Goal: Information Seeking & Learning: Learn about a topic

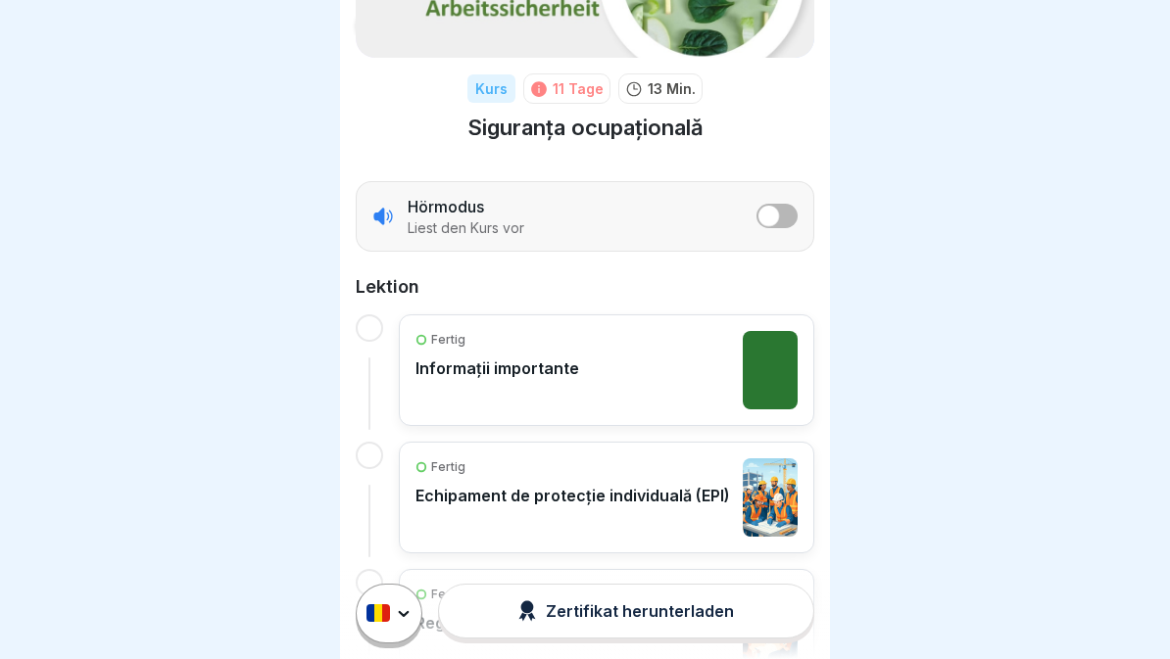
scroll to position [217, 0]
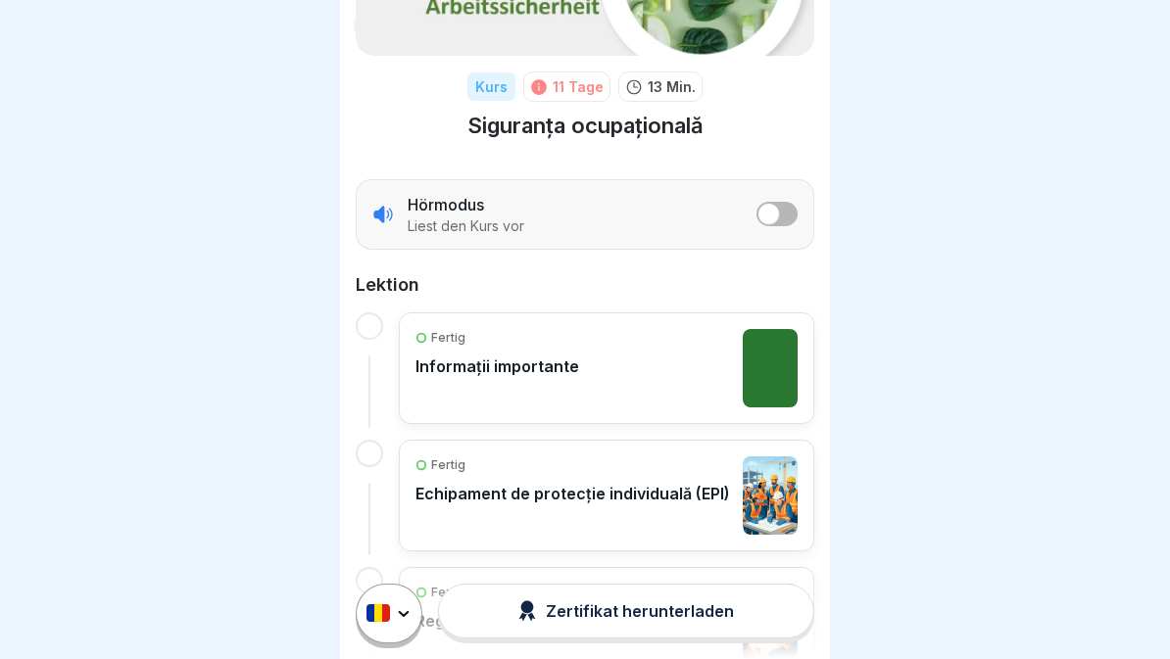
click at [790, 211] on button "listener mode" at bounding box center [776, 214] width 41 height 24
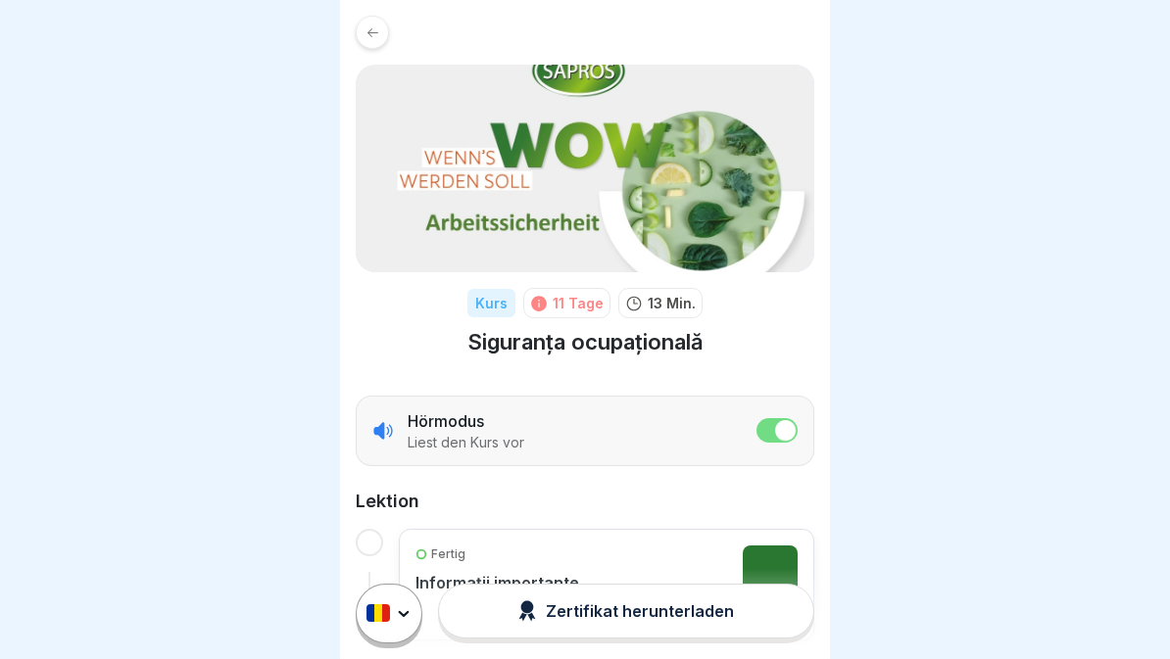
scroll to position [0, 0]
click at [385, 34] on div at bounding box center [372, 32] width 33 height 33
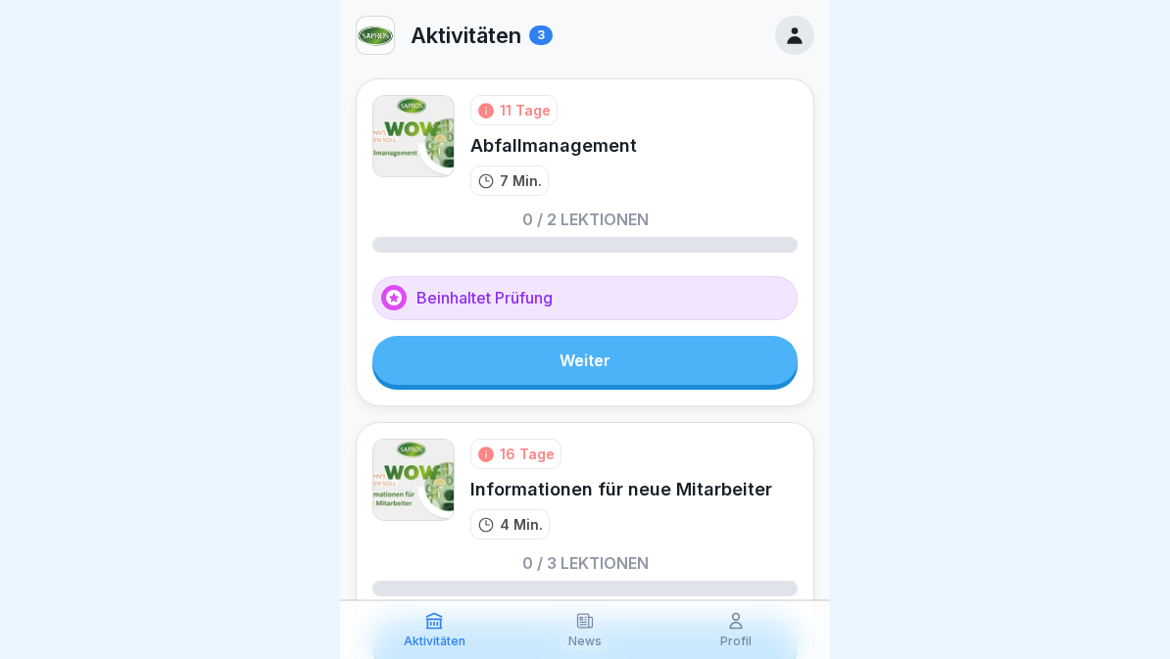
click at [651, 370] on link "Weiter" at bounding box center [584, 360] width 425 height 49
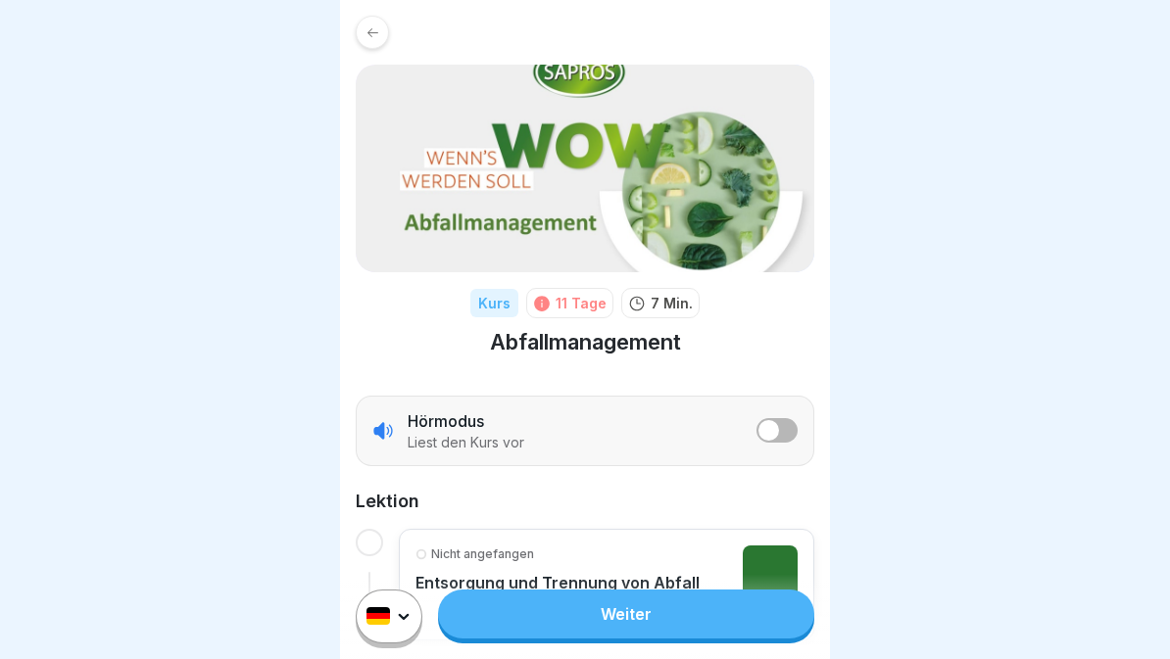
click at [766, 440] on span "listener mode" at bounding box center [768, 430] width 21 height 21
click at [691, 612] on link "Weiter" at bounding box center [626, 614] width 376 height 49
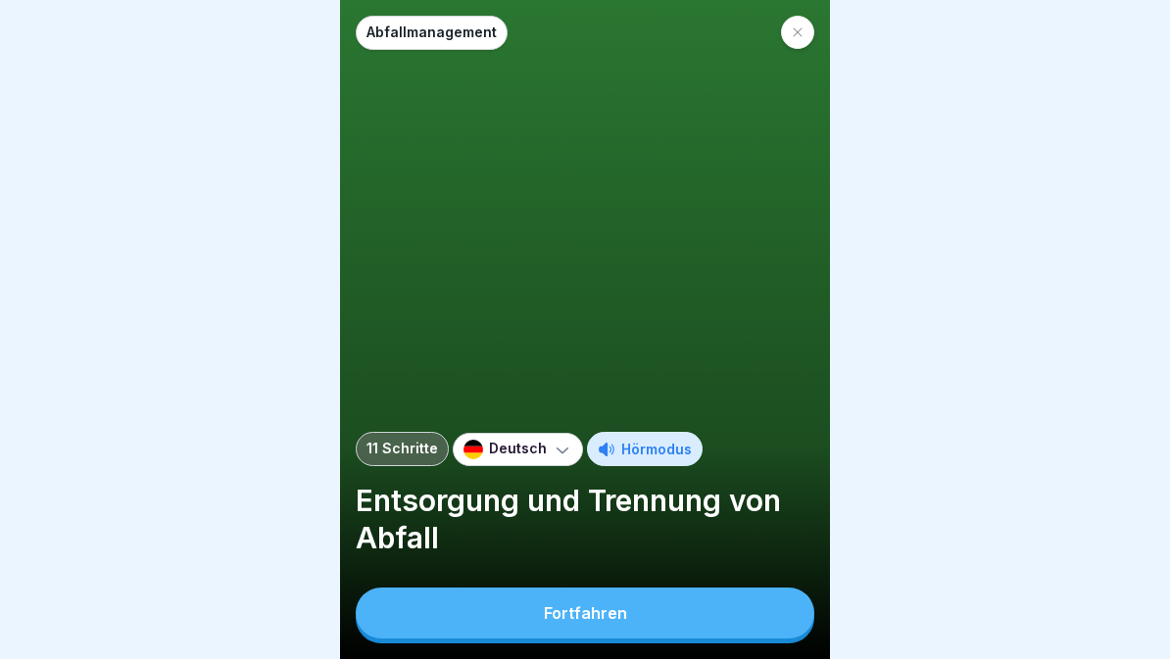
click at [537, 433] on div "Deutsch" at bounding box center [518, 449] width 130 height 33
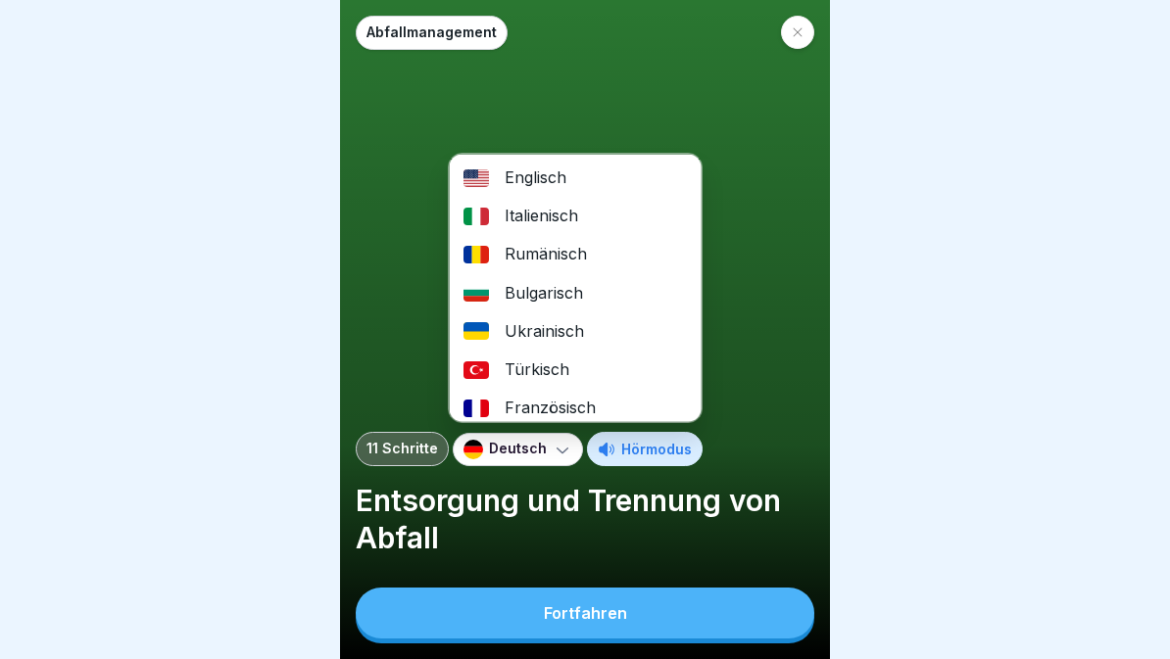
click at [589, 262] on div "Rumänisch" at bounding box center [576, 254] width 252 height 38
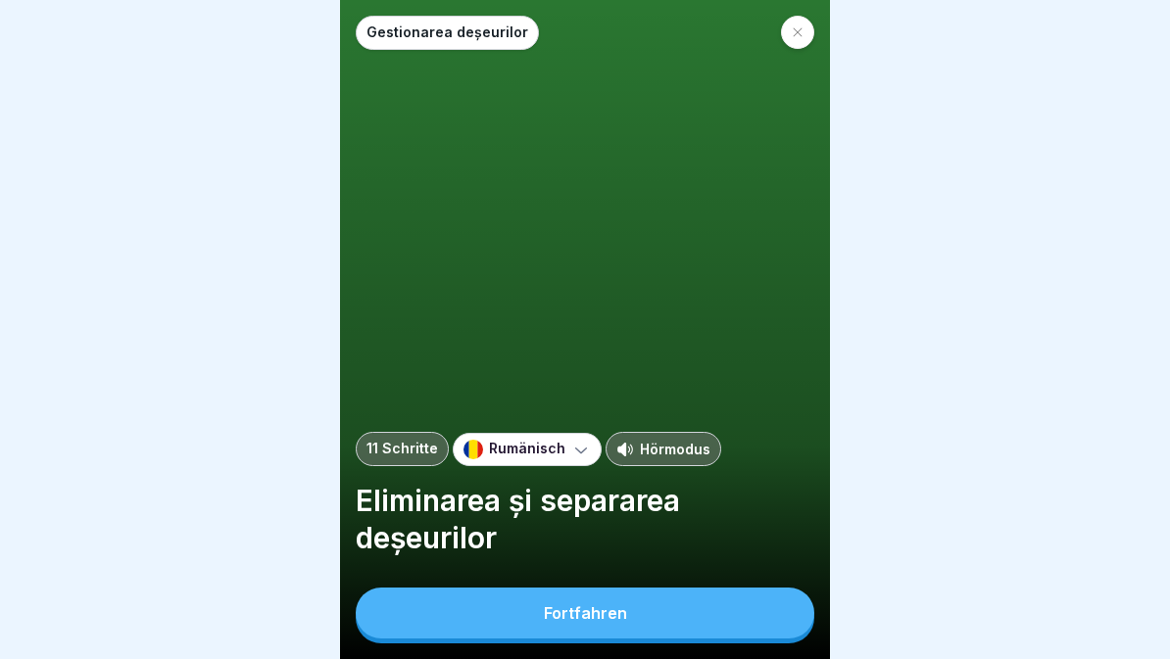
click at [604, 622] on div "Fortfahren" at bounding box center [585, 613] width 83 height 18
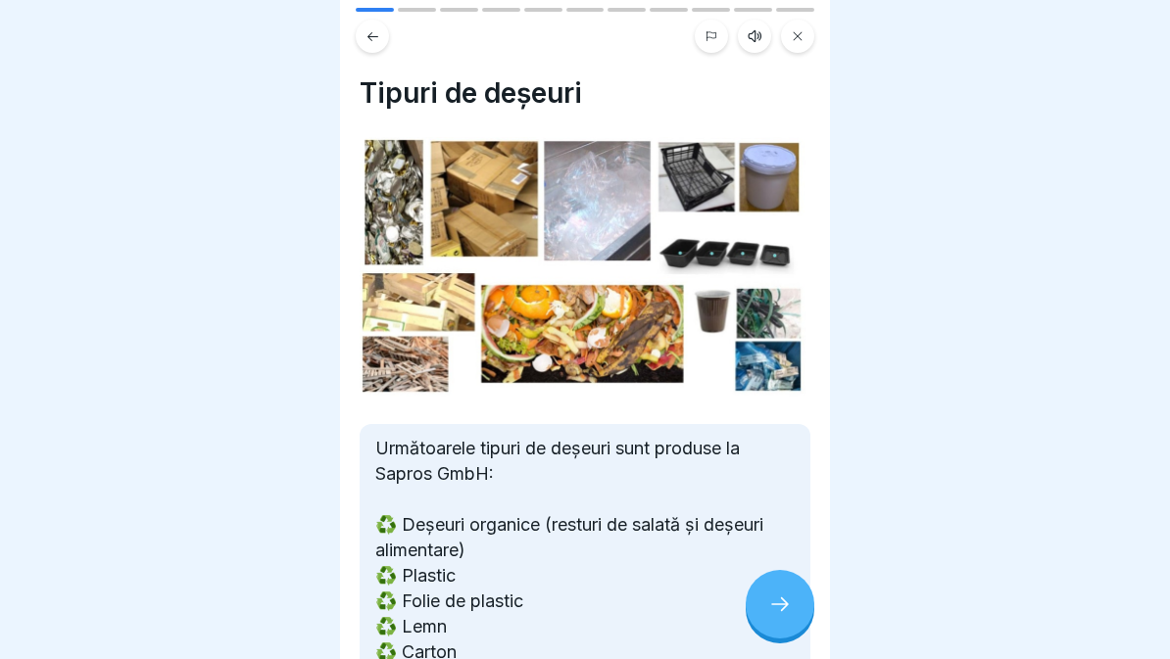
click at [756, 41] on icon at bounding box center [755, 36] width 16 height 16
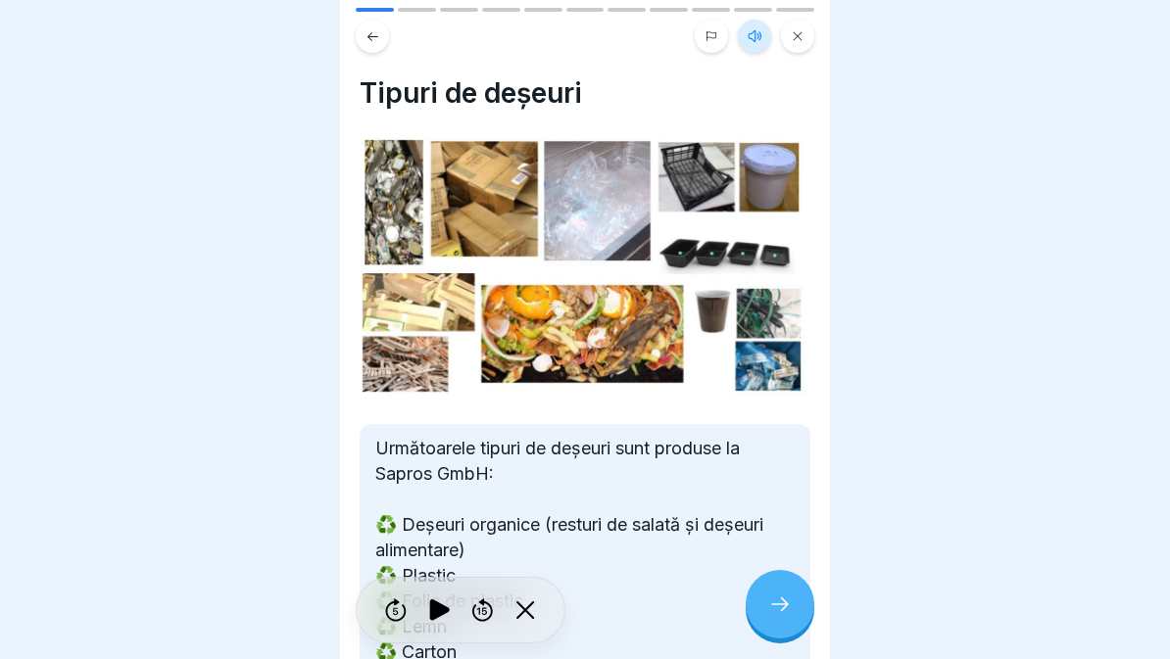
click at [442, 612] on icon at bounding box center [439, 611] width 20 height 22
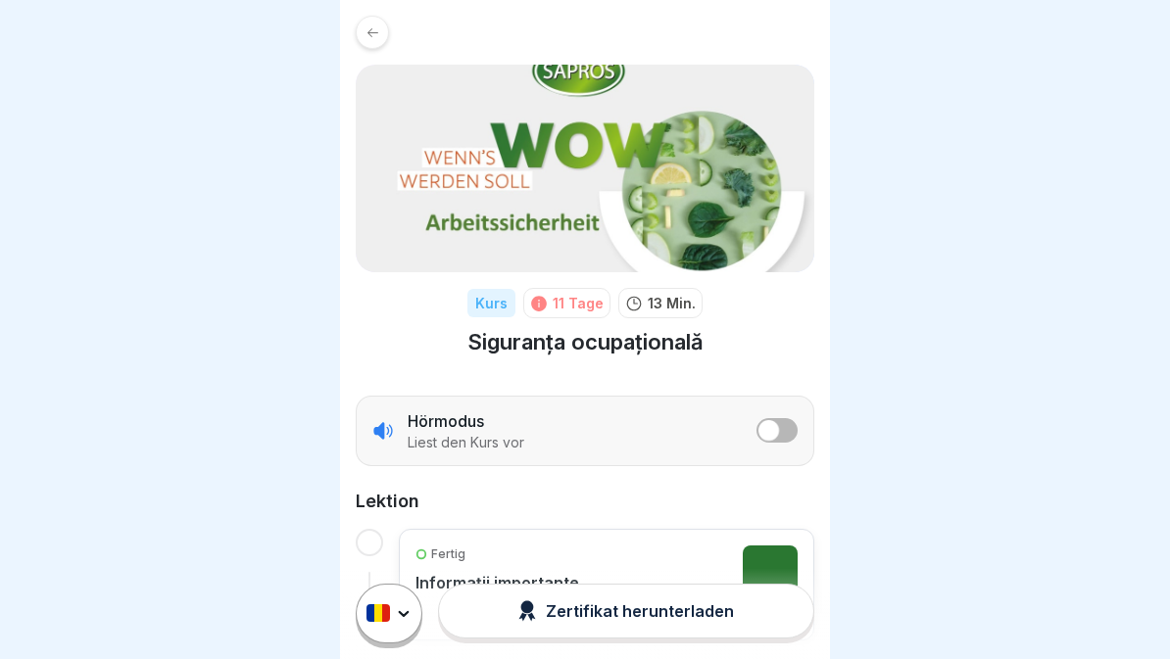
click at [361, 36] on div at bounding box center [372, 32] width 33 height 33
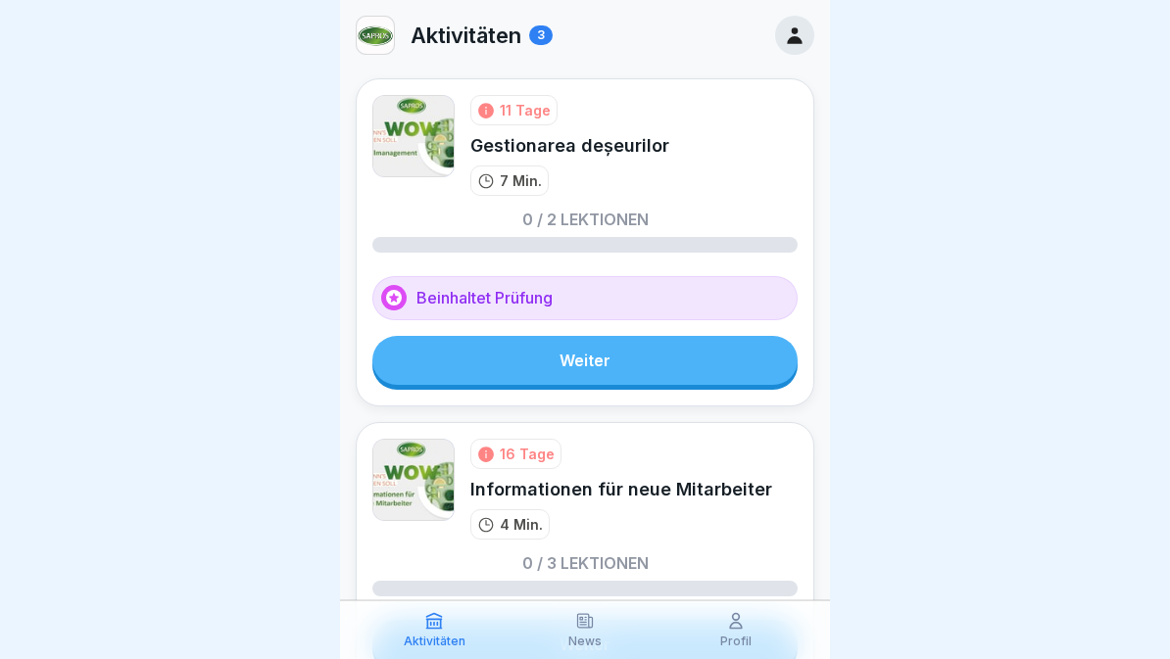
click at [691, 361] on link "Weiter" at bounding box center [584, 360] width 425 height 49
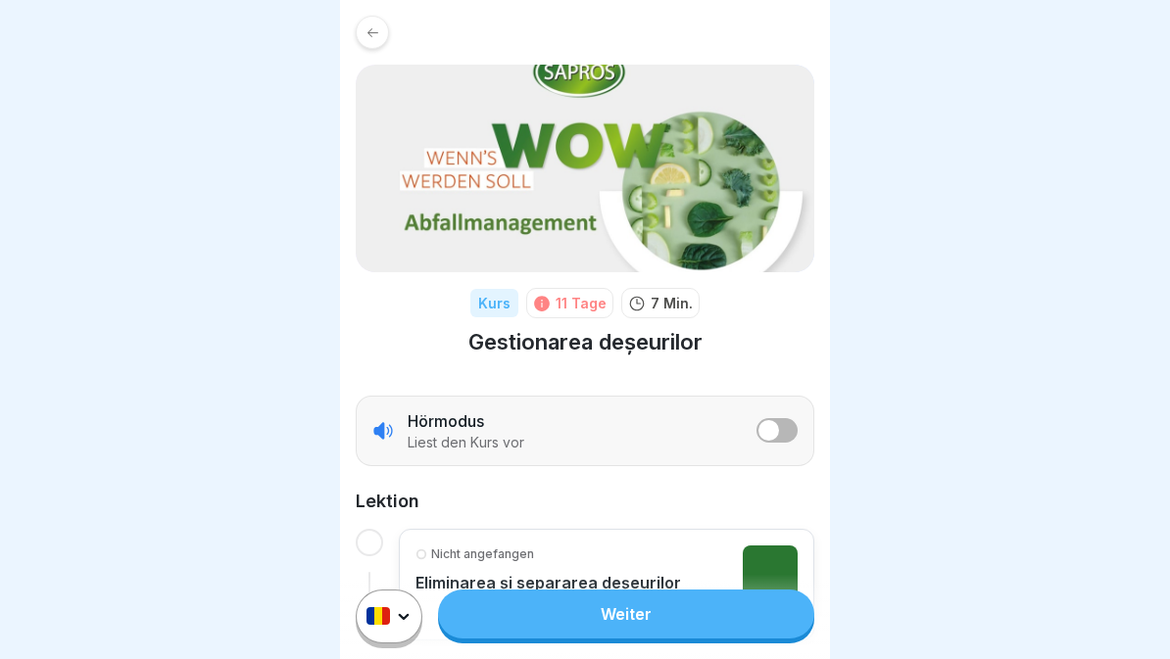
click at [777, 429] on span "listener mode" at bounding box center [768, 430] width 21 height 21
click at [660, 631] on link "Weiter" at bounding box center [626, 614] width 376 height 49
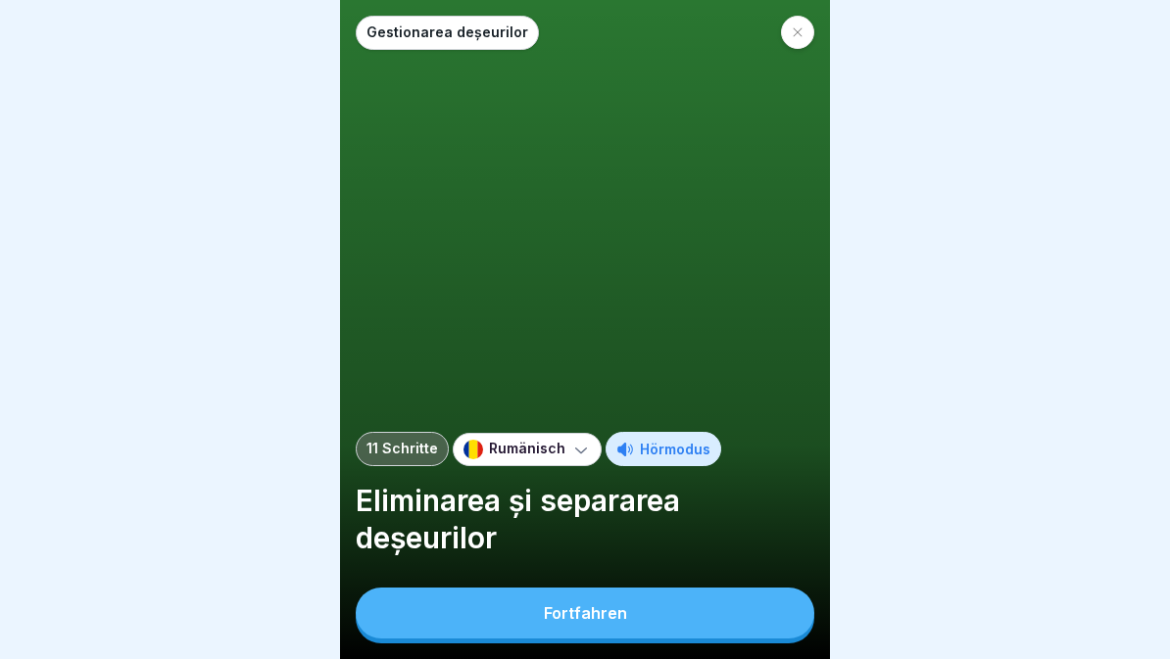
click at [664, 628] on button "Fortfahren" at bounding box center [585, 613] width 459 height 51
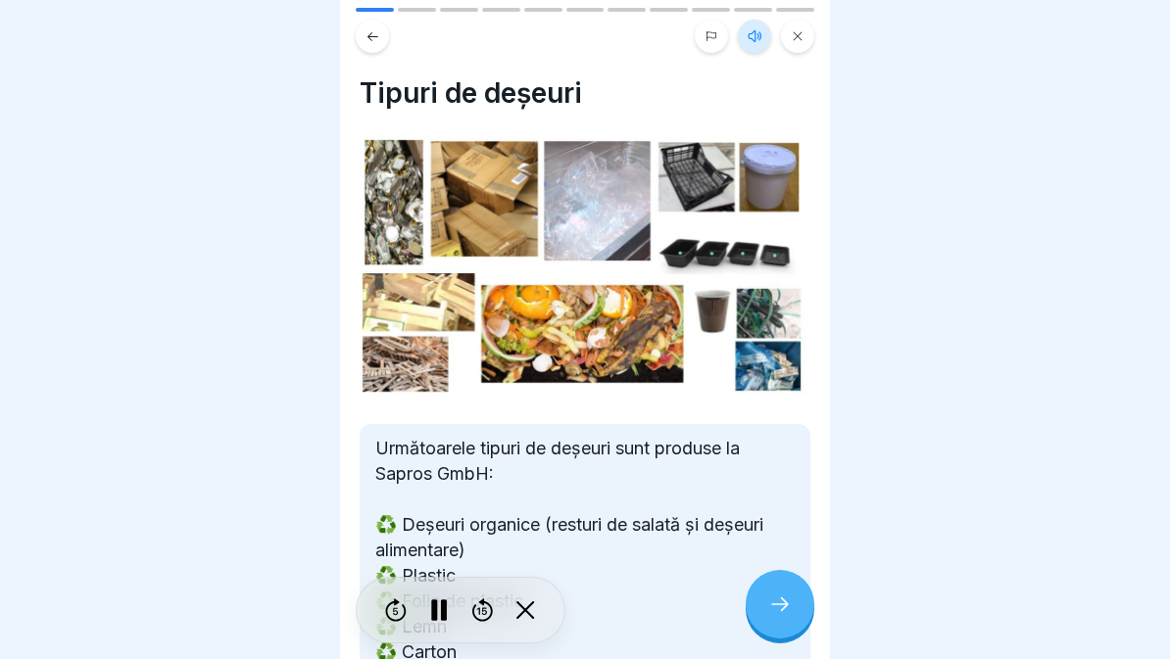
click at [777, 609] on icon at bounding box center [780, 605] width 24 height 24
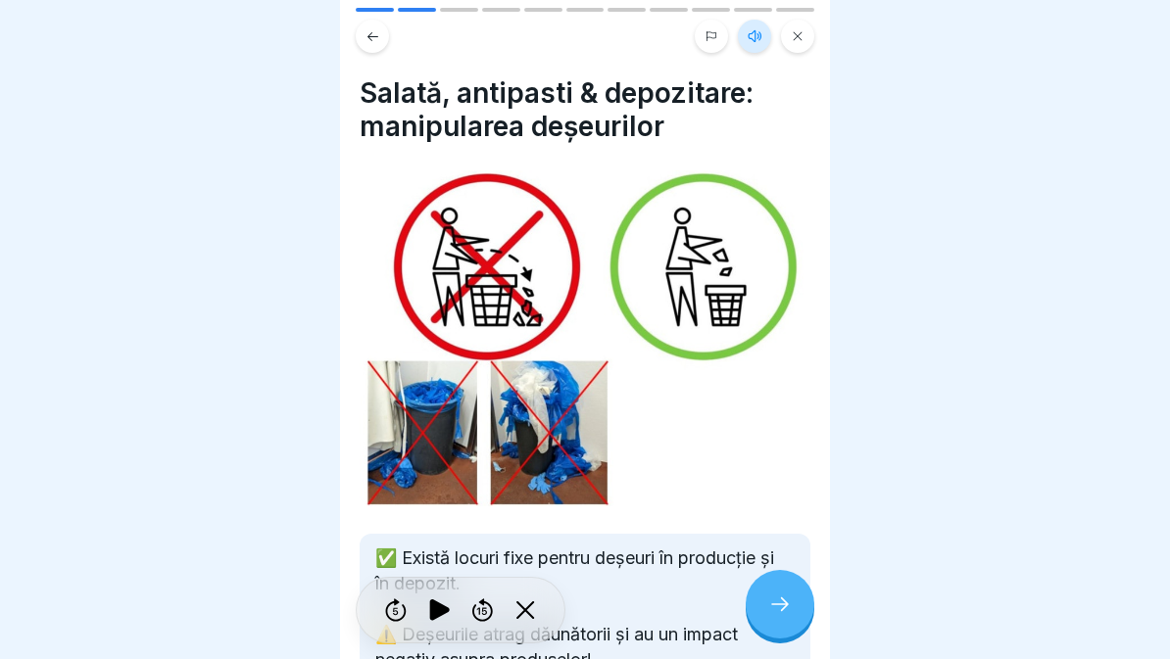
click at [790, 616] on div at bounding box center [780, 604] width 69 height 69
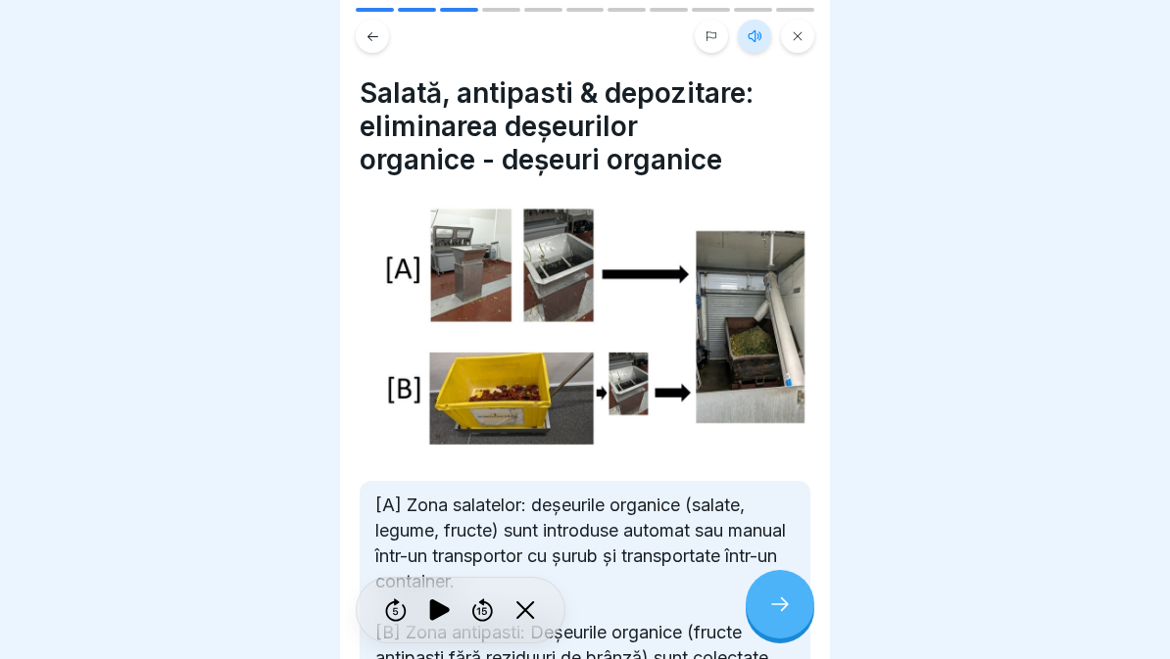
click at [801, 606] on div at bounding box center [780, 604] width 69 height 69
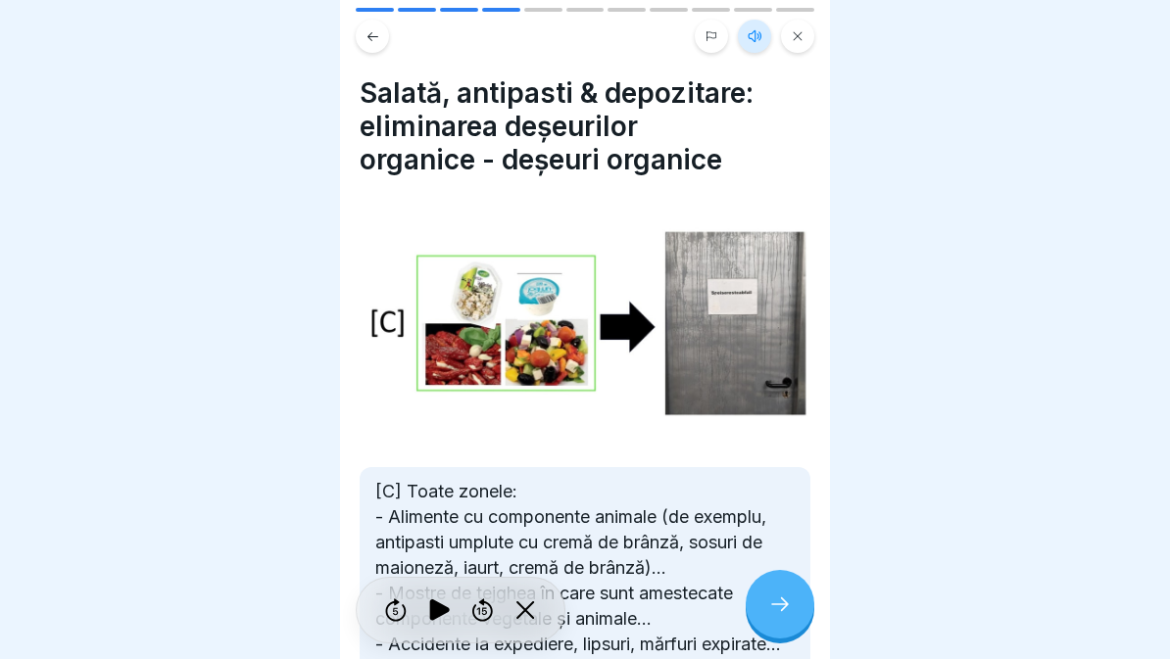
click at [790, 580] on div at bounding box center [780, 604] width 69 height 69
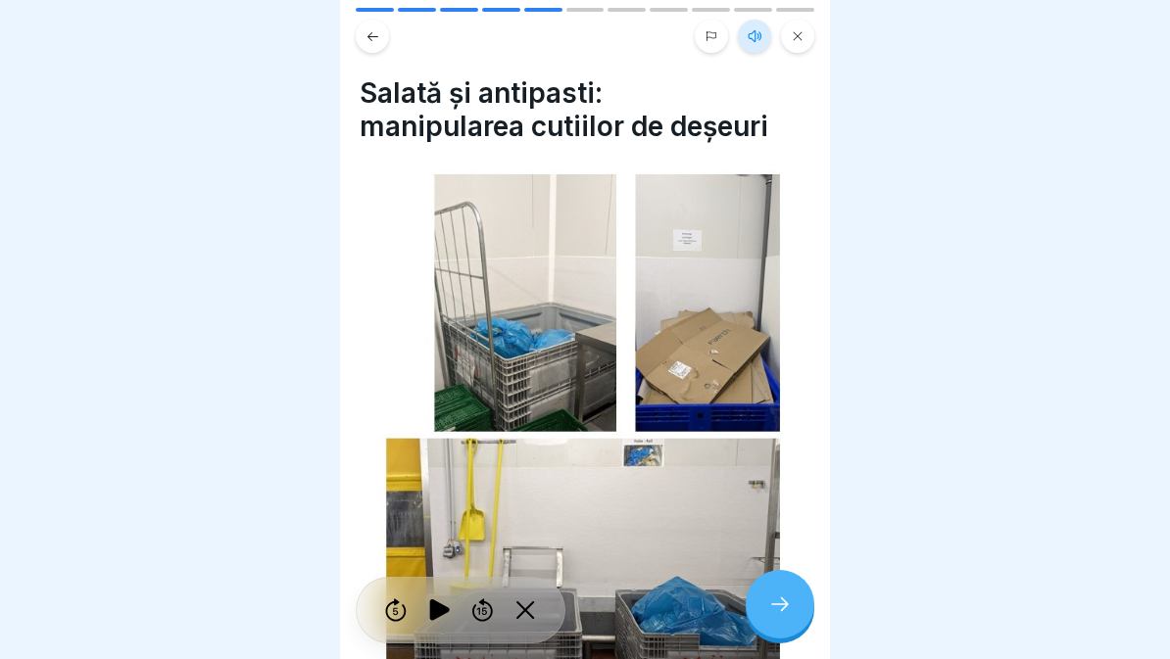
click at [788, 604] on icon at bounding box center [780, 605] width 24 height 24
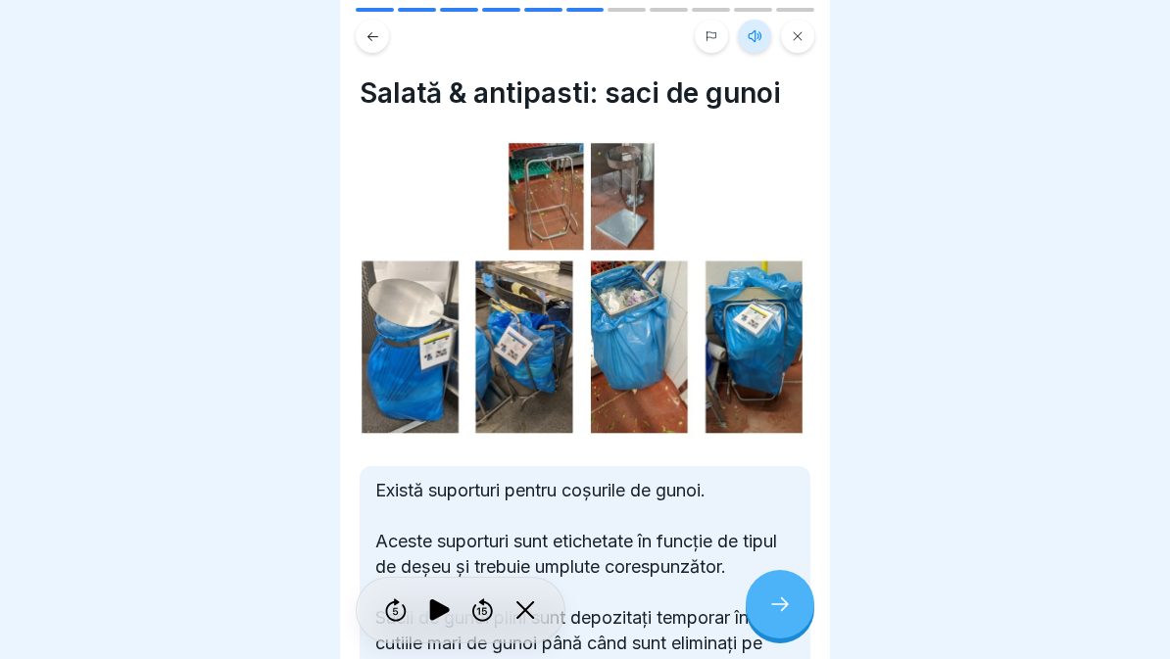
click at [776, 612] on icon at bounding box center [780, 605] width 24 height 24
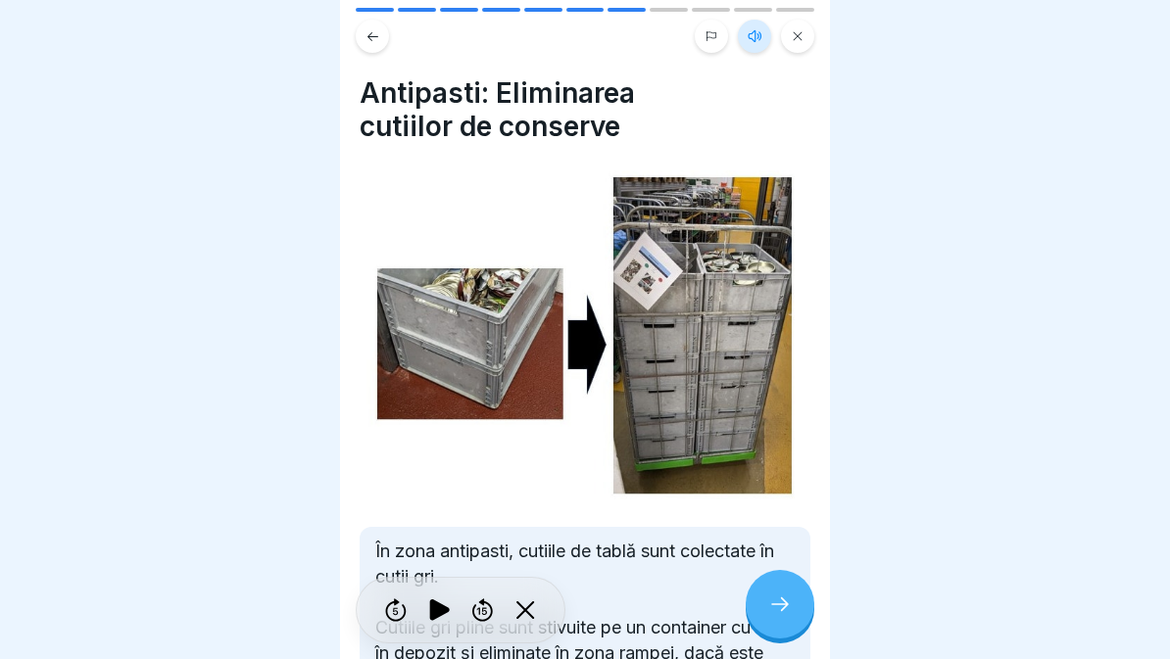
click at [779, 595] on div at bounding box center [780, 604] width 69 height 69
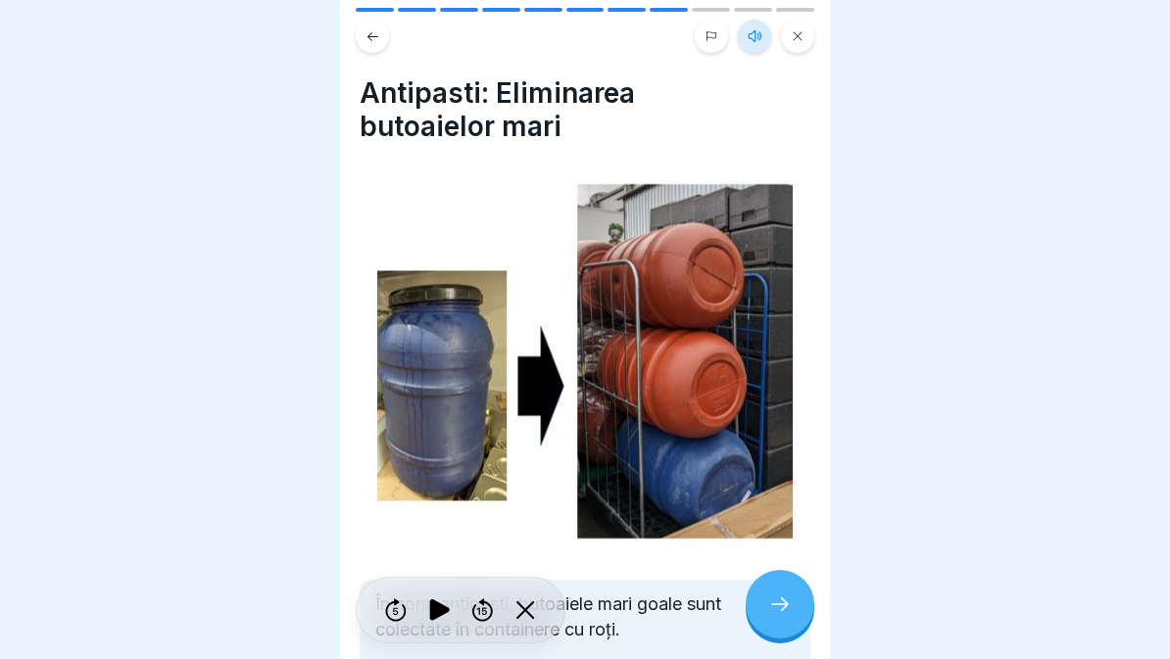
click at [784, 596] on icon at bounding box center [780, 605] width 24 height 24
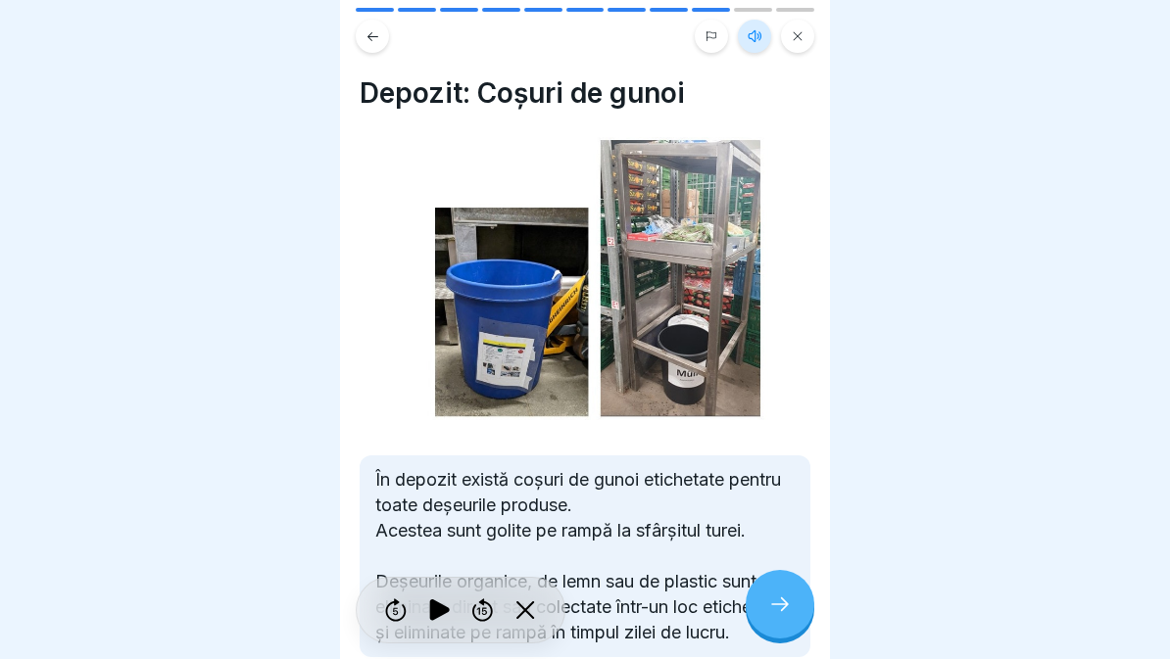
click at [781, 600] on icon at bounding box center [780, 605] width 24 height 24
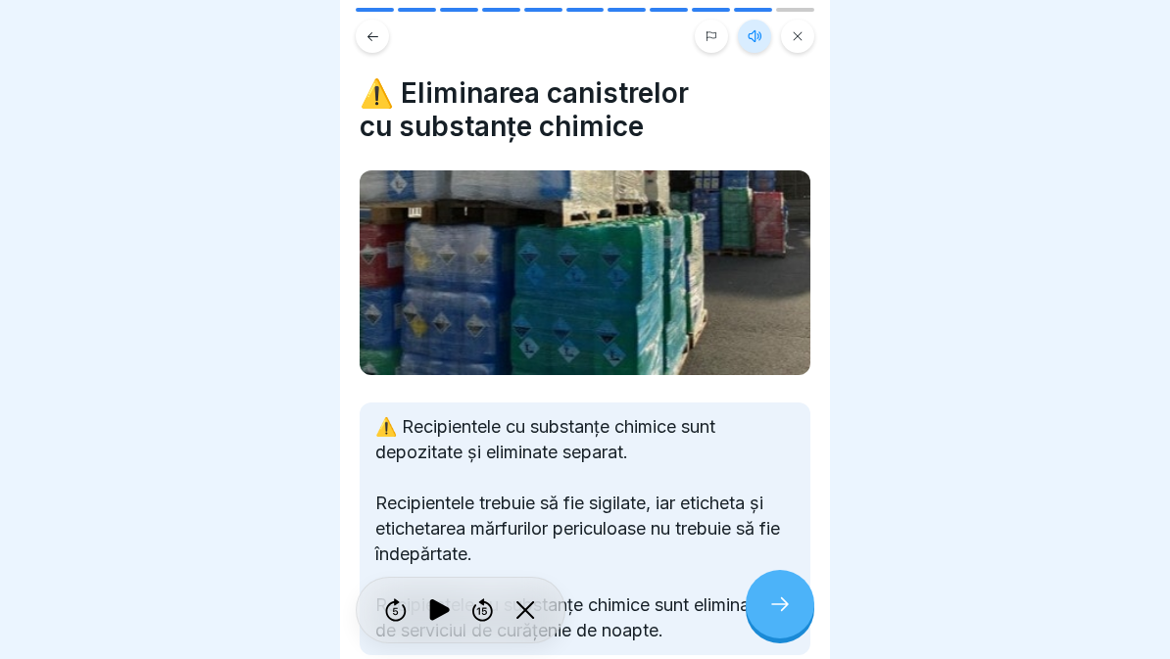
click at [771, 609] on icon at bounding box center [780, 605] width 24 height 24
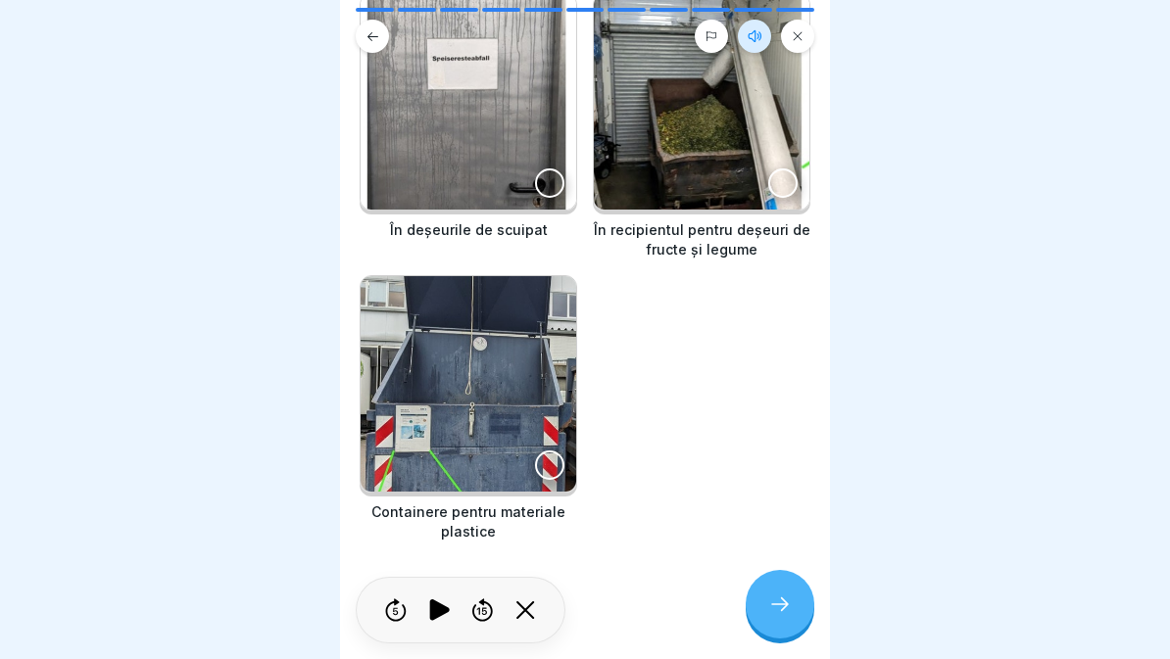
scroll to position [248, 0]
click at [496, 161] on img at bounding box center [469, 102] width 216 height 216
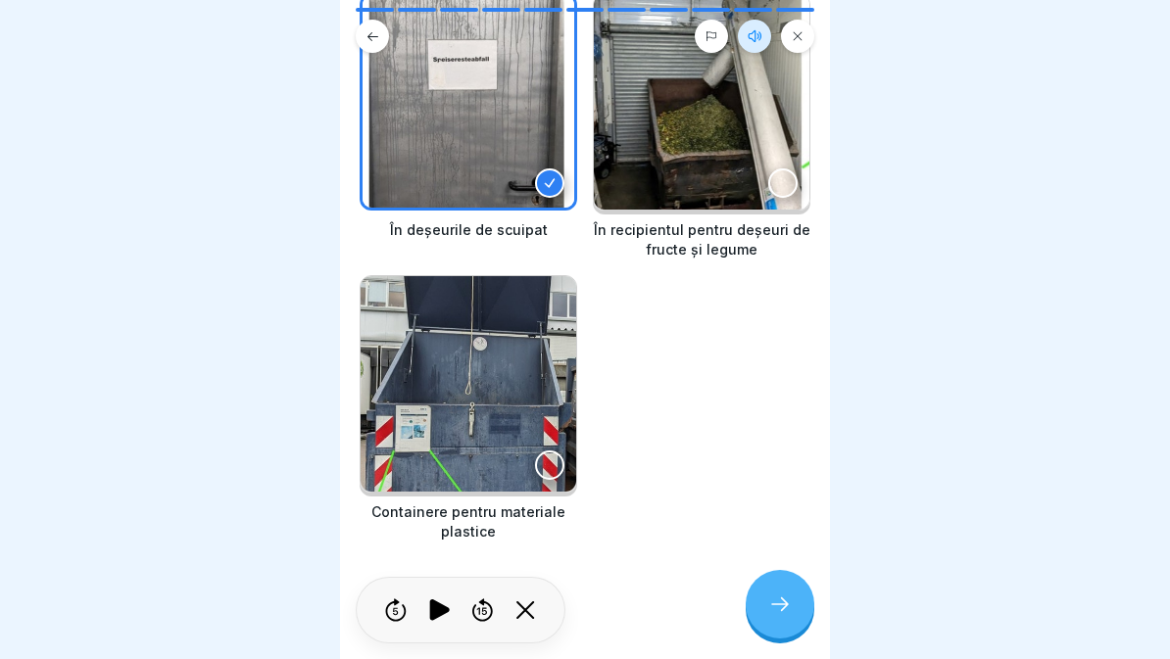
click at [795, 597] on div at bounding box center [780, 604] width 69 height 69
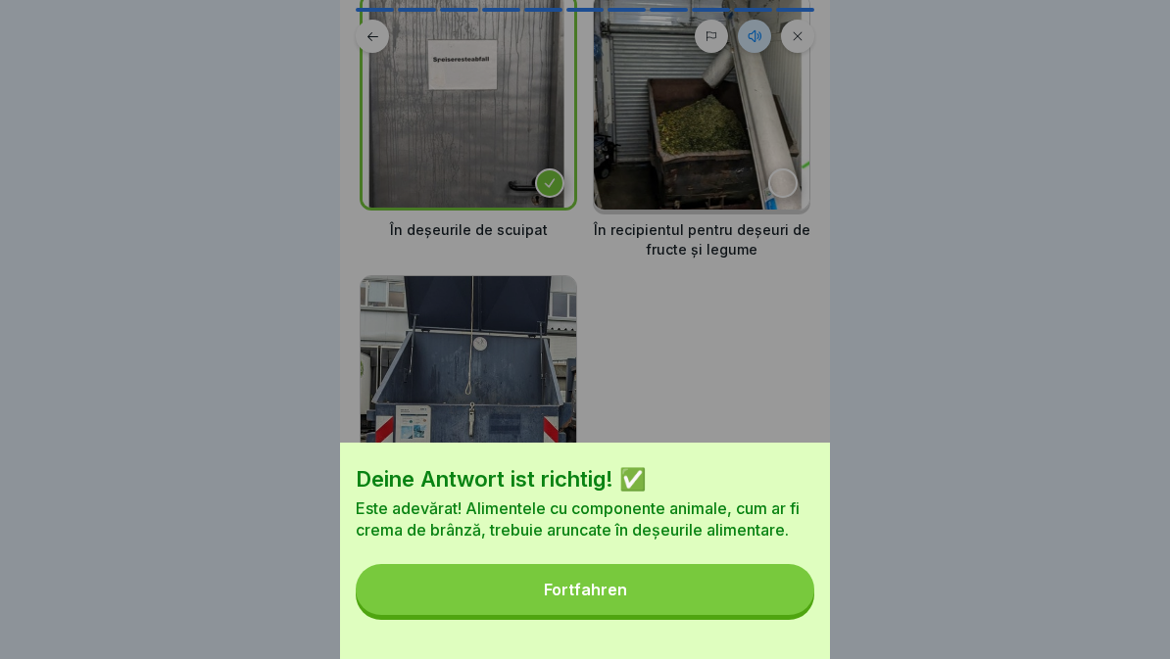
click at [691, 602] on button "Fortfahren" at bounding box center [585, 589] width 459 height 51
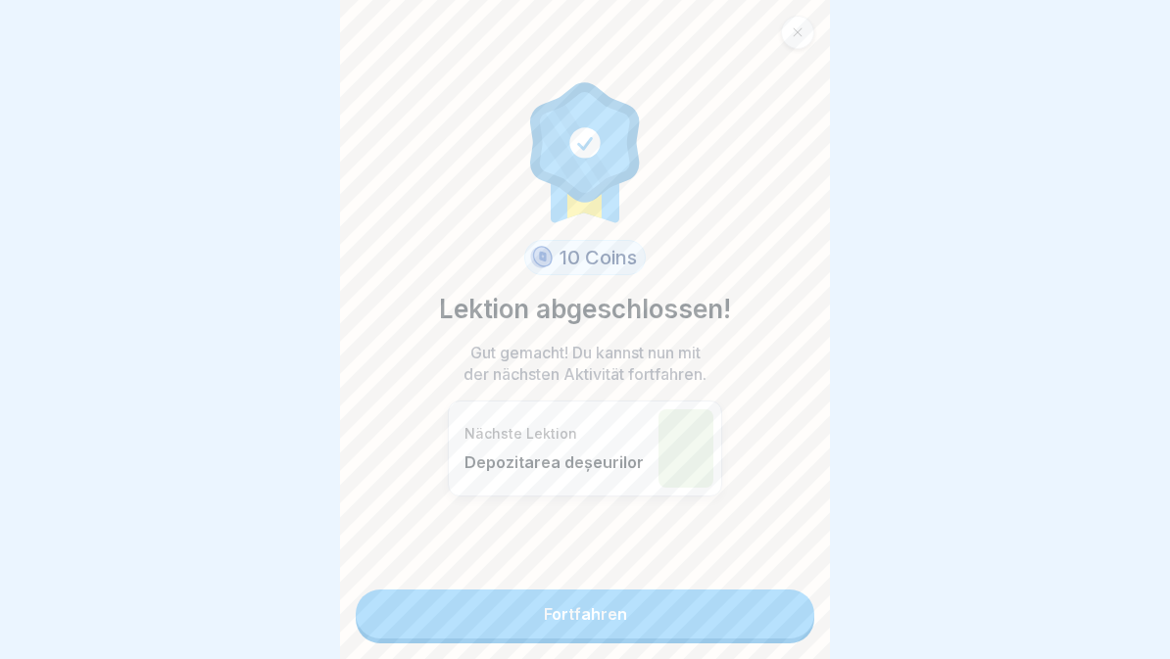
click at [653, 616] on link "Fortfahren" at bounding box center [585, 614] width 459 height 49
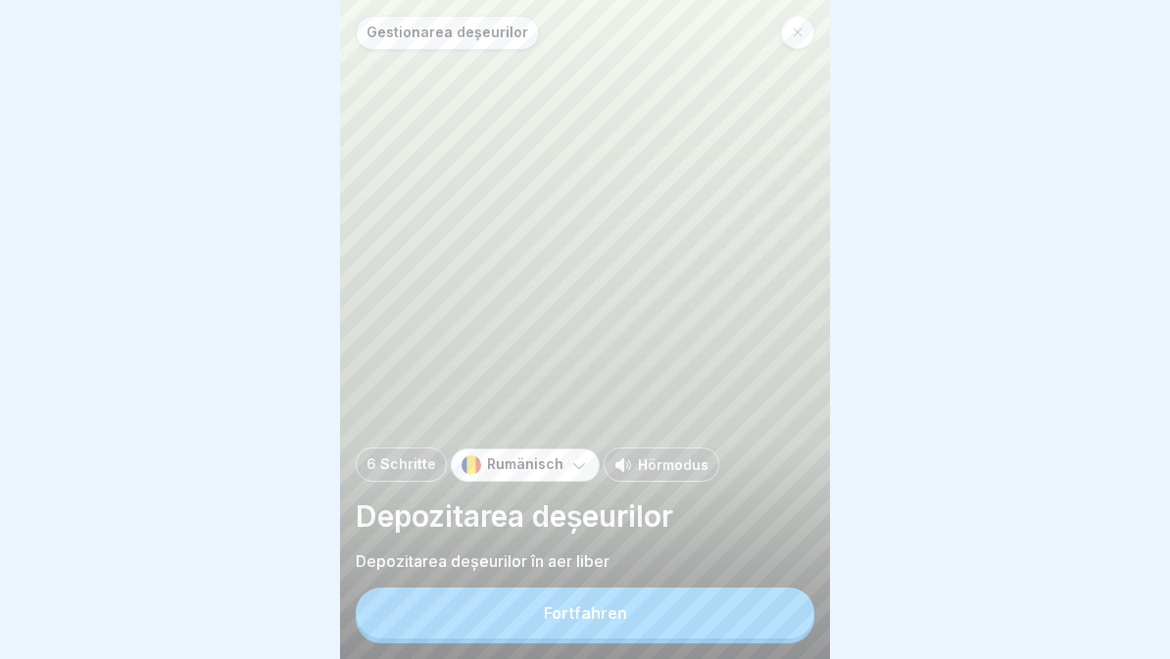
click at [706, 636] on button "Fortfahren" at bounding box center [585, 613] width 459 height 51
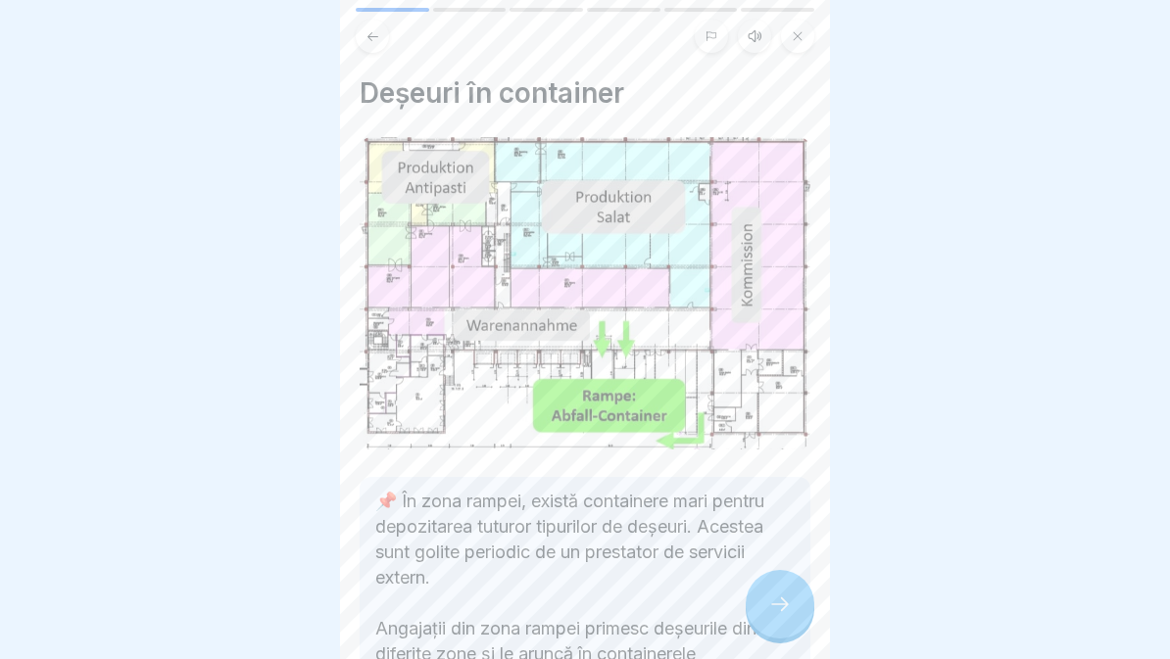
click at [752, 26] on button at bounding box center [754, 36] width 33 height 33
click at [435, 602] on icon at bounding box center [439, 611] width 20 height 22
click at [774, 613] on icon at bounding box center [780, 605] width 24 height 24
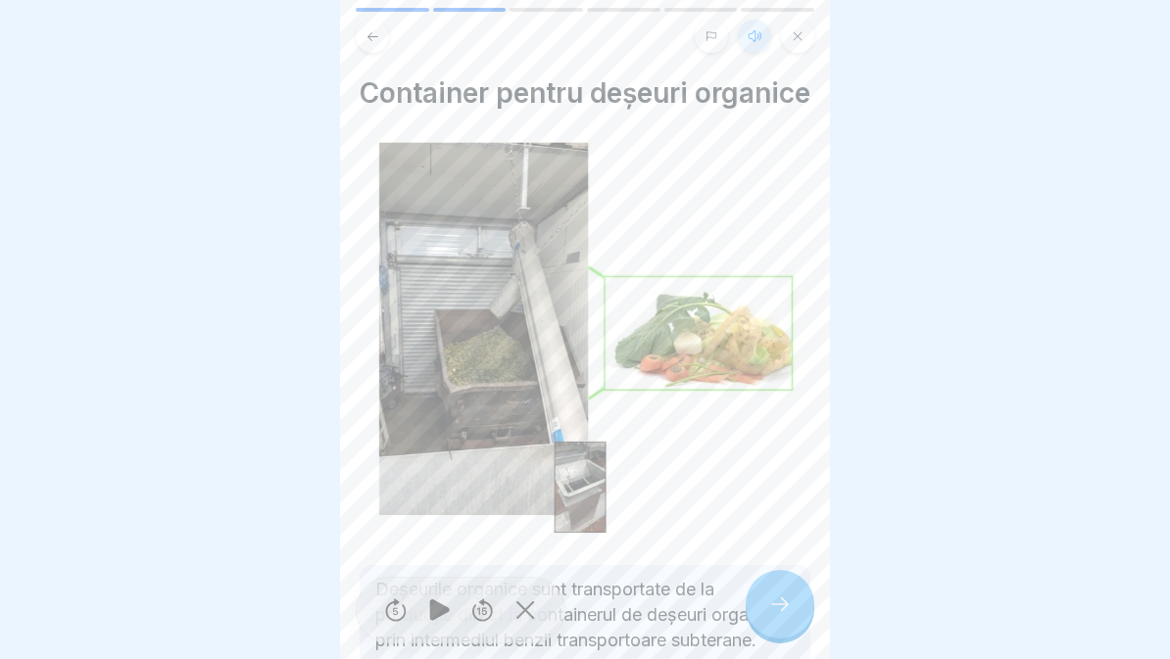
click at [776, 619] on div at bounding box center [780, 604] width 69 height 69
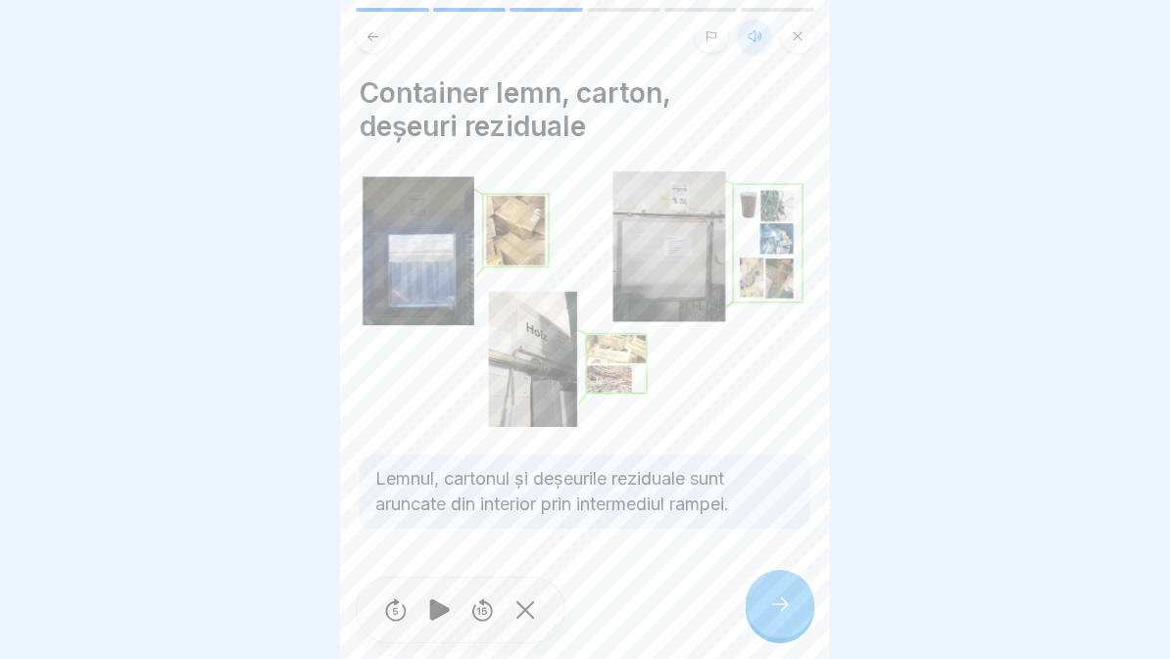
click at [769, 612] on icon at bounding box center [780, 605] width 24 height 24
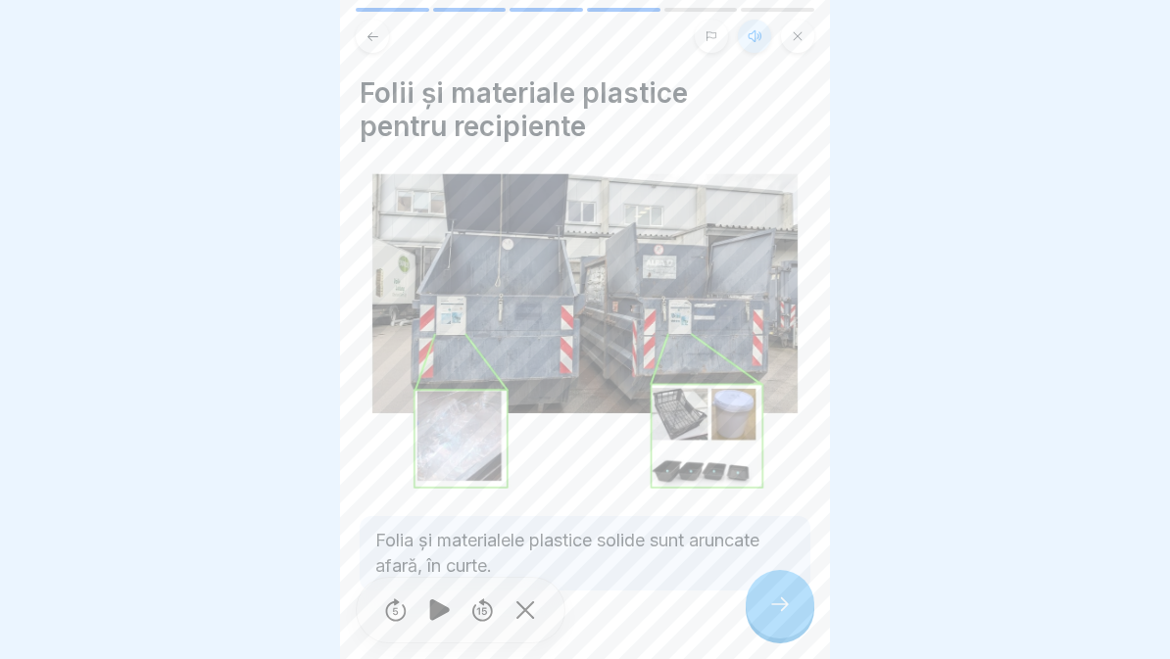
click at [773, 607] on icon at bounding box center [780, 605] width 24 height 24
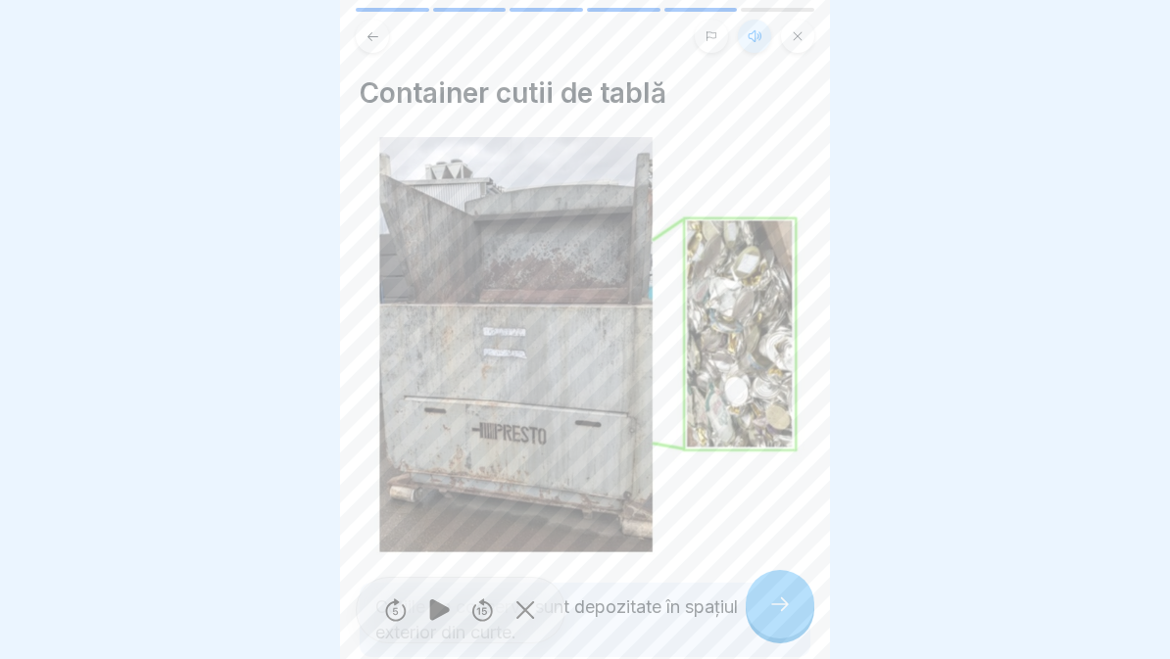
click at [813, 595] on div "Container cutii de tablă Cutiile de conserve sunt depozitate în spațiul exterio…" at bounding box center [585, 329] width 490 height 659
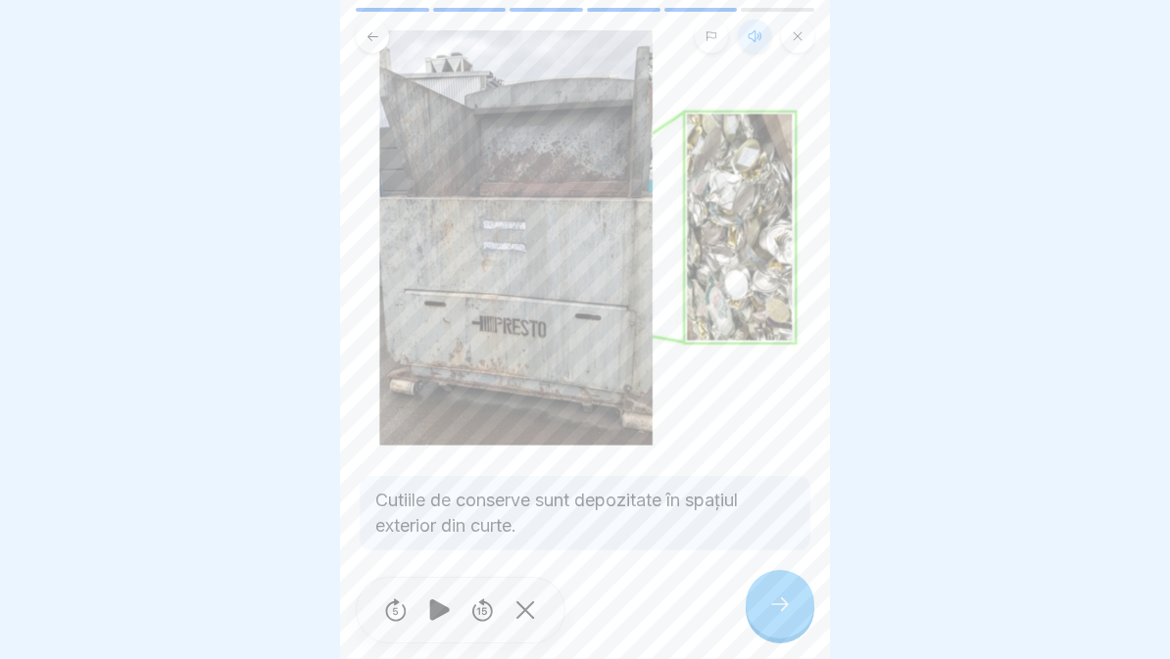
scroll to position [109, 0]
click at [772, 618] on div at bounding box center [780, 604] width 69 height 69
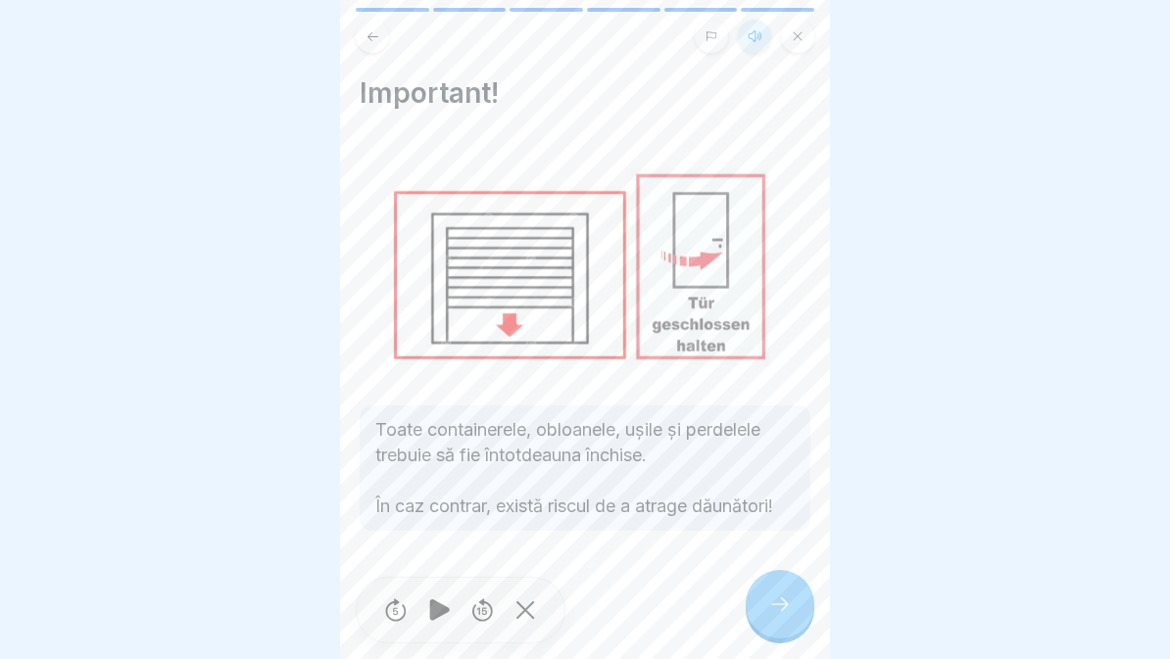
click at [783, 619] on div at bounding box center [780, 604] width 69 height 69
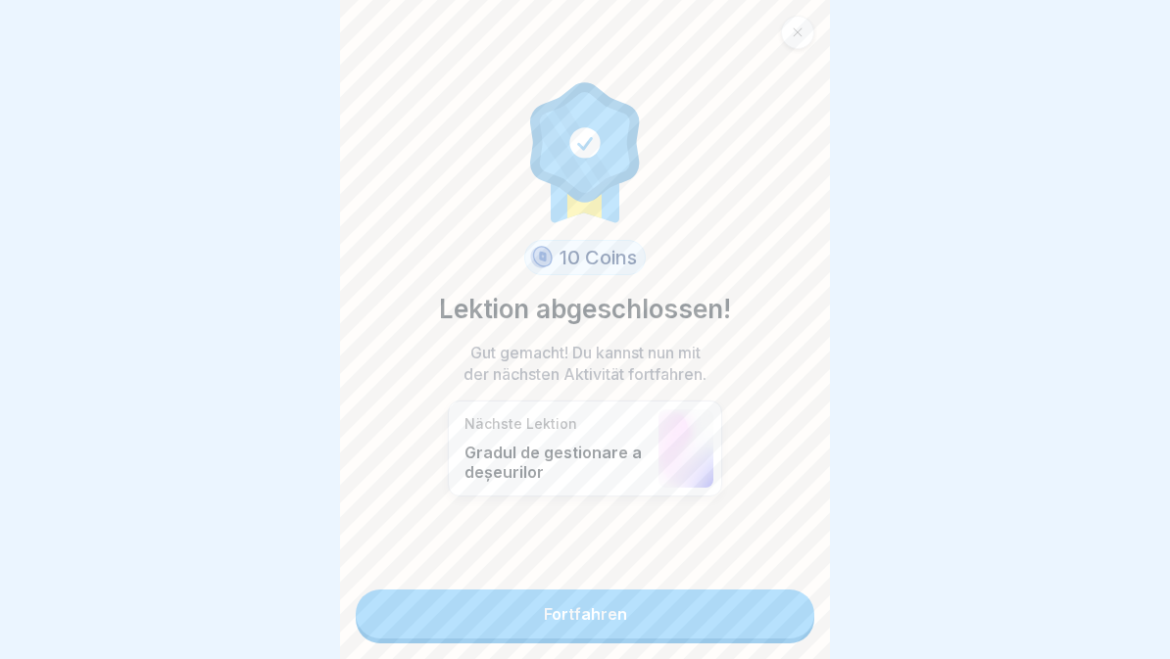
click at [449, 602] on link "Fortfahren" at bounding box center [585, 614] width 459 height 49
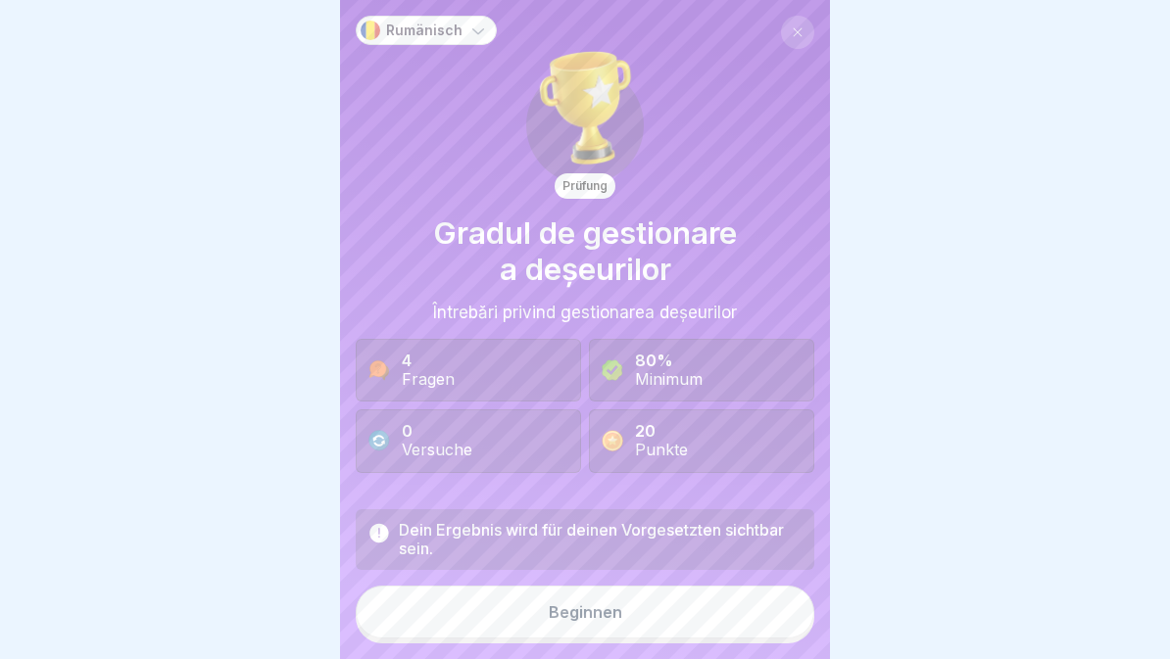
click at [496, 627] on button "Beginnen" at bounding box center [585, 612] width 459 height 53
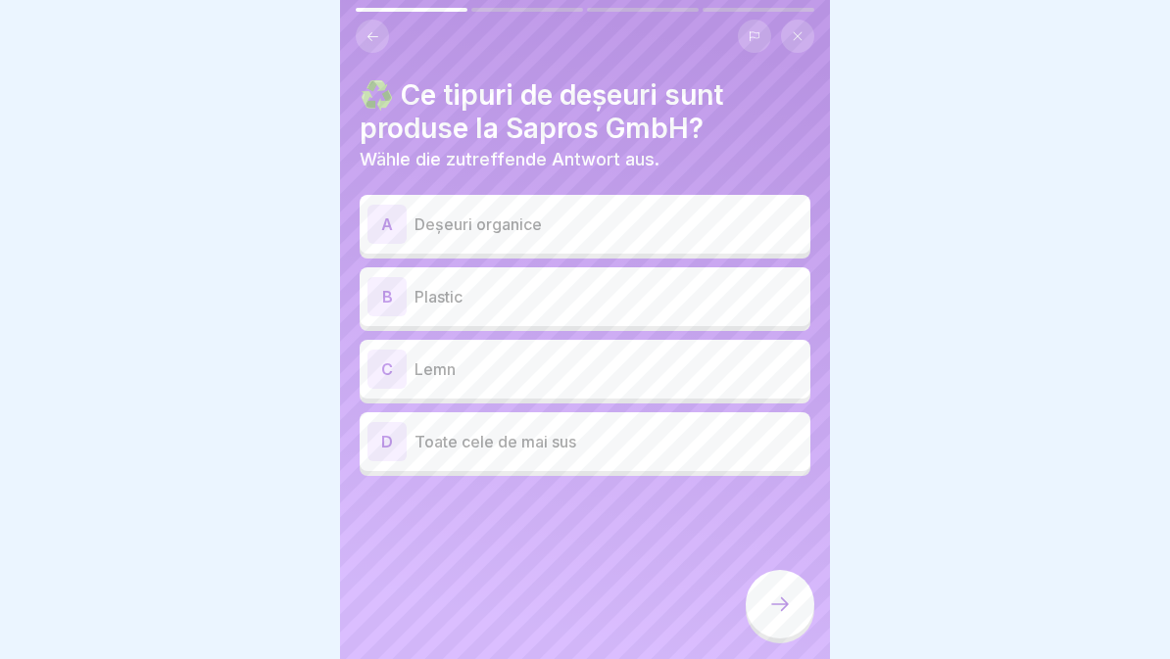
click at [595, 455] on div "D Toate cele de mai sus" at bounding box center [584, 441] width 435 height 39
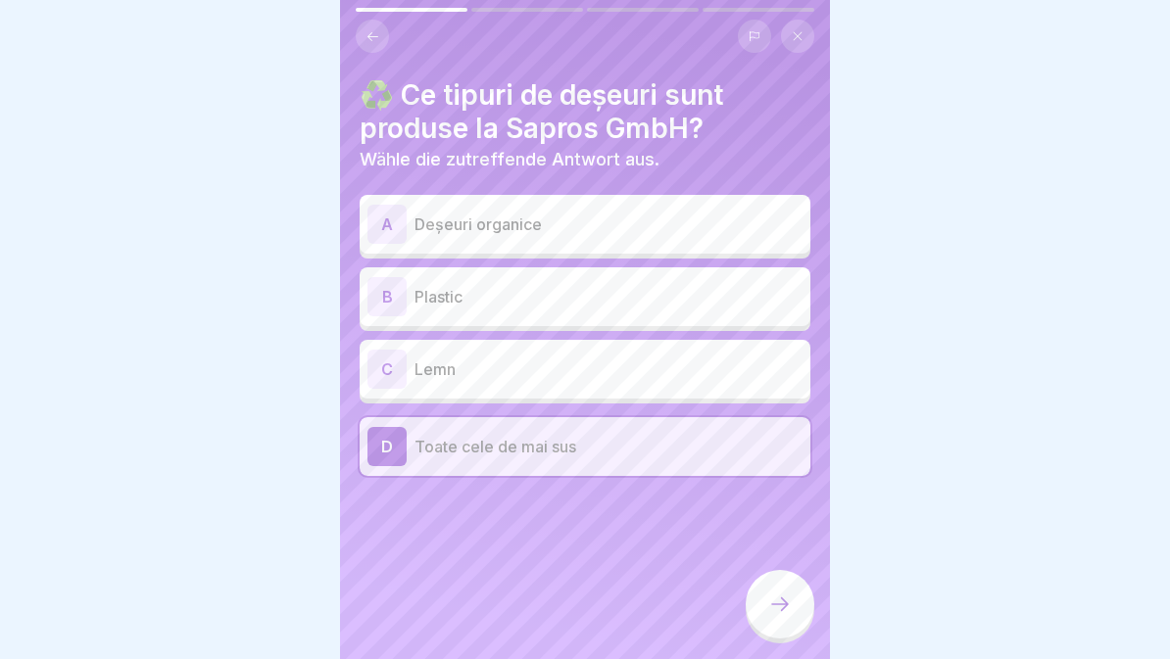
click at [790, 565] on div "♻️ Ce tipuri de deșeuri sunt produse la Sapros GmbH? Wähle die zutreffende Antw…" at bounding box center [585, 329] width 490 height 659
click at [574, 446] on p "Toate cele de mai sus" at bounding box center [608, 447] width 388 height 24
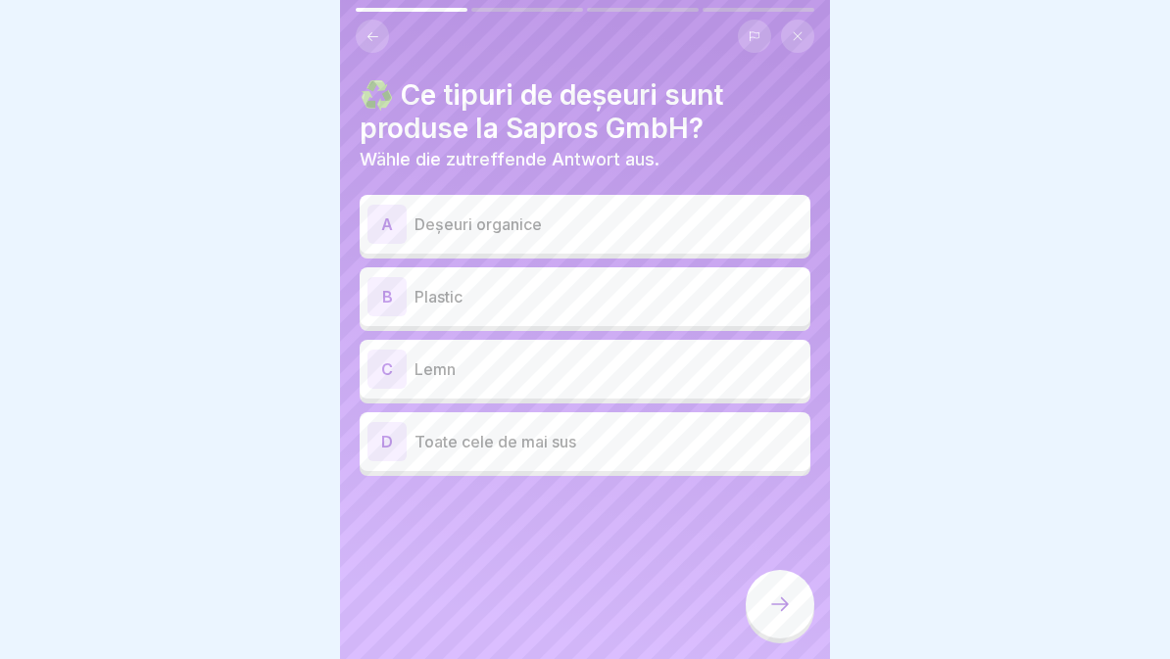
click at [568, 294] on p "Plastic" at bounding box center [608, 297] width 388 height 24
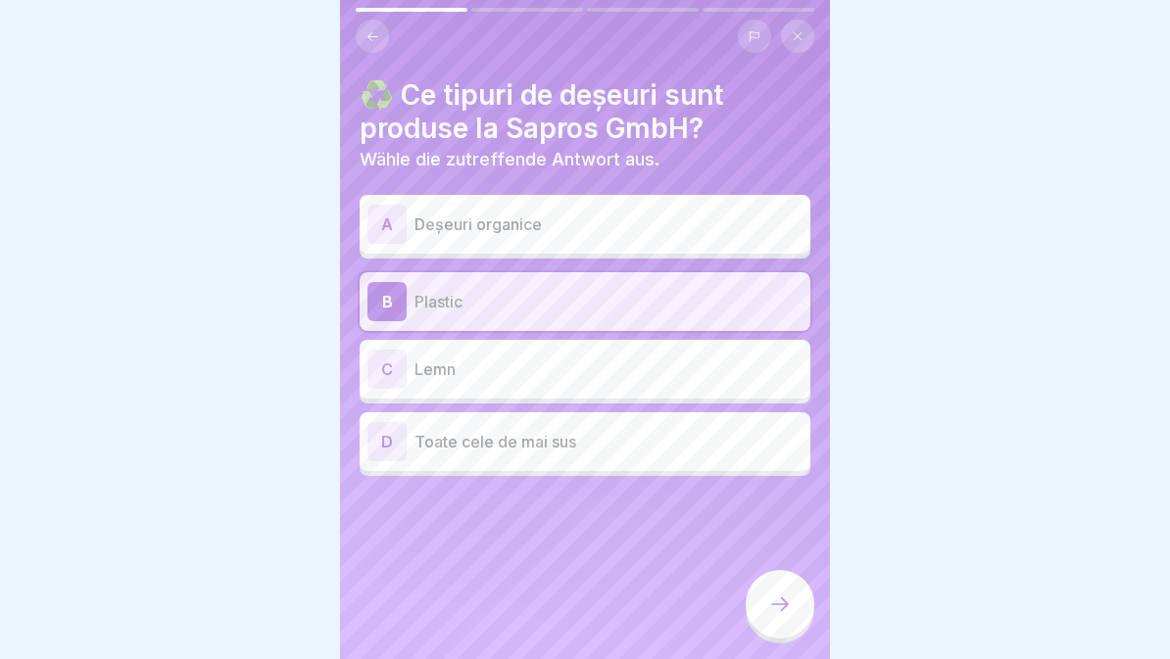
click at [605, 207] on div "A Deșeuri organice" at bounding box center [584, 224] width 435 height 39
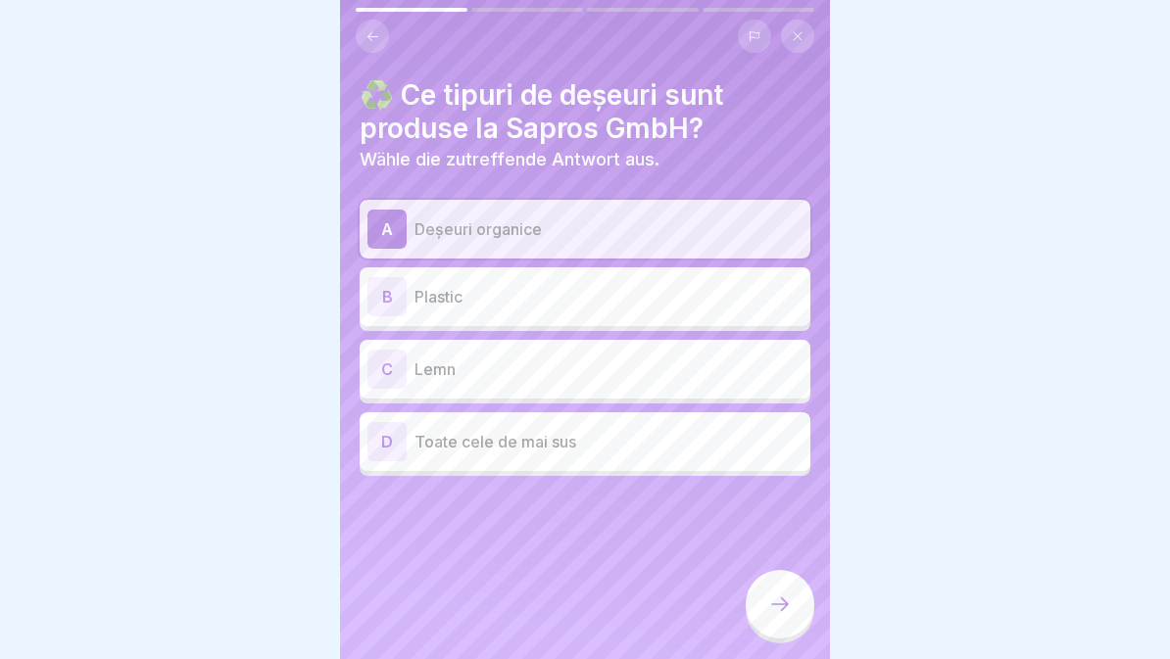
click at [792, 577] on div at bounding box center [780, 604] width 69 height 69
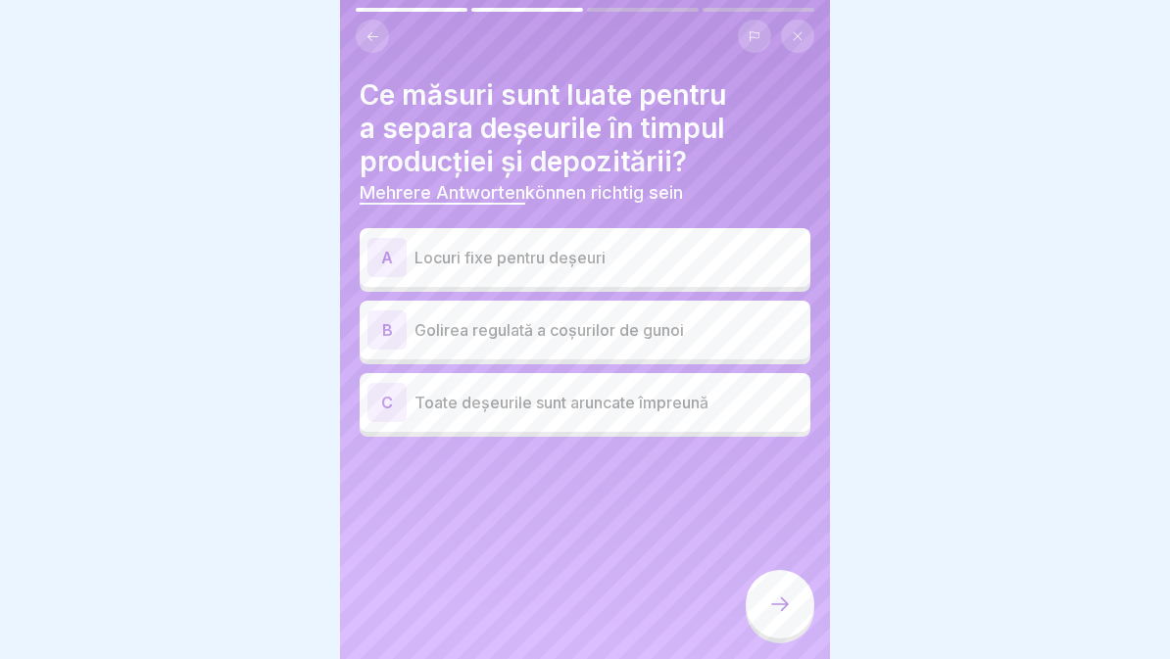
click at [707, 284] on div "A Locuri fixe pentru deșeuri" at bounding box center [585, 257] width 451 height 59
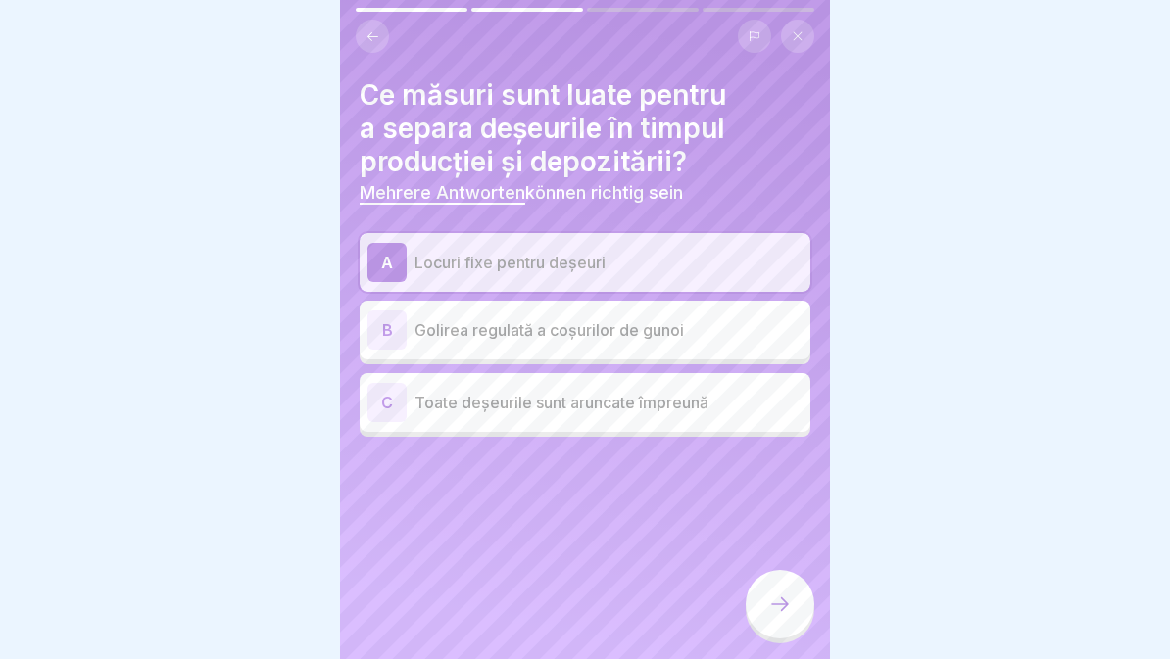
click at [707, 345] on div "B Golirea regulată a coșurilor de gunoi" at bounding box center [584, 330] width 435 height 39
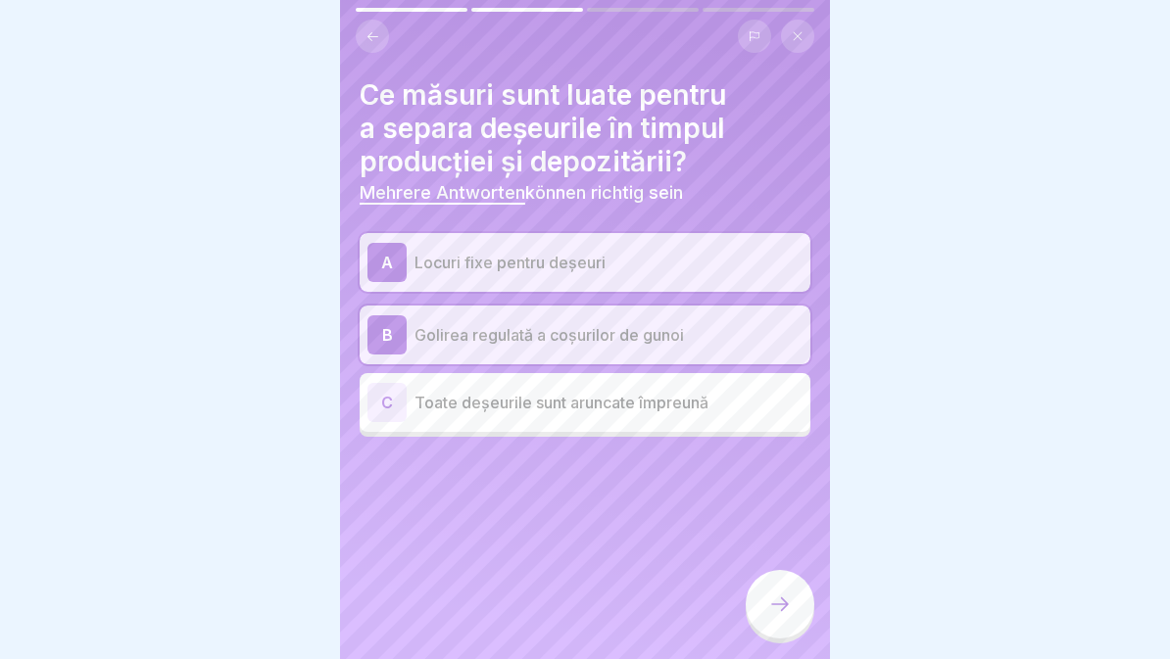
click at [794, 579] on div at bounding box center [780, 604] width 69 height 69
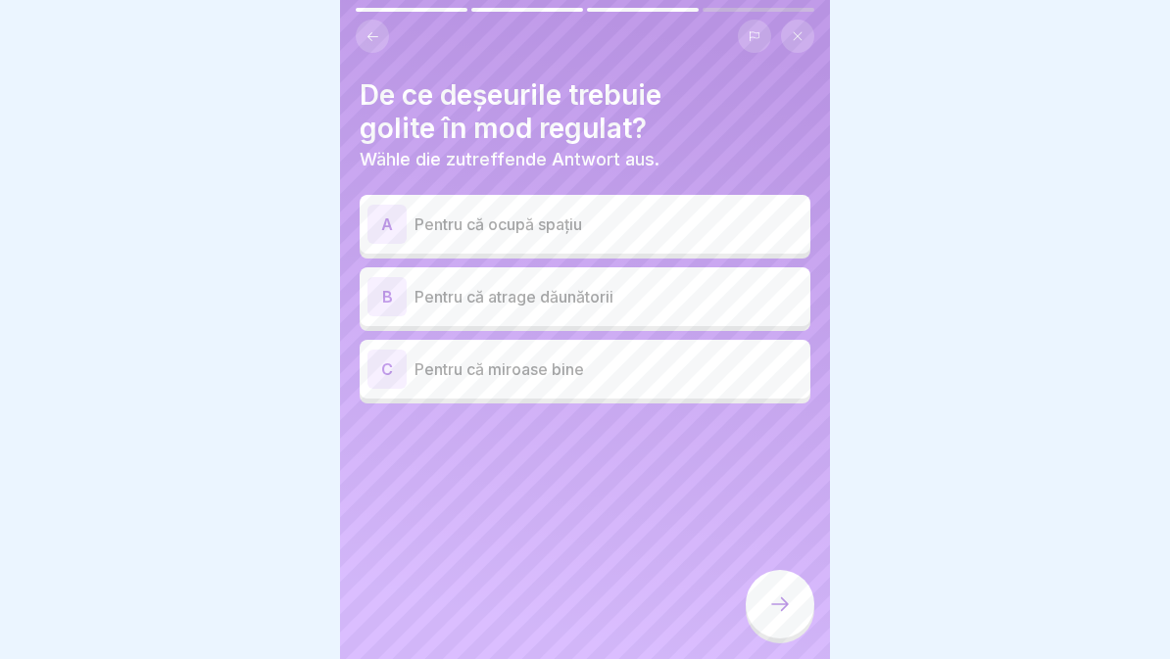
click at [655, 290] on p "Pentru că atrage dăunătorii" at bounding box center [608, 297] width 388 height 24
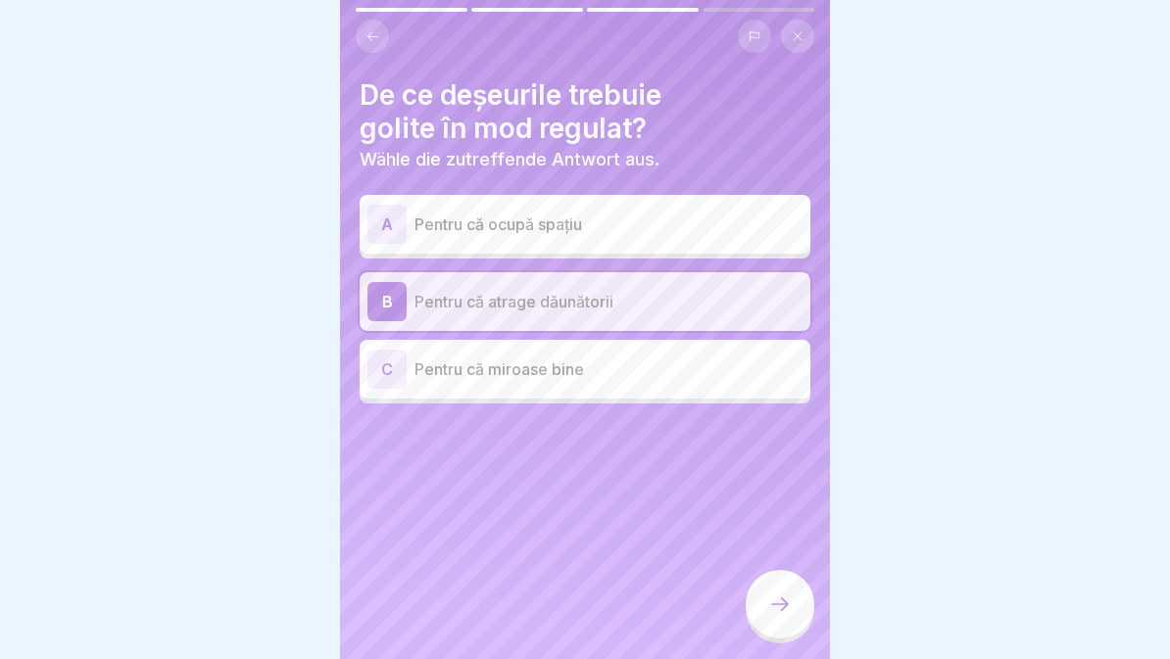
click at [771, 608] on icon at bounding box center [780, 605] width 24 height 24
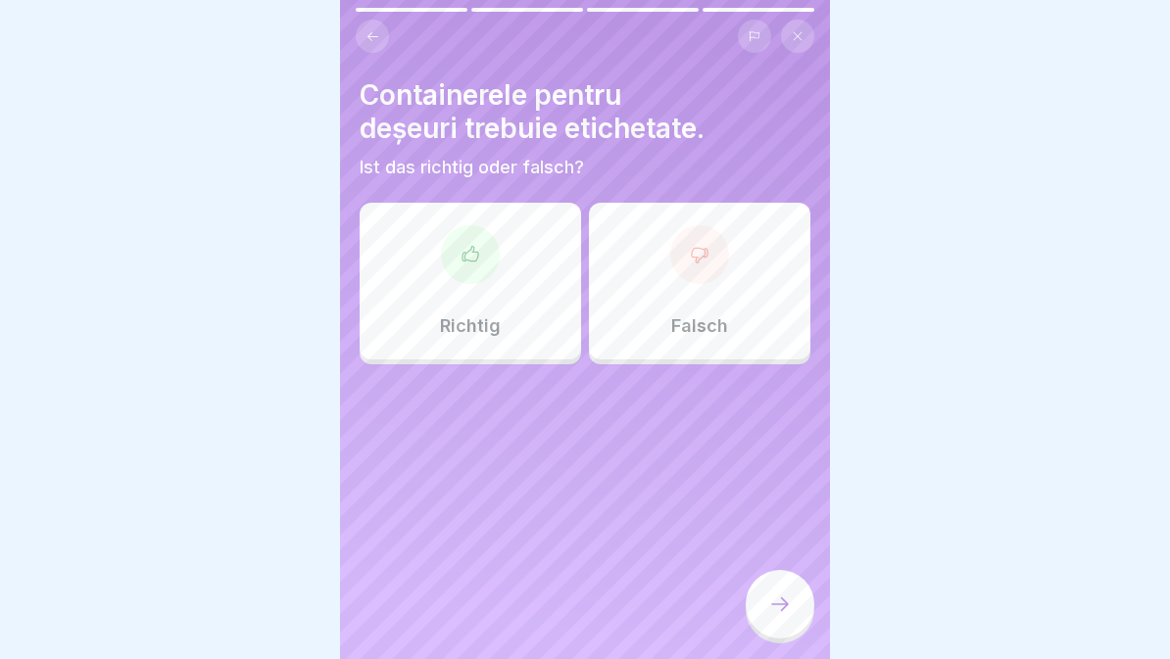
click at [485, 326] on p "Richtig" at bounding box center [470, 326] width 61 height 22
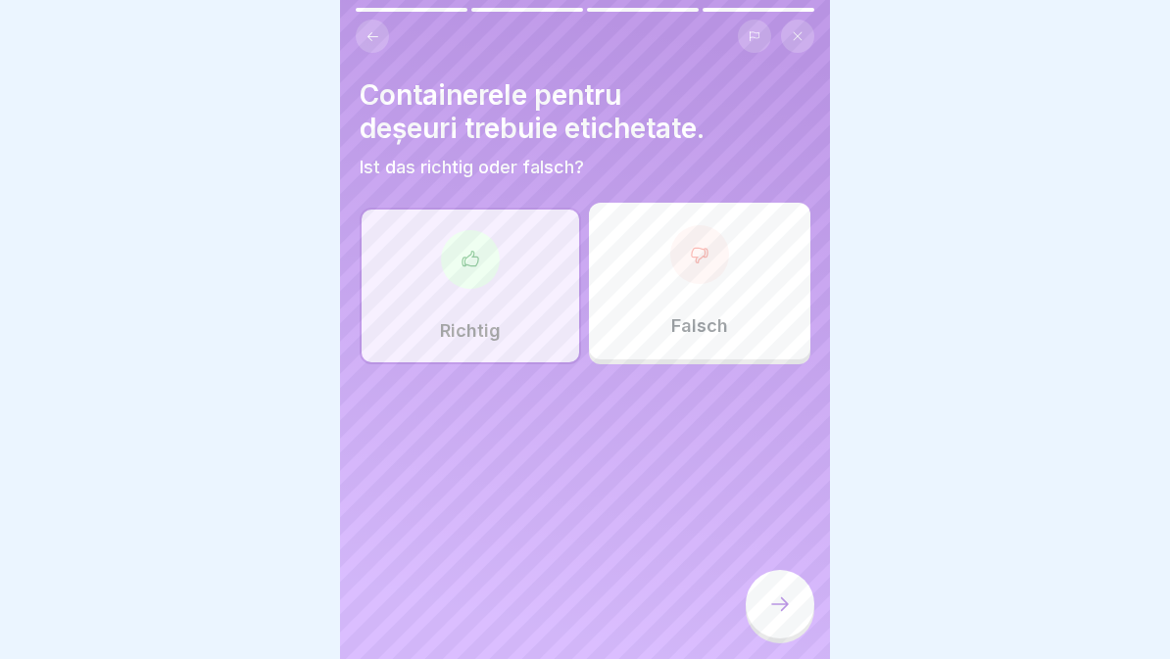
click at [799, 594] on div at bounding box center [780, 604] width 69 height 69
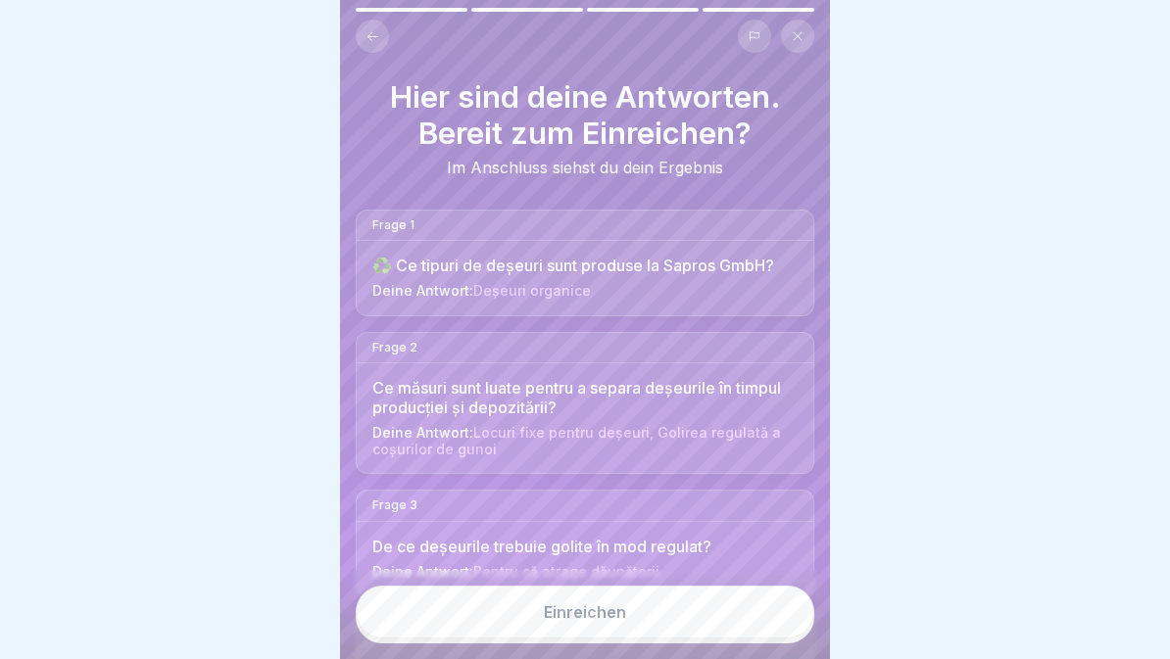
click at [700, 622] on button "Einreichen" at bounding box center [585, 612] width 459 height 53
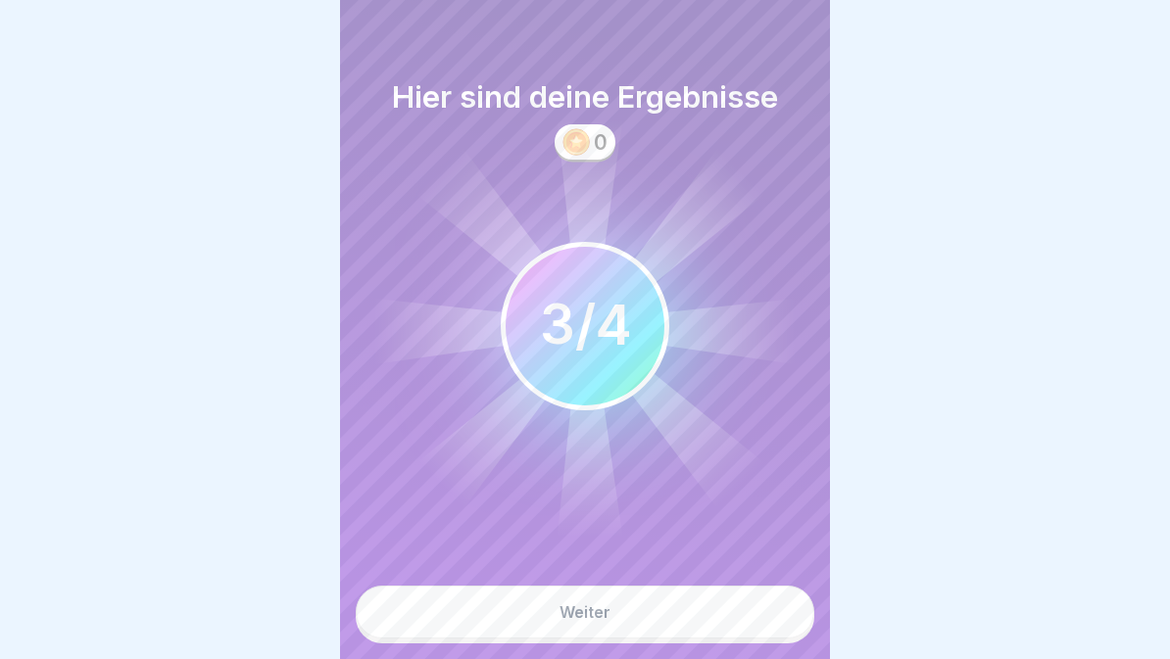
click at [655, 602] on button "Weiter" at bounding box center [585, 612] width 459 height 53
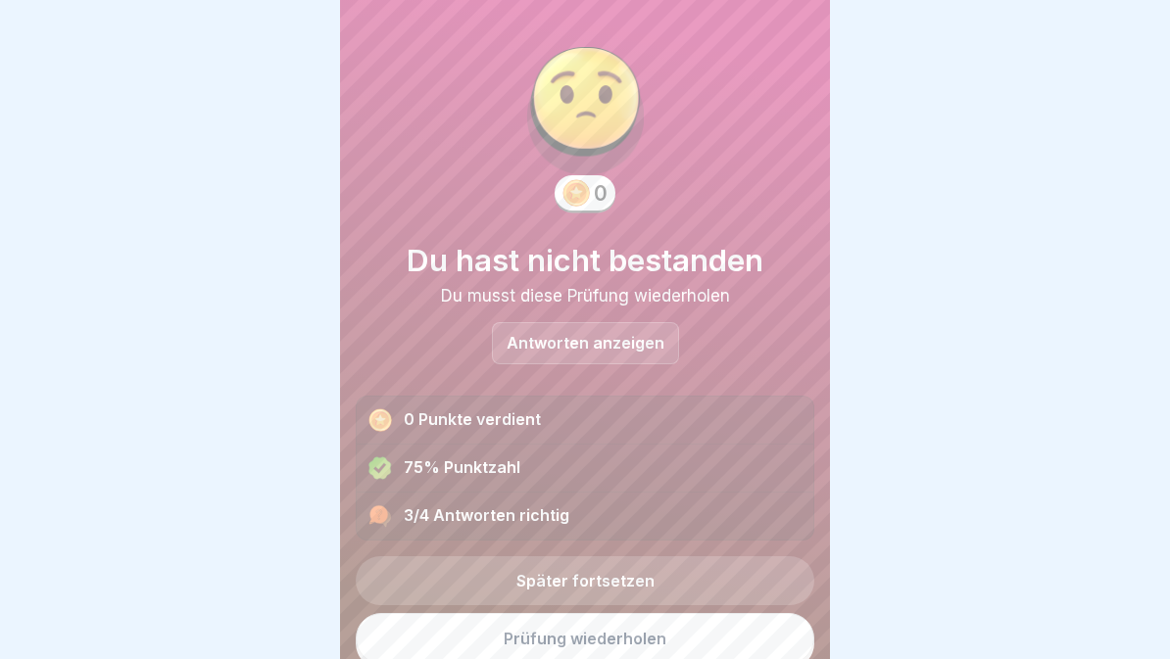
click at [600, 336] on p "Antworten anzeigen" at bounding box center [586, 343] width 158 height 17
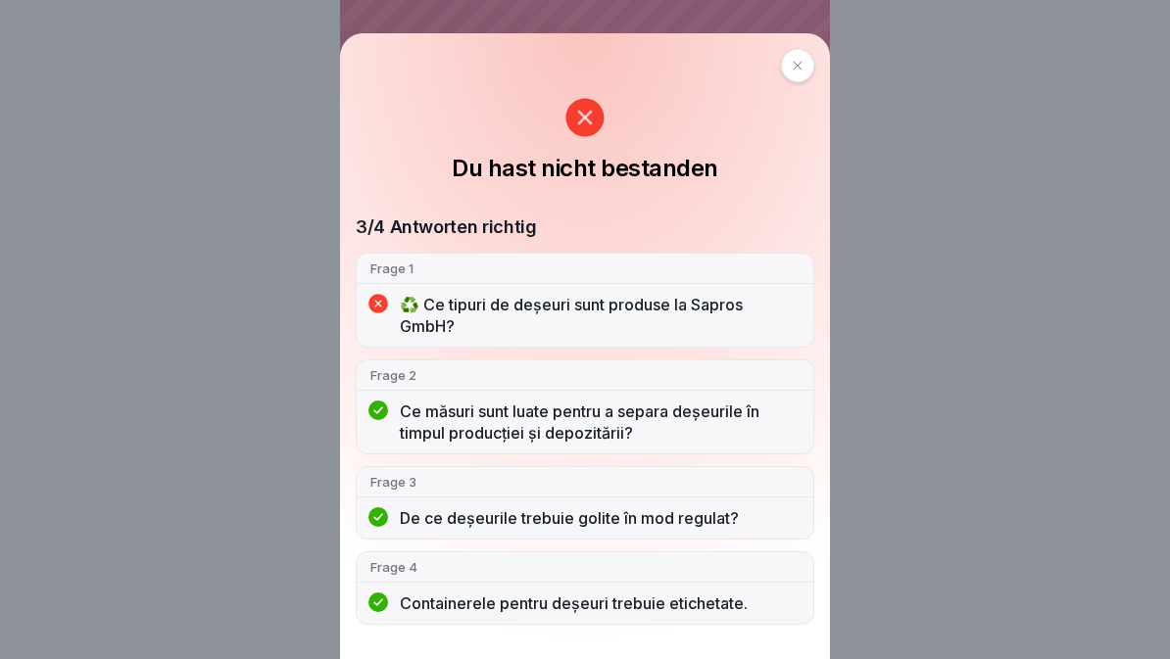
click at [781, 78] on div at bounding box center [797, 65] width 33 height 33
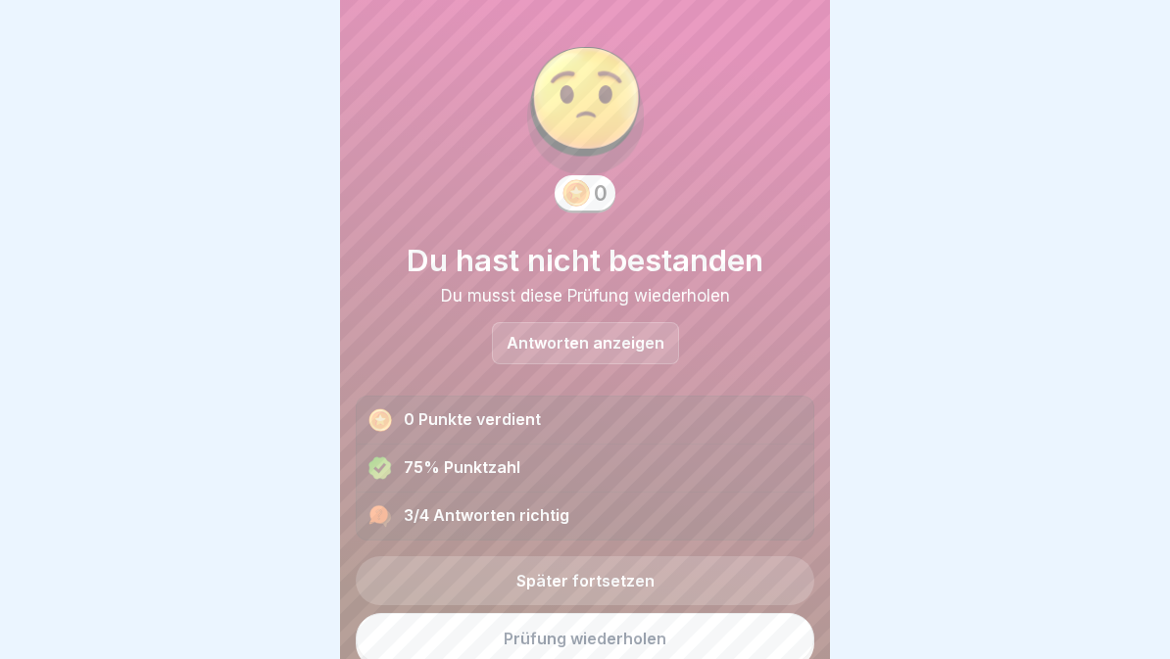
click at [495, 635] on link "Prüfung wiederholen" at bounding box center [585, 638] width 459 height 51
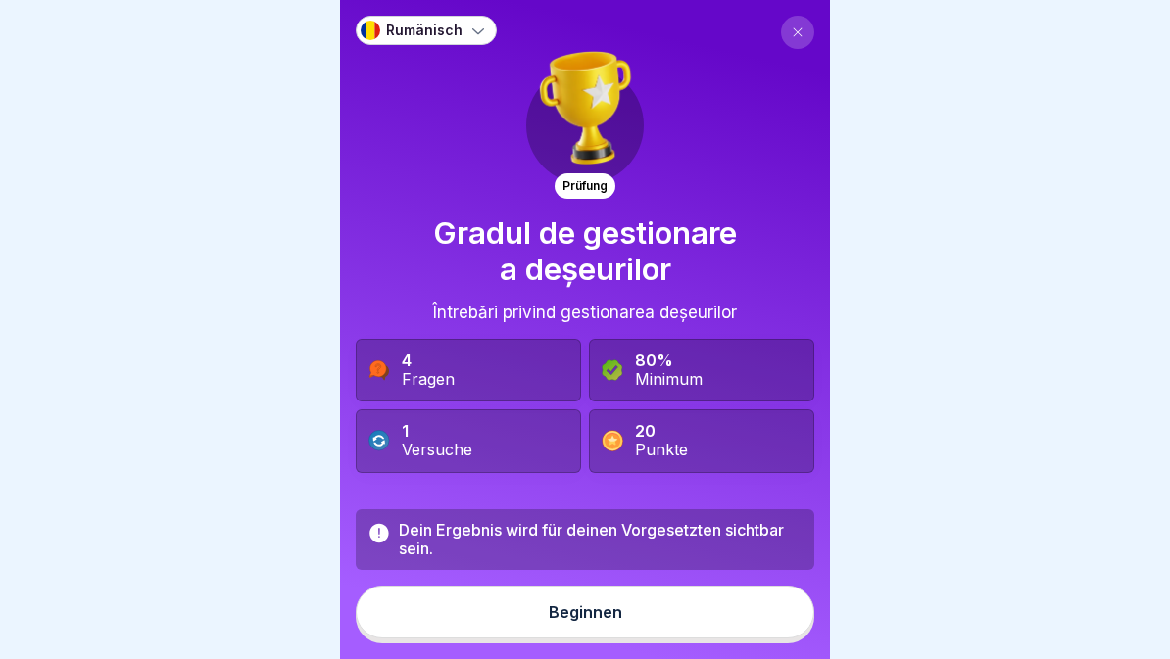
click at [540, 621] on button "Beginnen" at bounding box center [585, 612] width 459 height 53
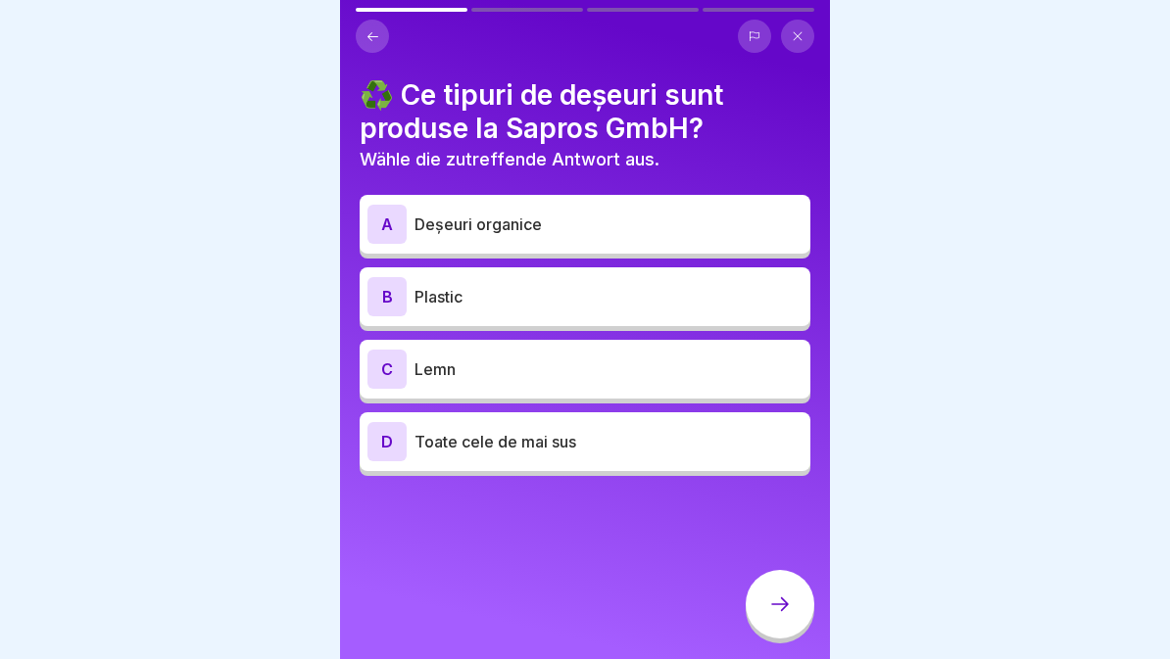
click at [555, 438] on p "Toate cele de mai sus" at bounding box center [608, 442] width 388 height 24
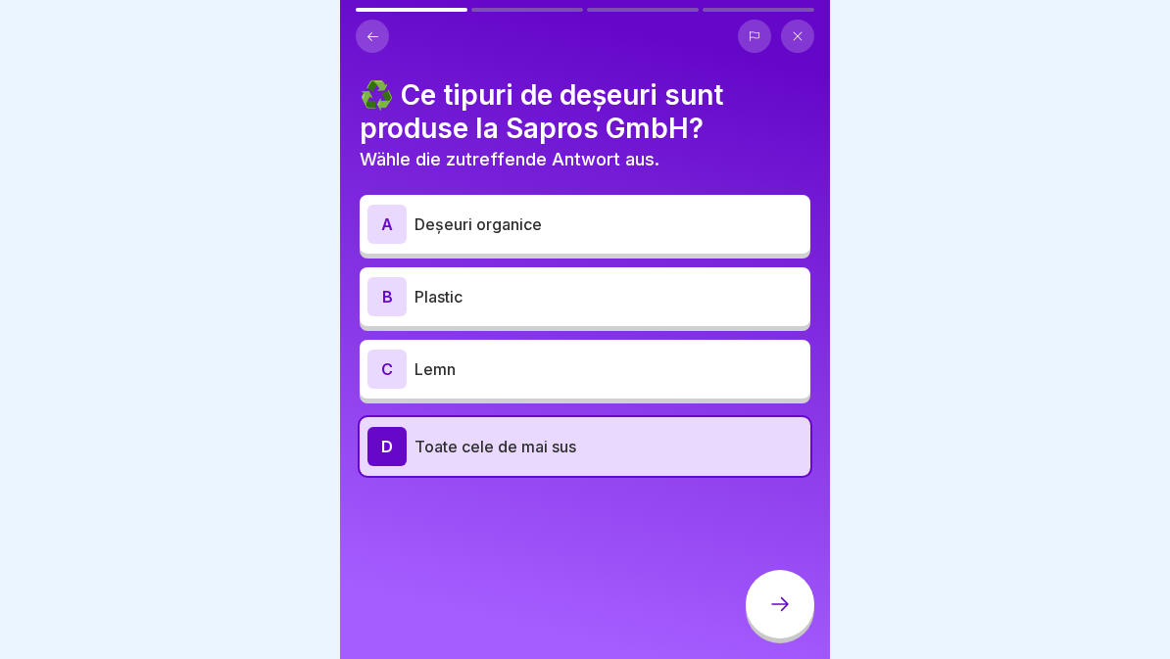
click at [798, 599] on div at bounding box center [780, 604] width 69 height 69
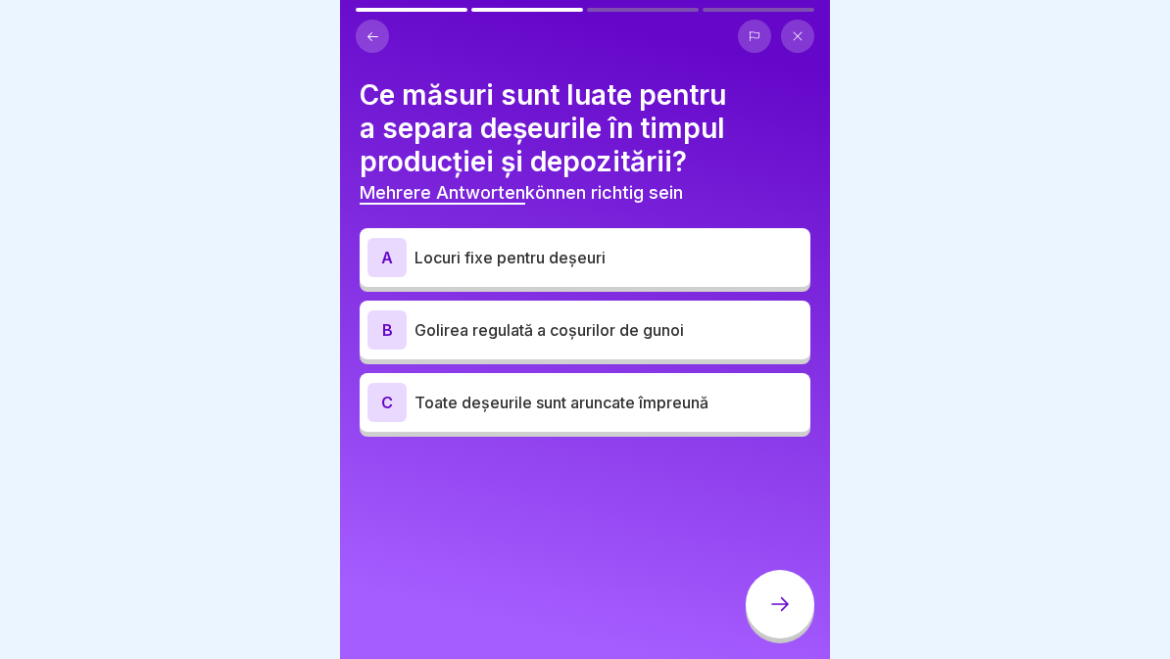
click at [697, 253] on p "Locuri fixe pentru deșeuri" at bounding box center [608, 258] width 388 height 24
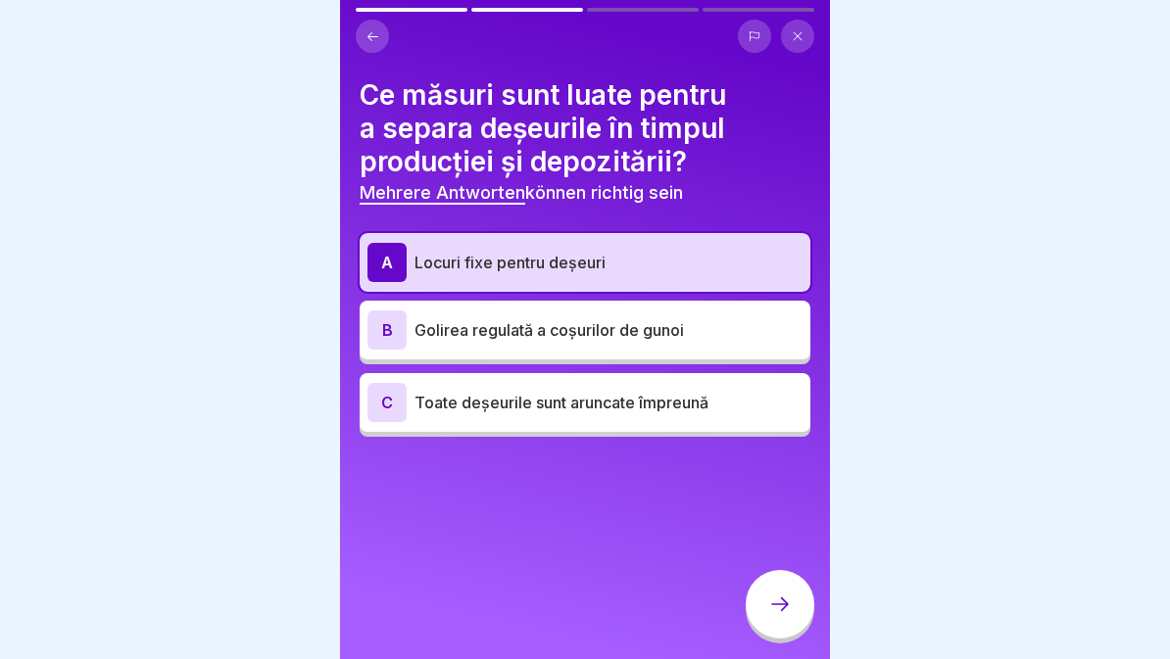
click at [698, 336] on p "Golirea regulată a coșurilor de gunoi" at bounding box center [608, 330] width 388 height 24
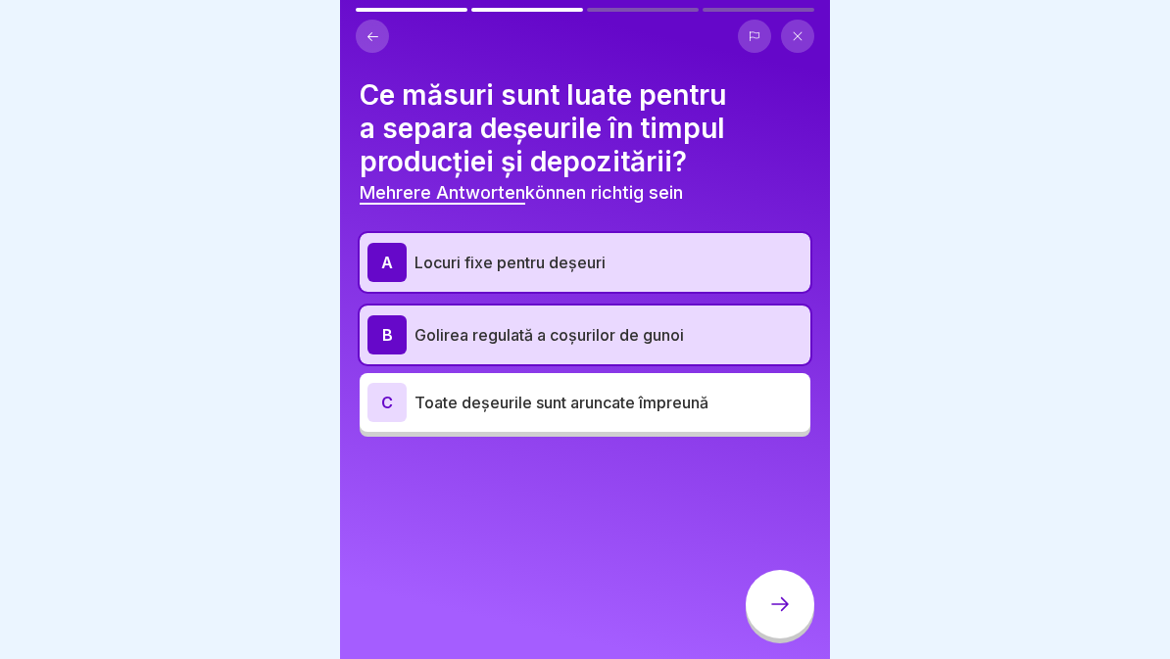
click at [801, 610] on div at bounding box center [780, 604] width 69 height 69
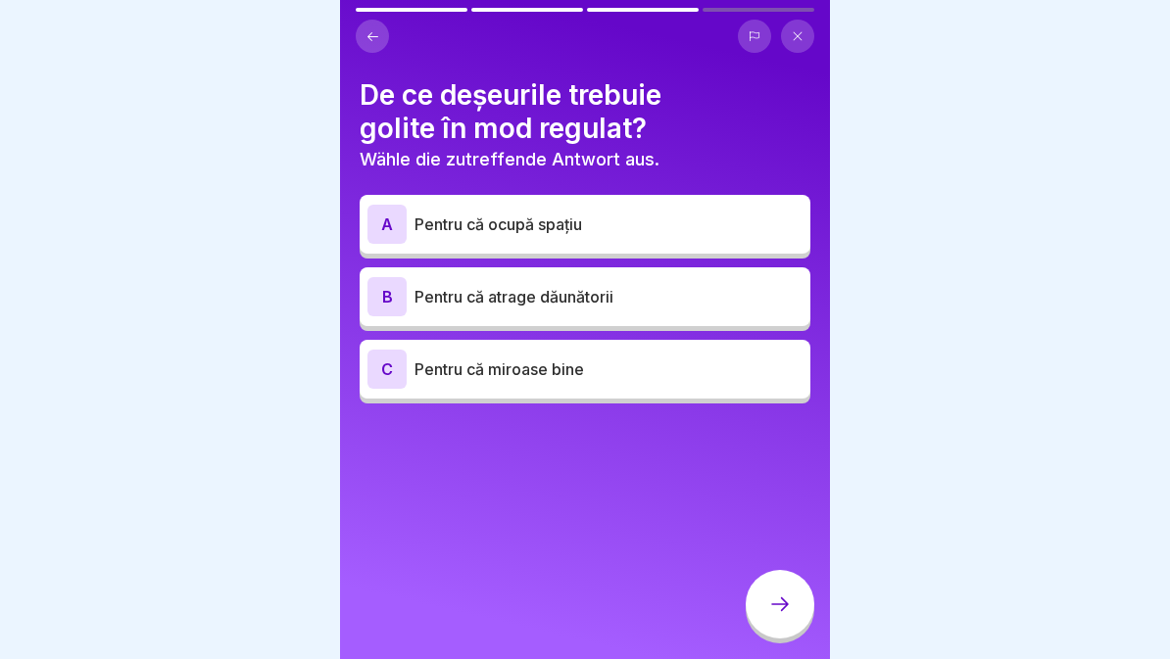
click at [669, 310] on div "B Pentru că atrage dăunătorii" at bounding box center [584, 296] width 435 height 39
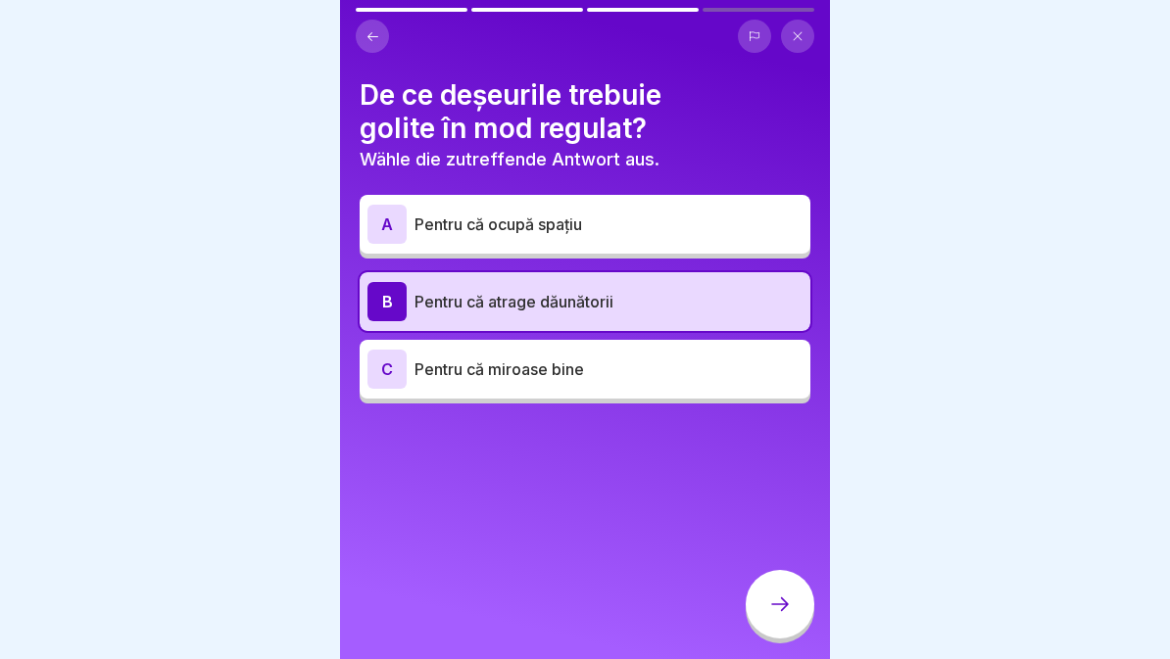
click at [780, 616] on div at bounding box center [780, 604] width 69 height 69
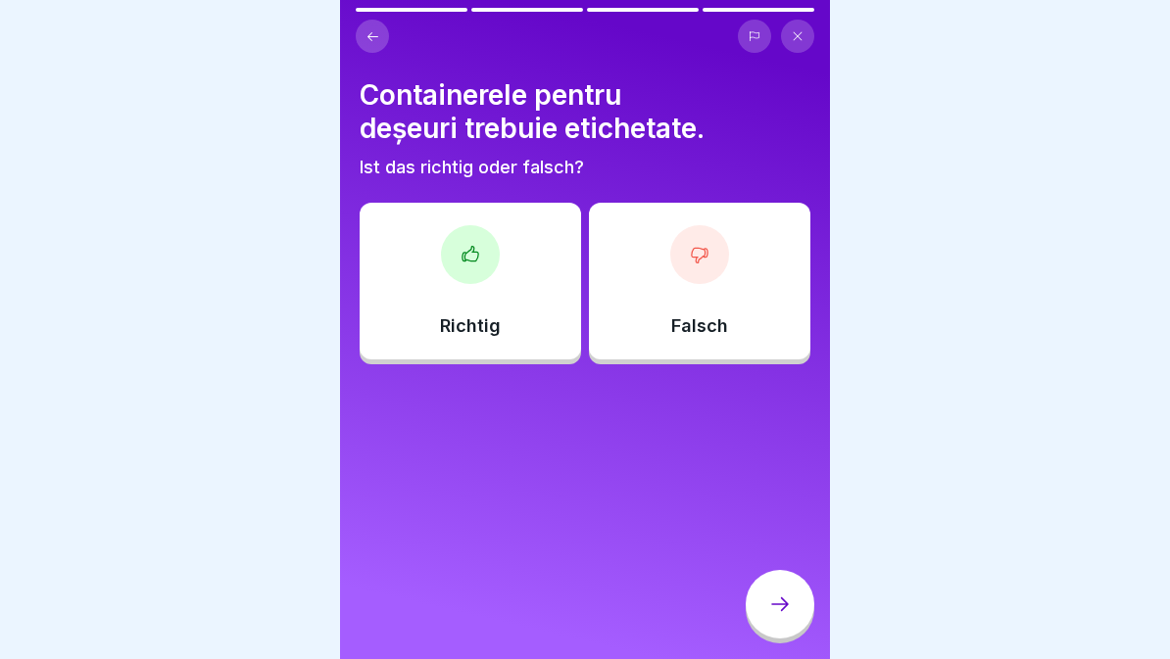
click at [512, 277] on div "Richtig" at bounding box center [470, 281] width 221 height 157
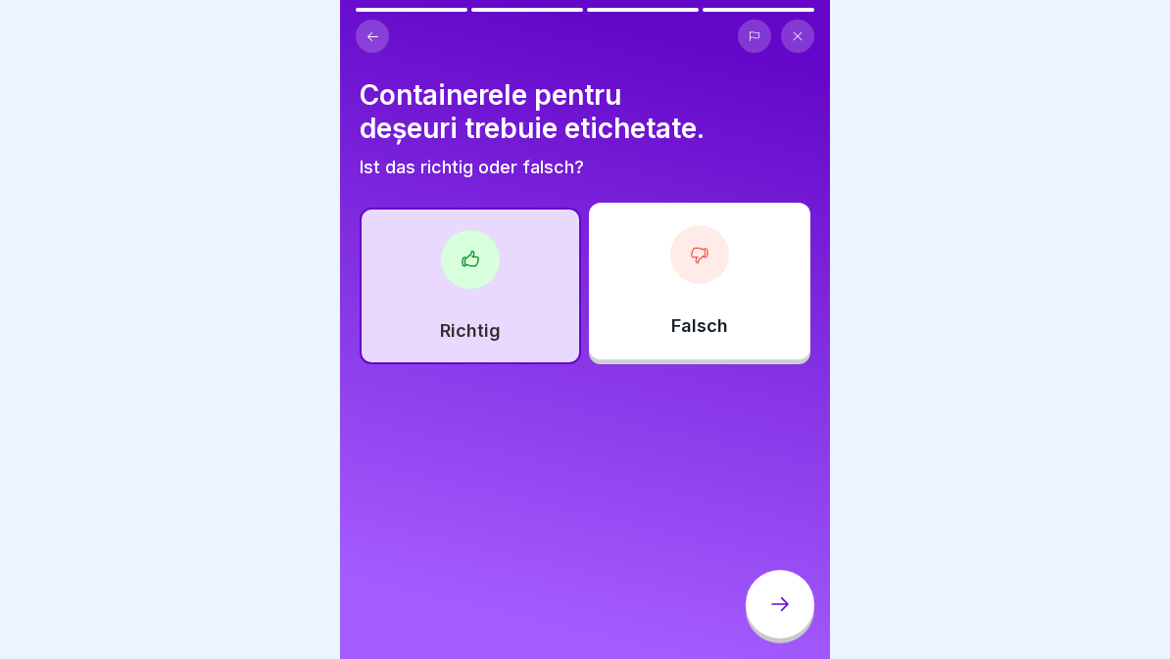
click at [785, 599] on icon at bounding box center [780, 605] width 24 height 24
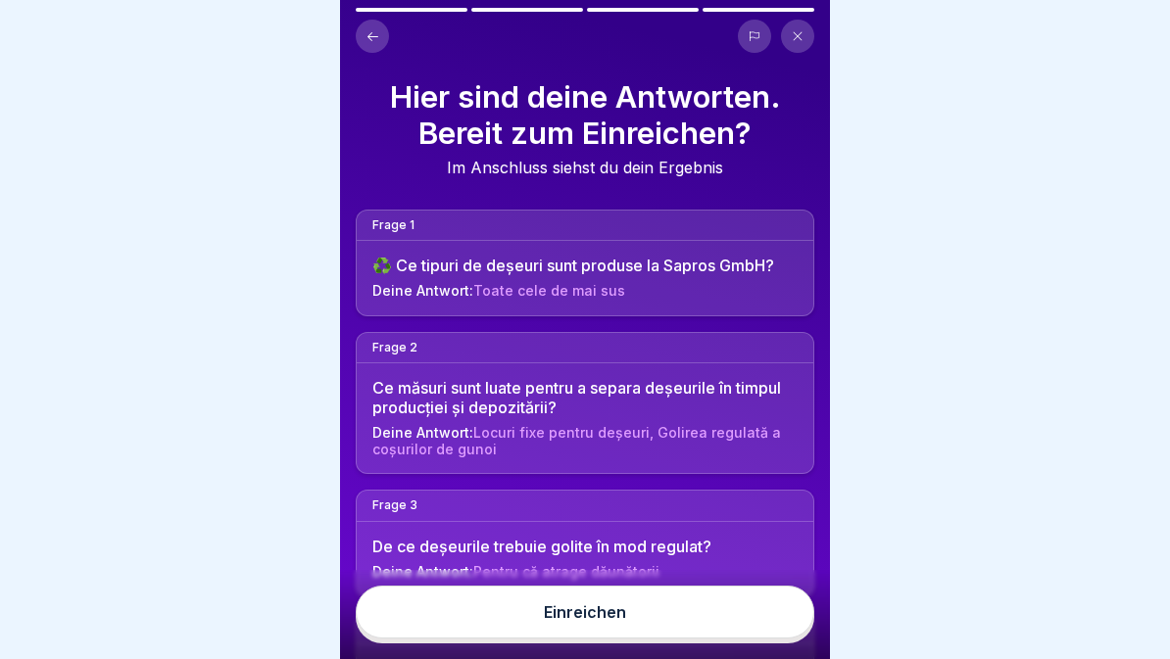
click at [694, 607] on button "Einreichen" at bounding box center [585, 612] width 459 height 53
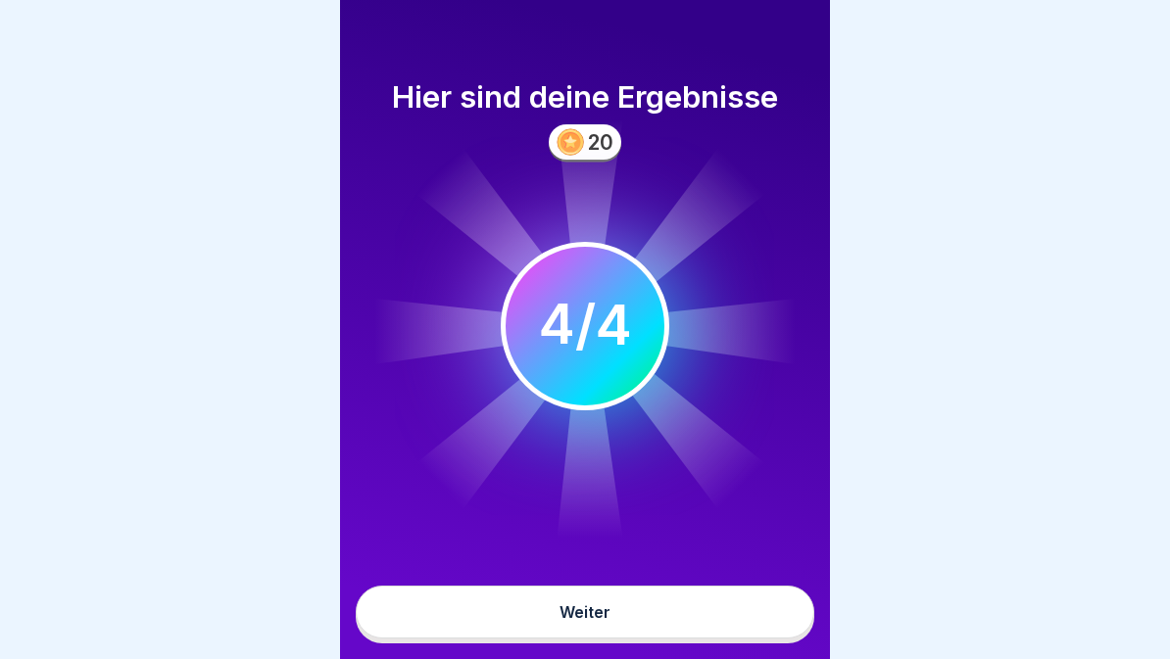
click at [677, 612] on button "Weiter" at bounding box center [585, 612] width 459 height 53
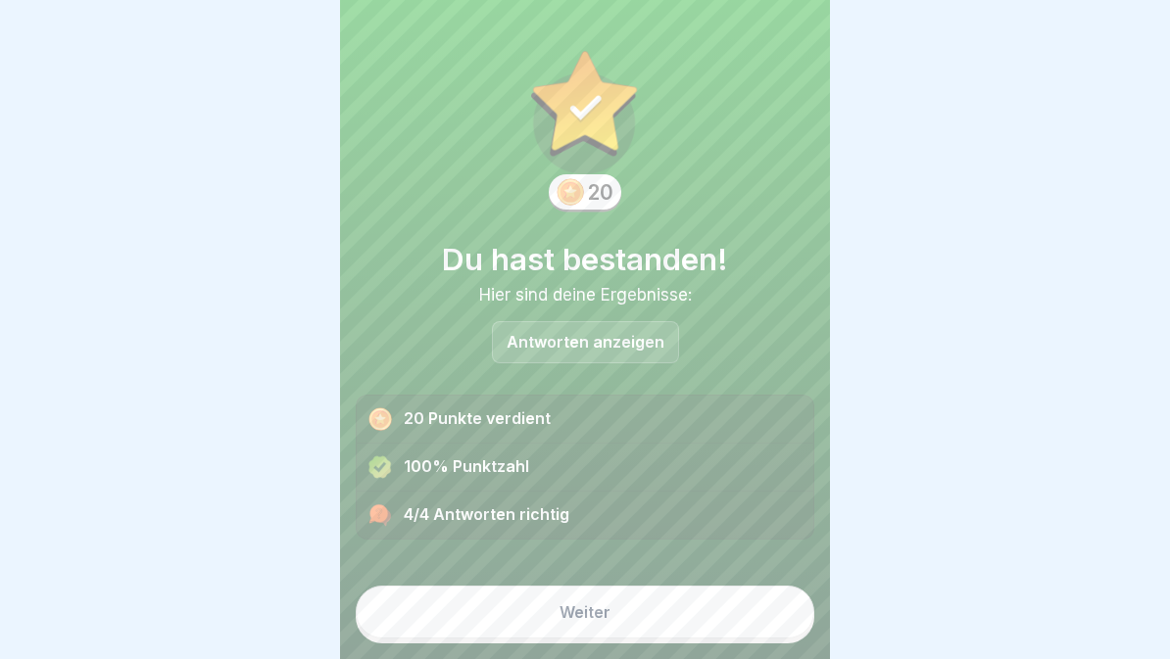
click at [668, 597] on button "Weiter" at bounding box center [585, 612] width 459 height 53
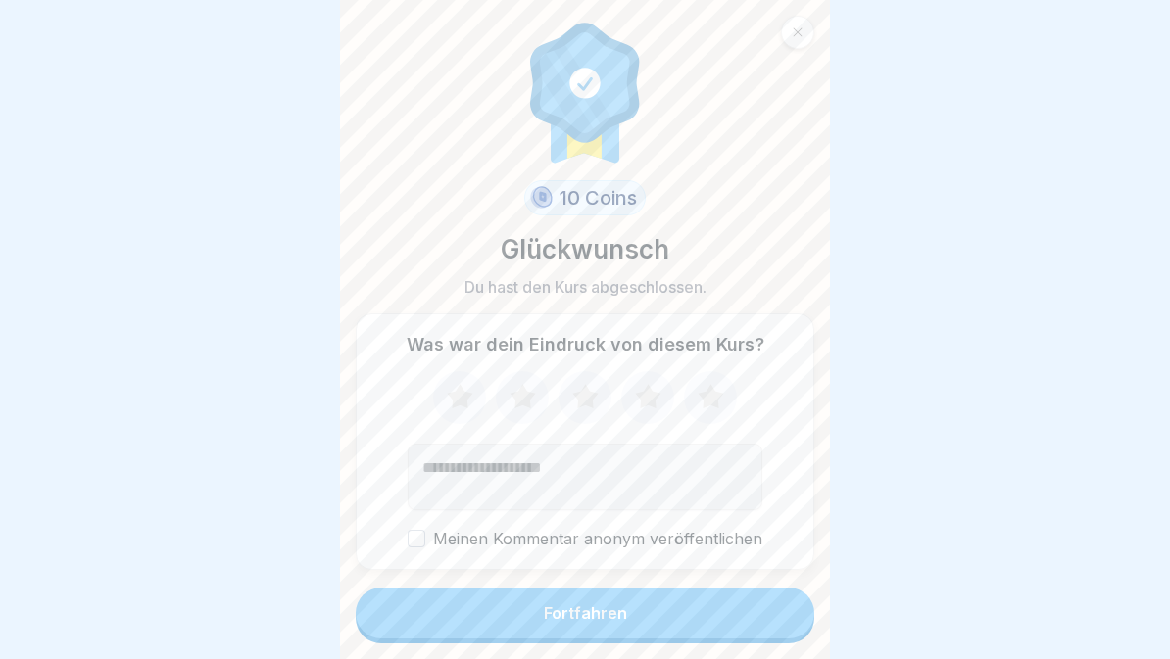
click at [662, 612] on button "Fortfahren" at bounding box center [585, 613] width 459 height 51
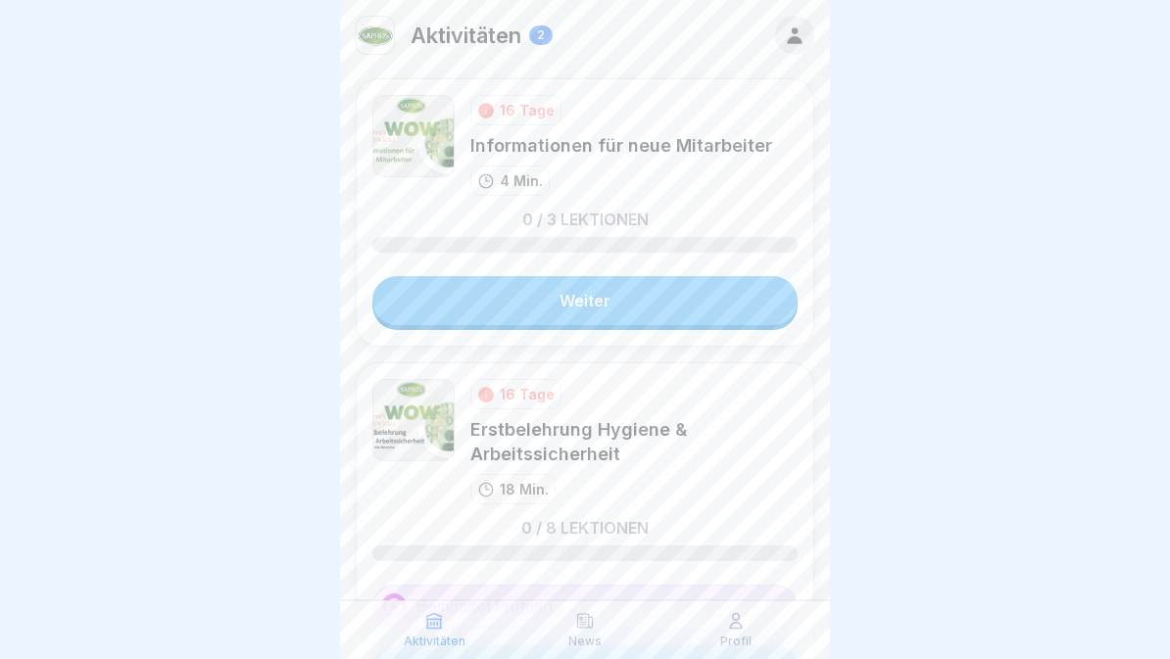
click at [700, 306] on link "Weiter" at bounding box center [584, 300] width 425 height 49
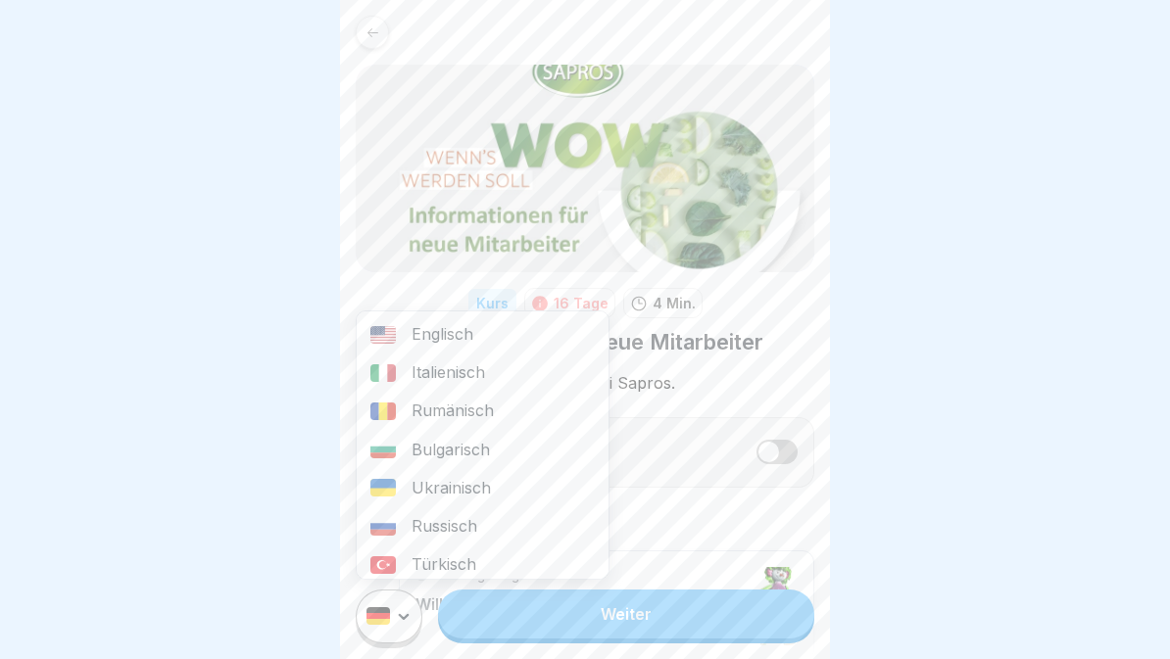
click at [490, 420] on div "Rumänisch" at bounding box center [483, 411] width 252 height 38
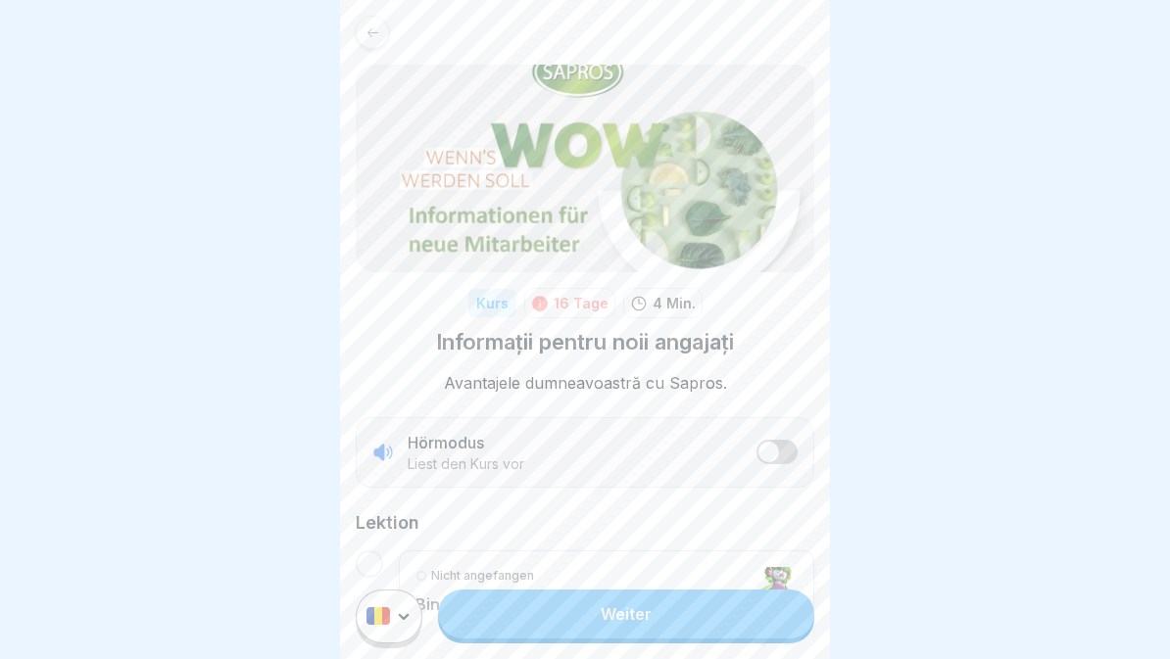
click at [790, 444] on button "listener mode" at bounding box center [776, 452] width 41 height 24
click at [698, 617] on link "Weiter" at bounding box center [626, 614] width 376 height 49
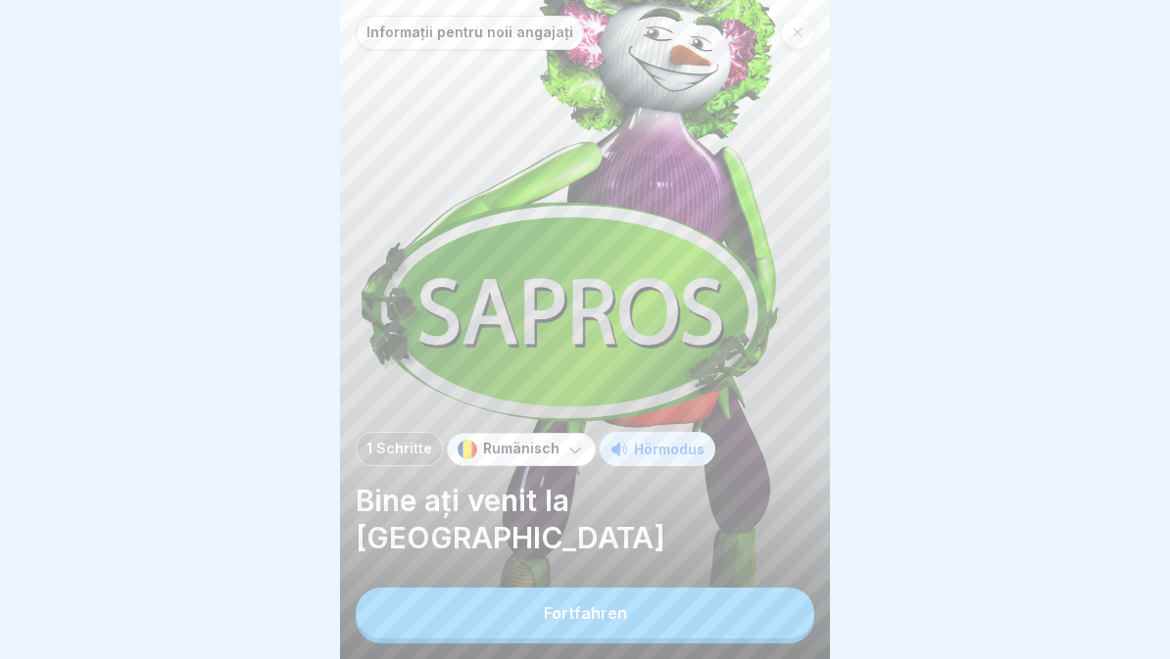
click at [652, 612] on button "Fortfahren" at bounding box center [585, 613] width 459 height 51
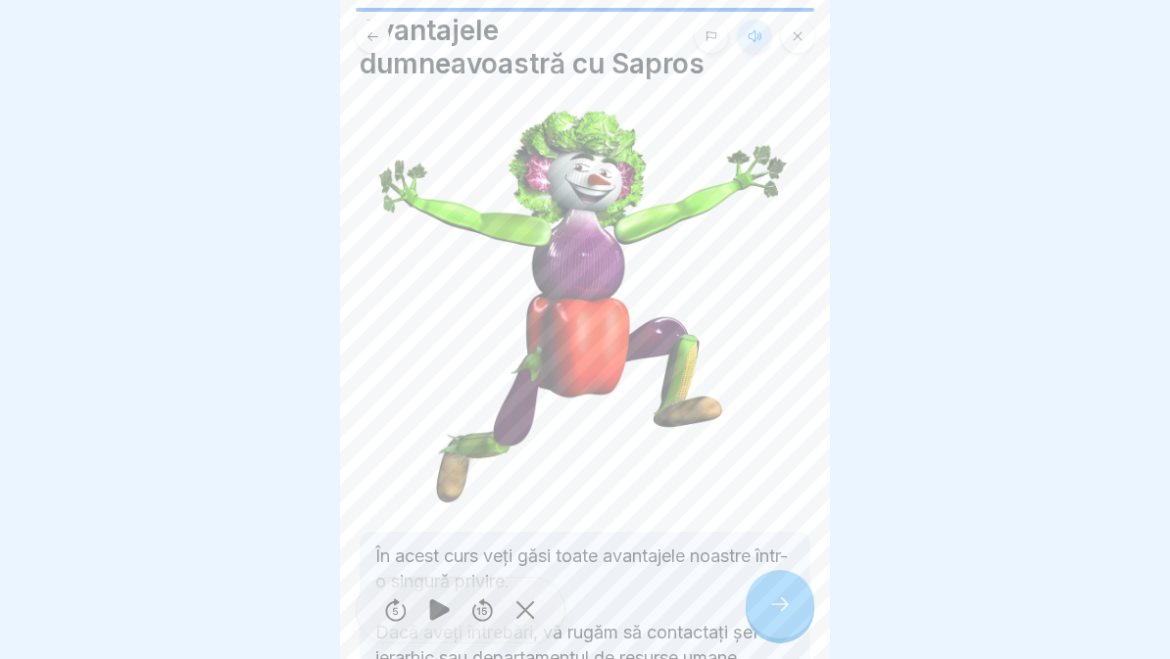
scroll to position [172, 0]
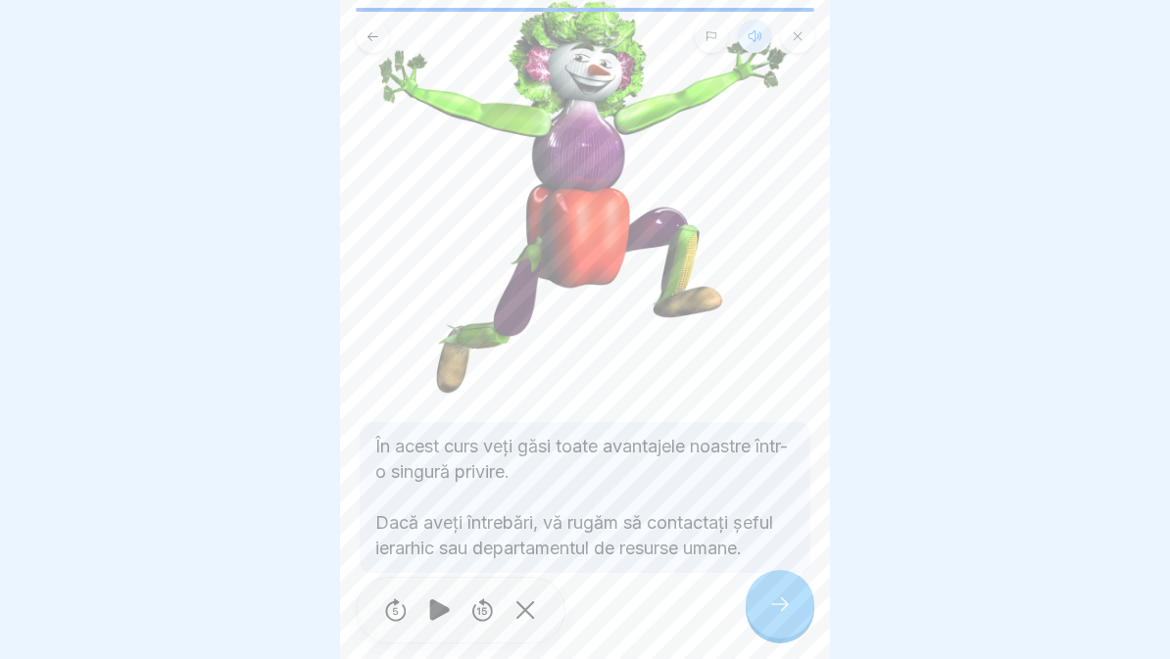
click at [770, 607] on icon at bounding box center [780, 605] width 24 height 24
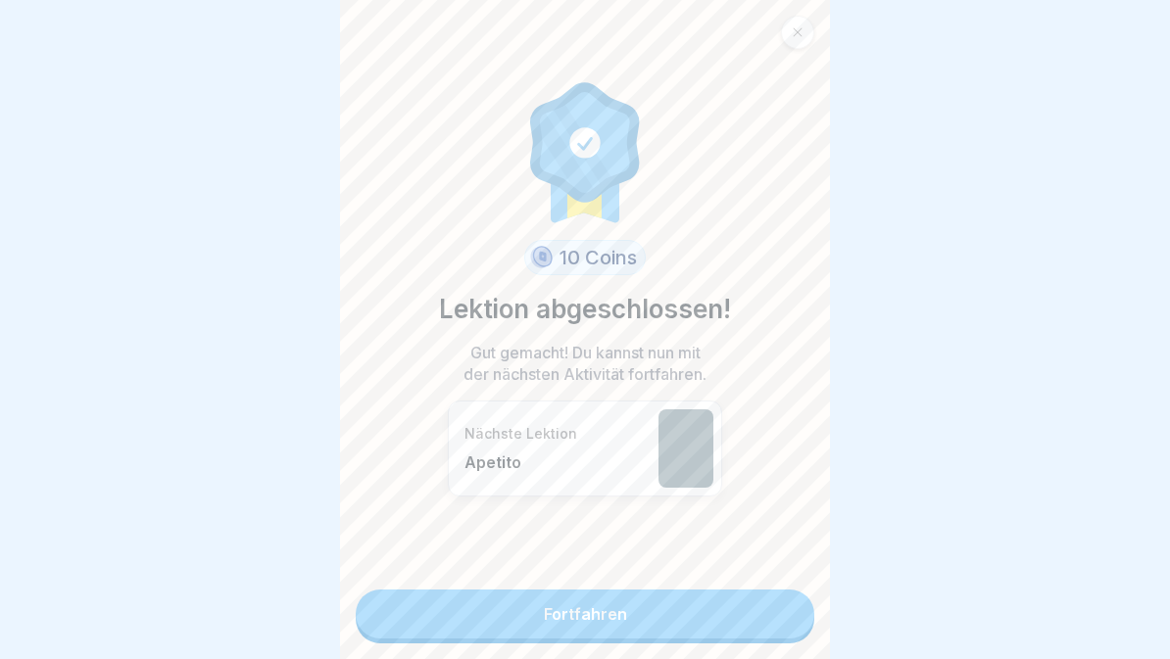
click at [507, 638] on link "Fortfahren" at bounding box center [585, 614] width 459 height 49
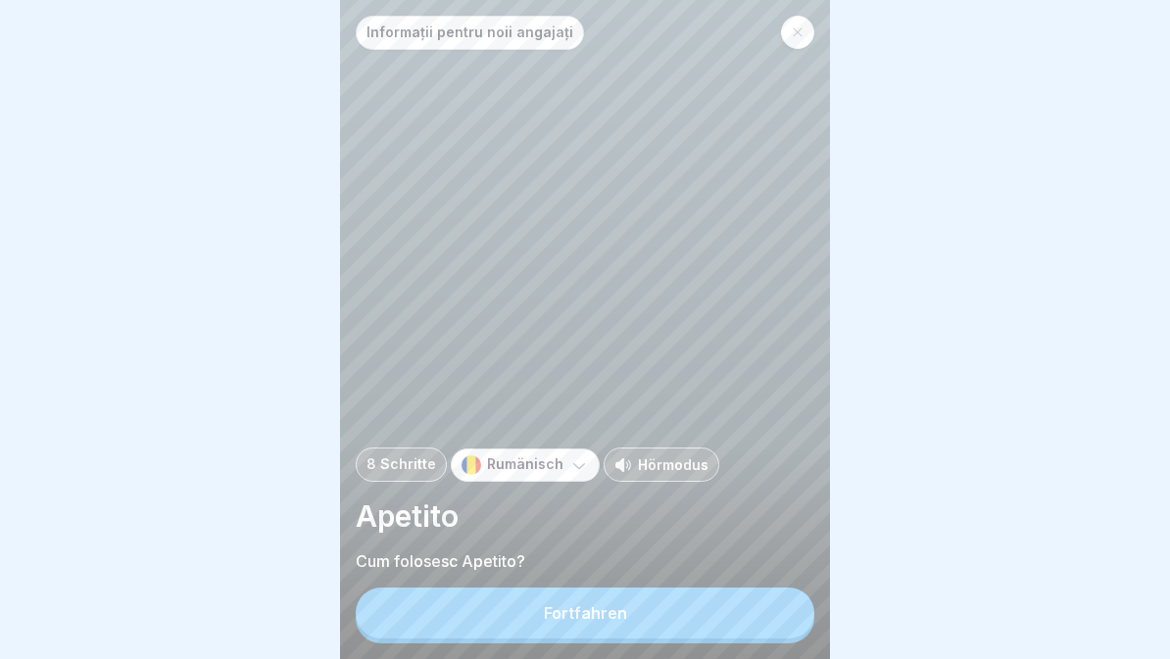
click at [630, 628] on button "Fortfahren" at bounding box center [585, 613] width 459 height 51
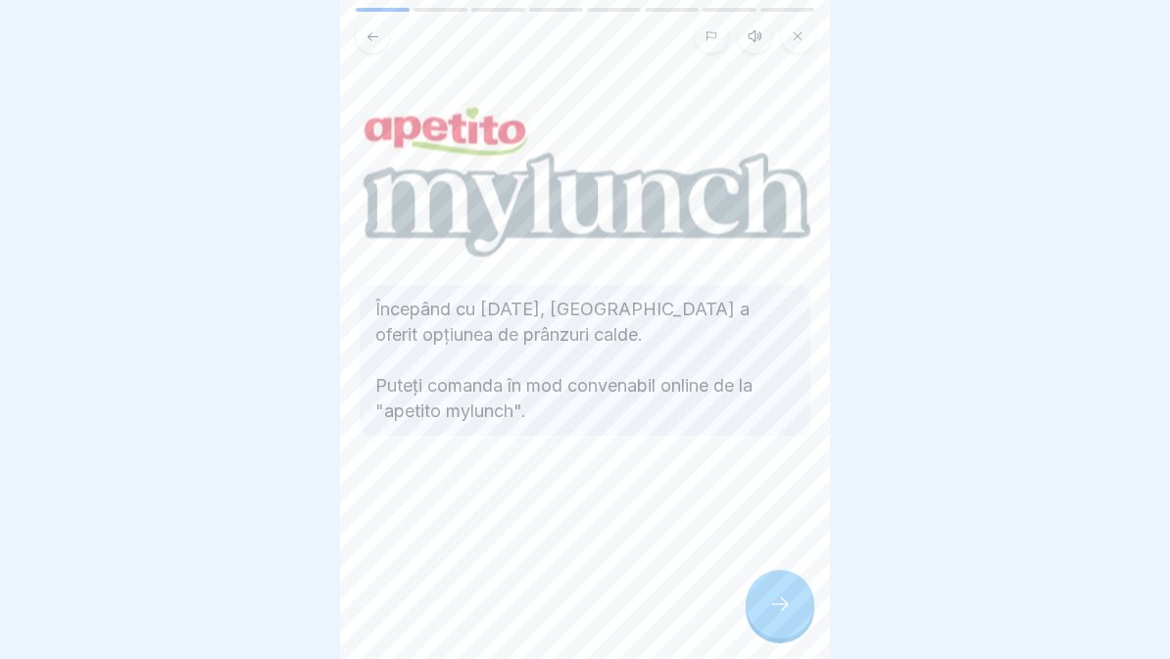
click at [785, 602] on icon at bounding box center [780, 605] width 18 height 14
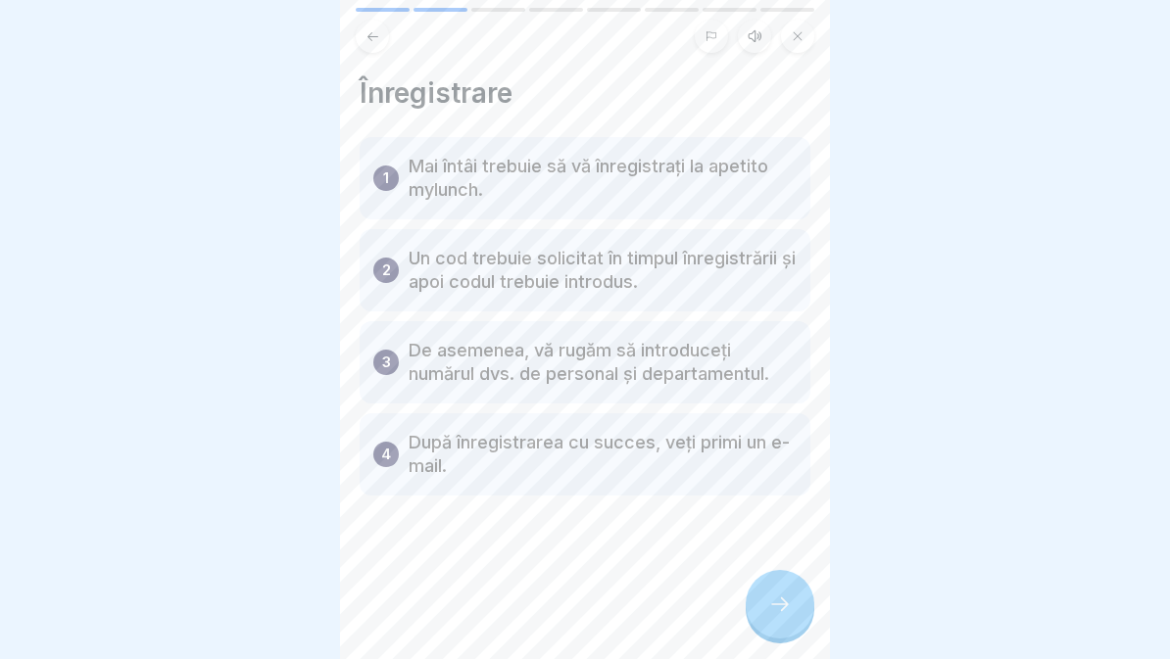
click at [783, 623] on div at bounding box center [780, 604] width 69 height 69
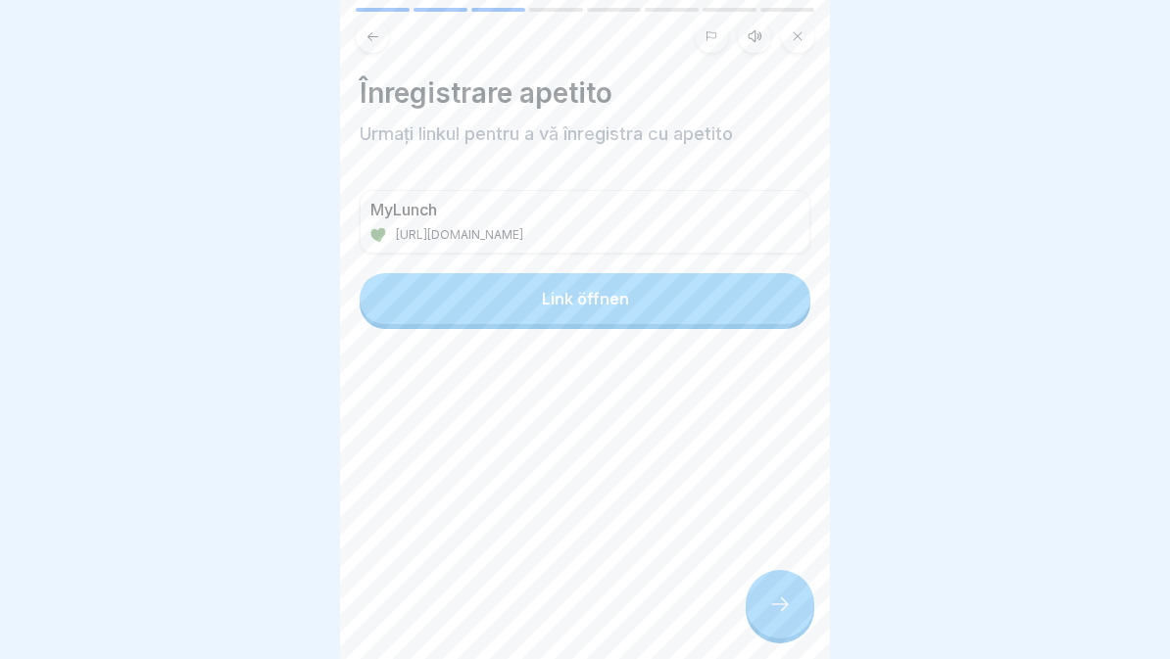
click at [774, 618] on div at bounding box center [780, 604] width 69 height 69
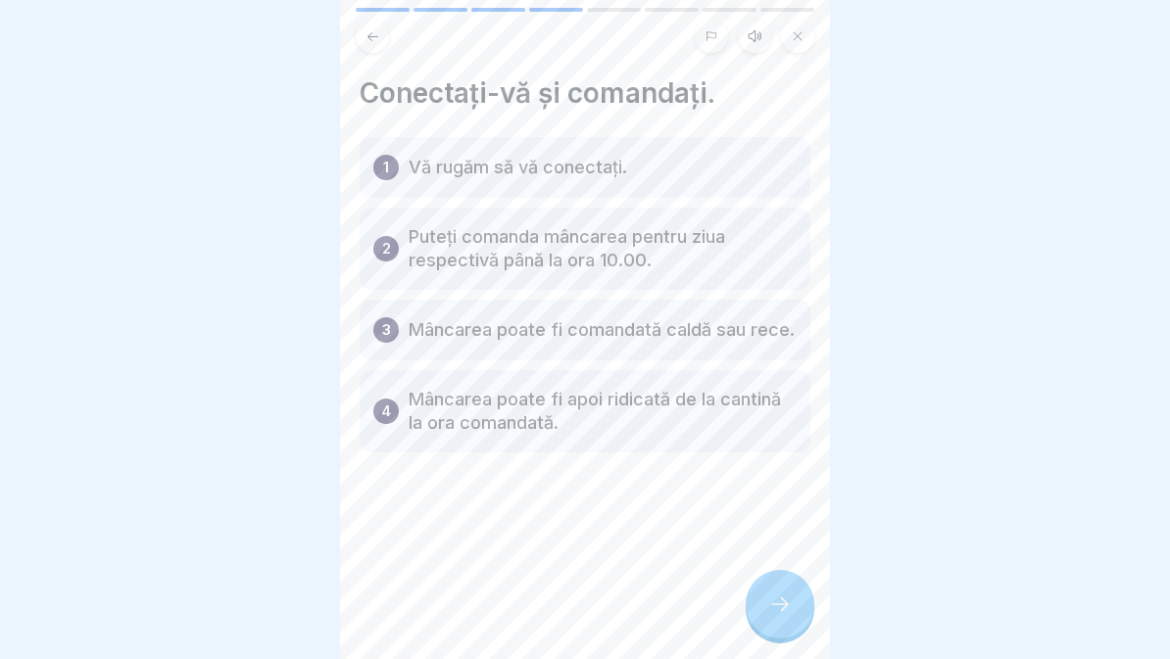
click at [778, 604] on icon at bounding box center [780, 605] width 18 height 14
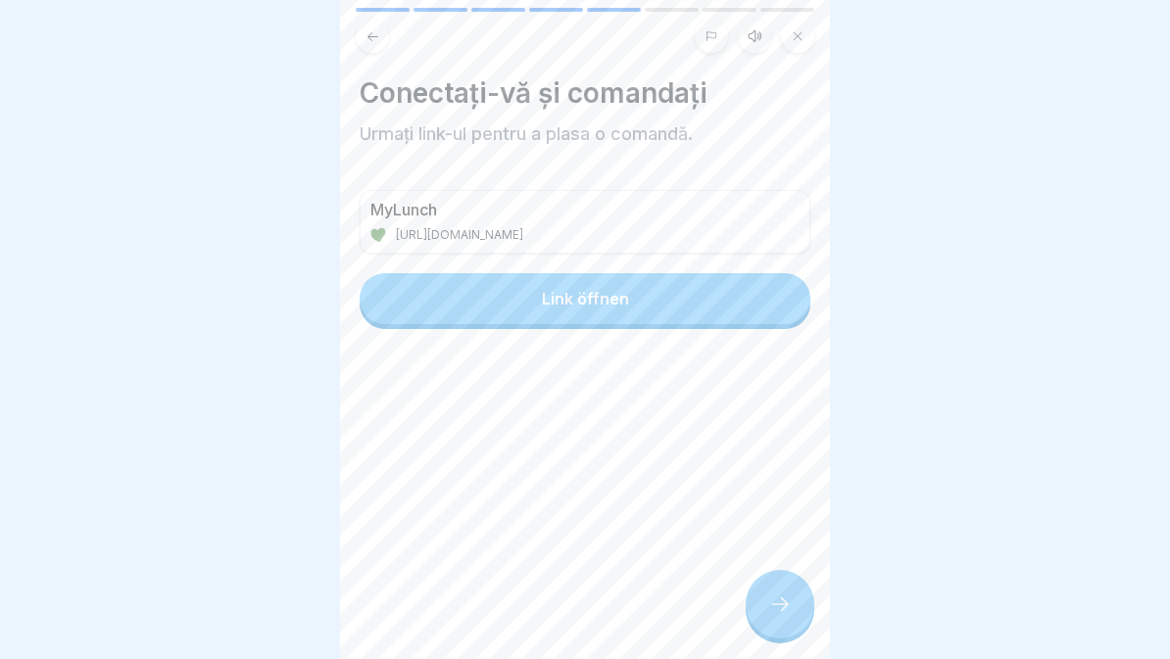
click at [790, 603] on icon at bounding box center [780, 605] width 24 height 24
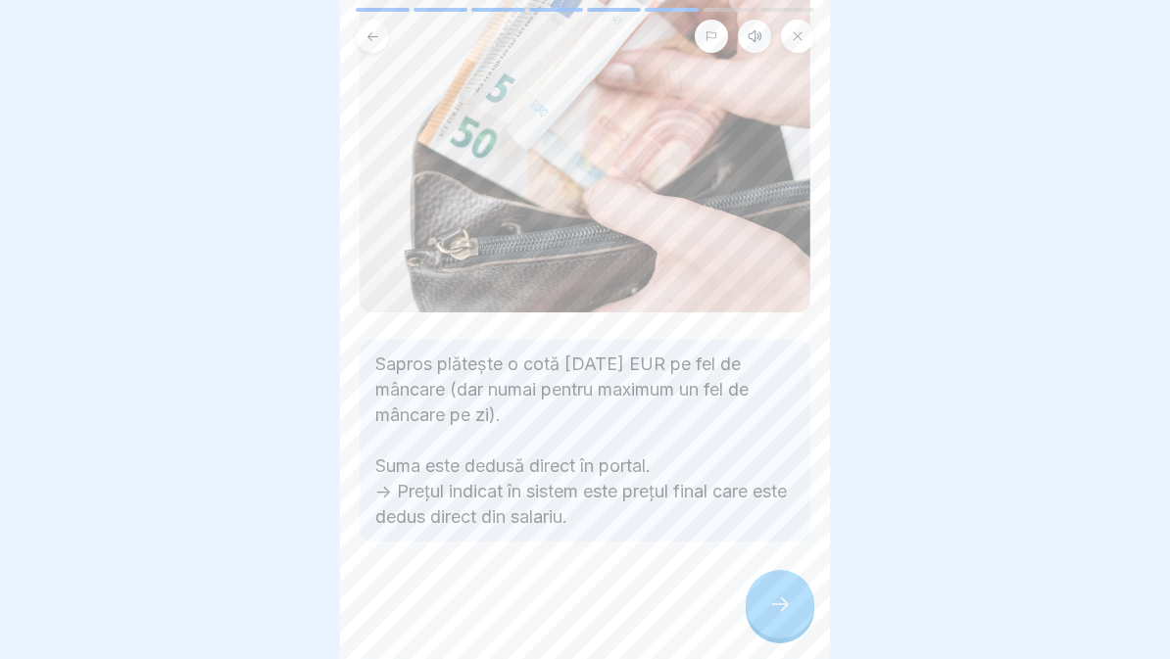
scroll to position [174, 0]
click at [771, 600] on icon at bounding box center [780, 605] width 24 height 24
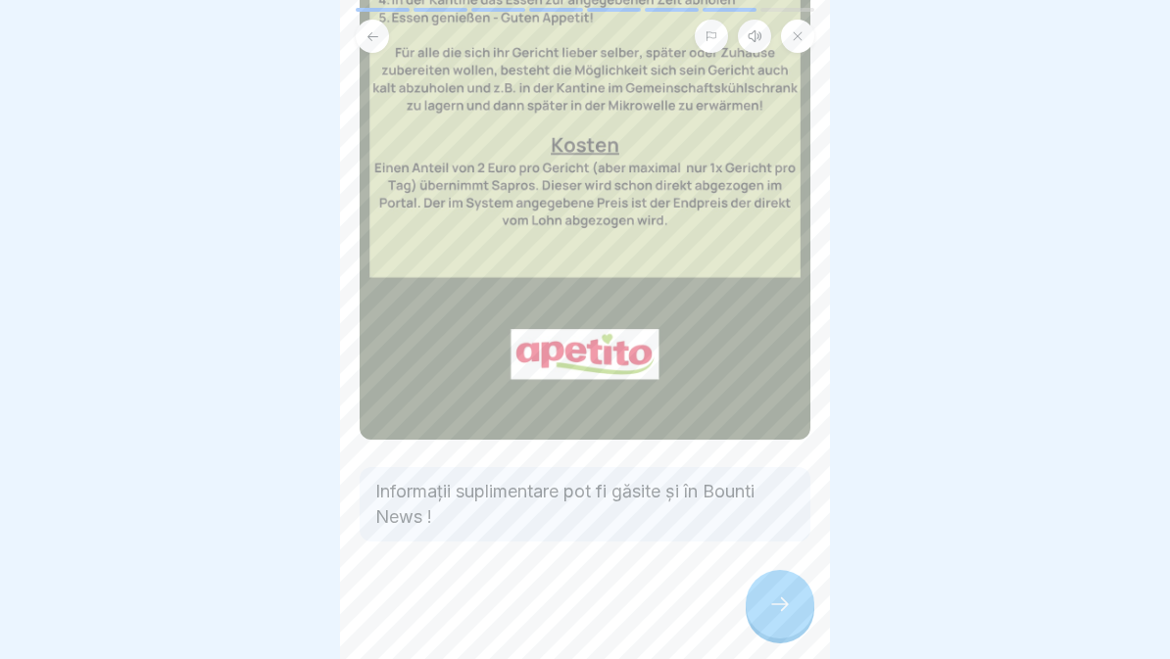
scroll to position [334, 0]
click at [781, 599] on icon at bounding box center [780, 605] width 18 height 14
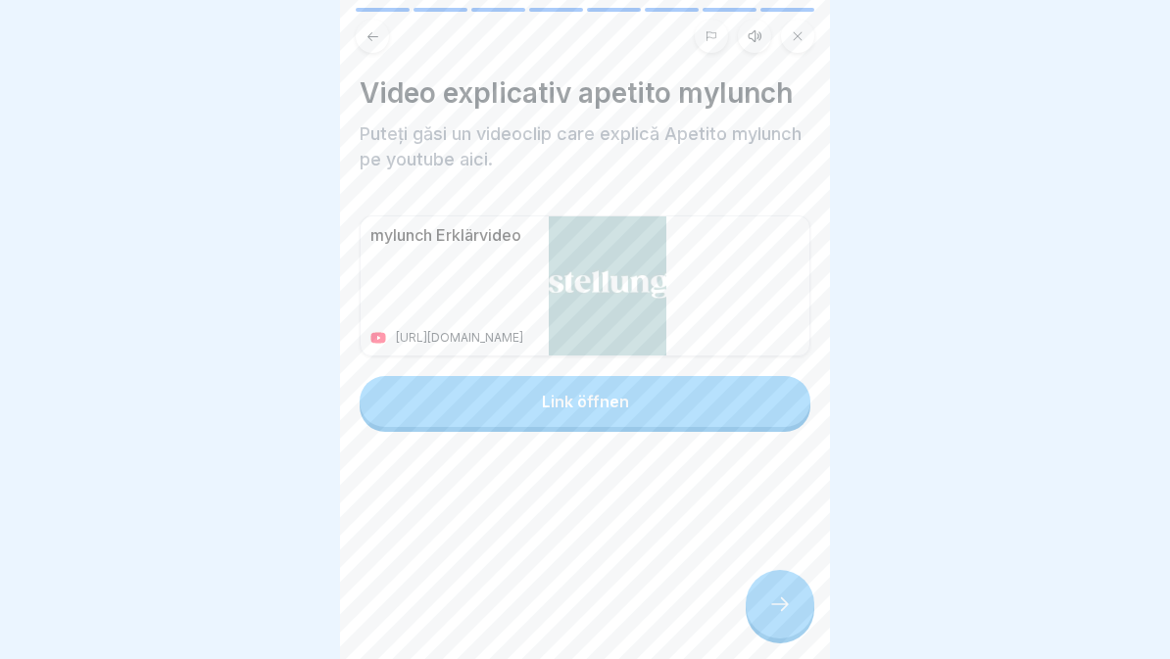
click at [793, 614] on div at bounding box center [780, 604] width 69 height 69
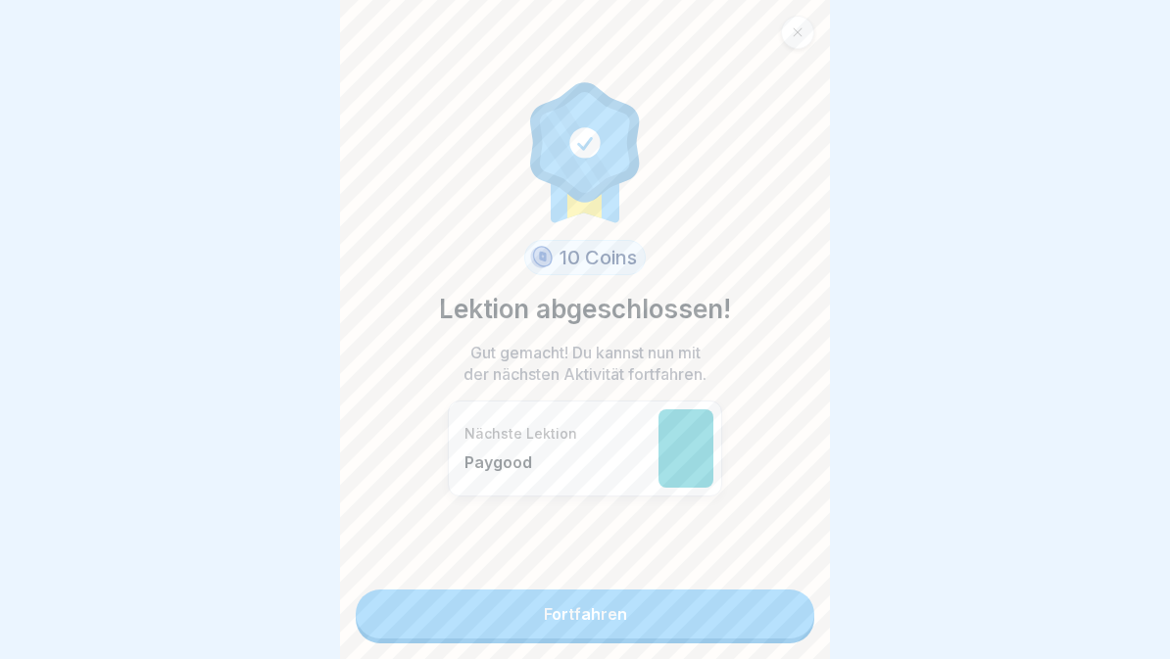
click at [753, 614] on link "Fortfahren" at bounding box center [585, 614] width 459 height 49
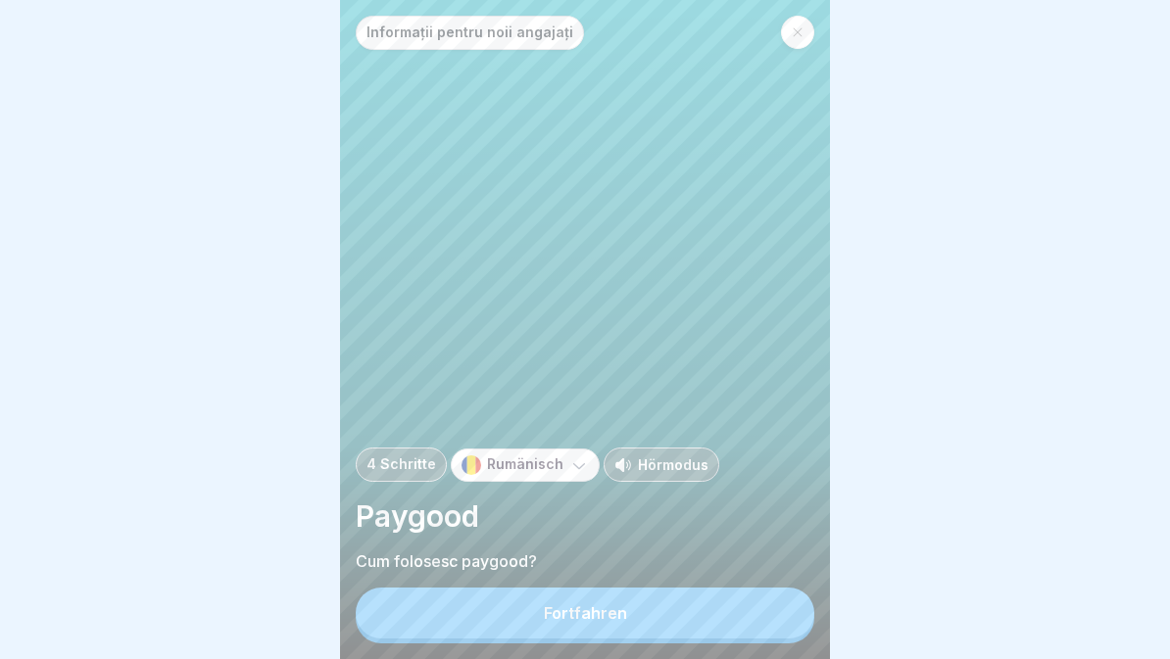
click at [691, 633] on button "Fortfahren" at bounding box center [585, 613] width 459 height 51
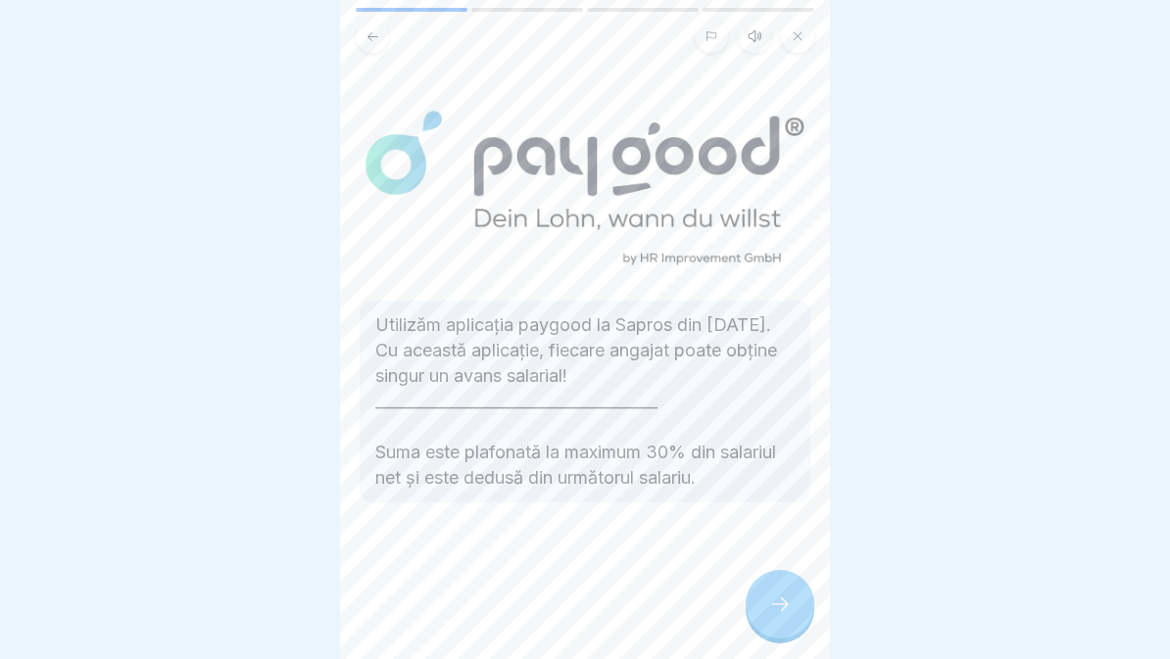
click at [781, 604] on icon at bounding box center [780, 605] width 18 height 14
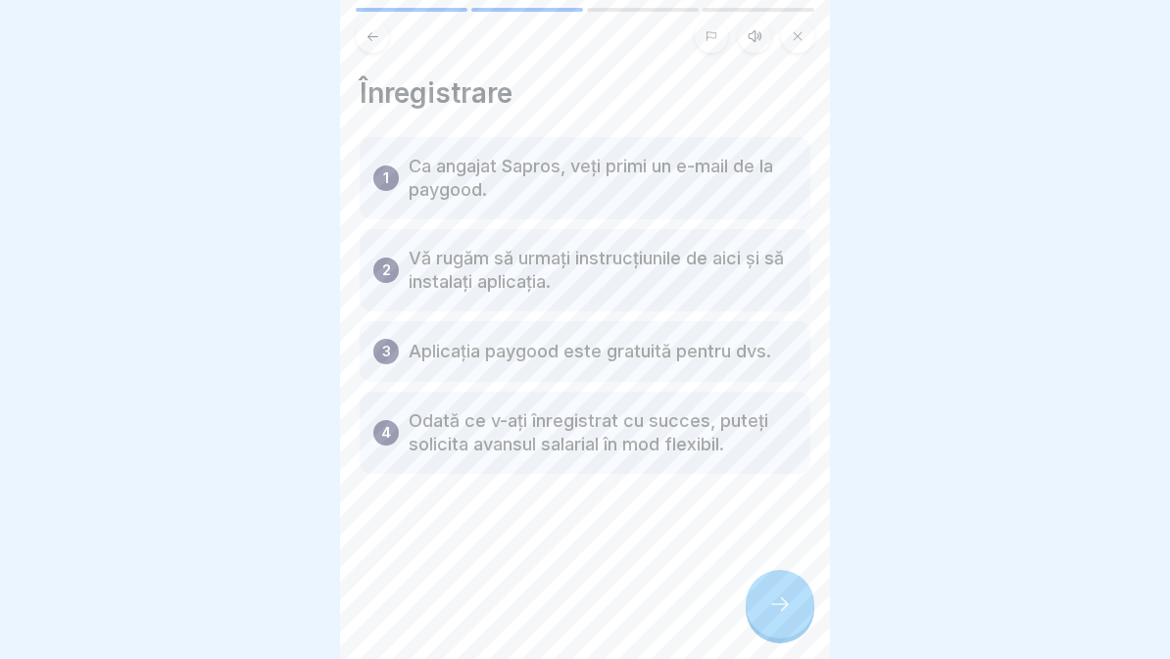
click at [763, 589] on div at bounding box center [780, 604] width 69 height 69
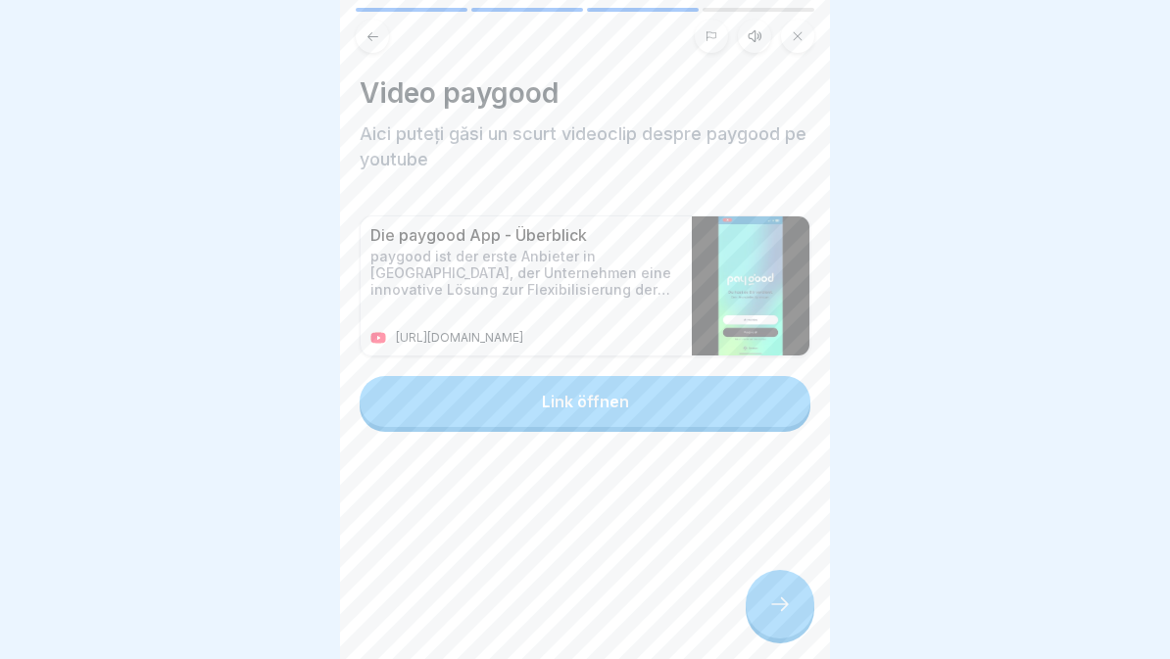
click at [781, 590] on div at bounding box center [780, 604] width 69 height 69
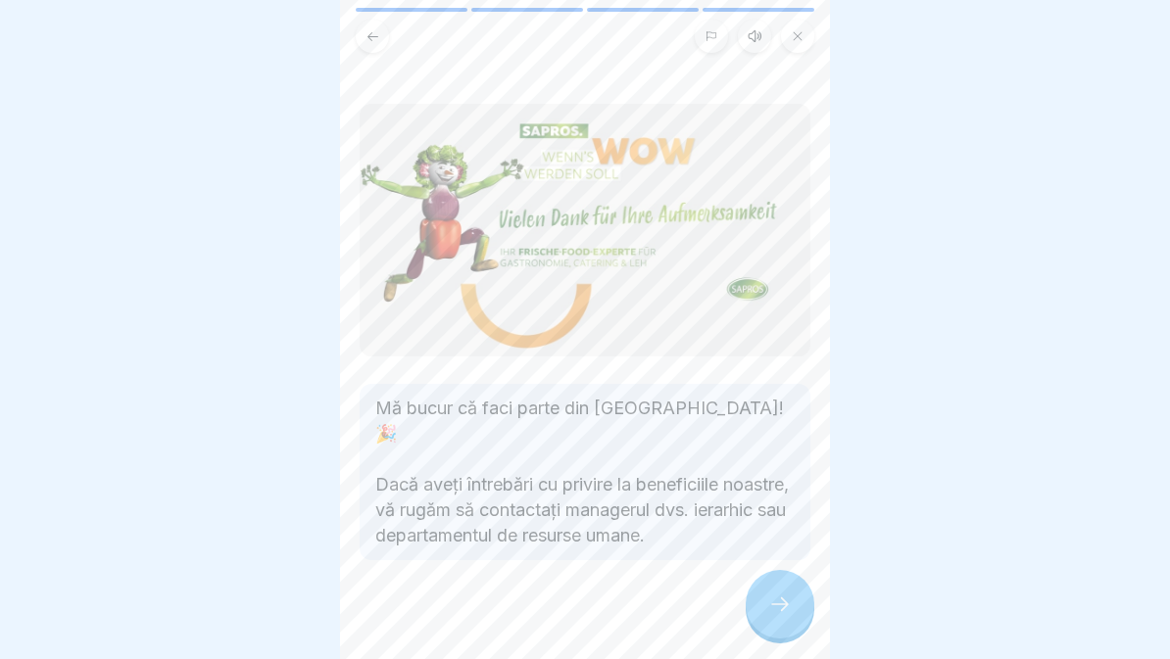
click at [772, 603] on icon at bounding box center [780, 605] width 24 height 24
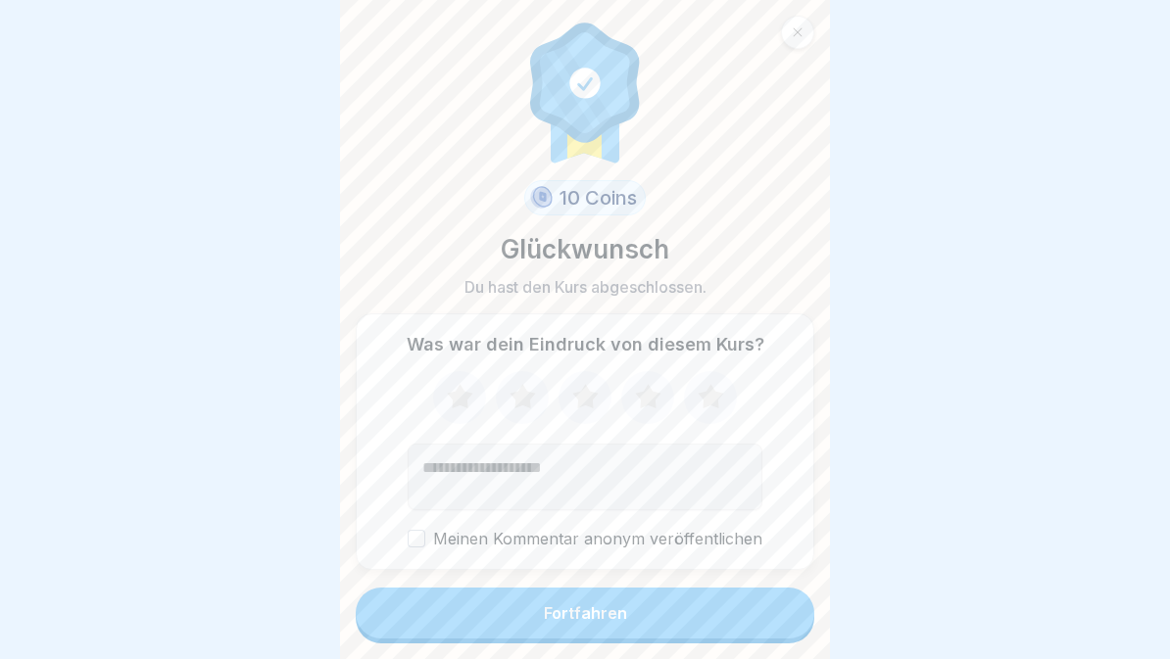
click at [771, 603] on button "Fortfahren" at bounding box center [585, 613] width 459 height 51
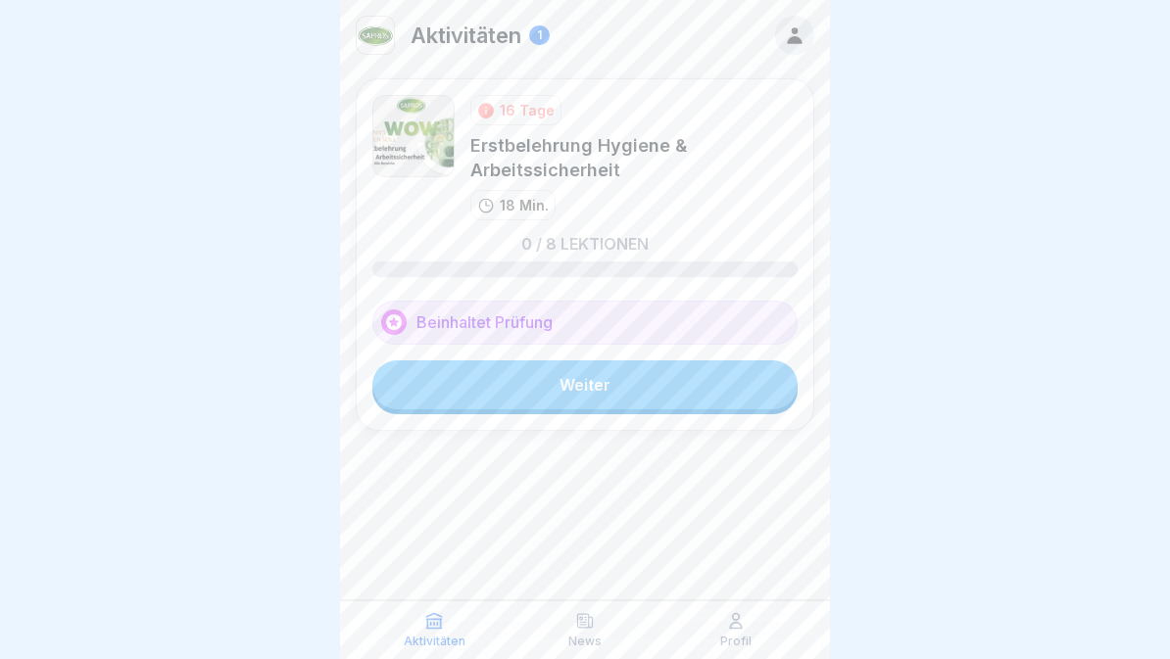
click at [726, 385] on link "Weiter" at bounding box center [584, 385] width 425 height 49
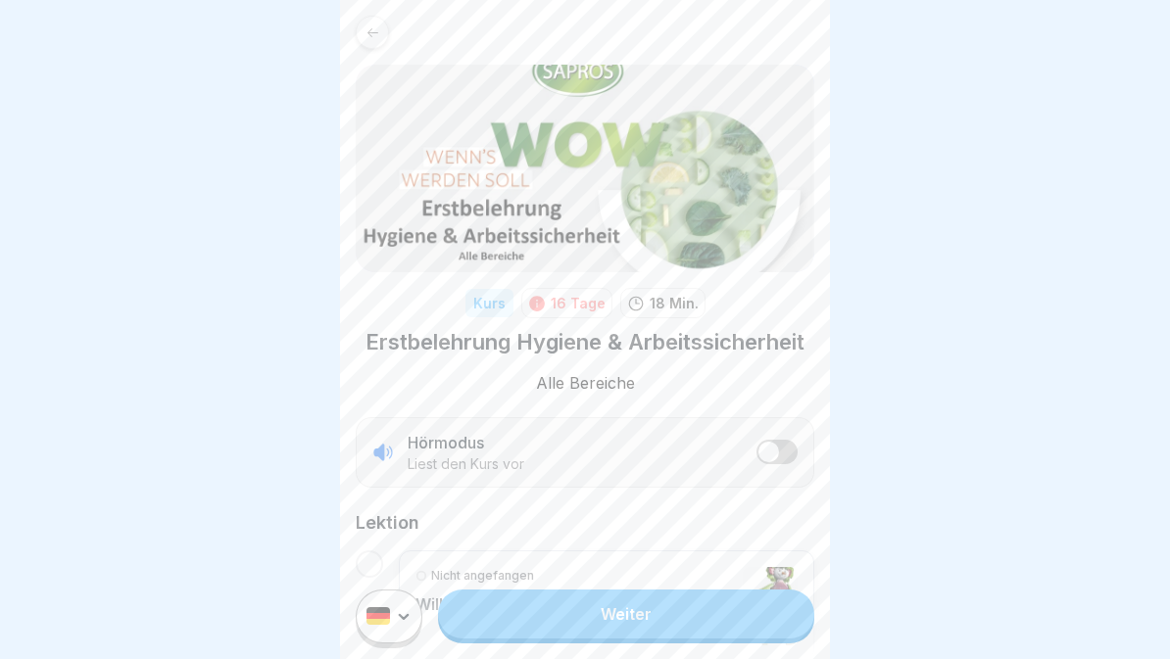
click at [782, 453] on button "listener mode" at bounding box center [776, 452] width 41 height 24
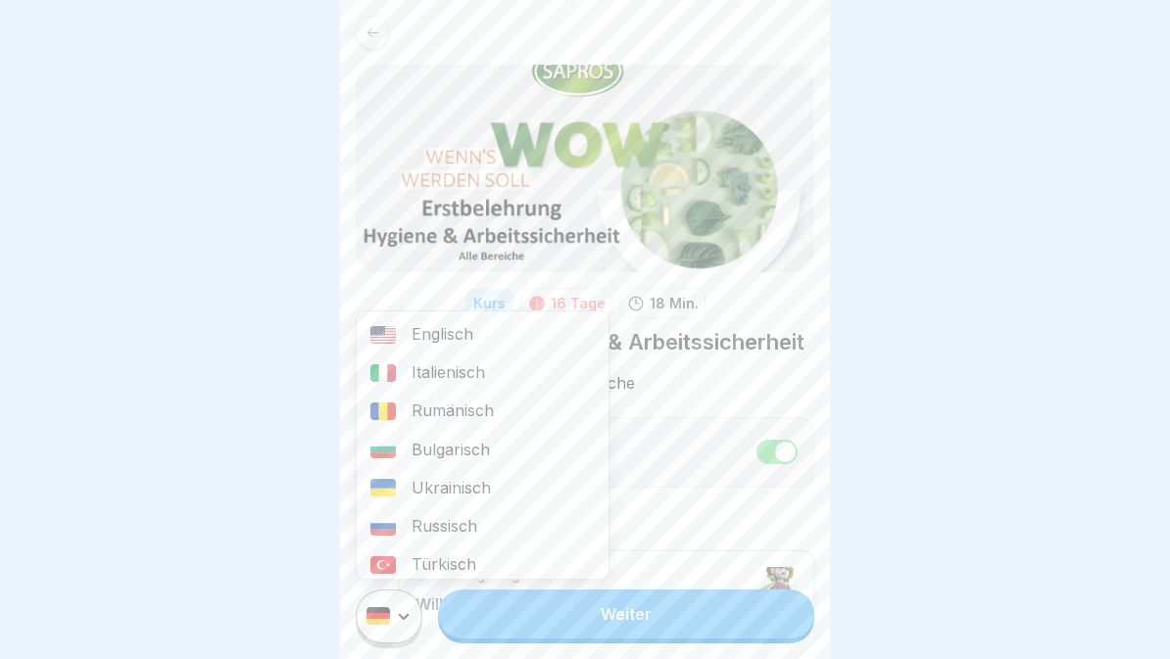
click at [511, 416] on div "Rumänisch" at bounding box center [483, 411] width 252 height 38
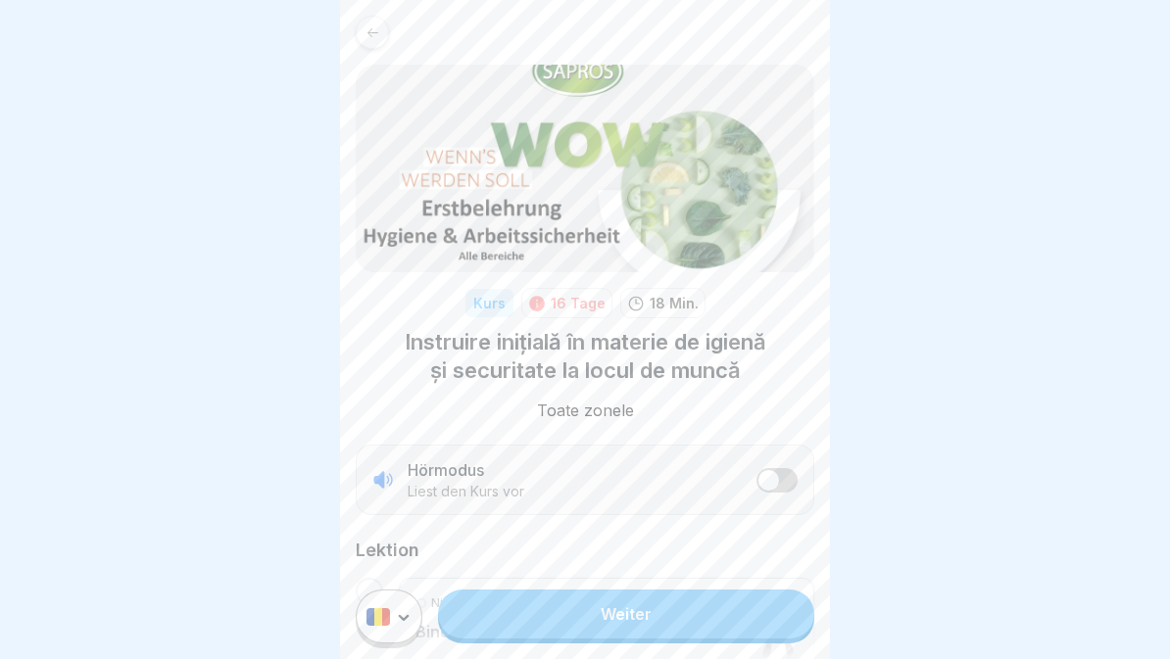
click at [793, 470] on button "listener mode" at bounding box center [776, 480] width 41 height 24
click at [580, 615] on link "Weiter" at bounding box center [626, 614] width 376 height 49
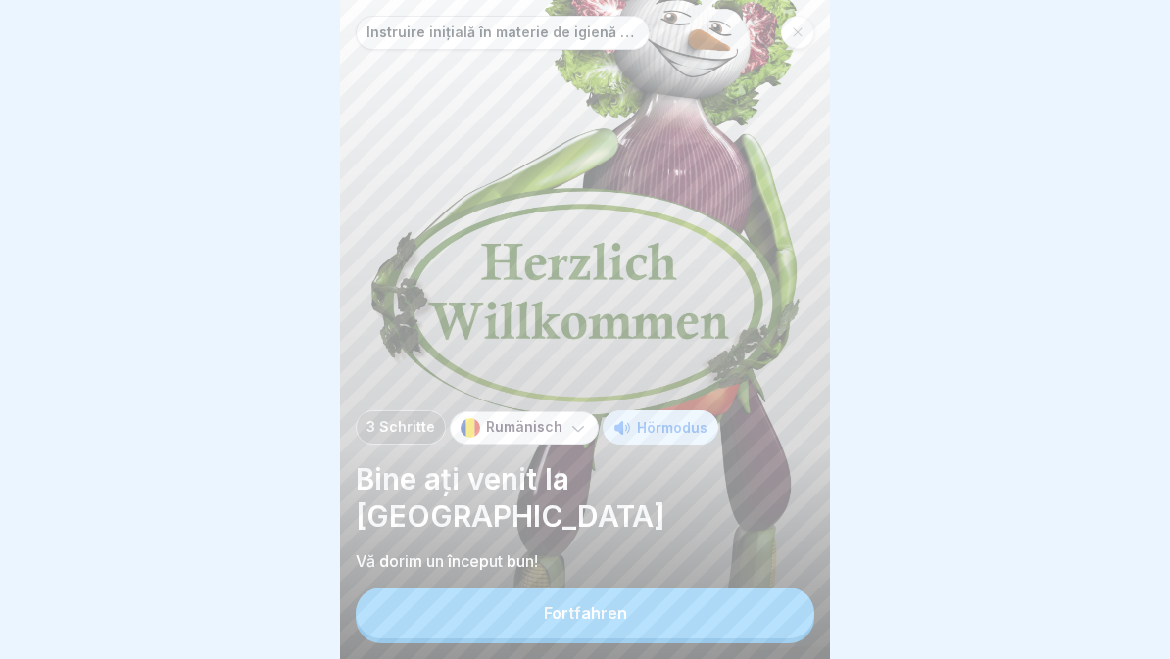
click at [583, 621] on div "Fortfahren" at bounding box center [585, 613] width 83 height 18
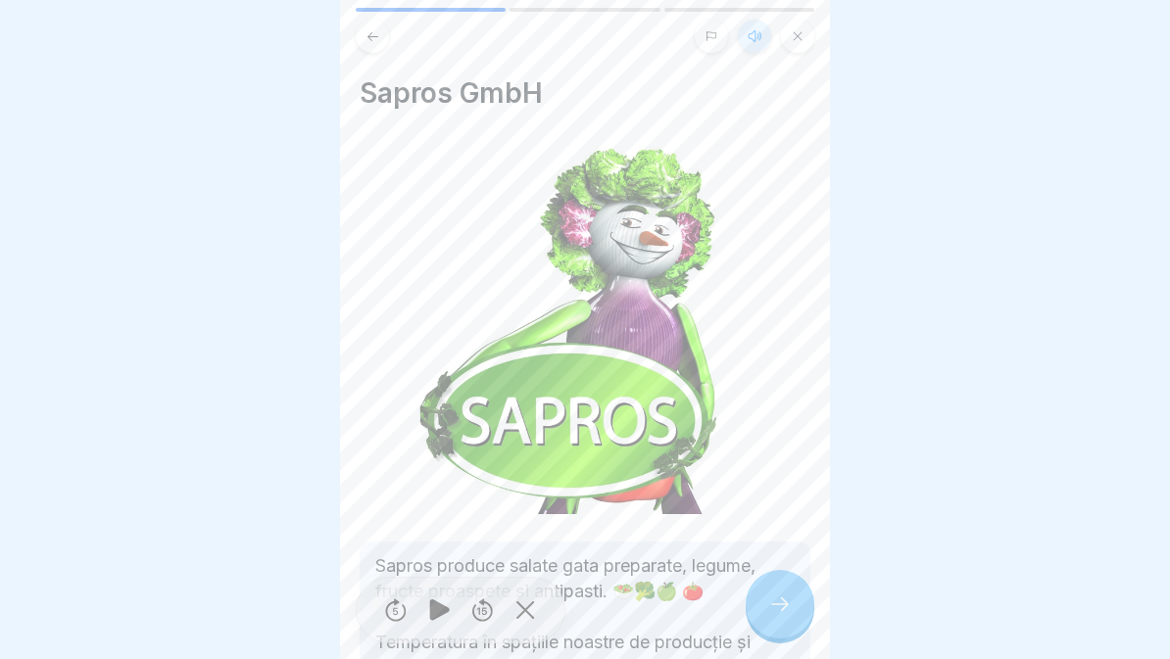
click at [766, 611] on div at bounding box center [780, 604] width 69 height 69
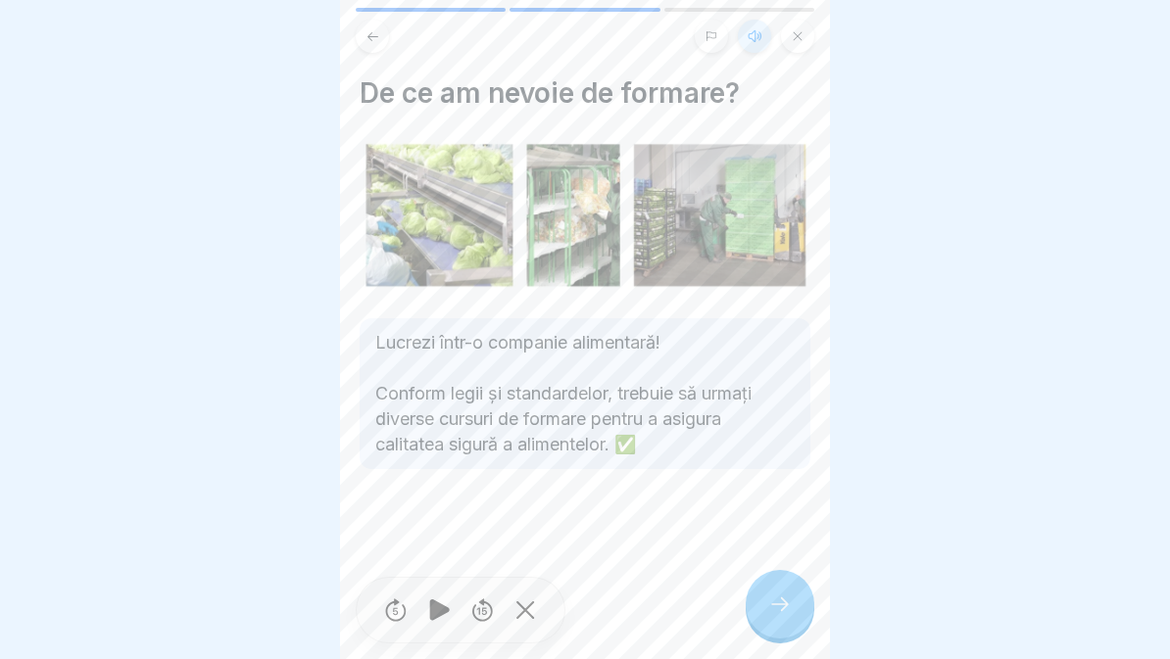
click at [781, 602] on icon at bounding box center [780, 605] width 24 height 24
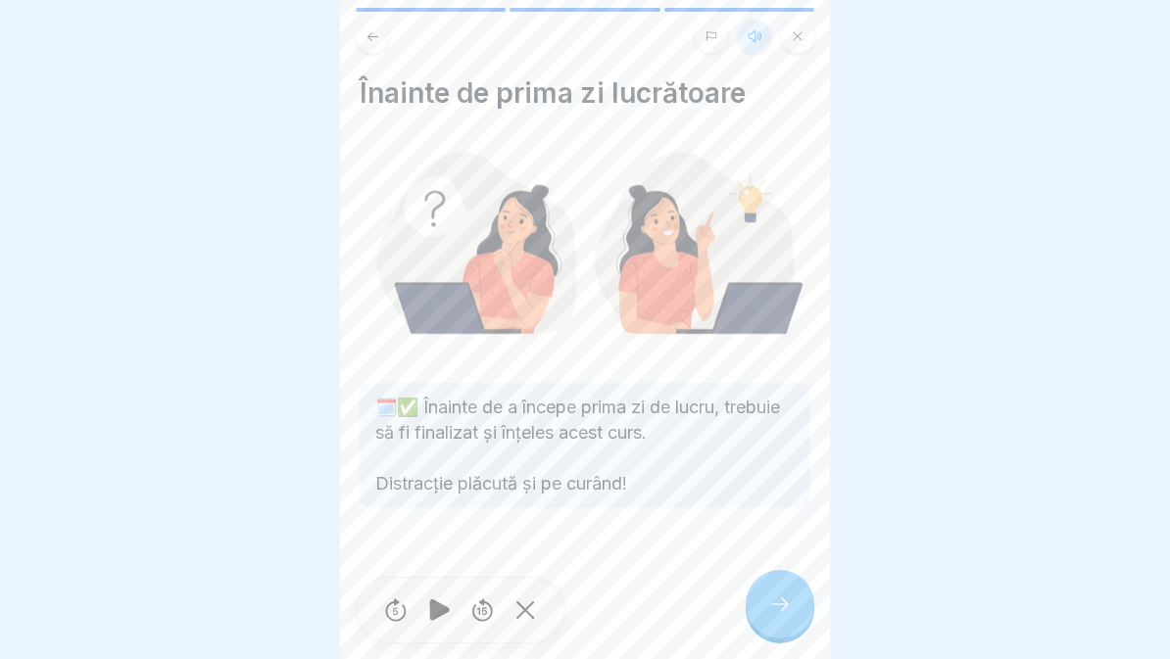
click at [776, 611] on icon at bounding box center [780, 605] width 24 height 24
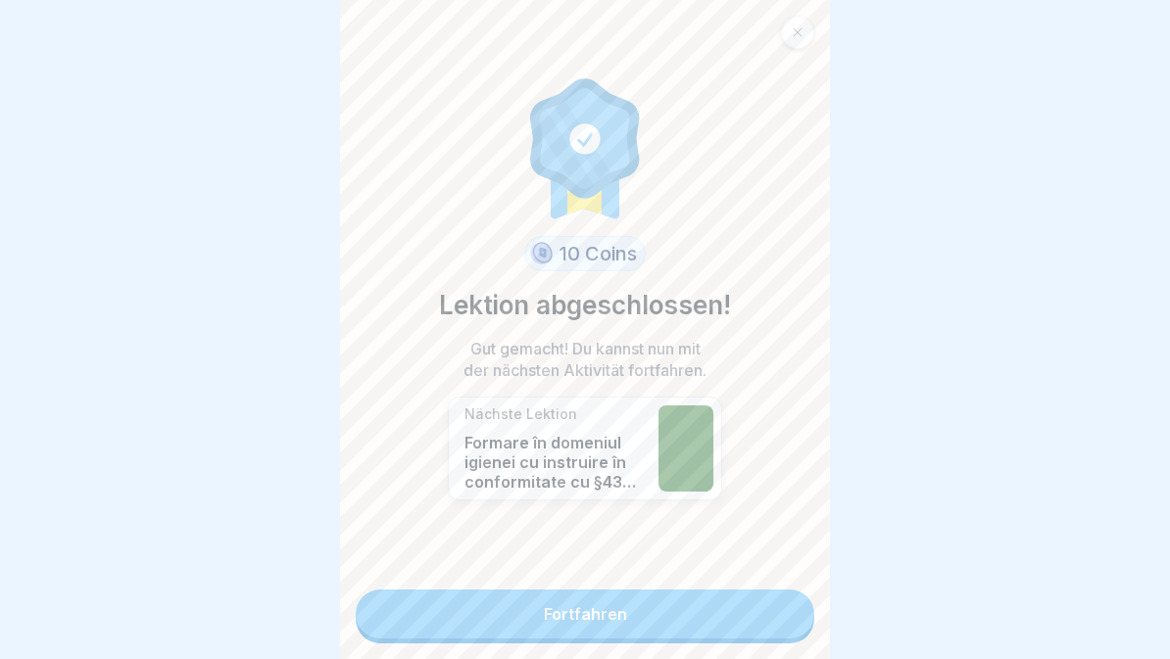
click at [756, 623] on link "Fortfahren" at bounding box center [585, 614] width 459 height 49
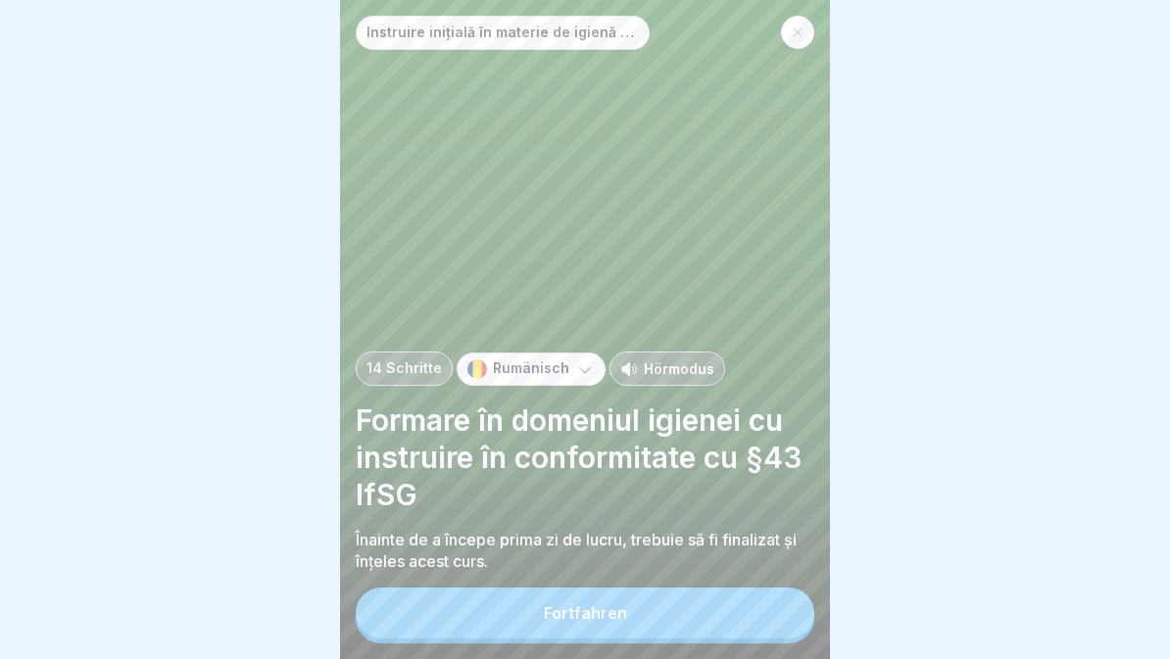
click at [767, 607] on button "Fortfahren" at bounding box center [585, 613] width 459 height 51
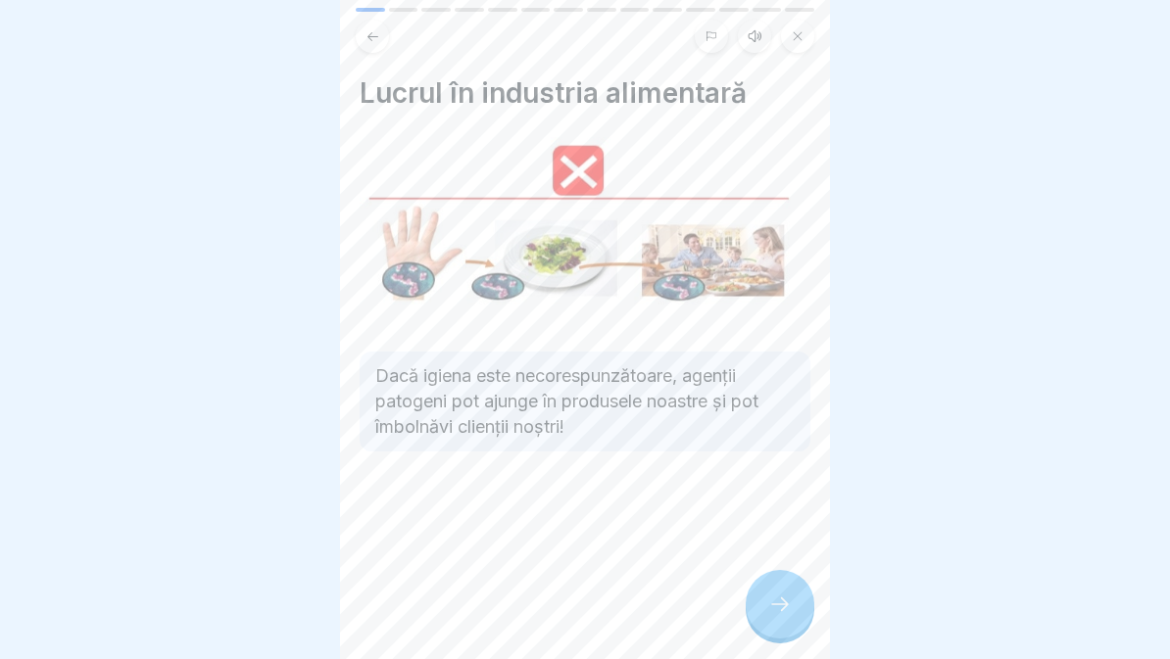
click at [784, 604] on icon at bounding box center [780, 605] width 24 height 24
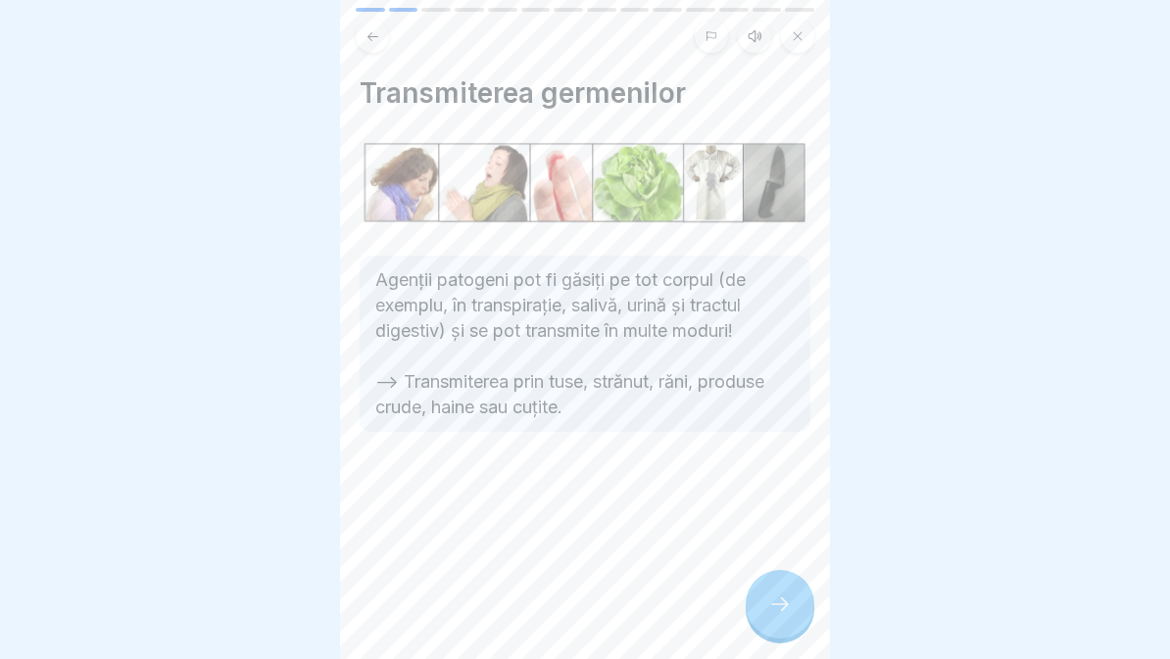
click at [780, 602] on icon at bounding box center [780, 605] width 24 height 24
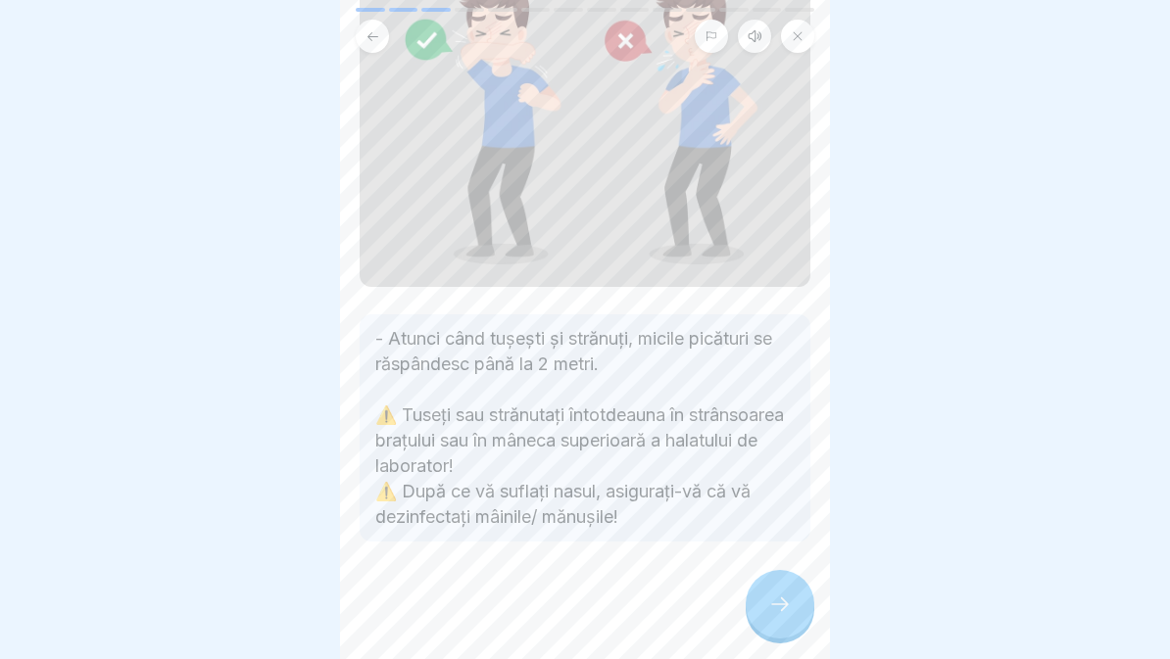
scroll to position [188, 0]
click at [790, 607] on icon at bounding box center [780, 605] width 24 height 24
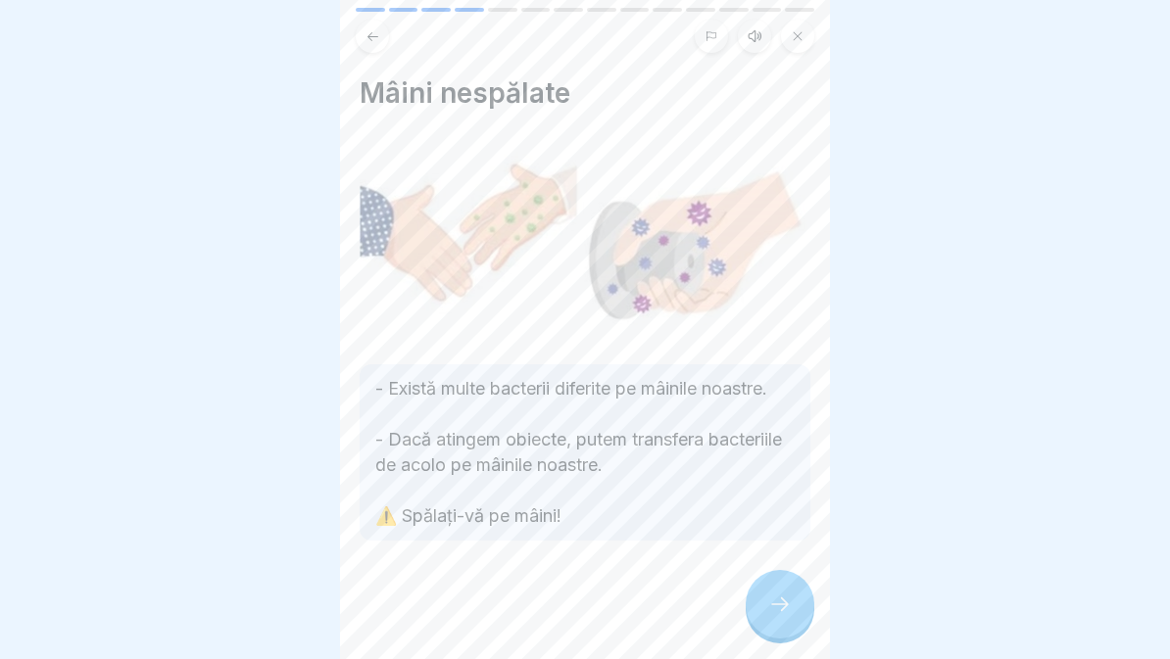
click at [778, 601] on icon at bounding box center [780, 605] width 24 height 24
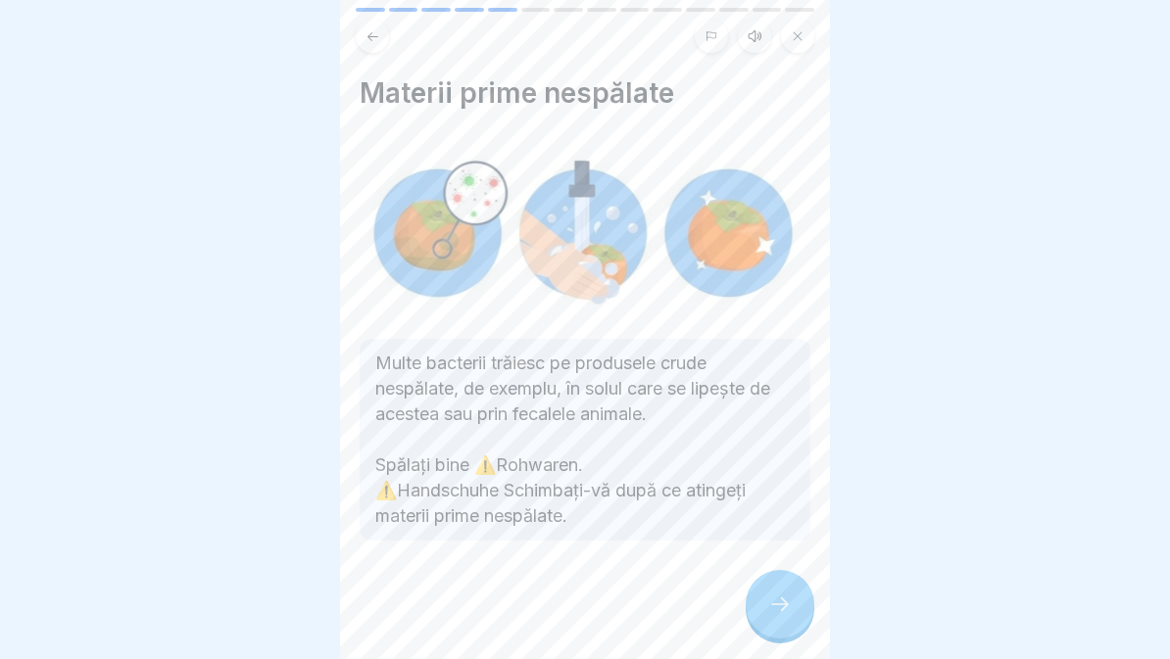
click at [779, 599] on icon at bounding box center [780, 605] width 24 height 24
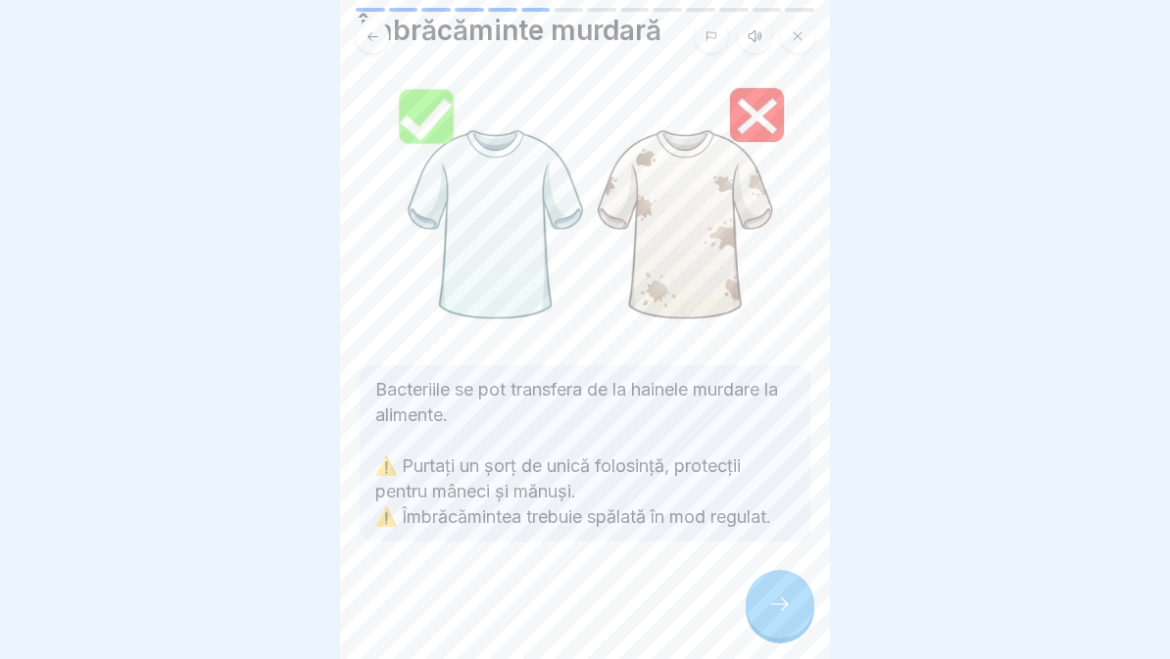
scroll to position [63, 0]
click at [786, 604] on icon at bounding box center [780, 605] width 18 height 14
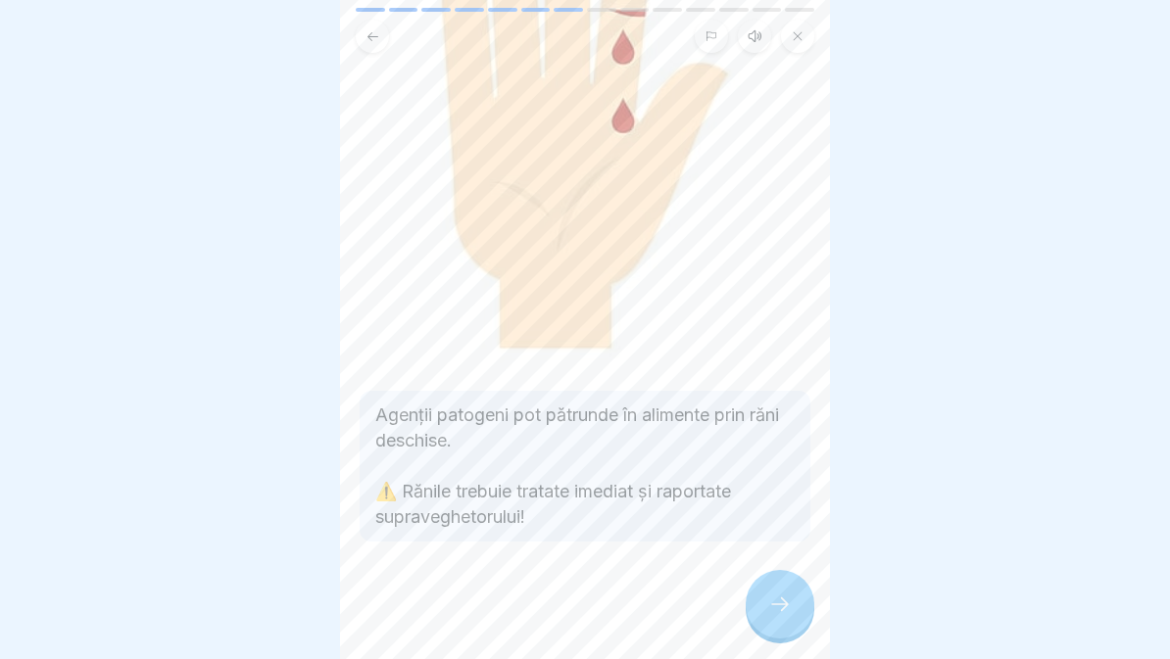
scroll to position [210, 0]
click at [781, 604] on icon at bounding box center [780, 605] width 18 height 14
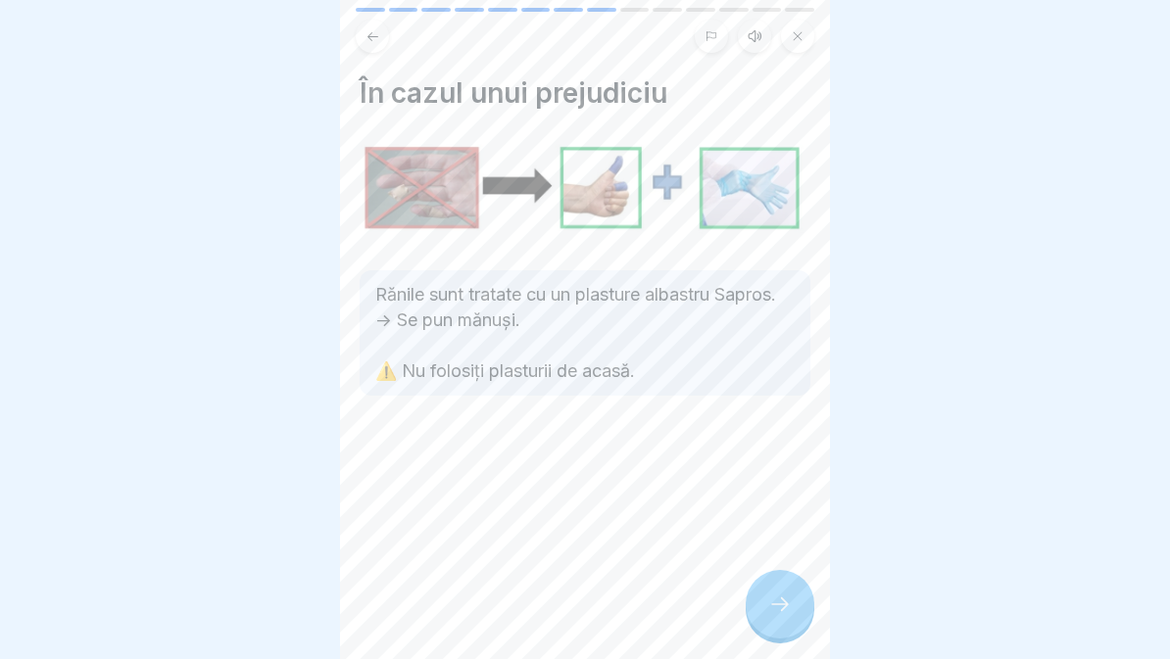
click at [775, 602] on icon at bounding box center [780, 605] width 24 height 24
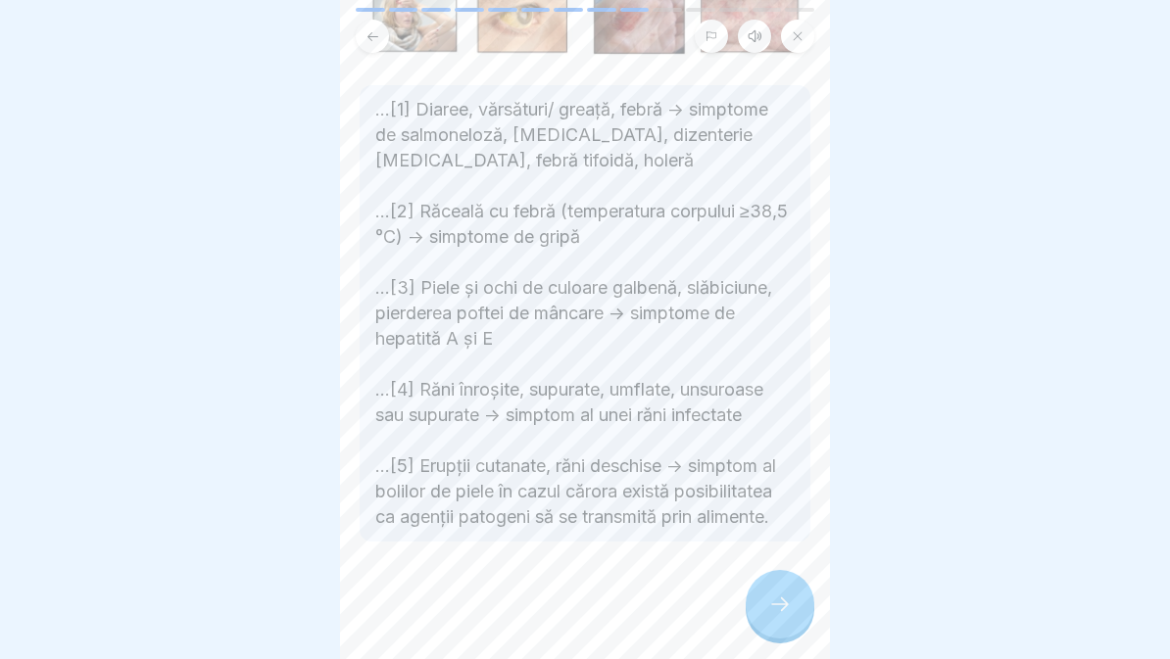
click at [776, 614] on icon at bounding box center [780, 605] width 24 height 24
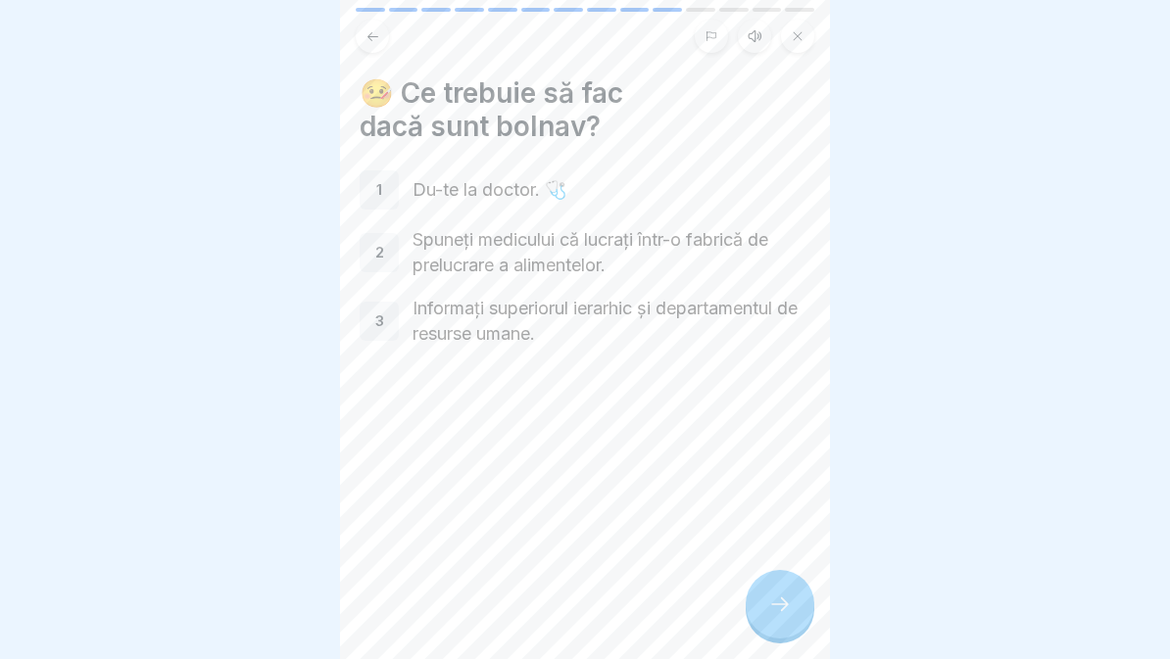
scroll to position [332, 0]
click at [782, 595] on icon at bounding box center [780, 605] width 24 height 24
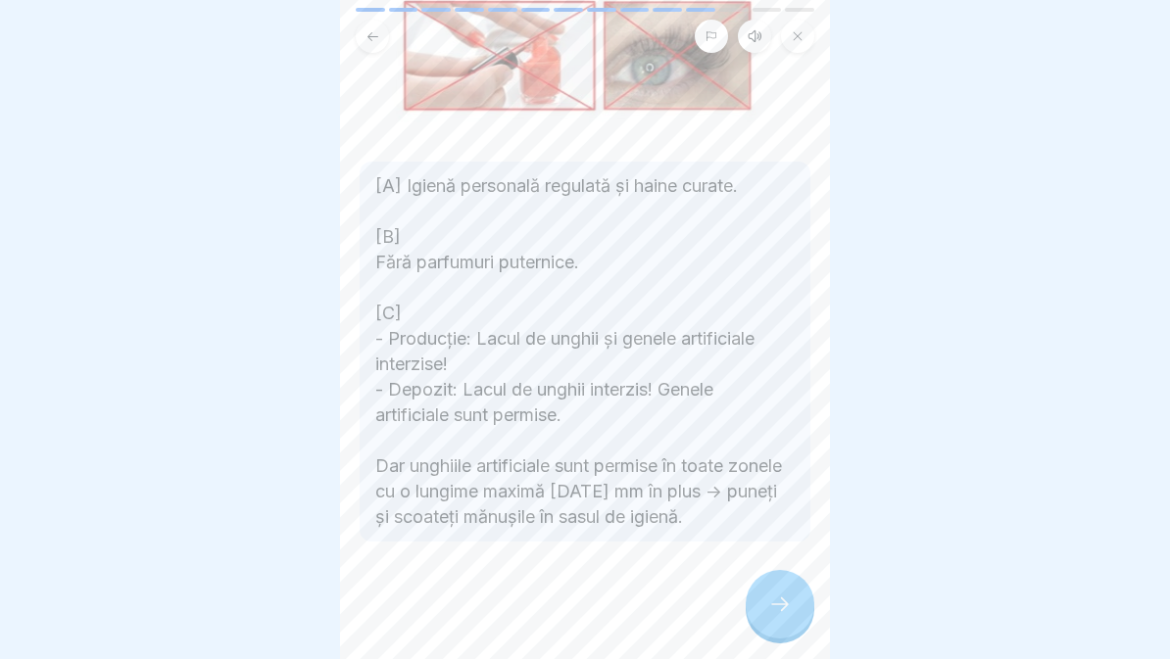
click at [775, 621] on div at bounding box center [780, 604] width 69 height 69
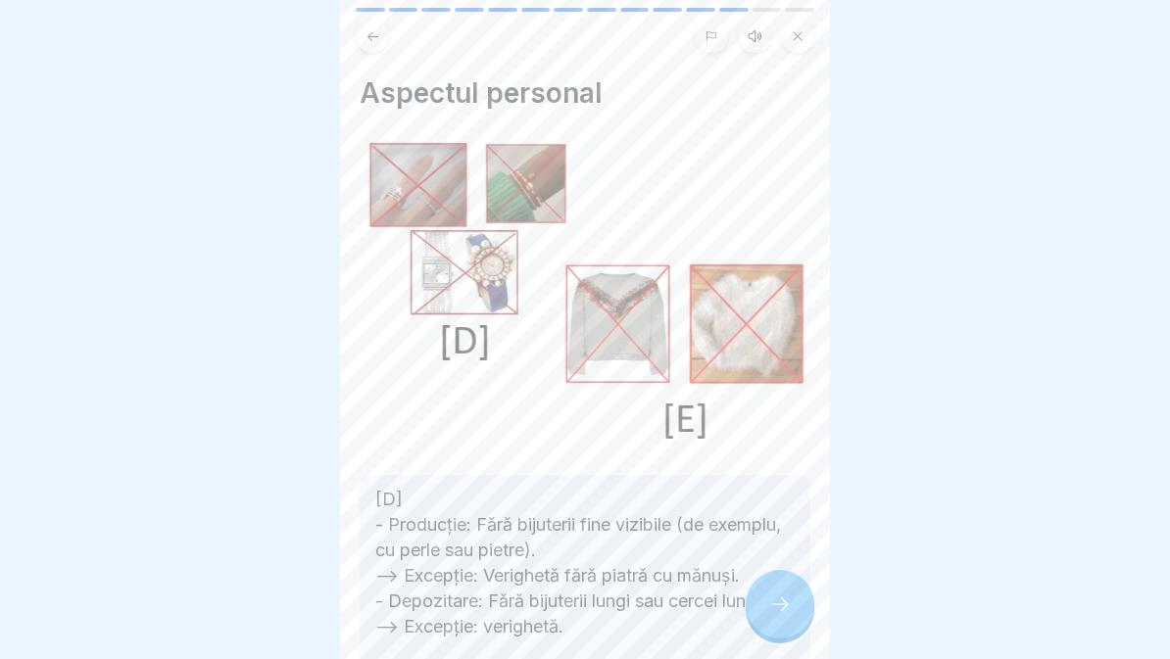
scroll to position [480, 0]
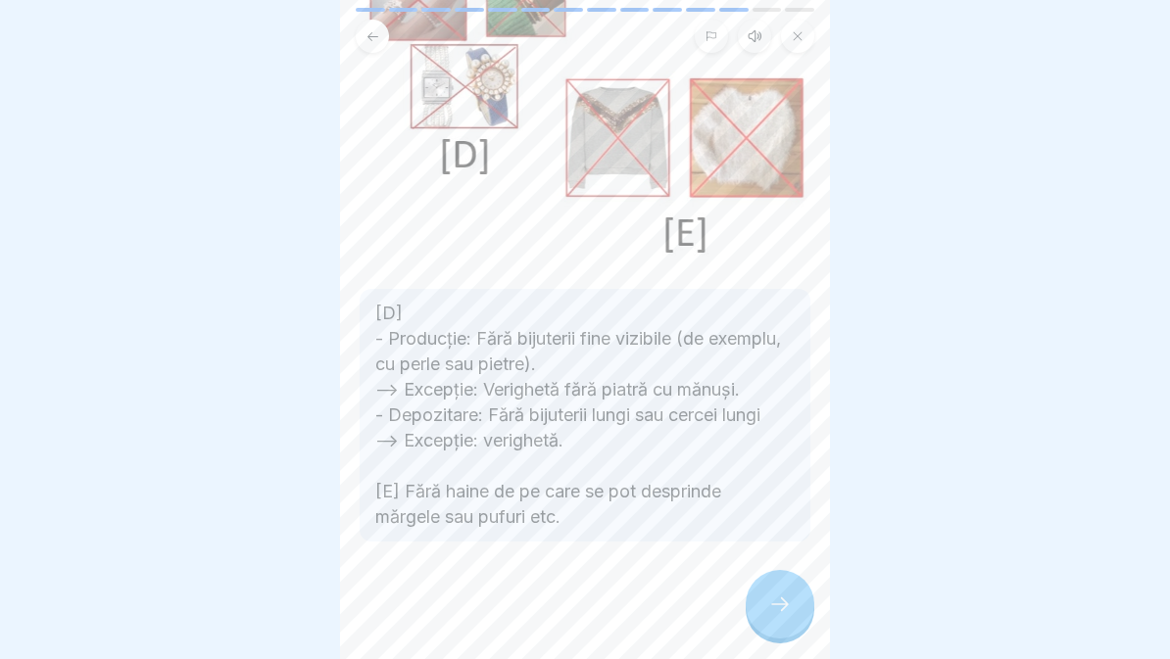
click at [792, 618] on div at bounding box center [780, 604] width 69 height 69
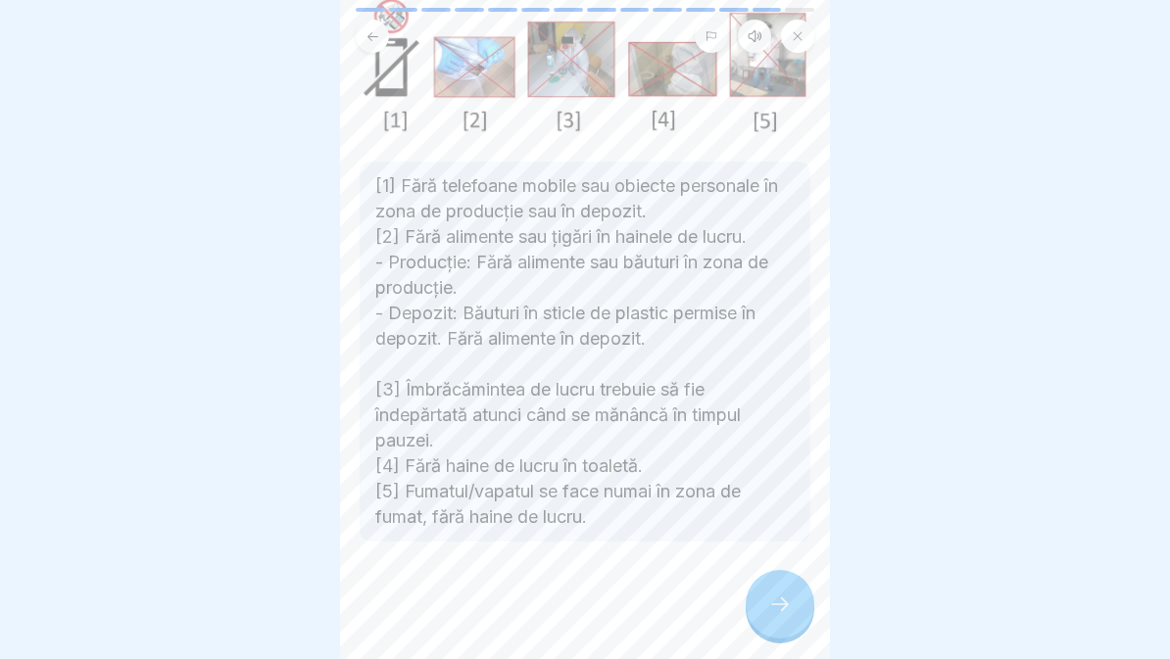
click at [785, 604] on icon at bounding box center [780, 605] width 18 height 14
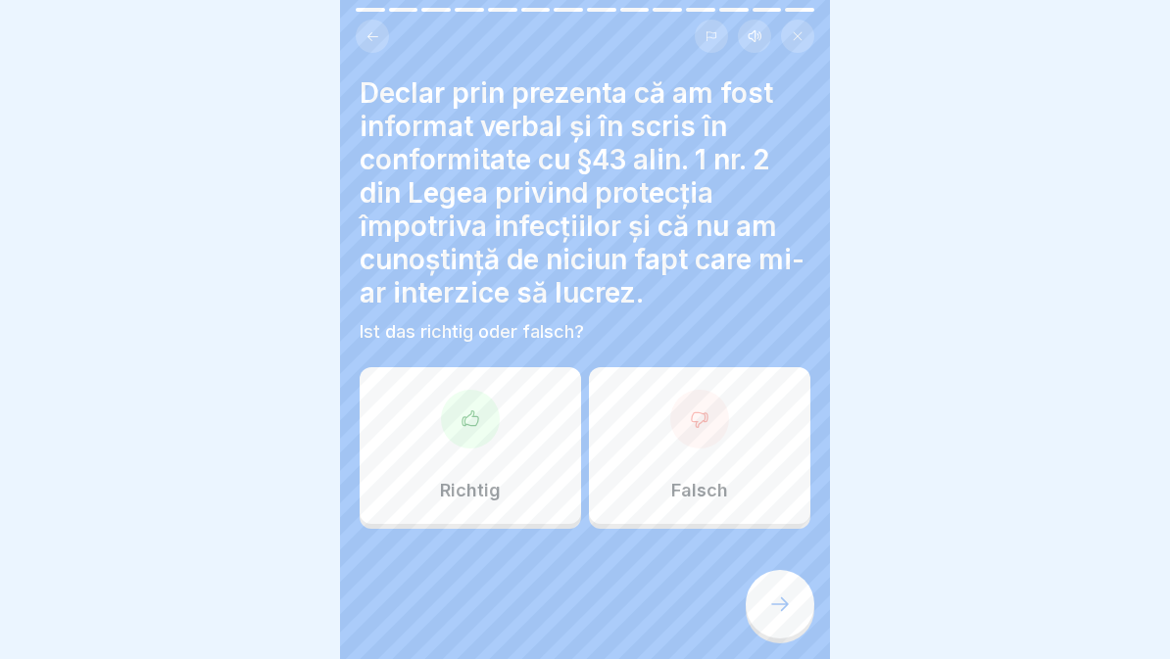
click at [479, 459] on div "Richtig" at bounding box center [470, 445] width 221 height 157
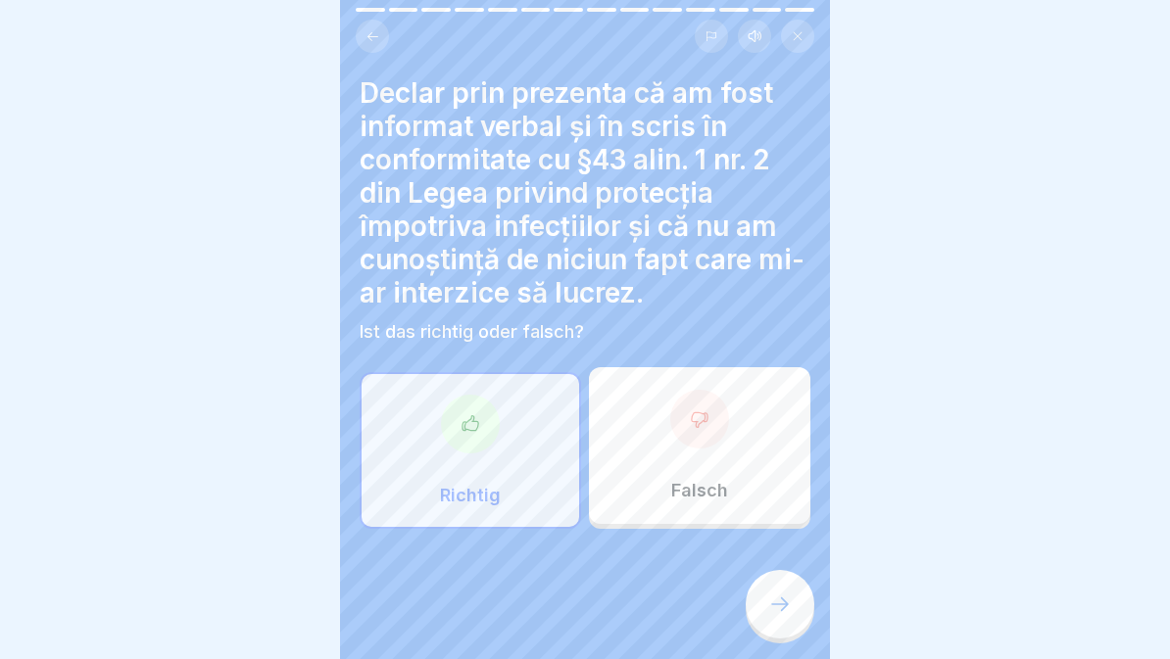
click at [788, 606] on icon at bounding box center [780, 605] width 24 height 24
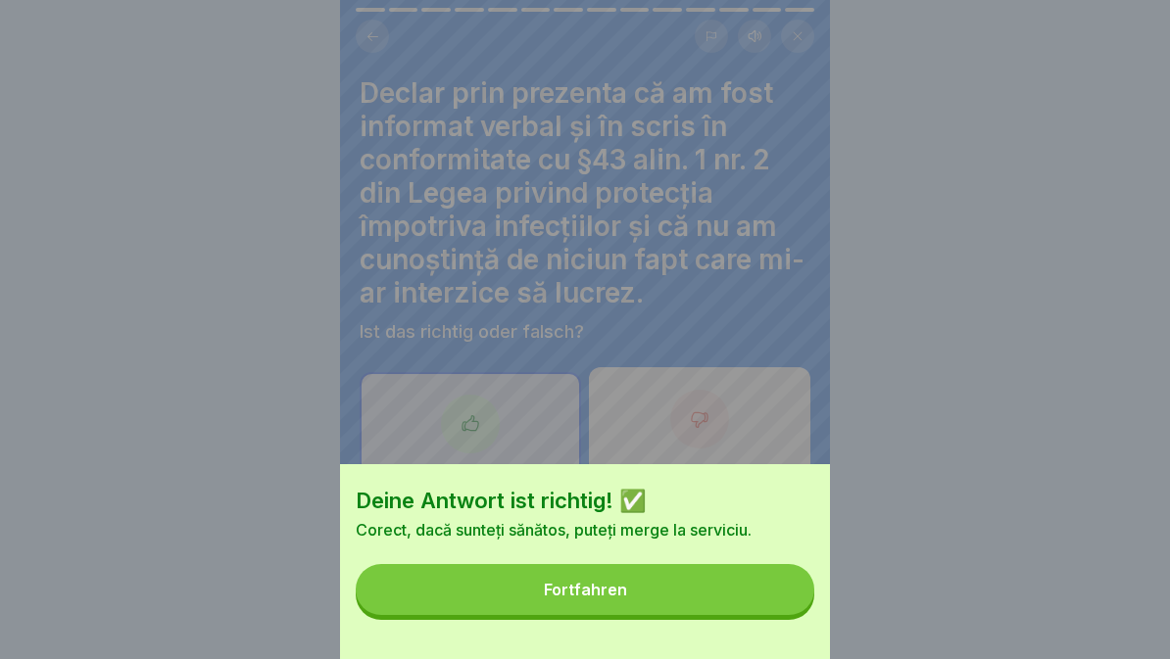
click at [665, 574] on button "Fortfahren" at bounding box center [585, 589] width 459 height 51
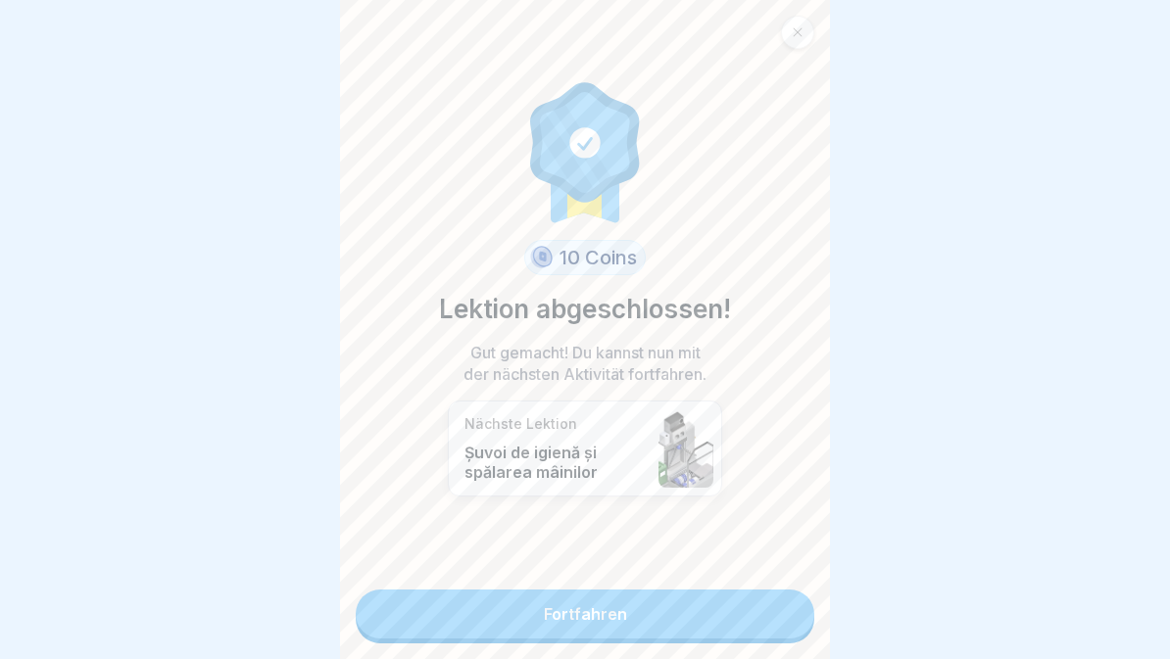
click at [713, 602] on link "Fortfahren" at bounding box center [585, 614] width 459 height 49
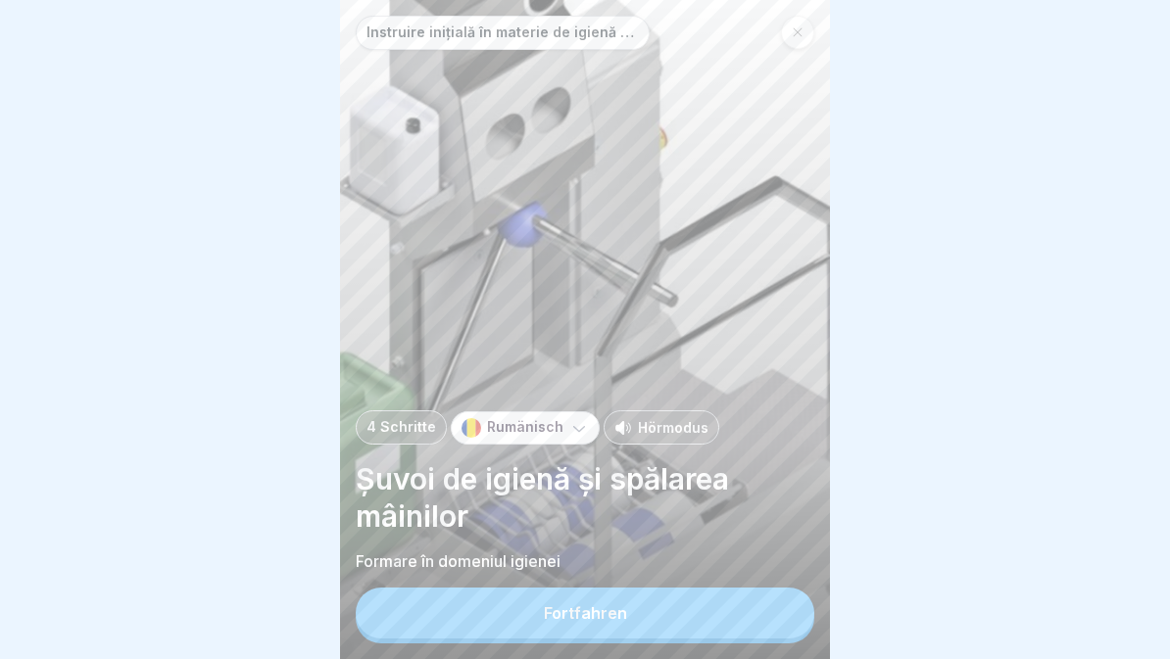
click at [663, 628] on button "Fortfahren" at bounding box center [585, 613] width 459 height 51
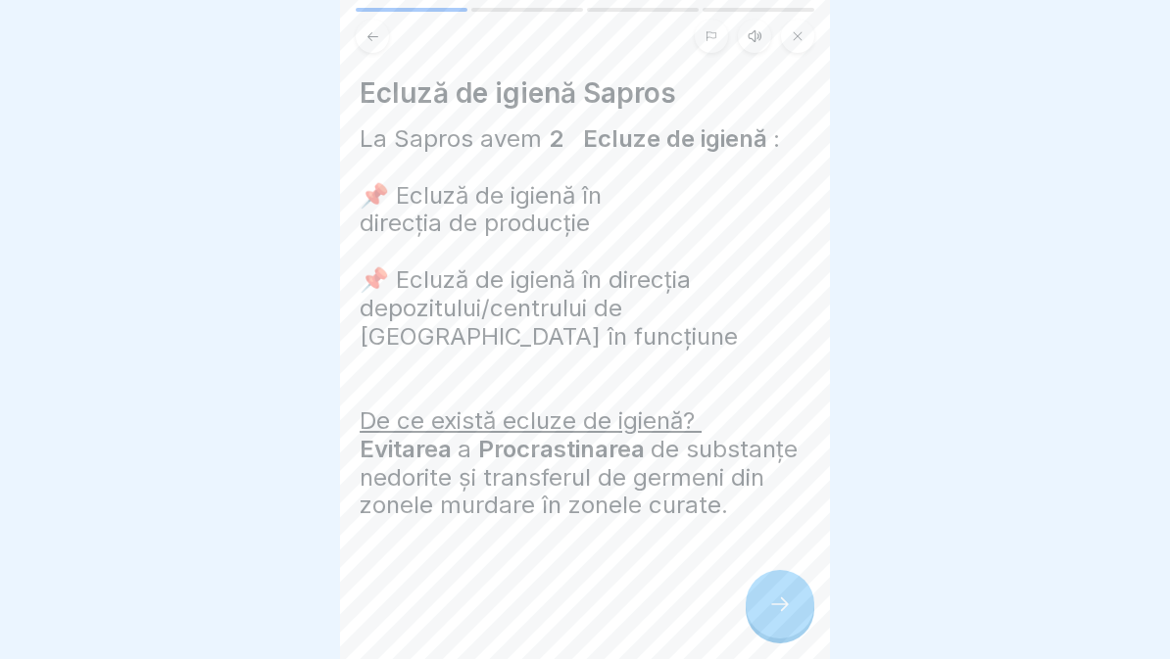
click at [761, 28] on icon at bounding box center [755, 36] width 16 height 16
click at [438, 612] on icon at bounding box center [439, 611] width 20 height 22
click at [784, 591] on div at bounding box center [780, 604] width 69 height 69
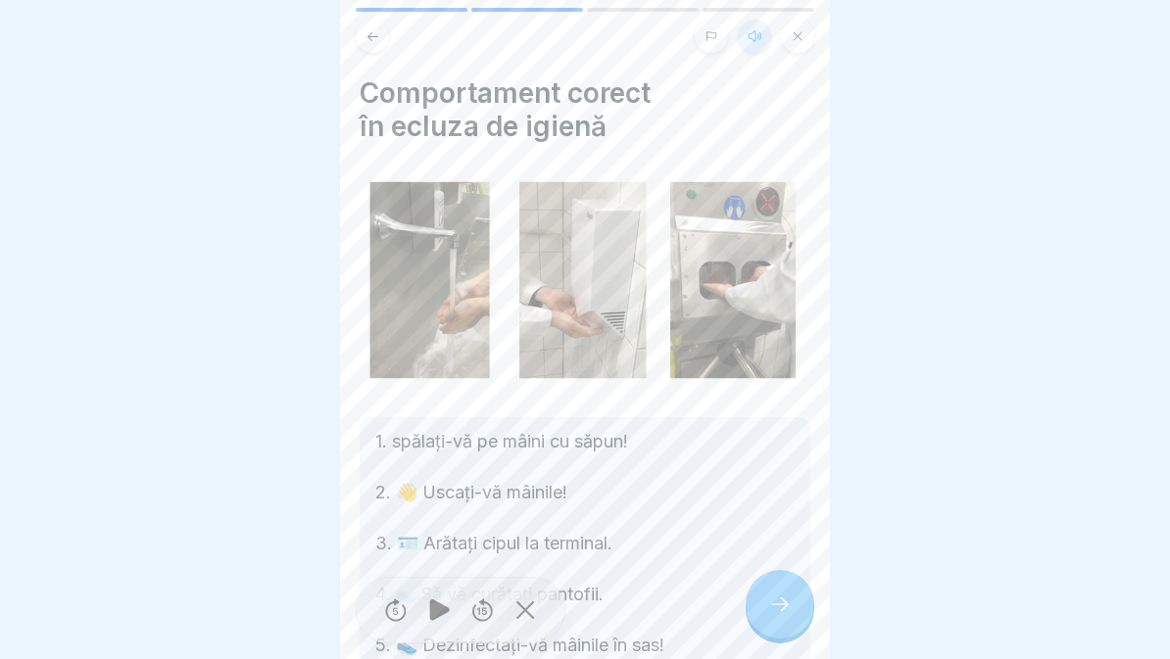
click at [795, 604] on div at bounding box center [780, 604] width 69 height 69
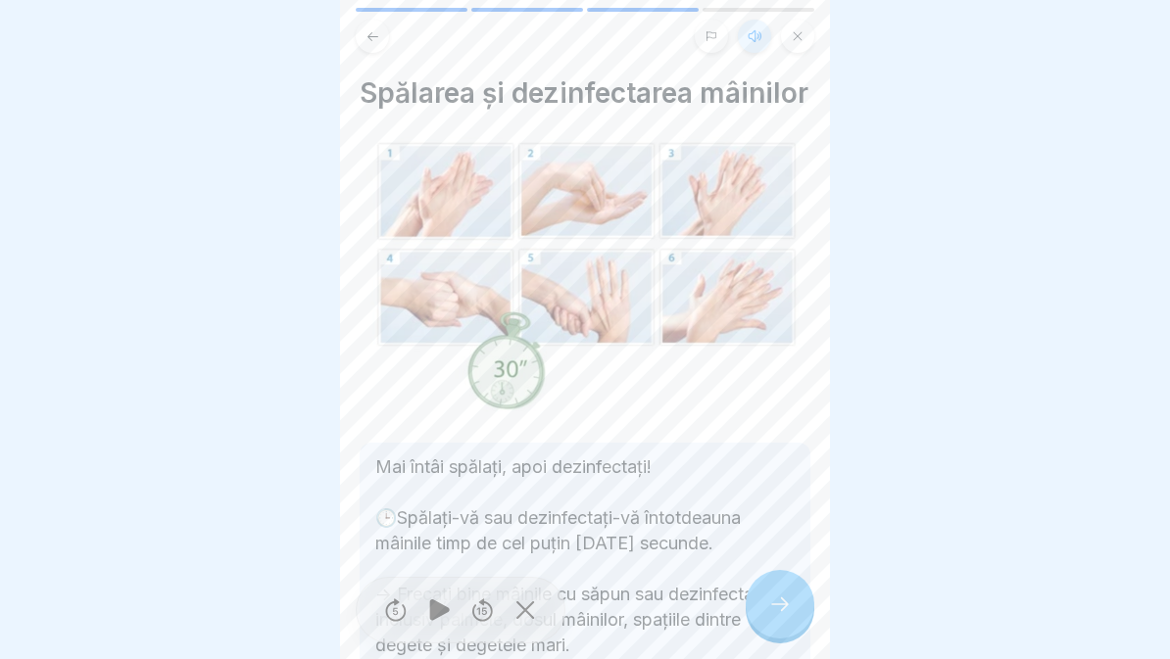
click at [797, 580] on div at bounding box center [780, 604] width 69 height 69
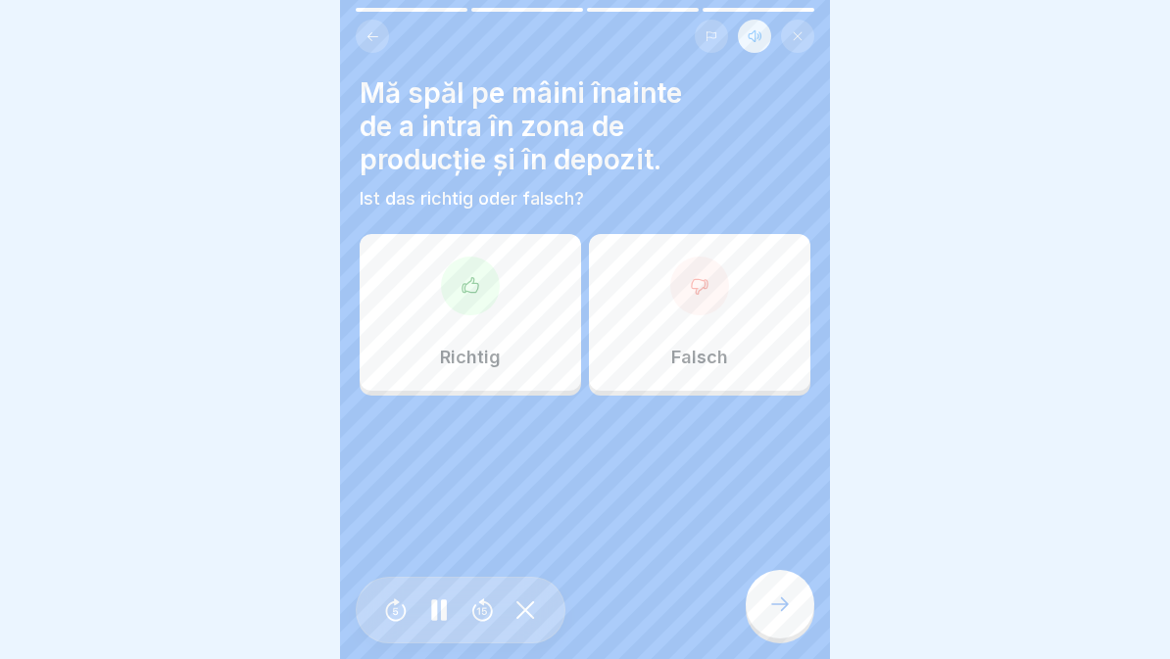
click at [491, 298] on div "Richtig" at bounding box center [470, 312] width 221 height 157
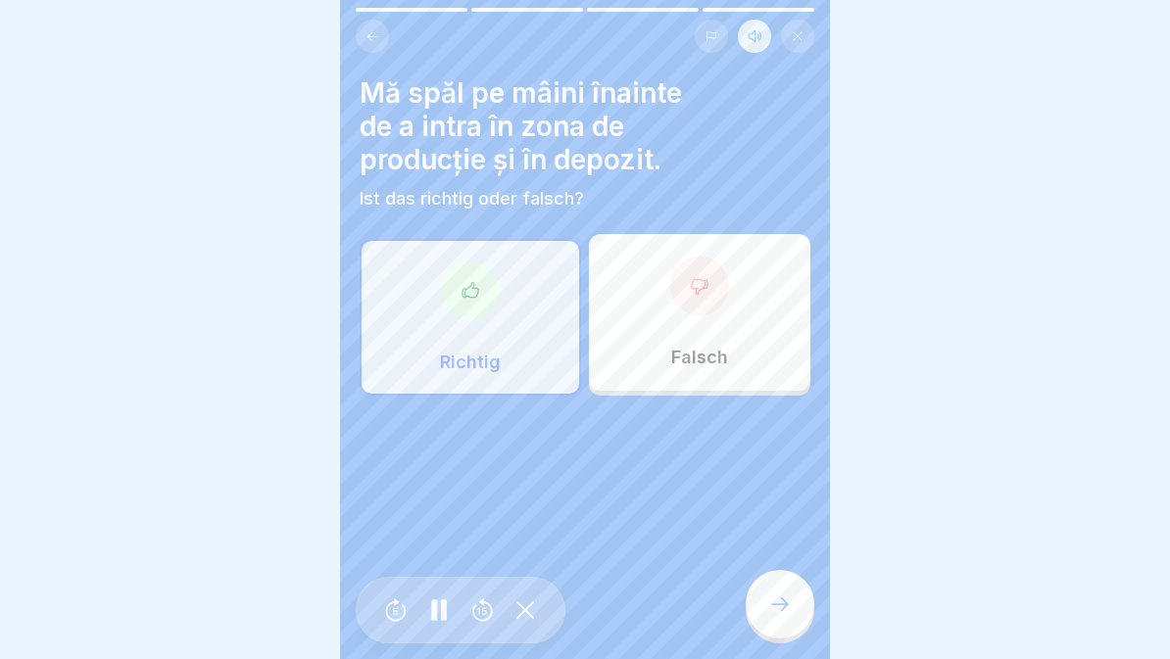
click at [797, 630] on div at bounding box center [780, 604] width 69 height 69
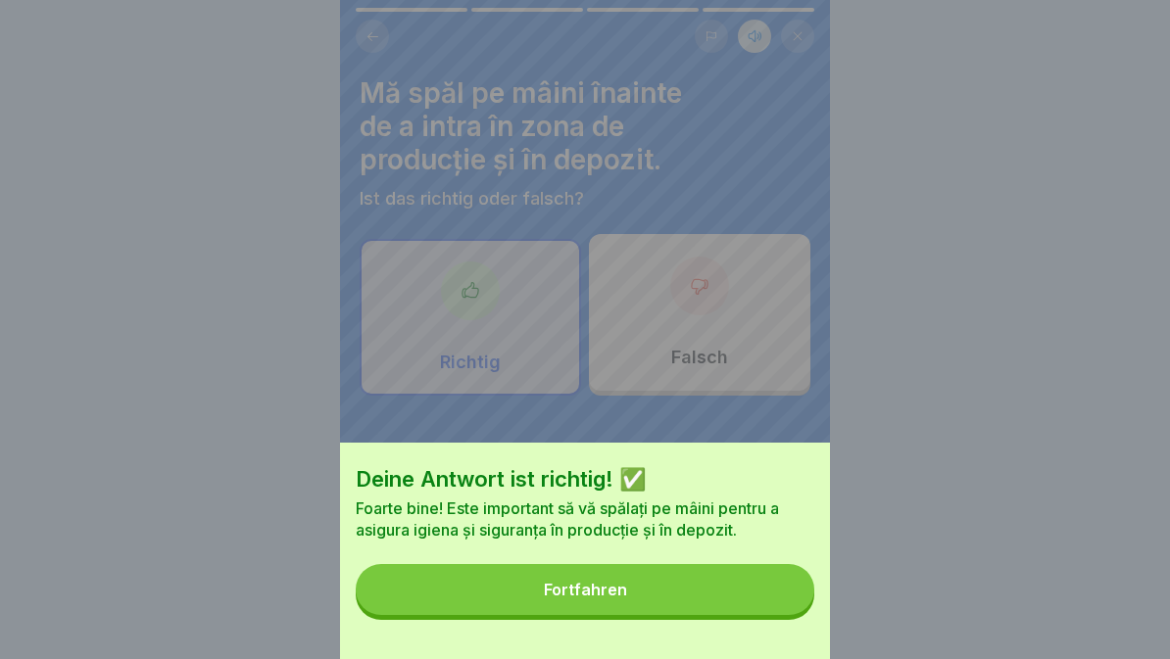
click at [662, 589] on button "Fortfahren" at bounding box center [585, 589] width 459 height 51
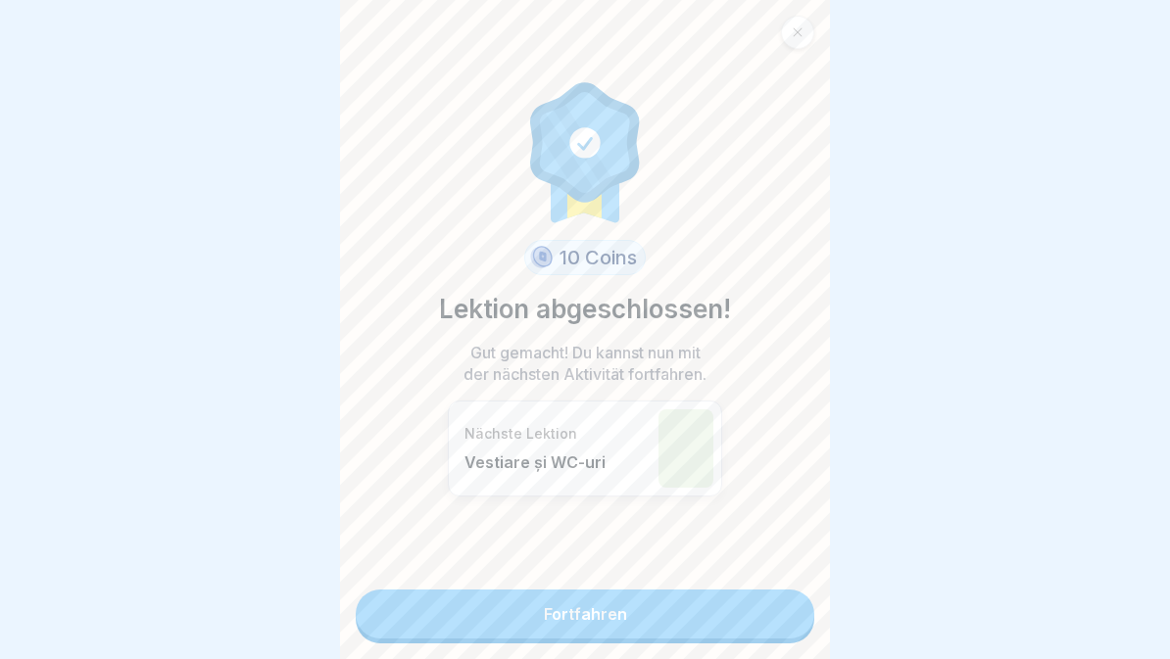
click at [706, 627] on link "Fortfahren" at bounding box center [585, 614] width 459 height 49
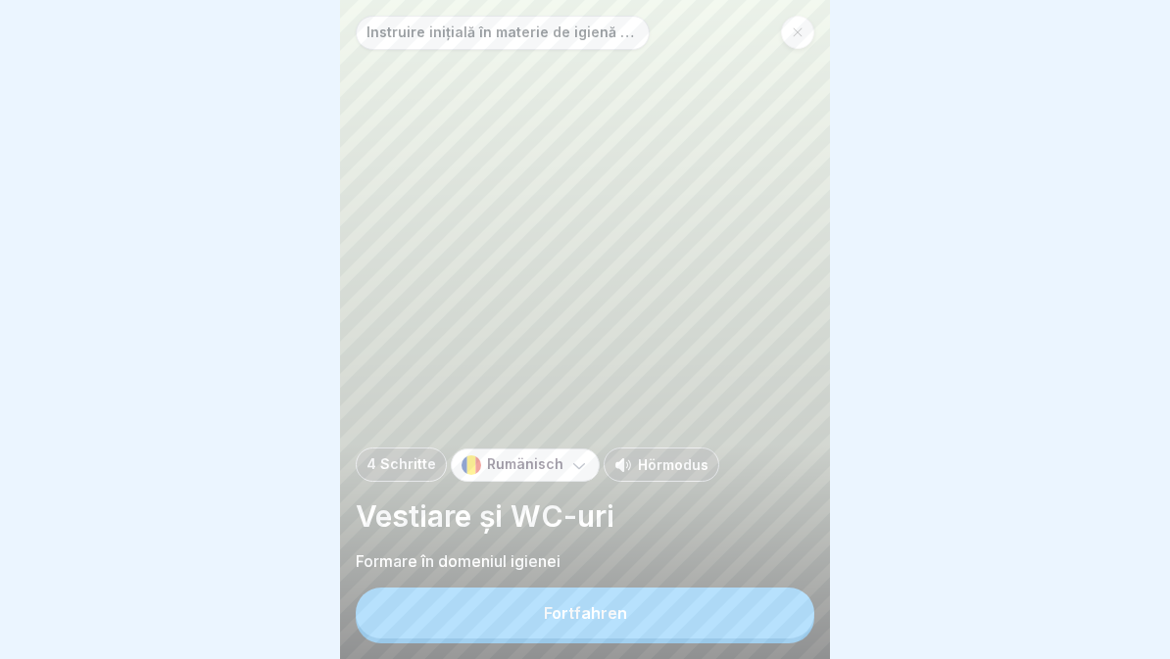
click at [721, 634] on button "Fortfahren" at bounding box center [585, 613] width 459 height 51
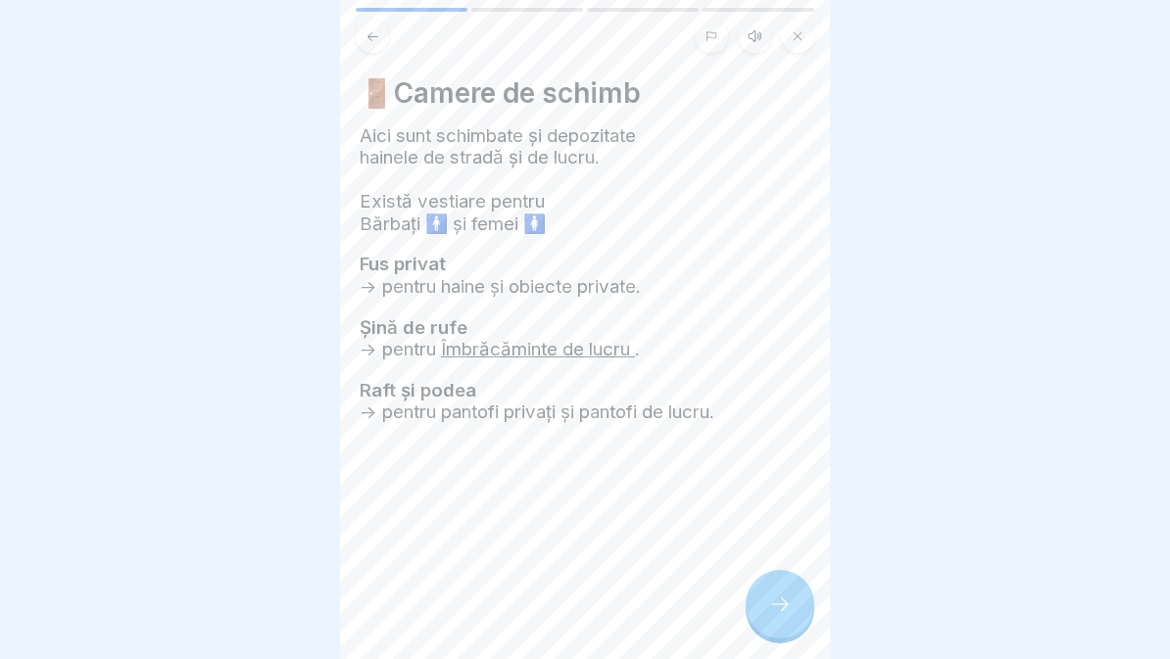
click at [755, 26] on button at bounding box center [754, 36] width 33 height 33
click at [428, 604] on icon at bounding box center [439, 610] width 38 height 31
click at [775, 614] on icon at bounding box center [780, 605] width 24 height 24
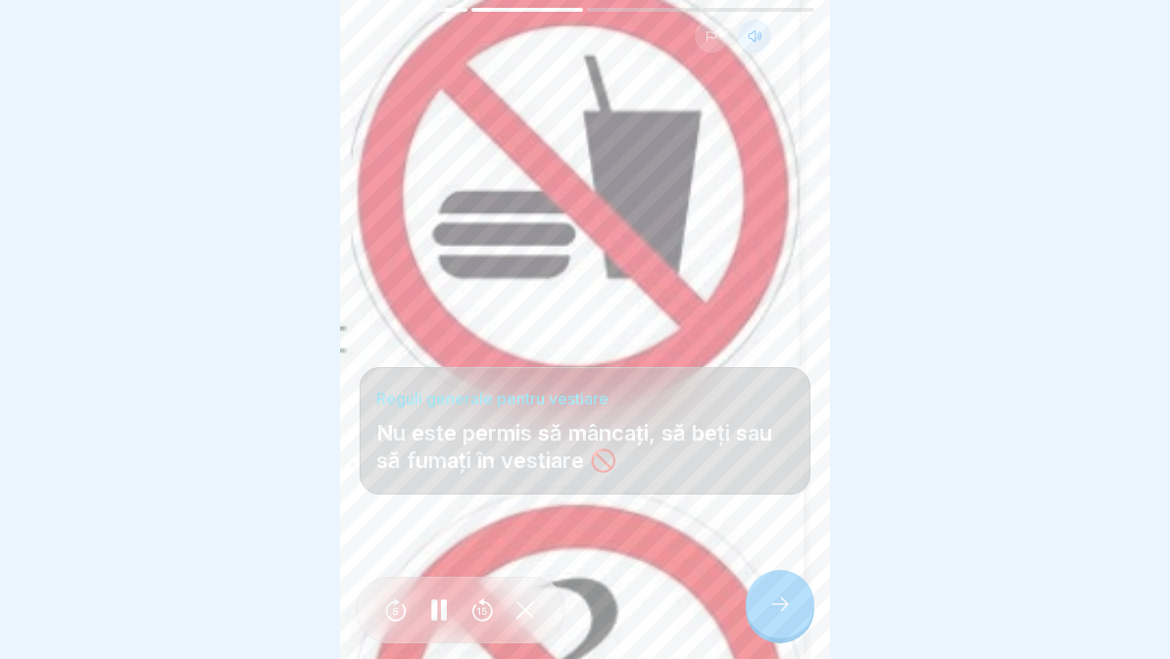
click at [778, 601] on icon at bounding box center [780, 605] width 24 height 24
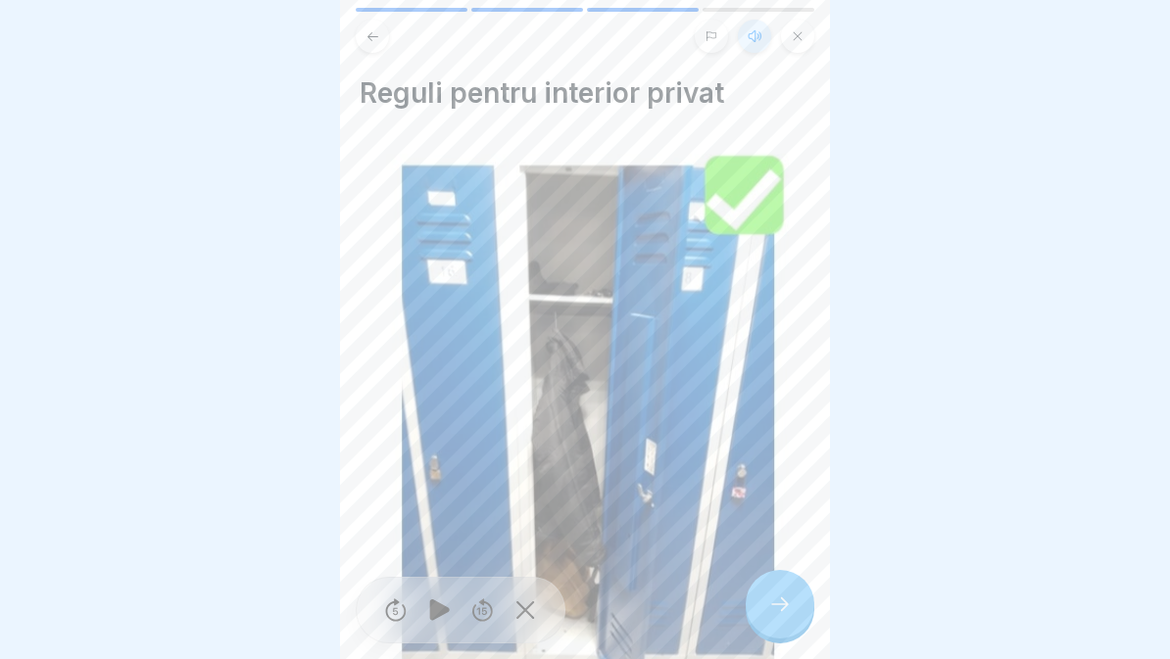
click at [781, 602] on icon at bounding box center [780, 605] width 24 height 24
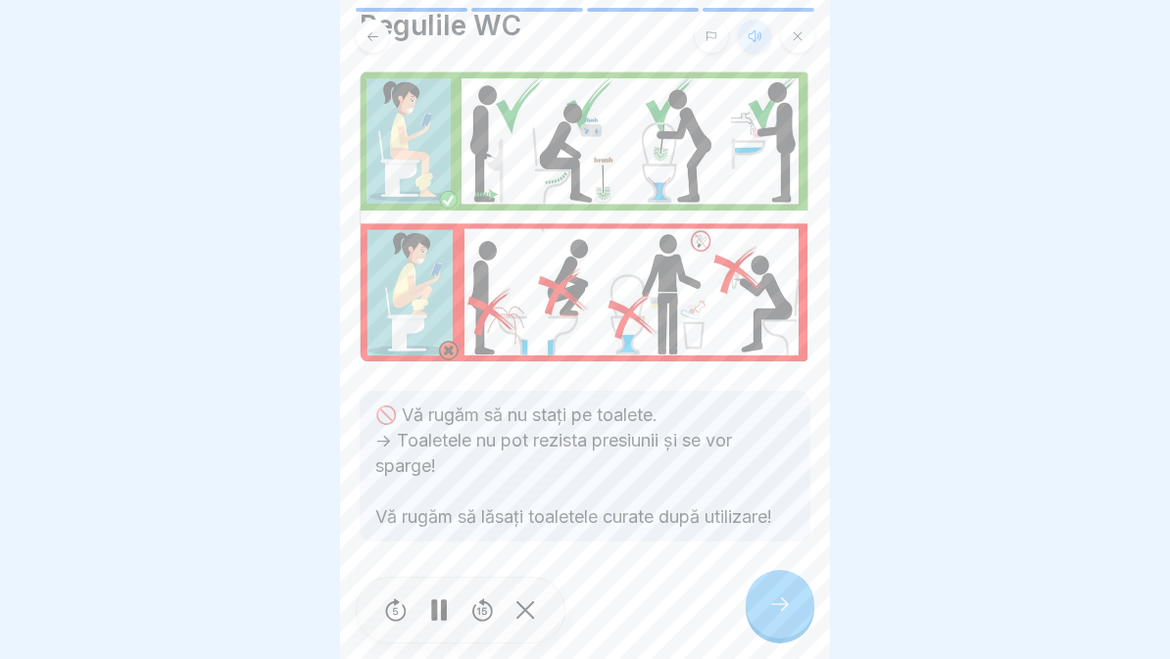
scroll to position [68, 0]
click at [796, 612] on div at bounding box center [780, 604] width 69 height 69
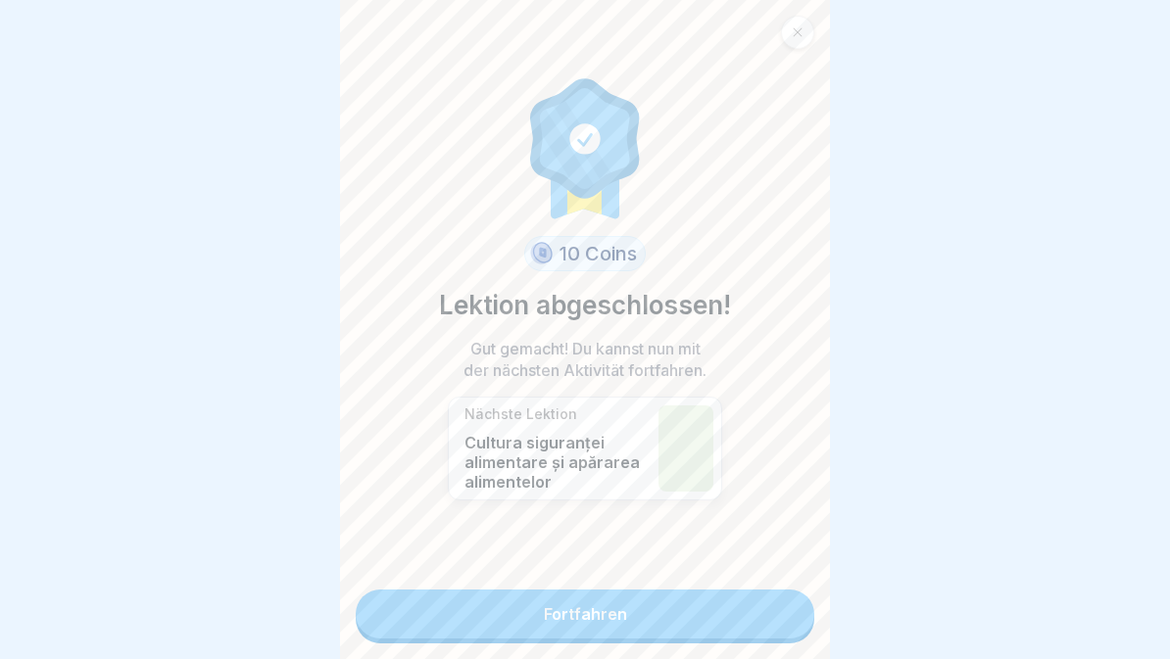
click at [736, 605] on link "Fortfahren" at bounding box center [585, 614] width 459 height 49
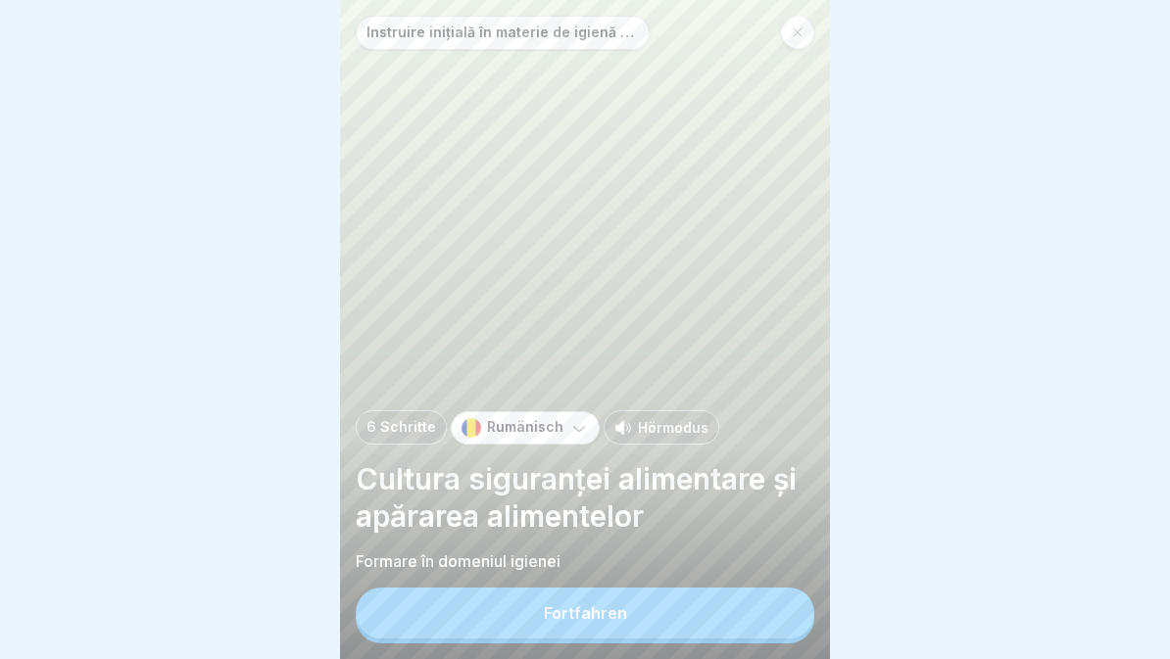
click at [723, 627] on button "Fortfahren" at bounding box center [585, 613] width 459 height 51
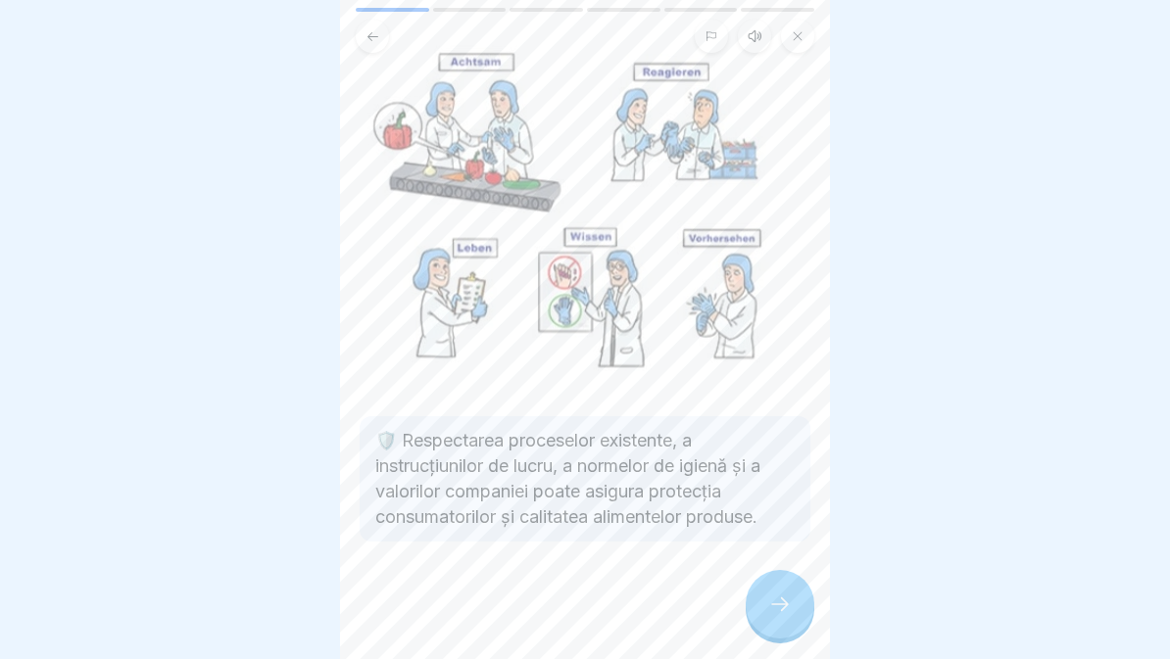
click at [790, 612] on icon at bounding box center [780, 605] width 24 height 24
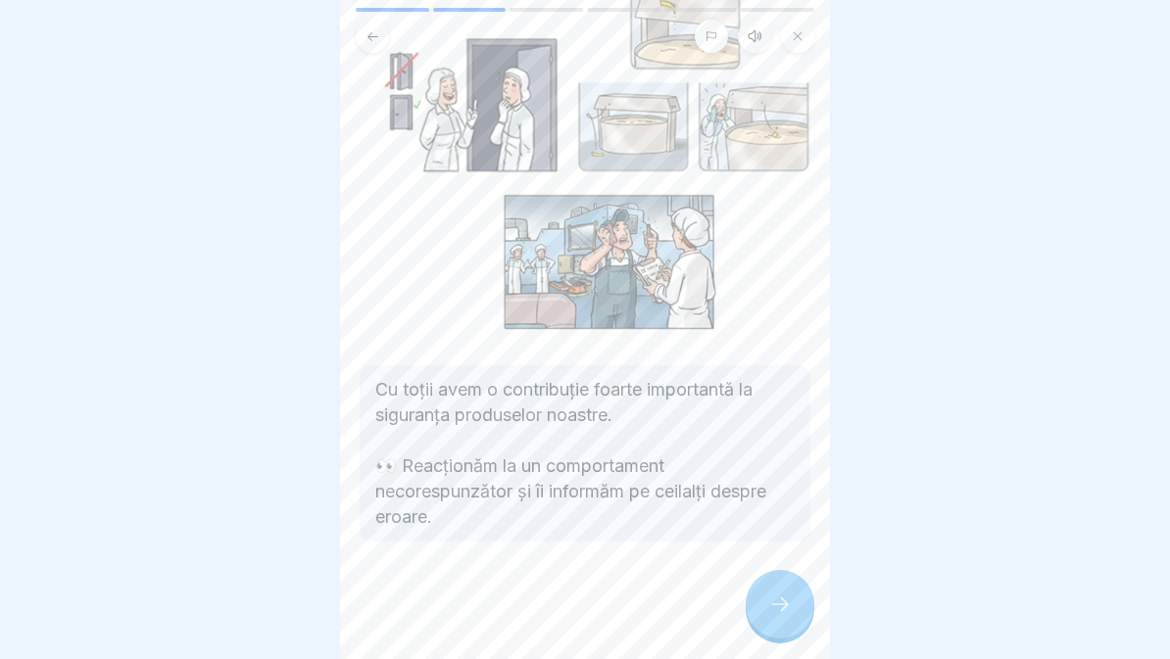
scroll to position [182, 0]
click at [771, 612] on icon at bounding box center [780, 605] width 24 height 24
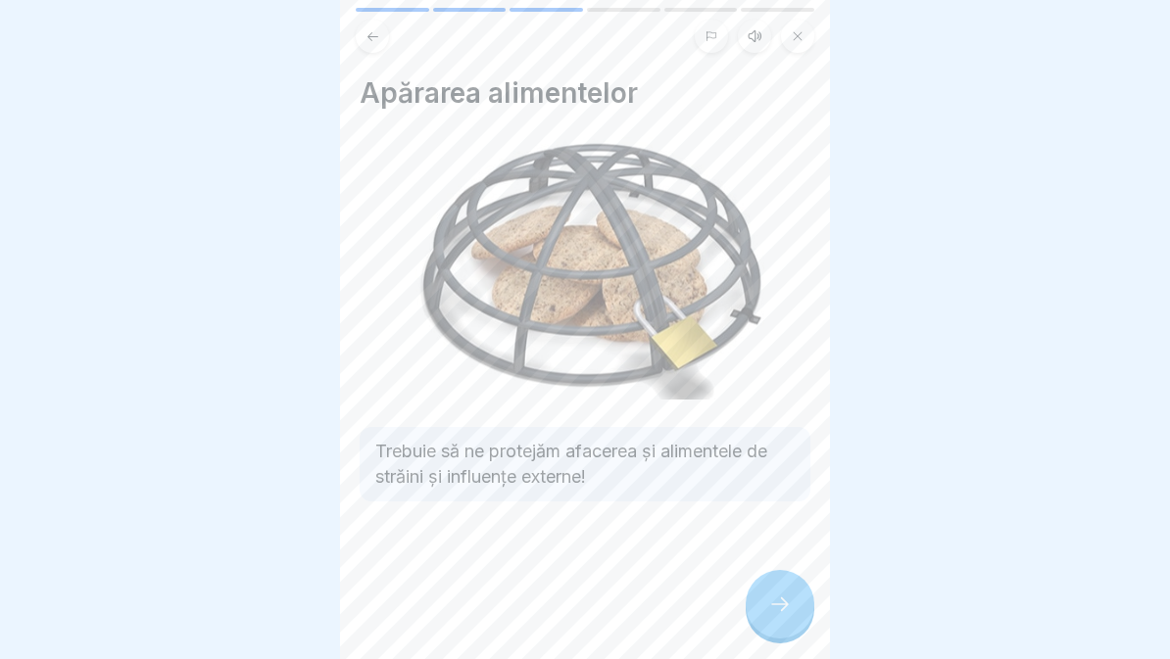
click at [784, 604] on icon at bounding box center [780, 605] width 18 height 14
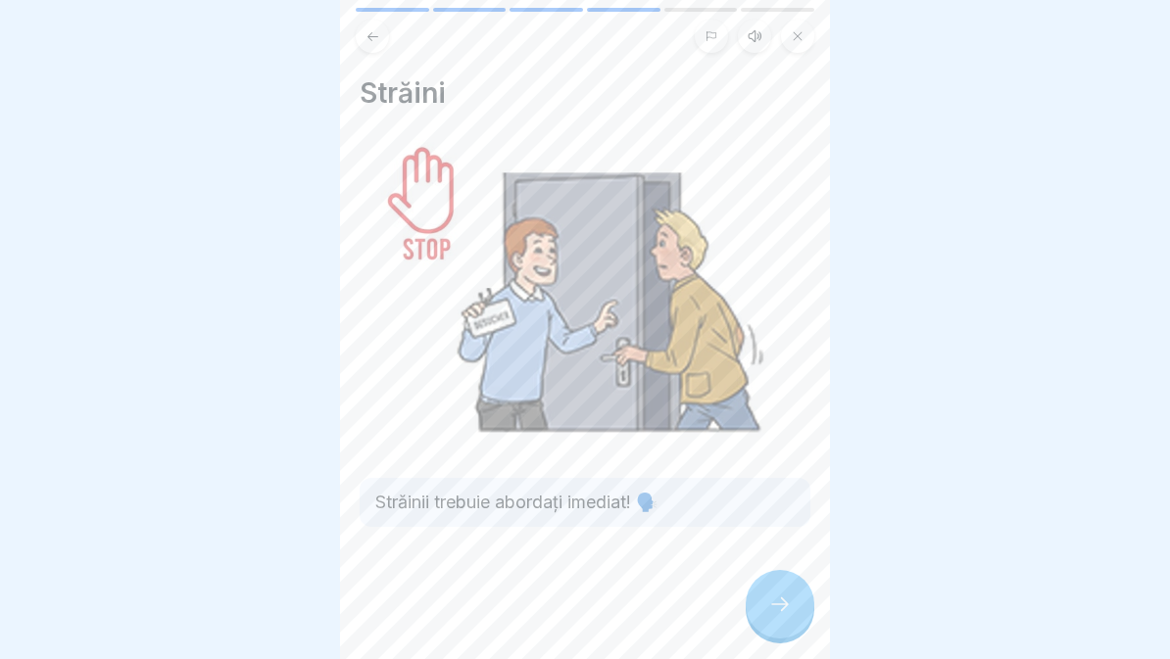
click at [779, 602] on icon at bounding box center [780, 605] width 24 height 24
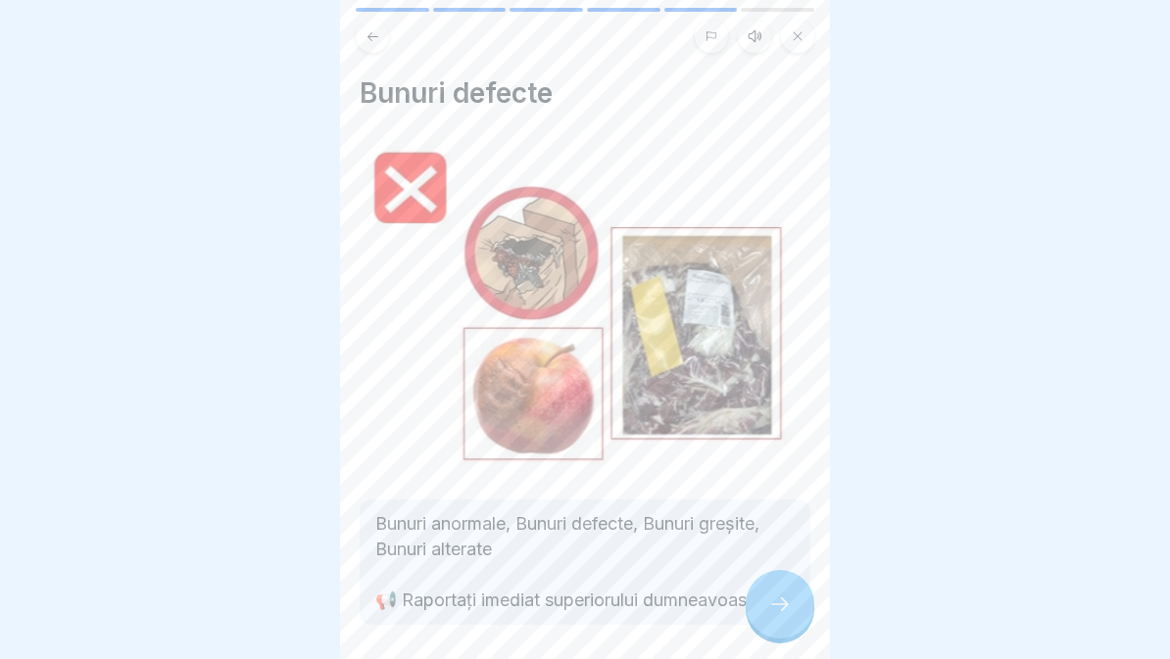
click at [780, 605] on icon at bounding box center [780, 605] width 24 height 24
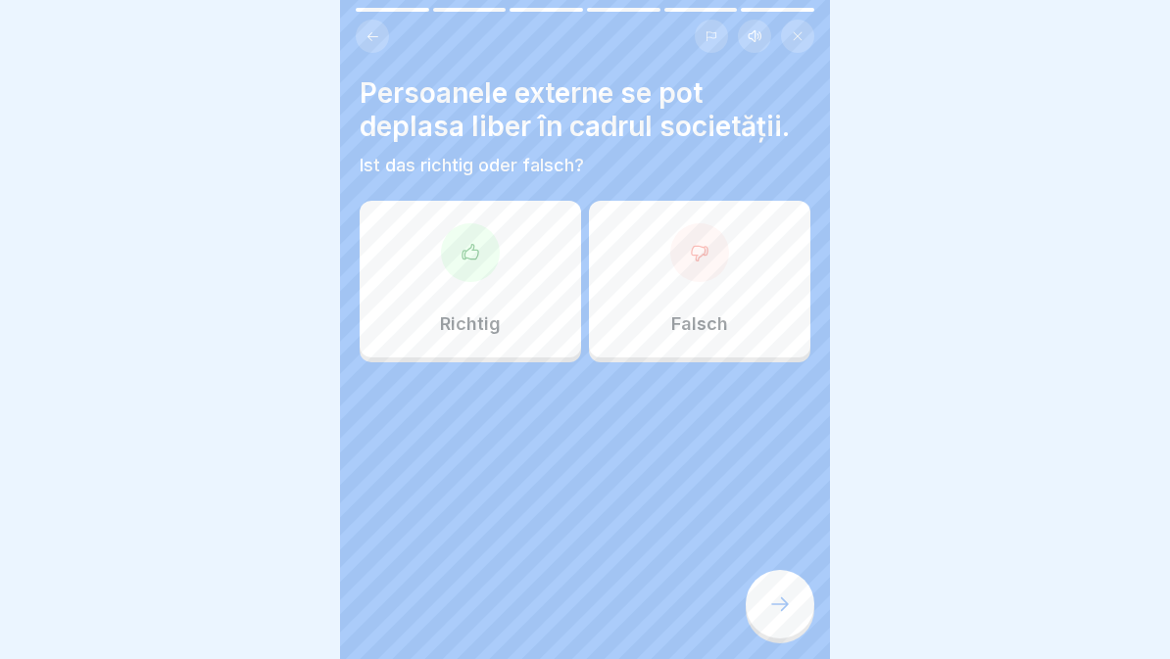
click at [709, 288] on div "Falsch" at bounding box center [699, 279] width 221 height 157
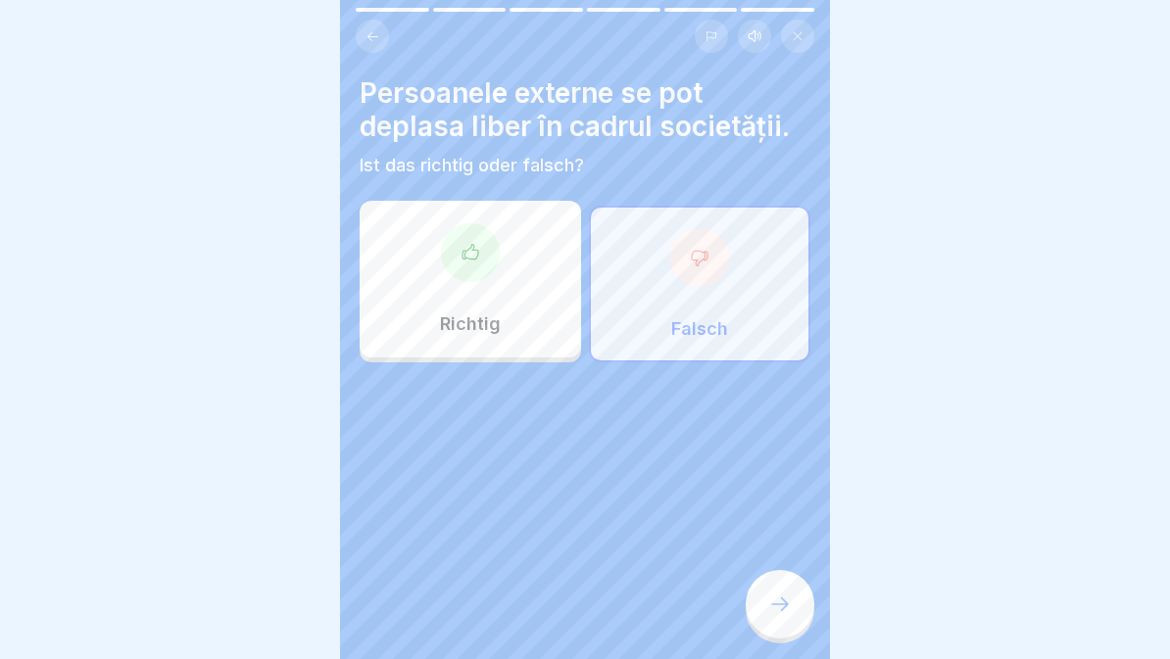
click at [791, 611] on icon at bounding box center [780, 605] width 24 height 24
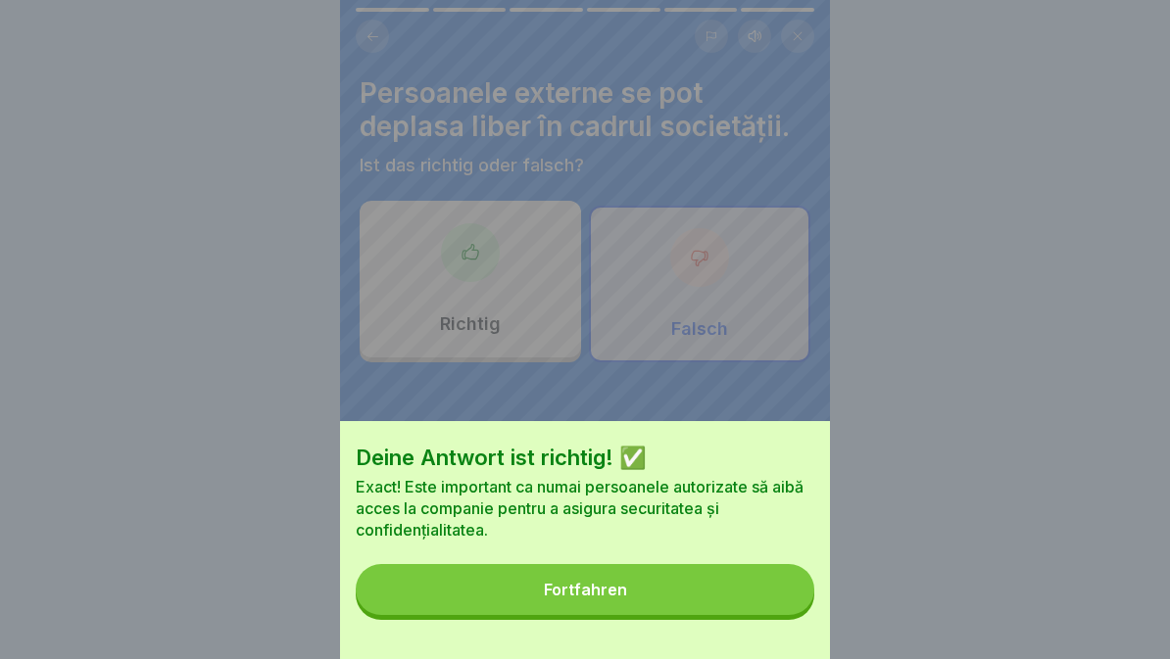
click at [744, 591] on button "Fortfahren" at bounding box center [585, 589] width 459 height 51
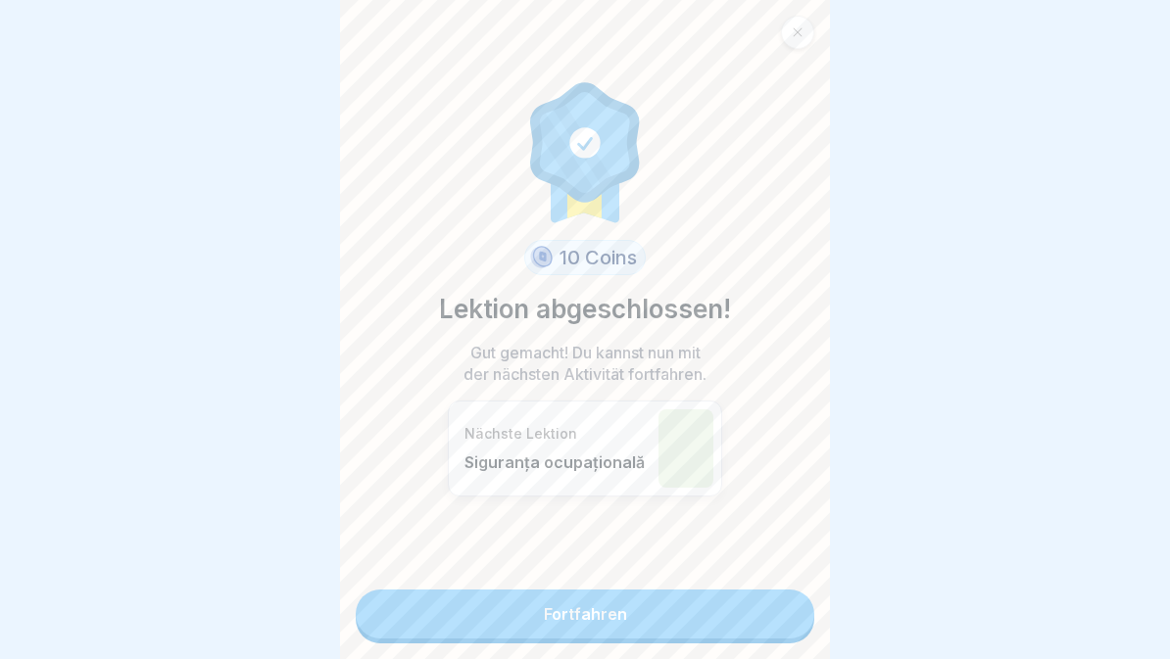
click at [733, 605] on link "Fortfahren" at bounding box center [585, 614] width 459 height 49
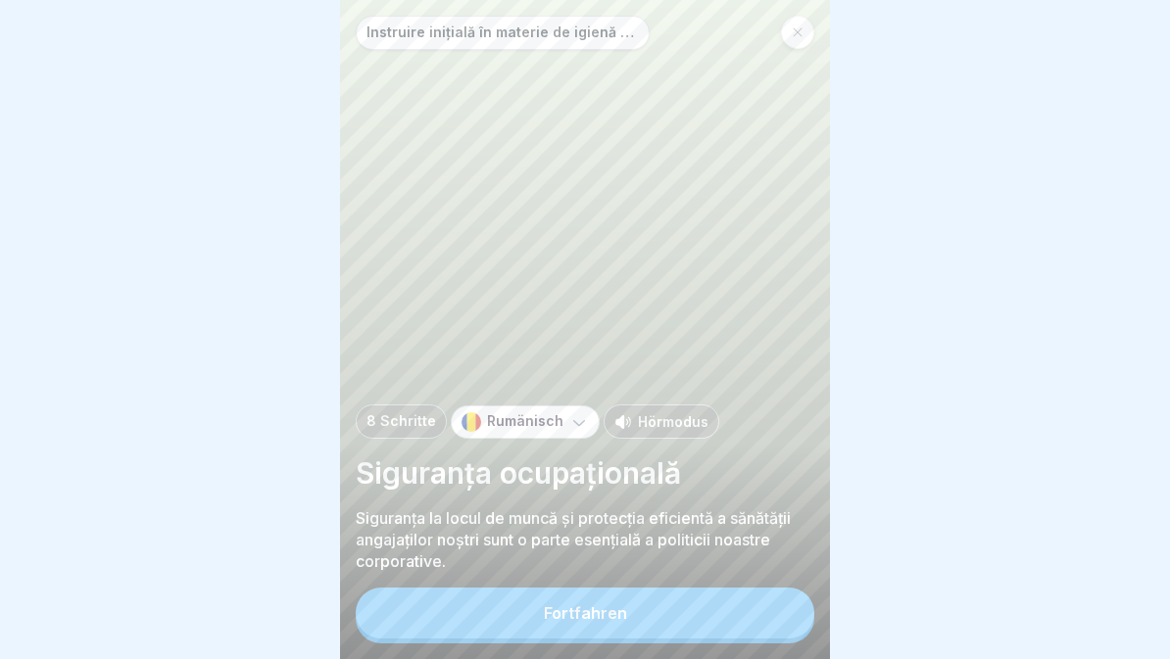
click at [733, 633] on button "Fortfahren" at bounding box center [585, 613] width 459 height 51
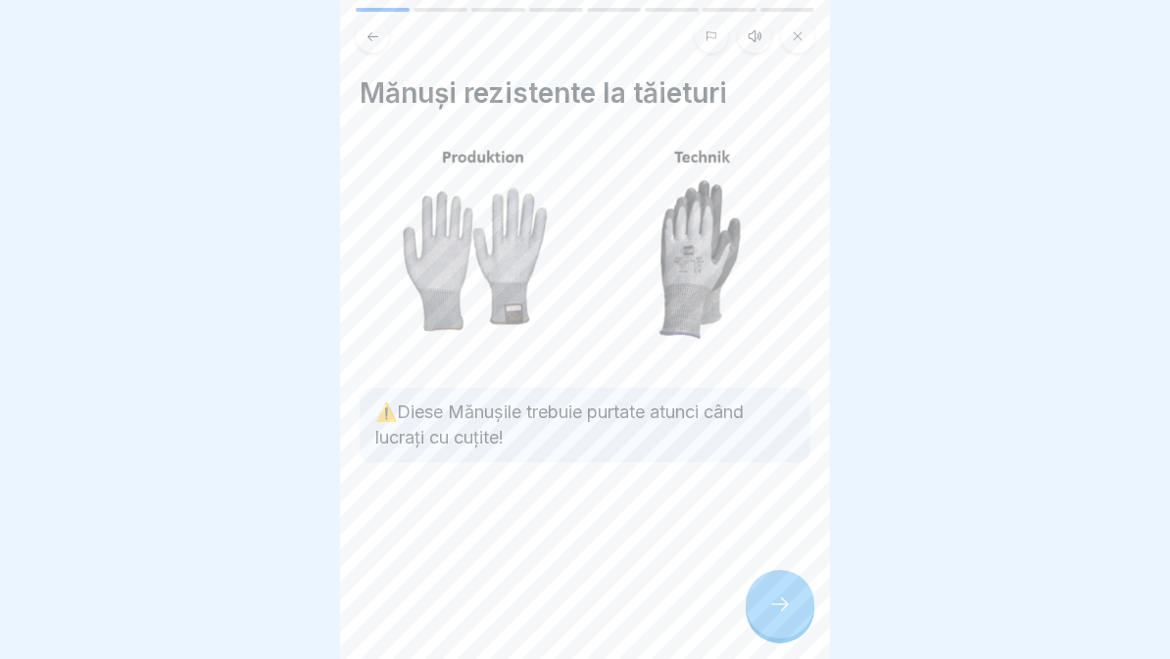
click at [797, 623] on div at bounding box center [780, 604] width 69 height 69
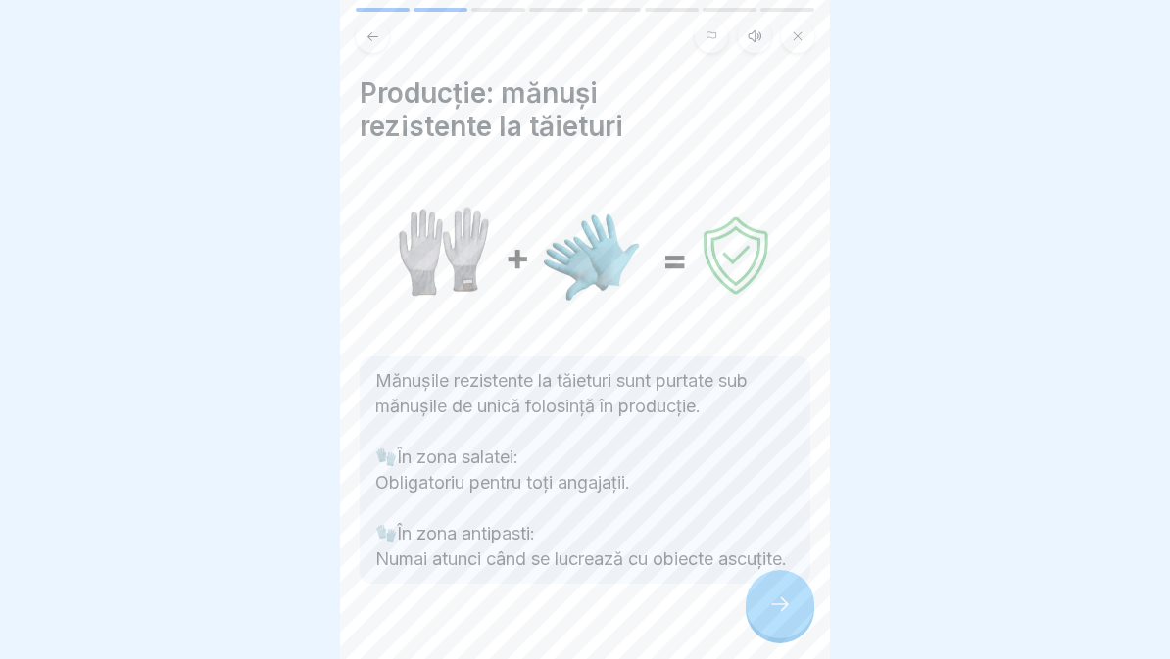
click at [790, 620] on div at bounding box center [780, 604] width 69 height 69
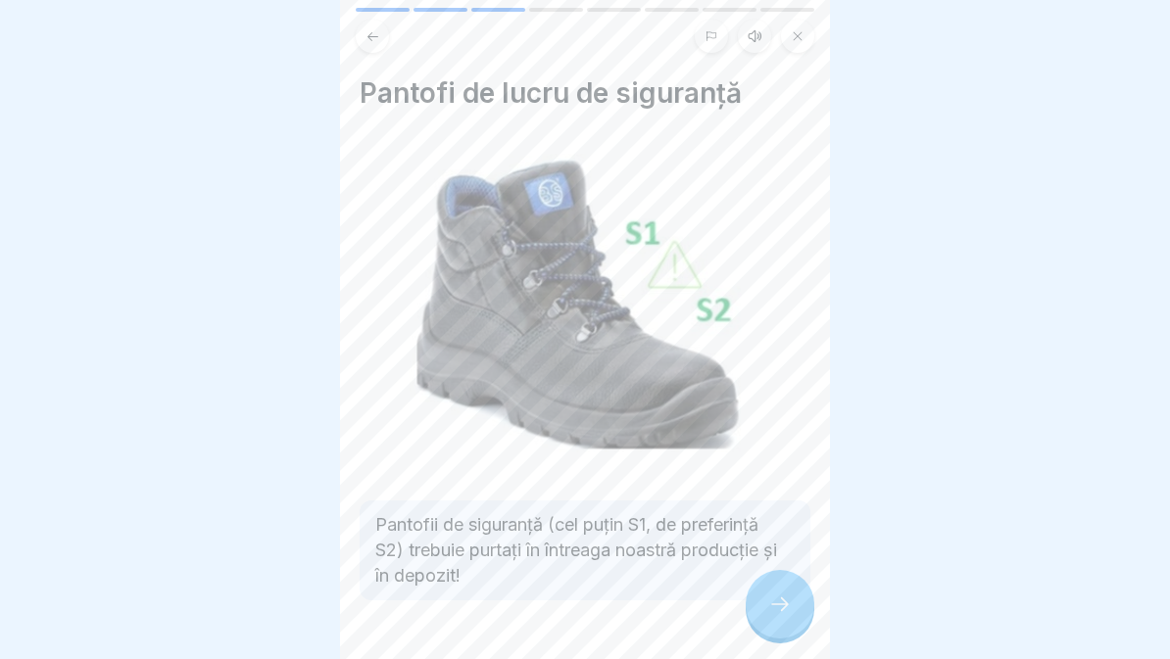
click at [792, 613] on div at bounding box center [780, 604] width 69 height 69
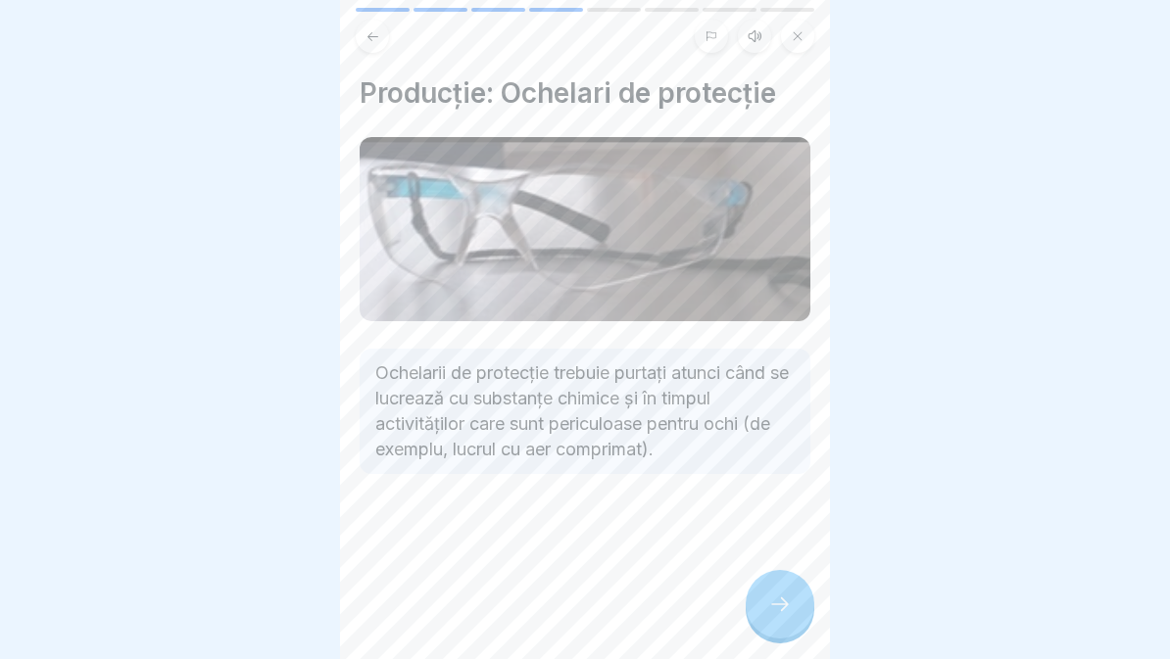
click at [794, 612] on div at bounding box center [780, 604] width 69 height 69
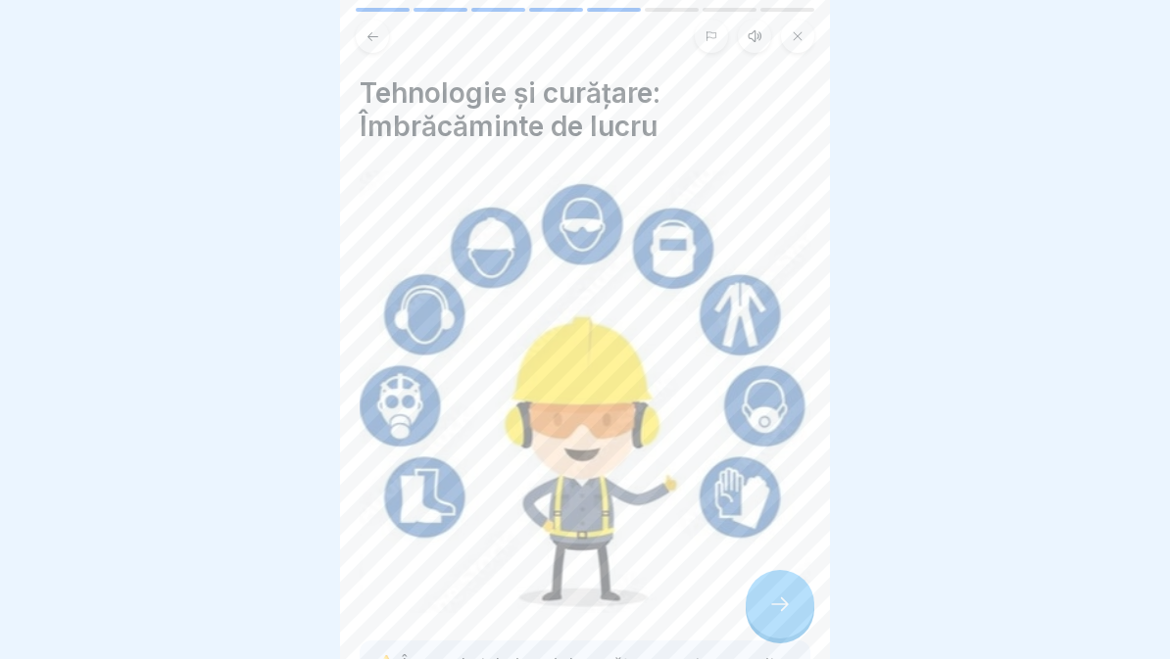
click at [797, 613] on div at bounding box center [780, 604] width 69 height 69
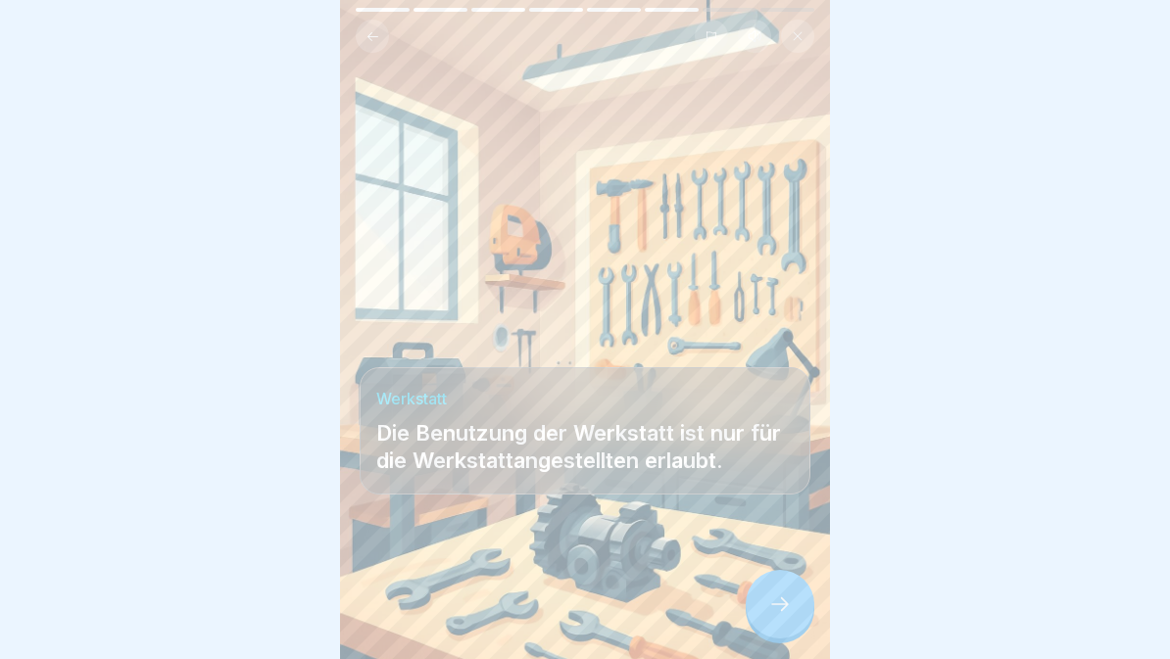
click at [778, 603] on icon at bounding box center [780, 605] width 24 height 24
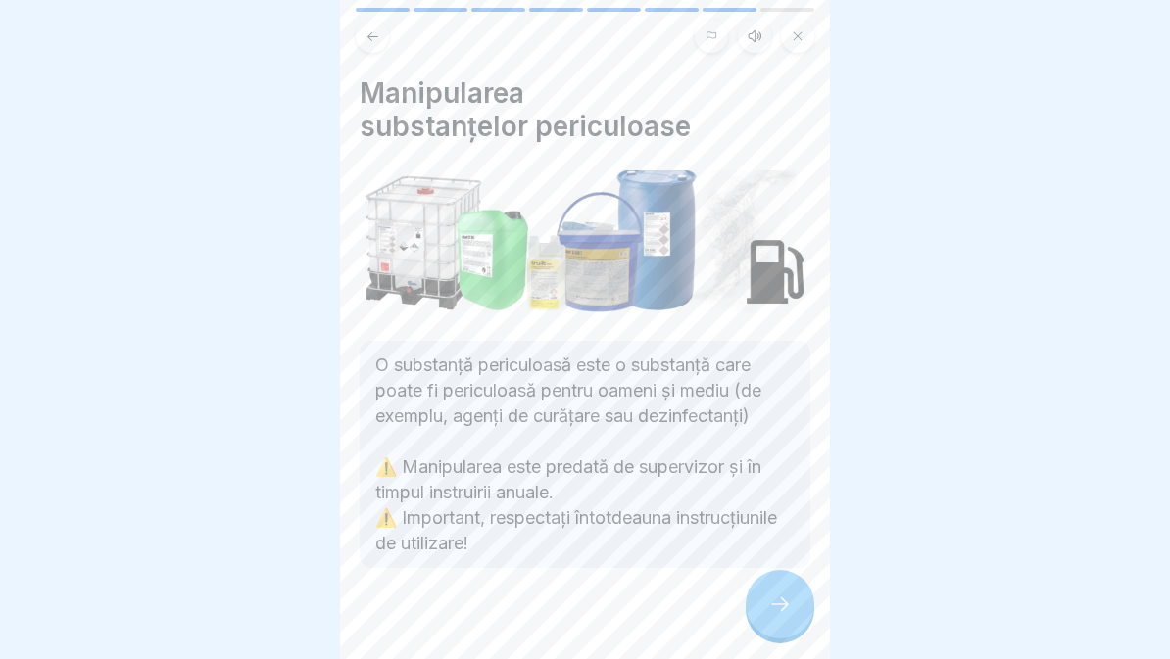
click at [785, 611] on icon at bounding box center [780, 605] width 24 height 24
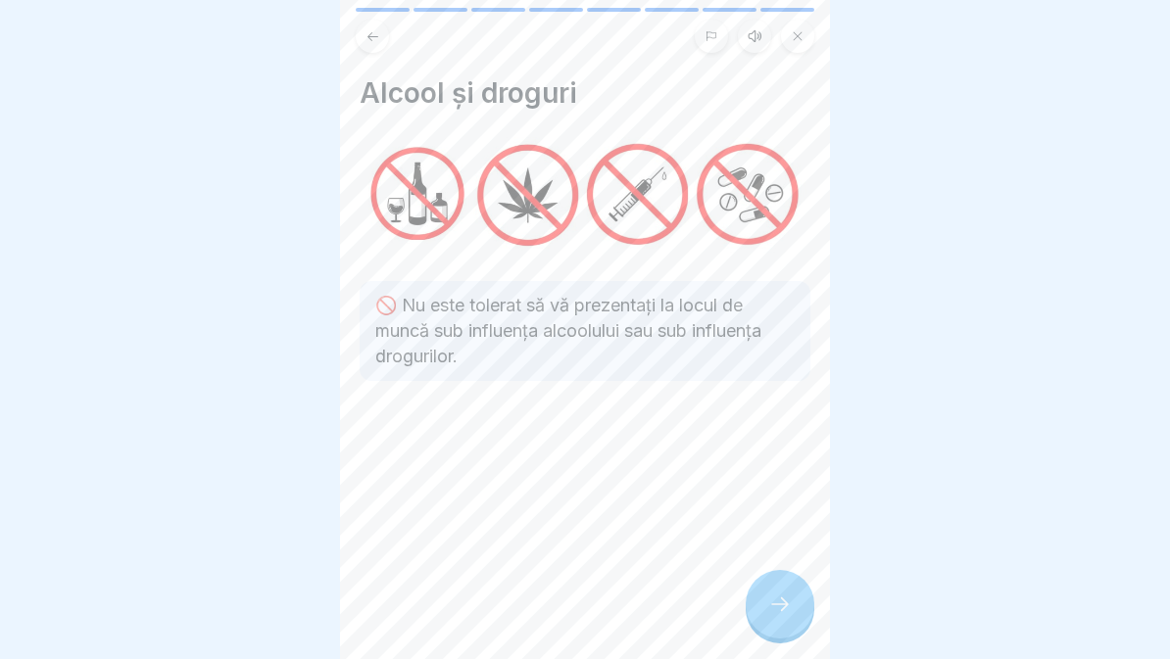
click at [801, 606] on div at bounding box center [780, 604] width 69 height 69
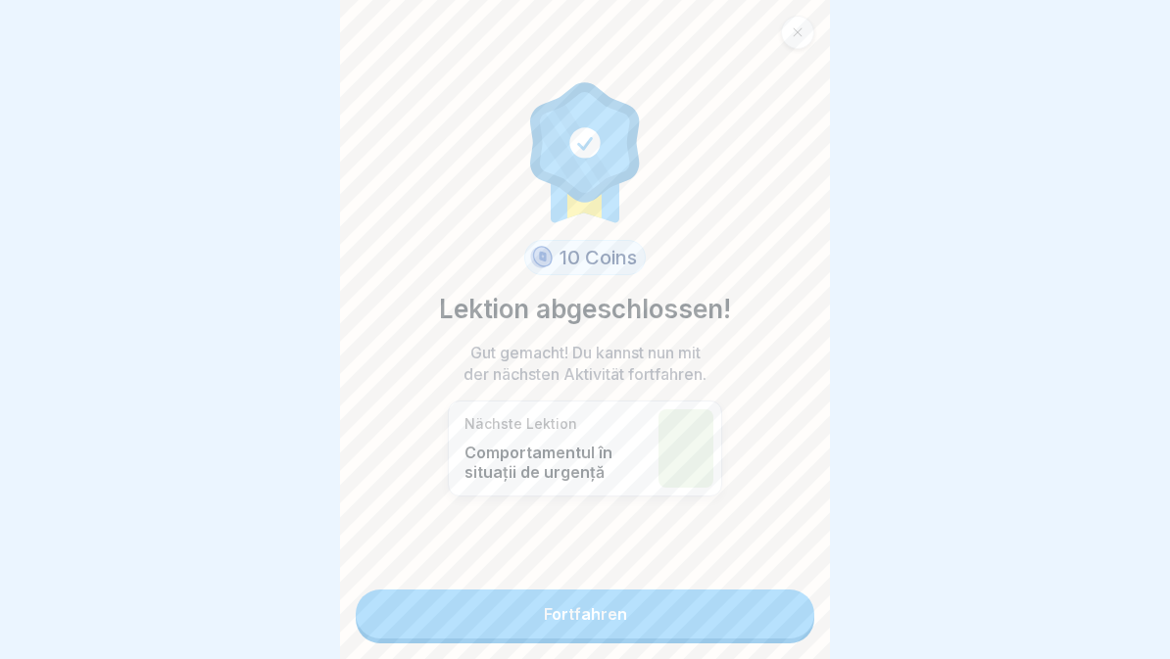
click at [770, 614] on link "Fortfahren" at bounding box center [585, 614] width 459 height 49
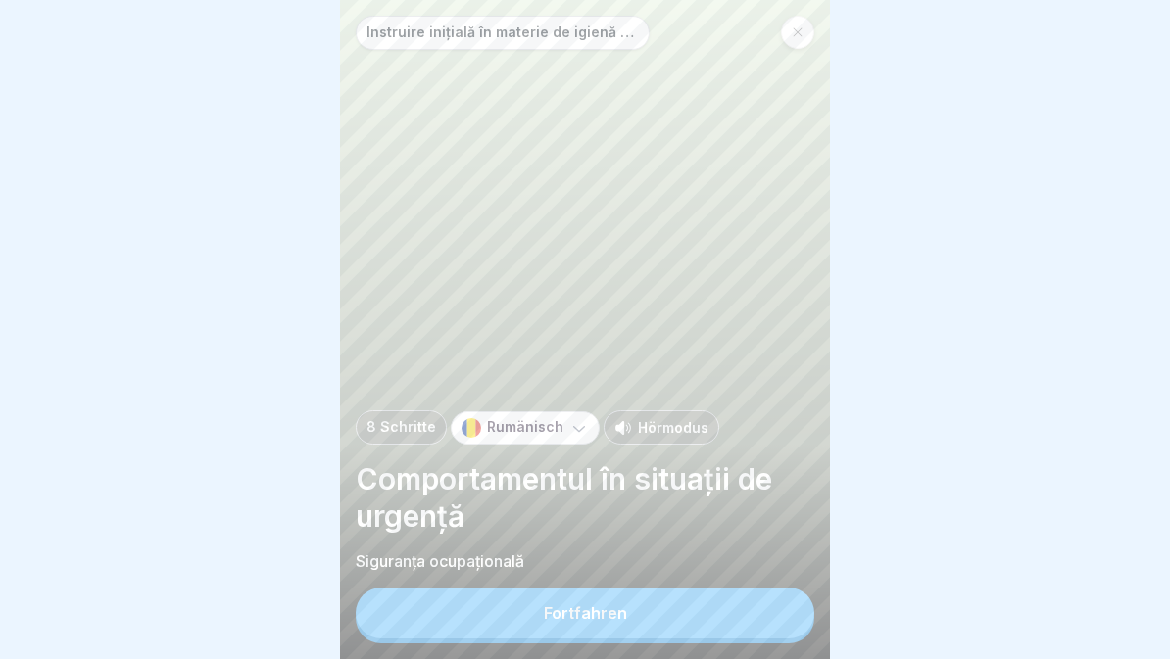
click at [757, 615] on button "Fortfahren" at bounding box center [585, 613] width 459 height 51
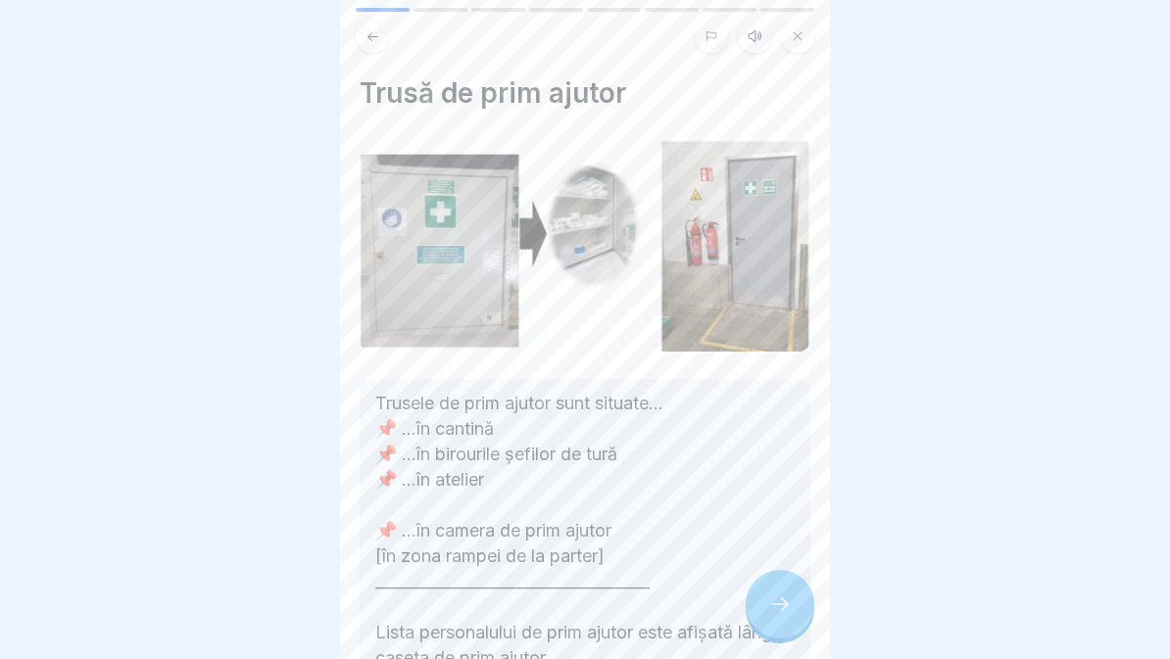
click at [794, 624] on div at bounding box center [780, 604] width 69 height 69
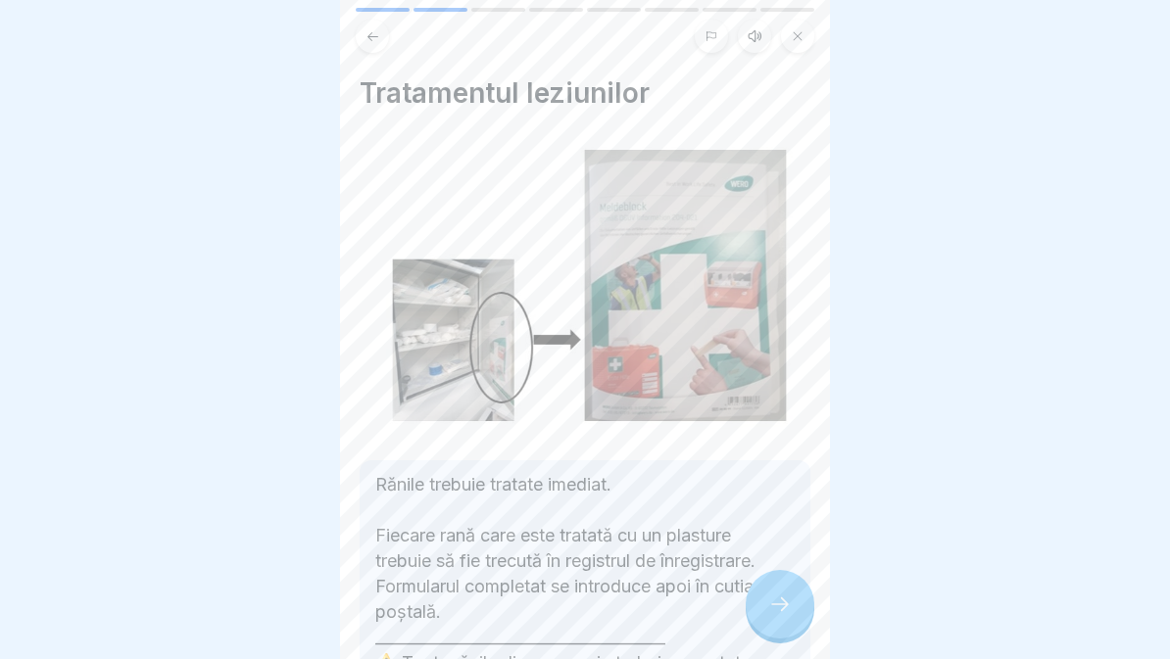
click at [782, 619] on div at bounding box center [780, 604] width 69 height 69
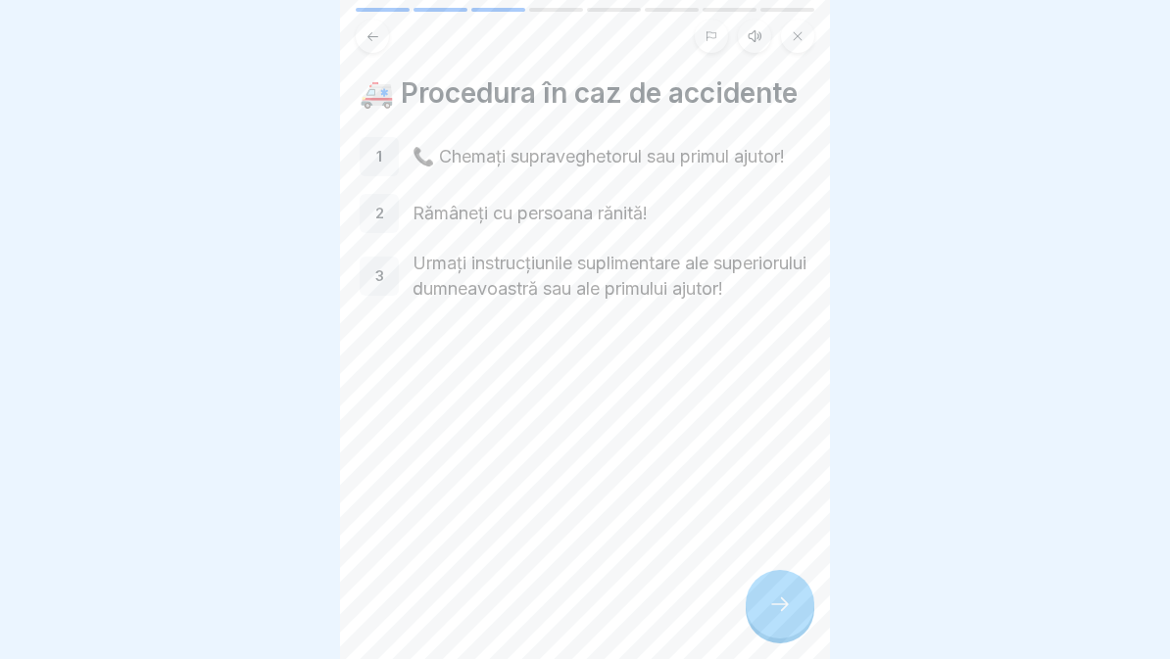
click at [788, 609] on icon at bounding box center [780, 605] width 24 height 24
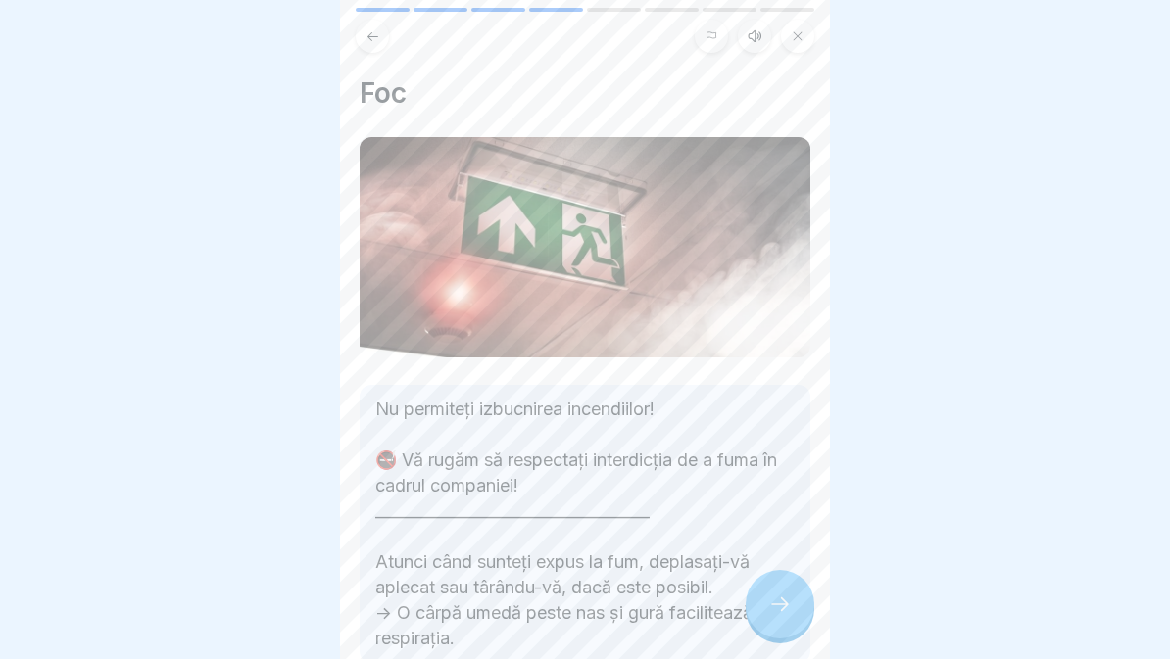
click at [802, 616] on div at bounding box center [780, 604] width 69 height 69
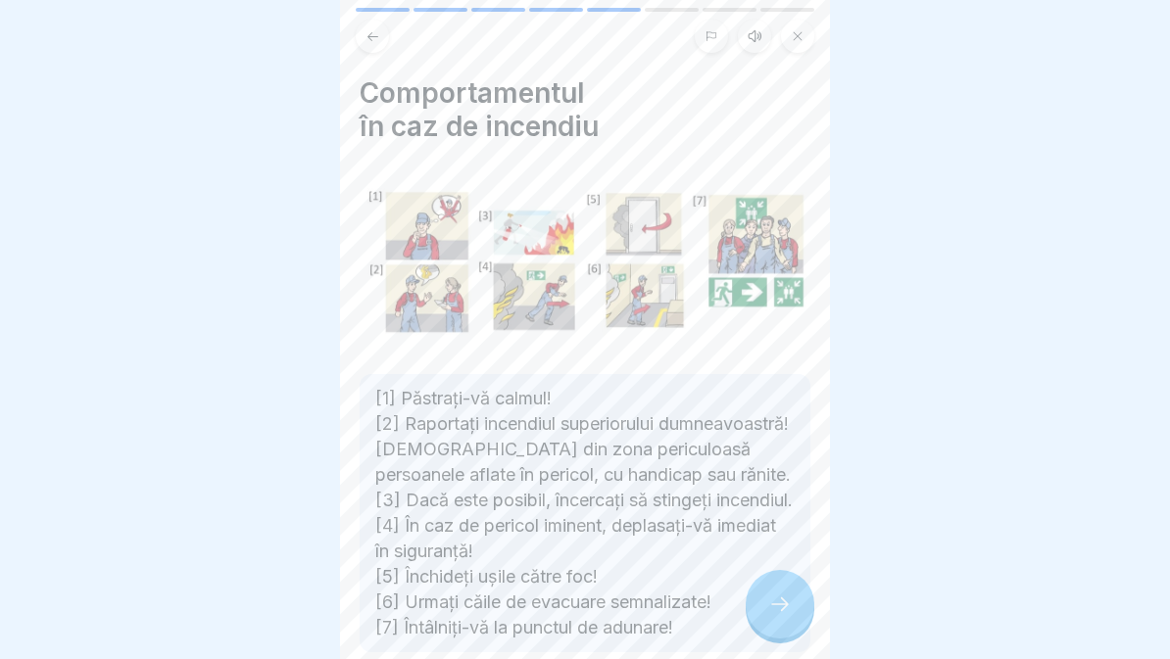
click at [804, 610] on div at bounding box center [780, 604] width 69 height 69
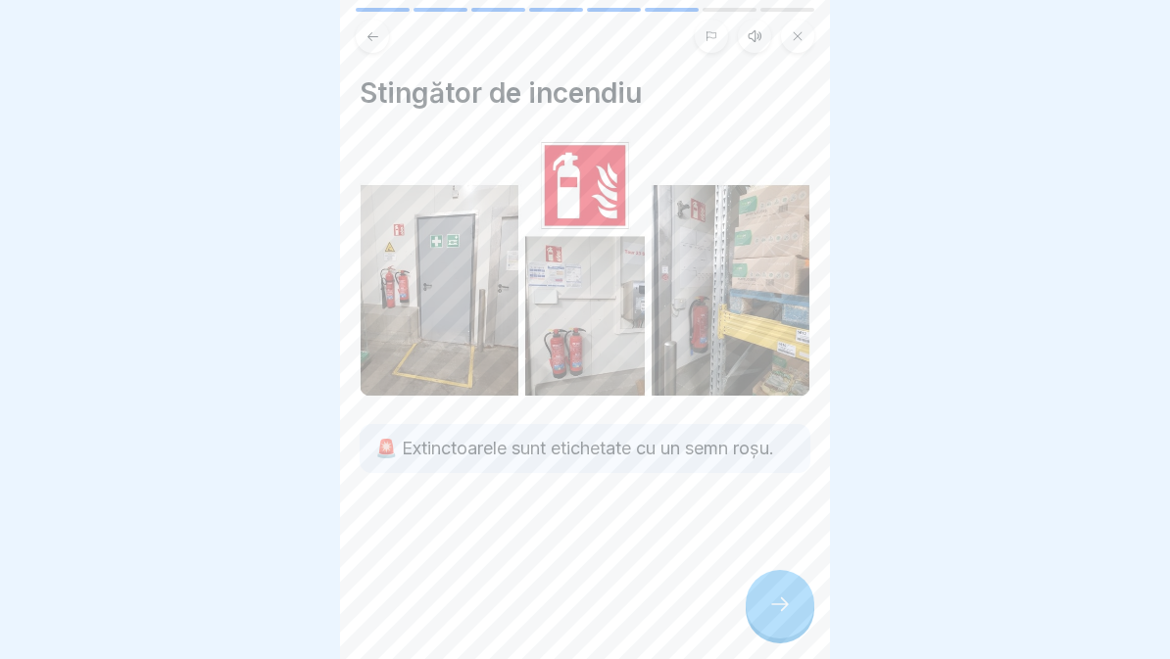
click at [789, 610] on icon at bounding box center [780, 605] width 24 height 24
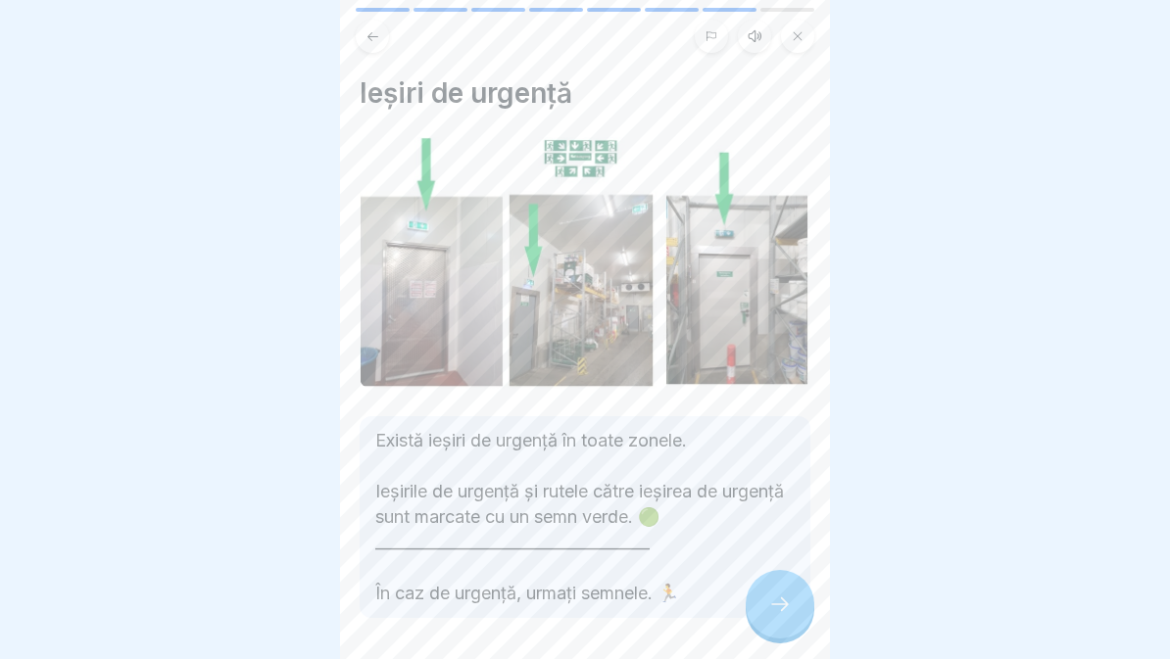
click at [793, 603] on div at bounding box center [780, 604] width 69 height 69
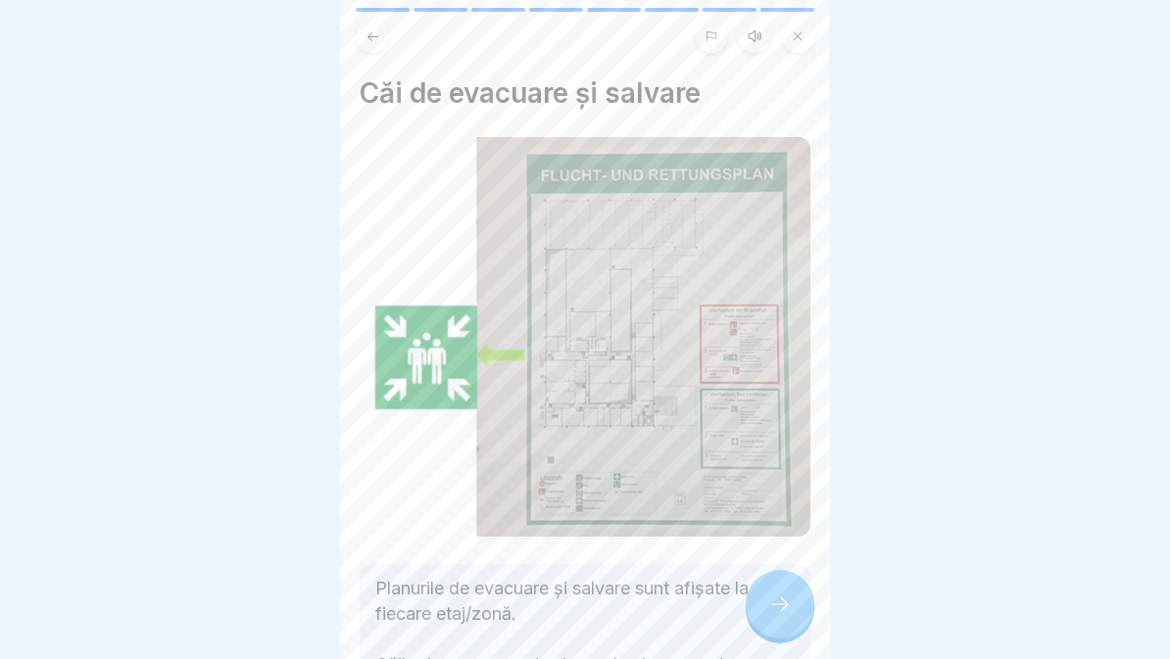
click at [804, 598] on div at bounding box center [780, 604] width 69 height 69
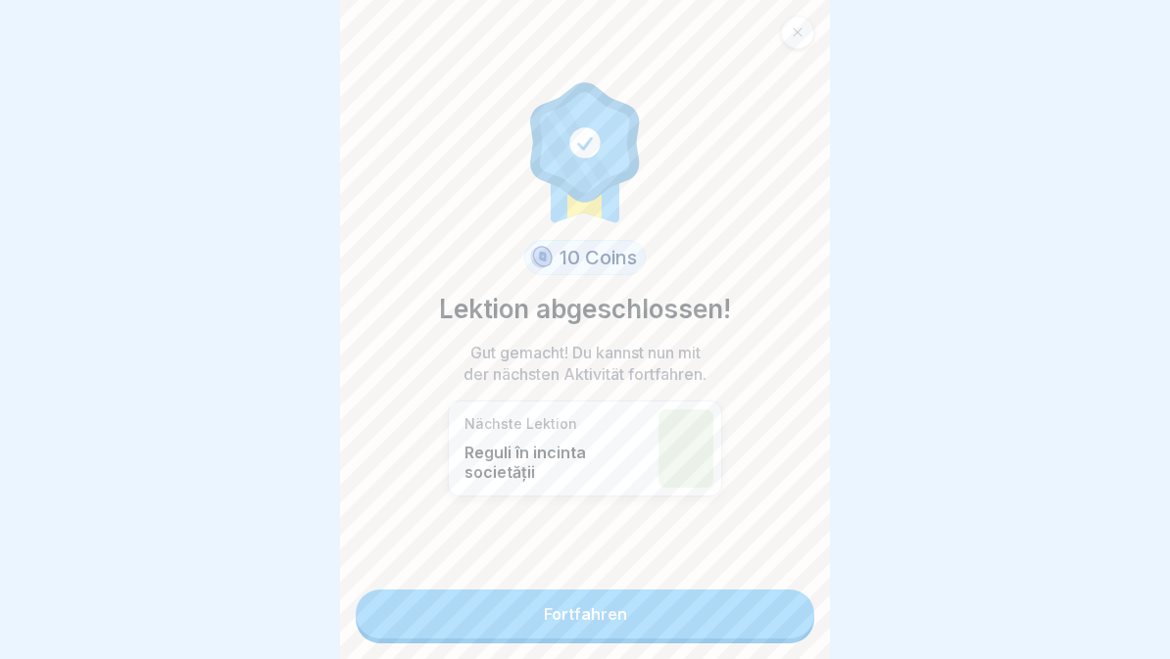
click at [781, 619] on link "Fortfahren" at bounding box center [585, 614] width 459 height 49
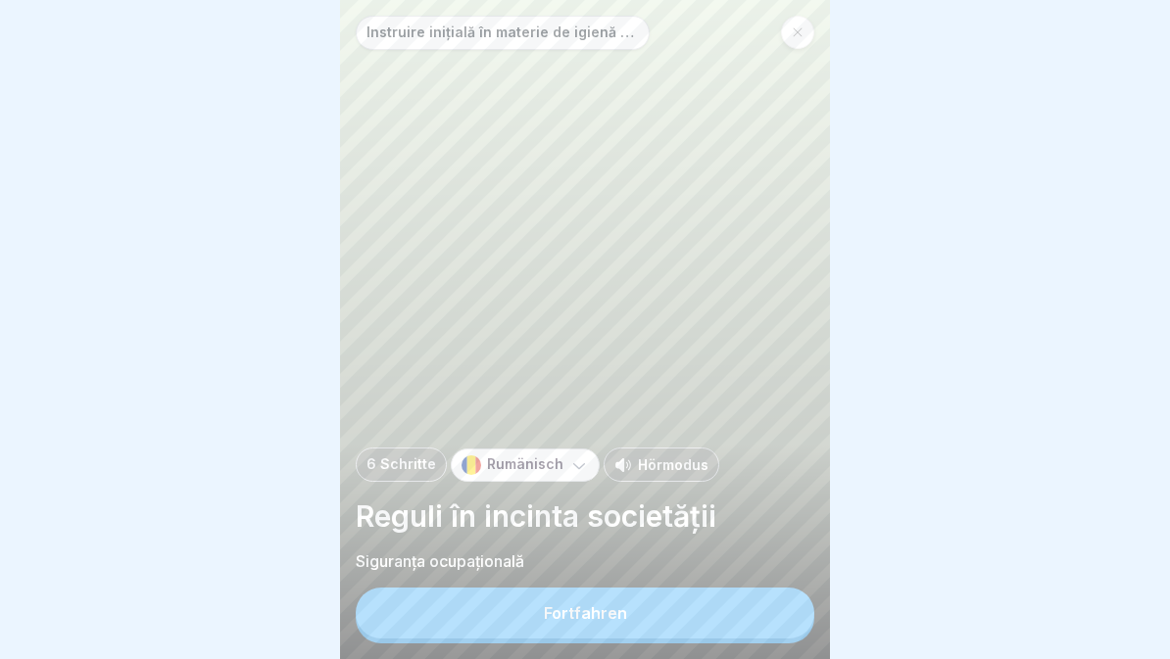
click at [770, 615] on button "Fortfahren" at bounding box center [585, 613] width 459 height 51
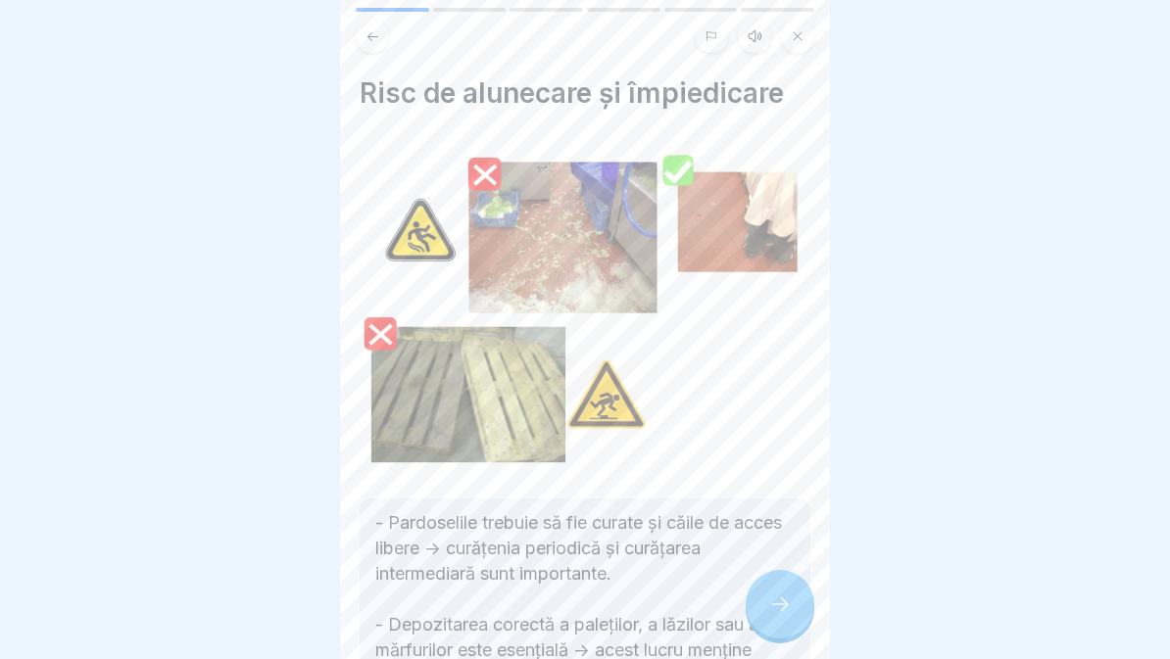
click at [784, 605] on icon at bounding box center [780, 605] width 24 height 24
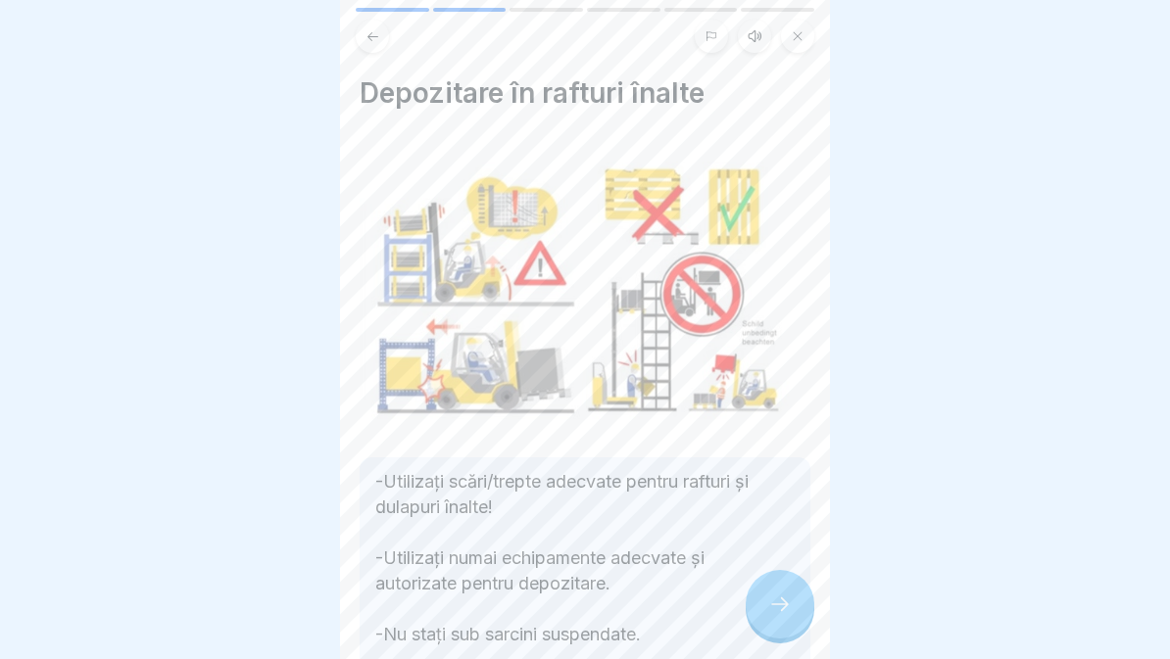
click at [793, 621] on div at bounding box center [780, 604] width 69 height 69
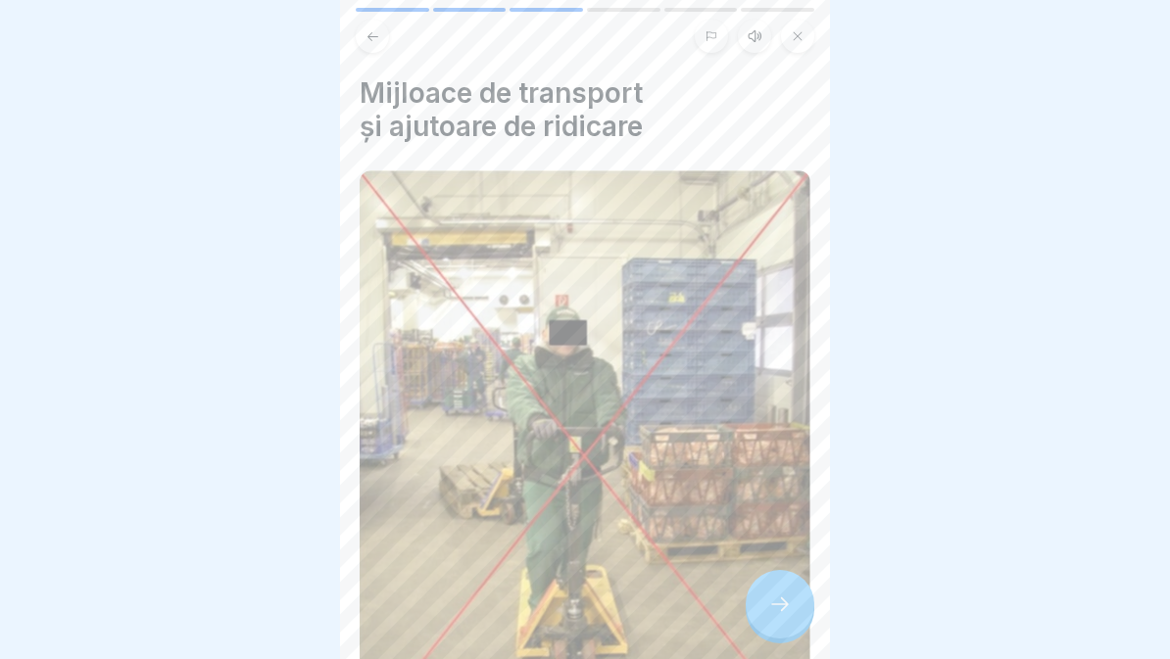
click at [803, 628] on div at bounding box center [780, 604] width 69 height 69
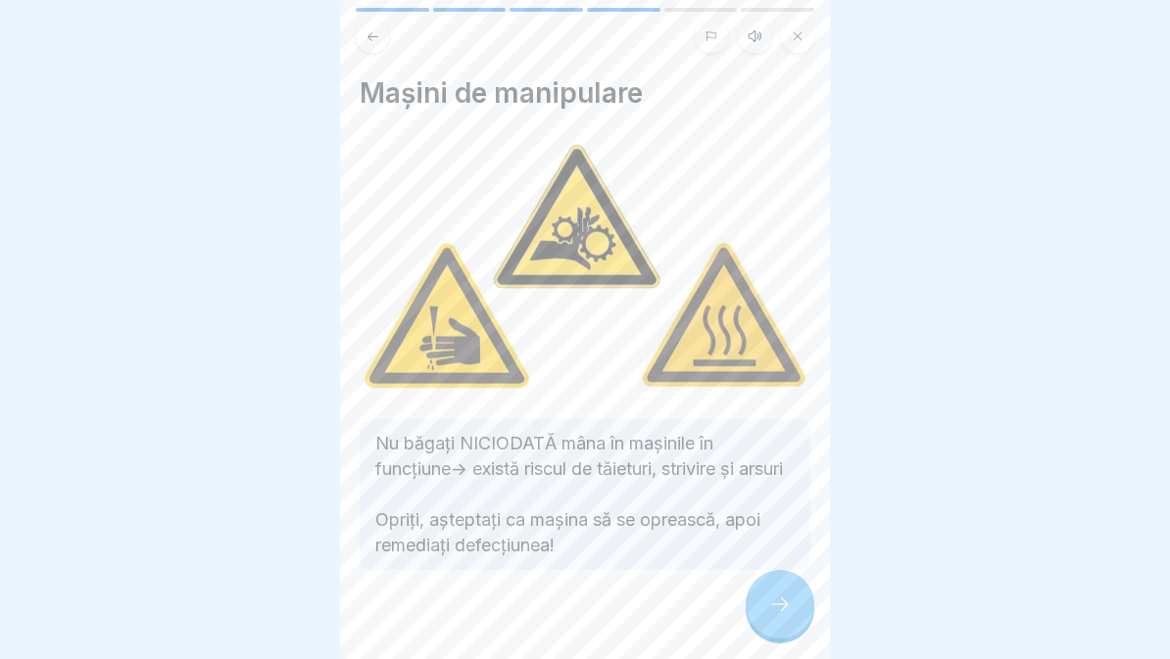
click at [801, 618] on div at bounding box center [780, 604] width 69 height 69
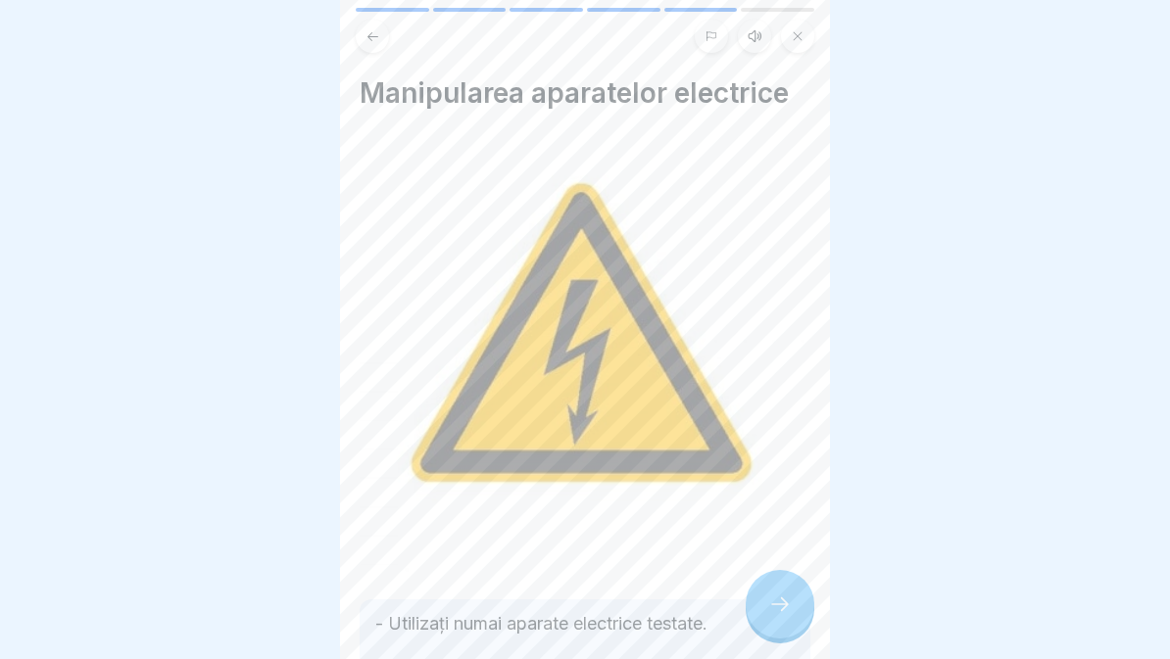
click at [792, 607] on div at bounding box center [780, 604] width 69 height 69
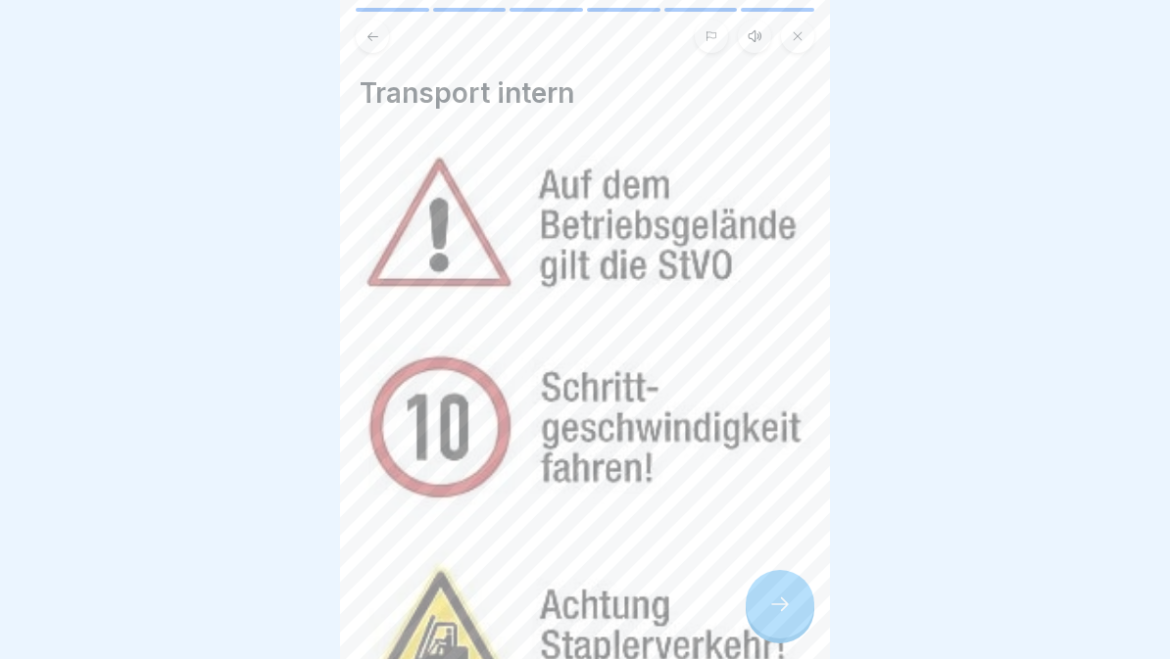
click at [778, 626] on div at bounding box center [780, 604] width 69 height 69
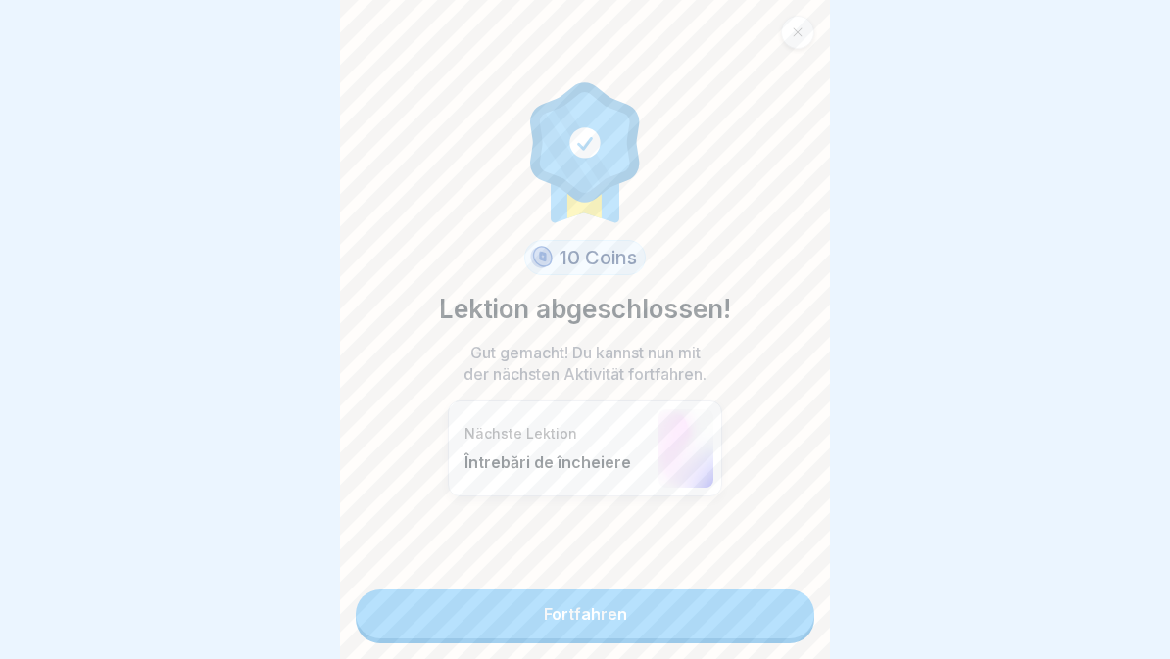
click at [758, 611] on link "Fortfahren" at bounding box center [585, 614] width 459 height 49
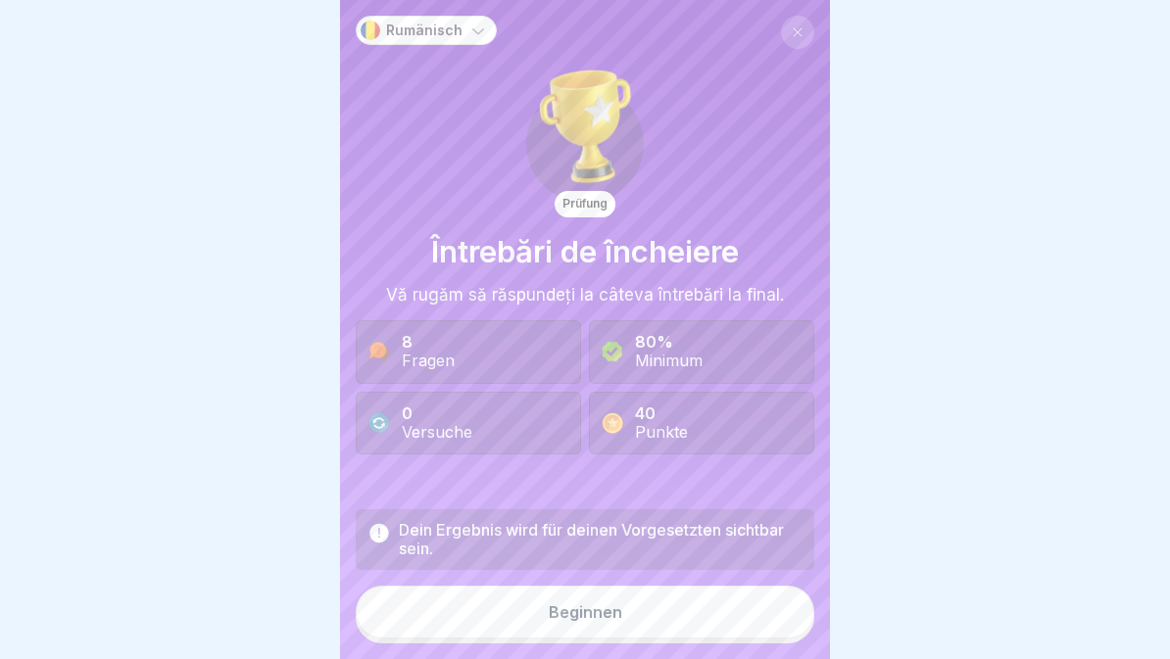
click at [756, 625] on button "Beginnen" at bounding box center [585, 612] width 459 height 53
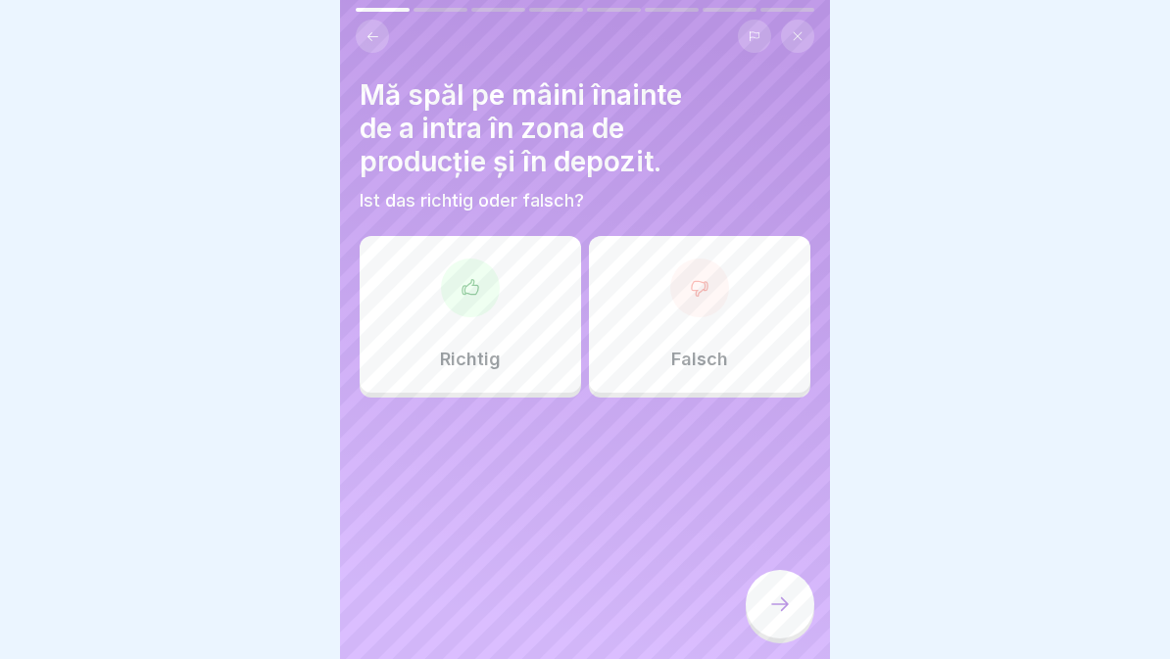
click at [501, 314] on div "Richtig" at bounding box center [470, 314] width 221 height 157
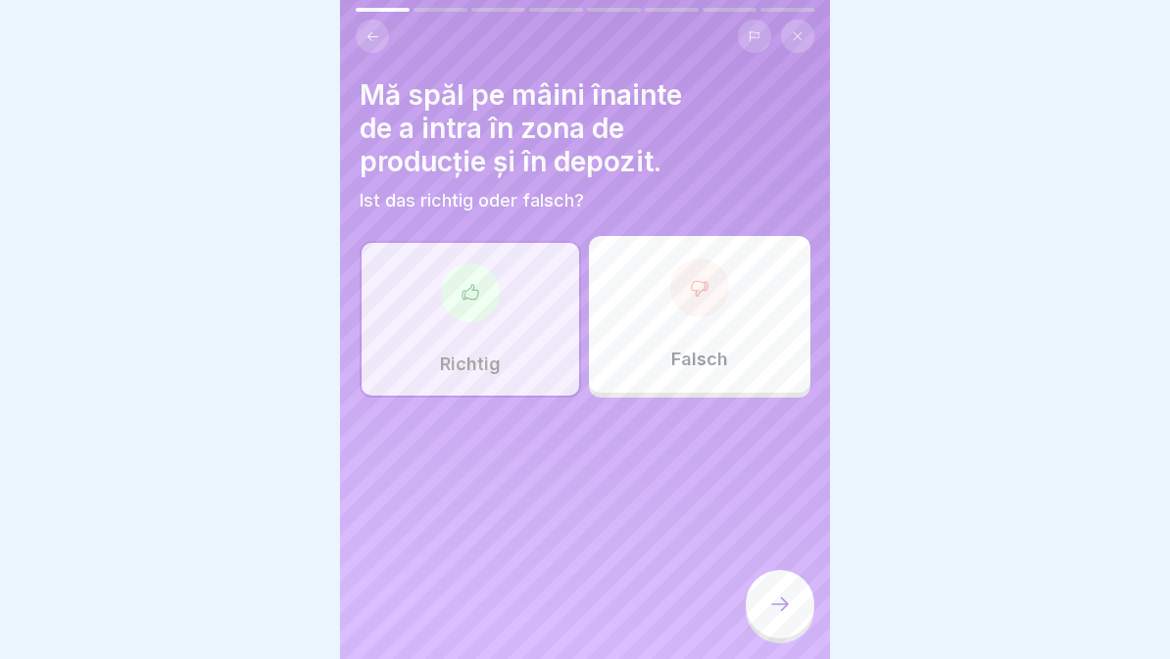
click at [789, 602] on icon at bounding box center [780, 605] width 24 height 24
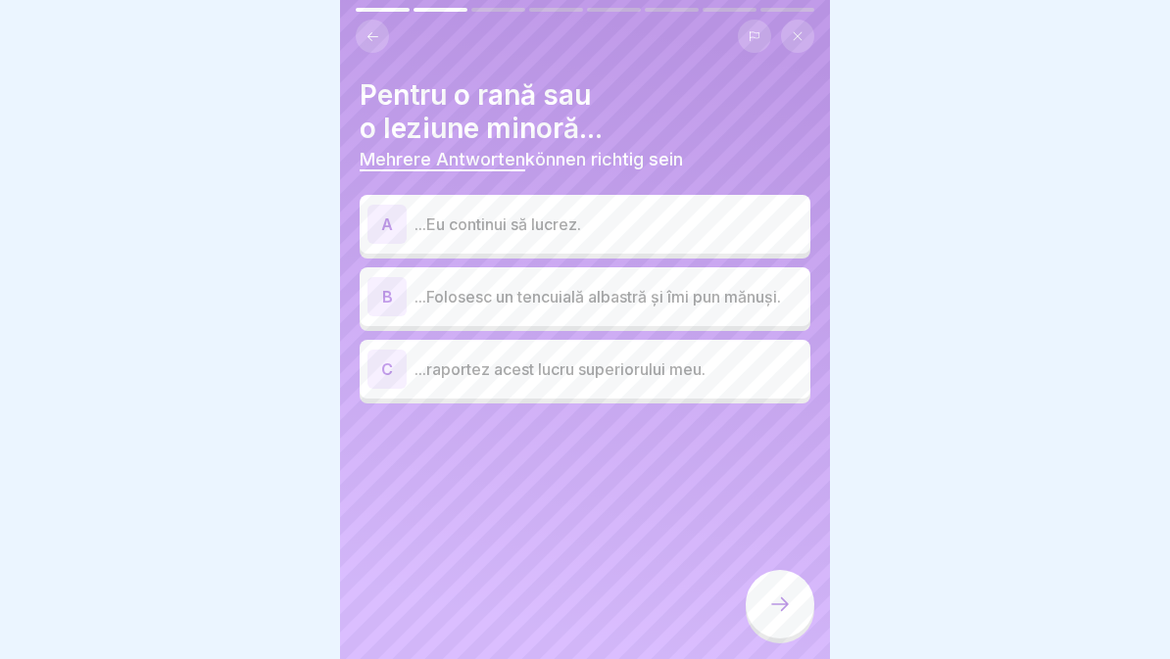
click at [647, 300] on p "...Folosesc un tencuială albastră și îmi pun mănuși." at bounding box center [608, 297] width 388 height 24
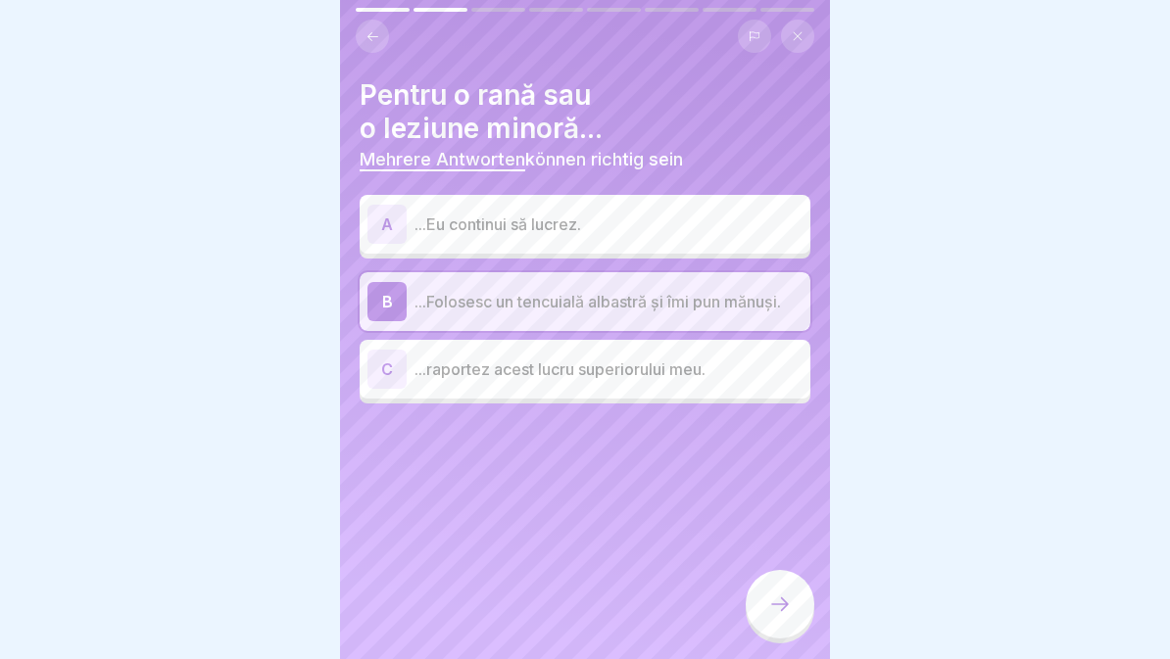
click at [652, 382] on div "C ...raportez acest lucru superiorului meu." at bounding box center [584, 369] width 435 height 39
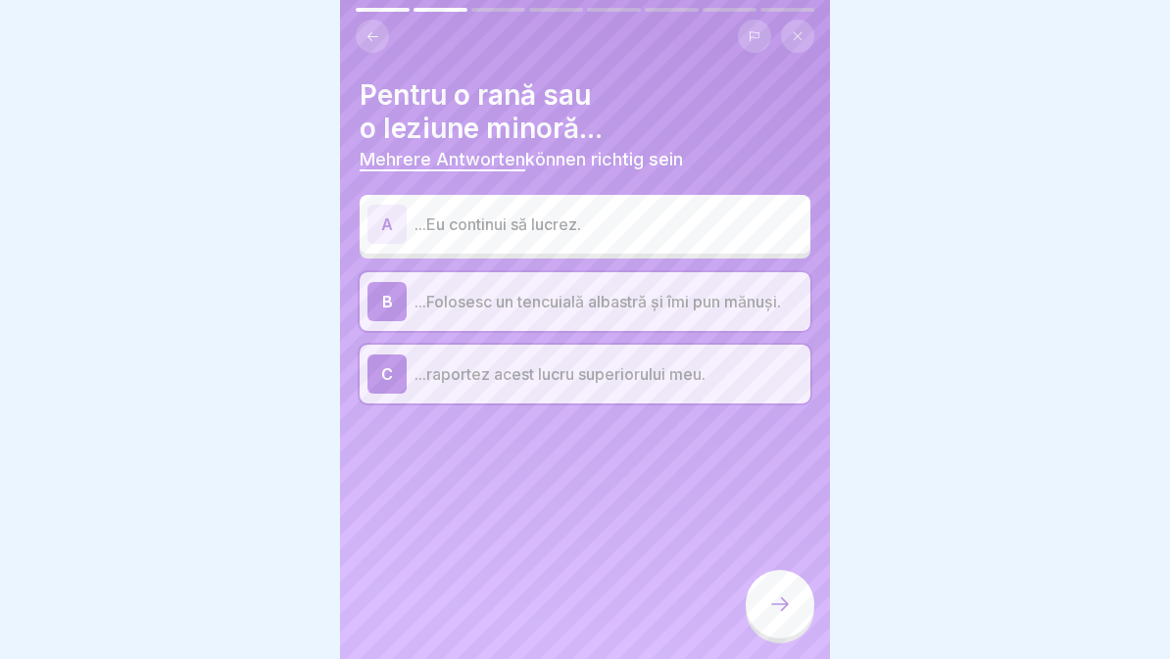
click at [801, 614] on div at bounding box center [780, 604] width 69 height 69
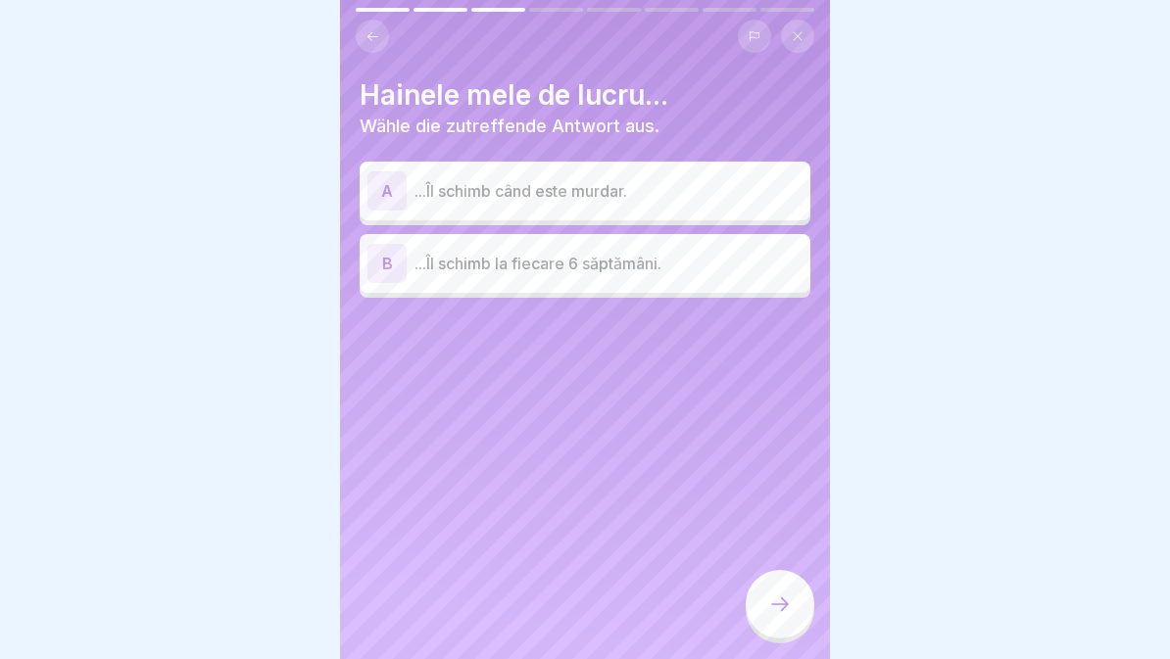
click at [703, 181] on p "...Îl schimb când este murdar." at bounding box center [608, 191] width 388 height 24
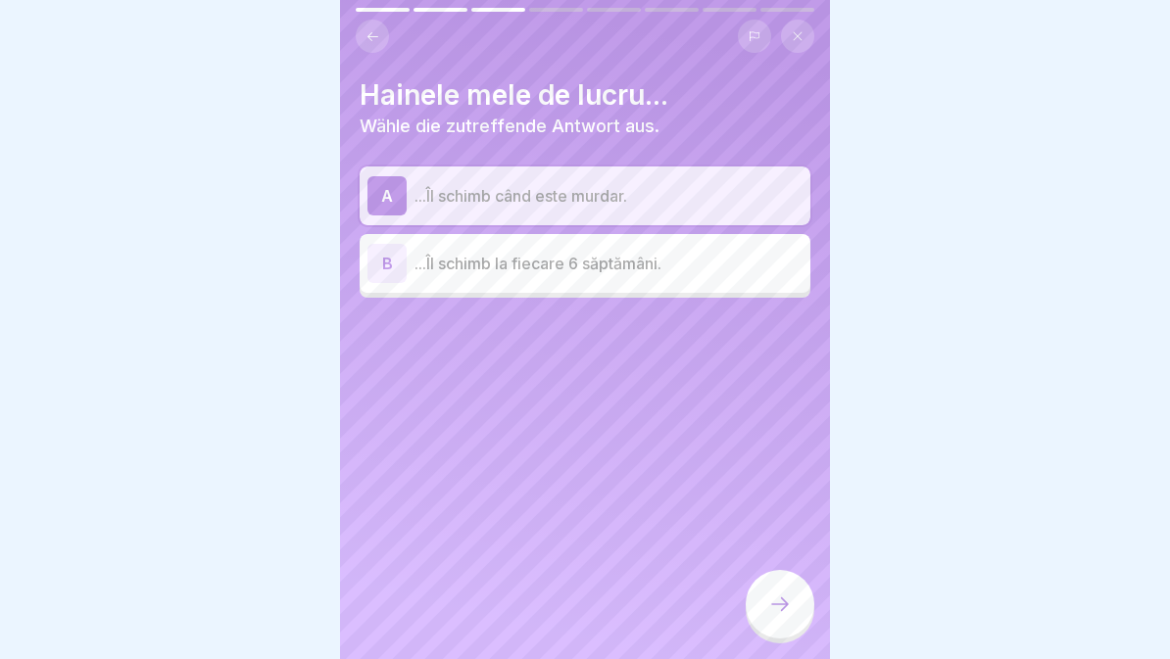
click at [783, 612] on icon at bounding box center [780, 605] width 24 height 24
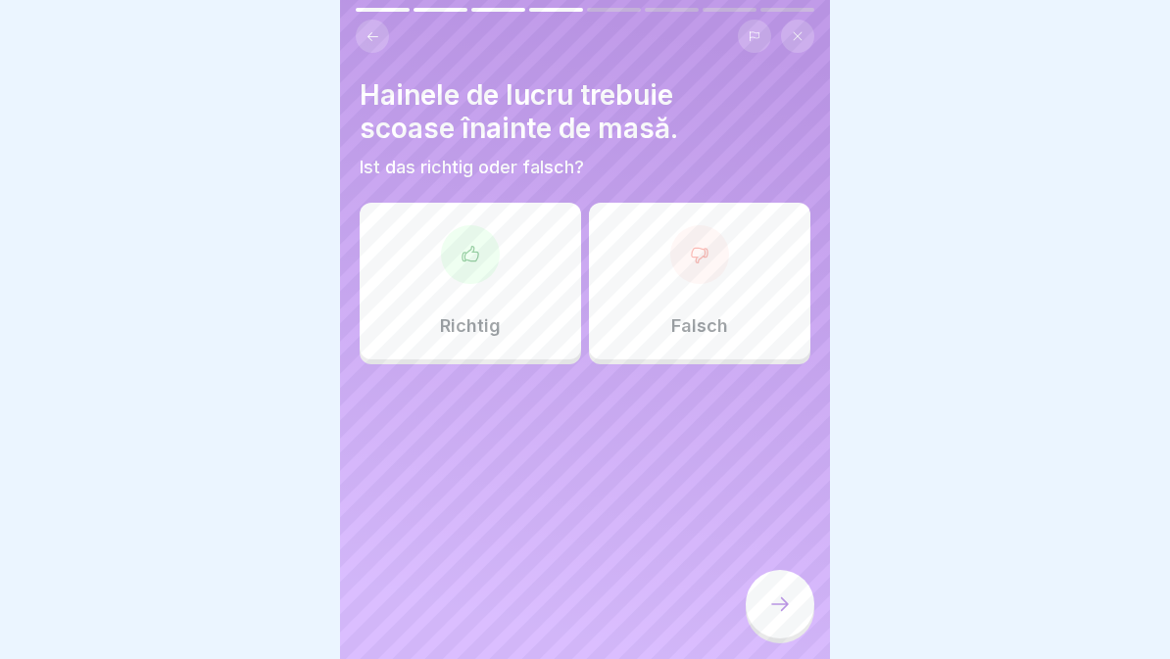
click at [784, 618] on div at bounding box center [780, 604] width 69 height 69
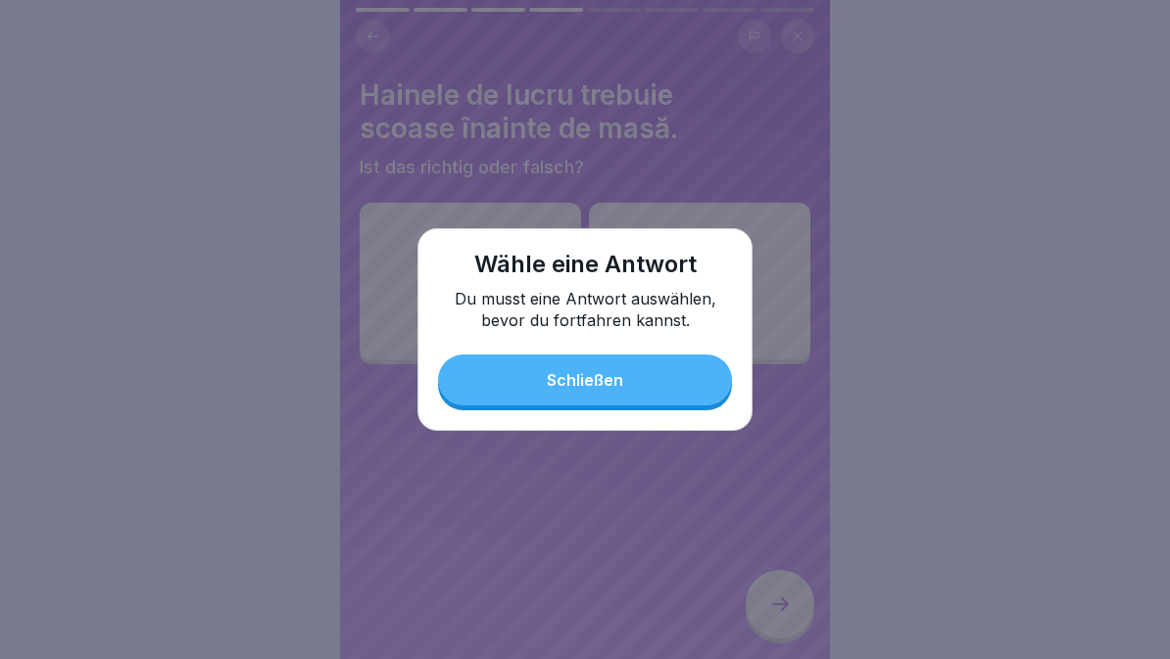
click at [644, 384] on button "Schließen" at bounding box center [585, 380] width 294 height 51
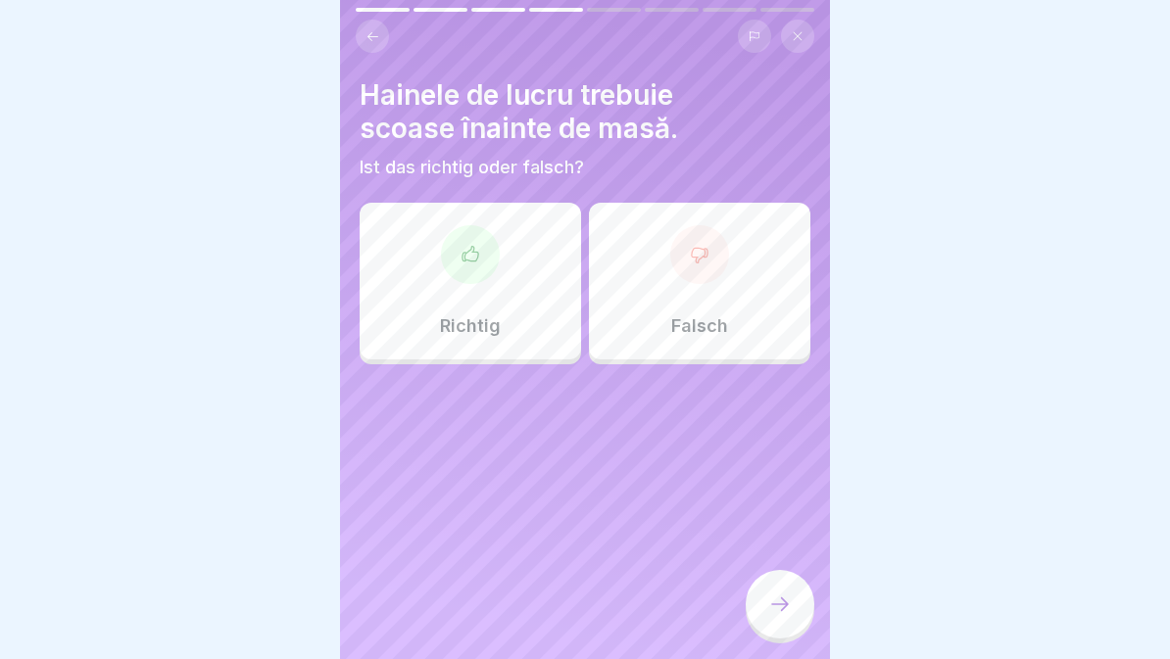
click at [494, 296] on div "Richtig" at bounding box center [470, 281] width 221 height 157
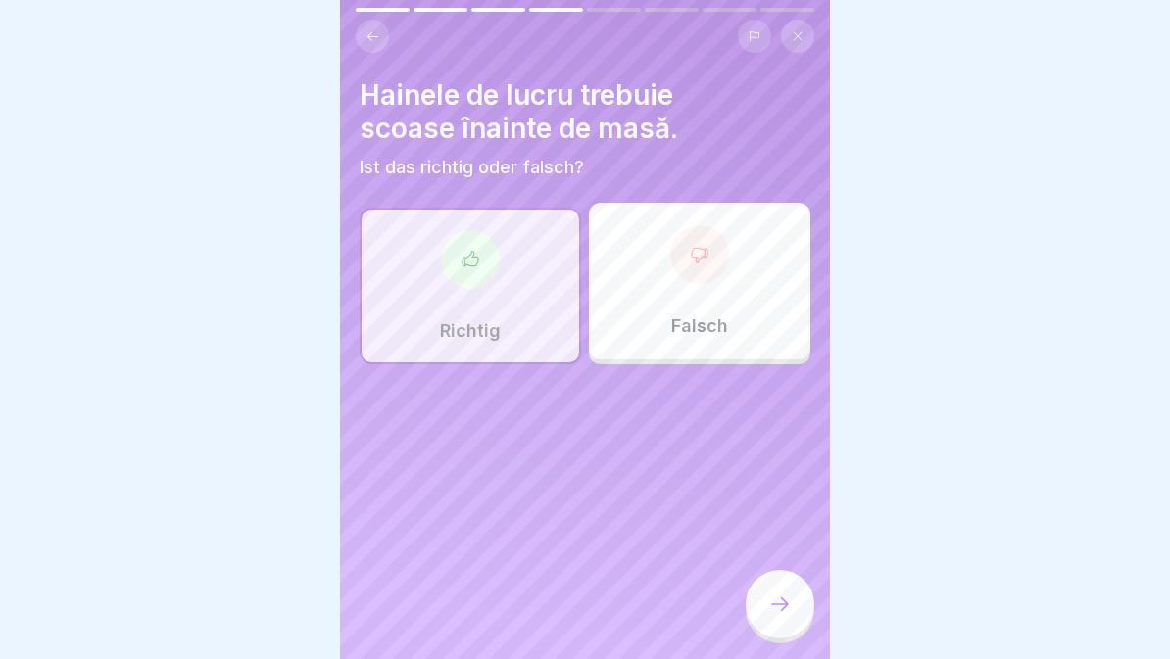
click at [775, 602] on icon at bounding box center [780, 605] width 24 height 24
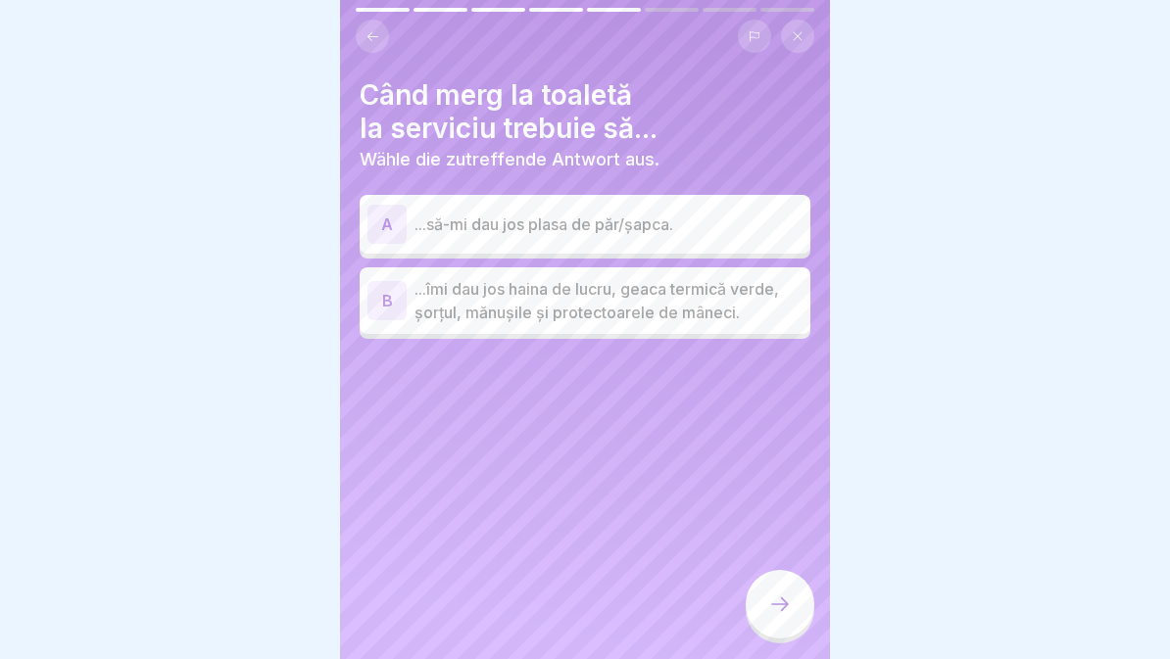
click at [693, 306] on p "...îmi dau jos haina de lucru, geaca termică verde, șorțul, mănușile și protect…" at bounding box center [608, 300] width 388 height 47
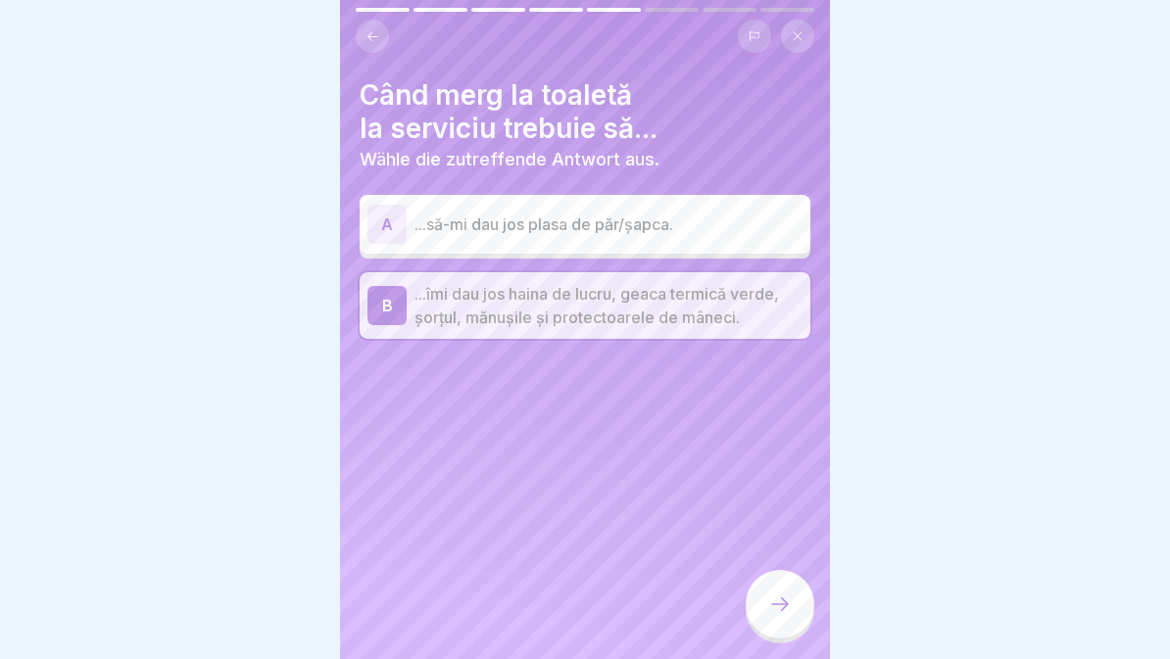
click at [784, 616] on div at bounding box center [780, 604] width 69 height 69
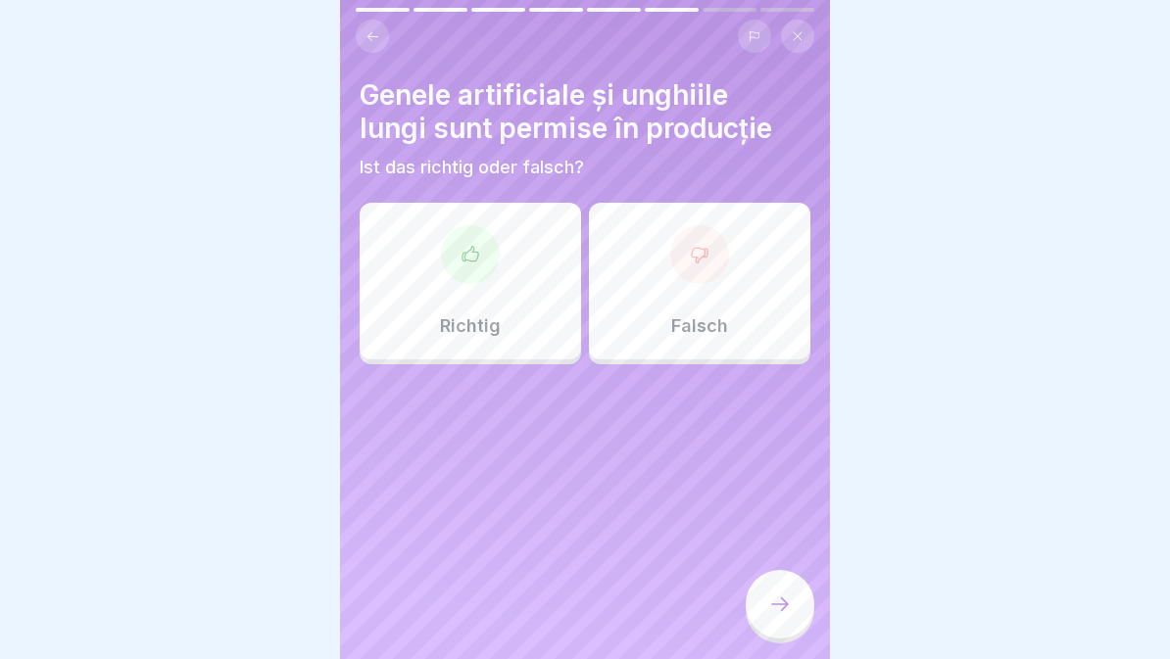
click at [795, 605] on div at bounding box center [780, 604] width 69 height 69
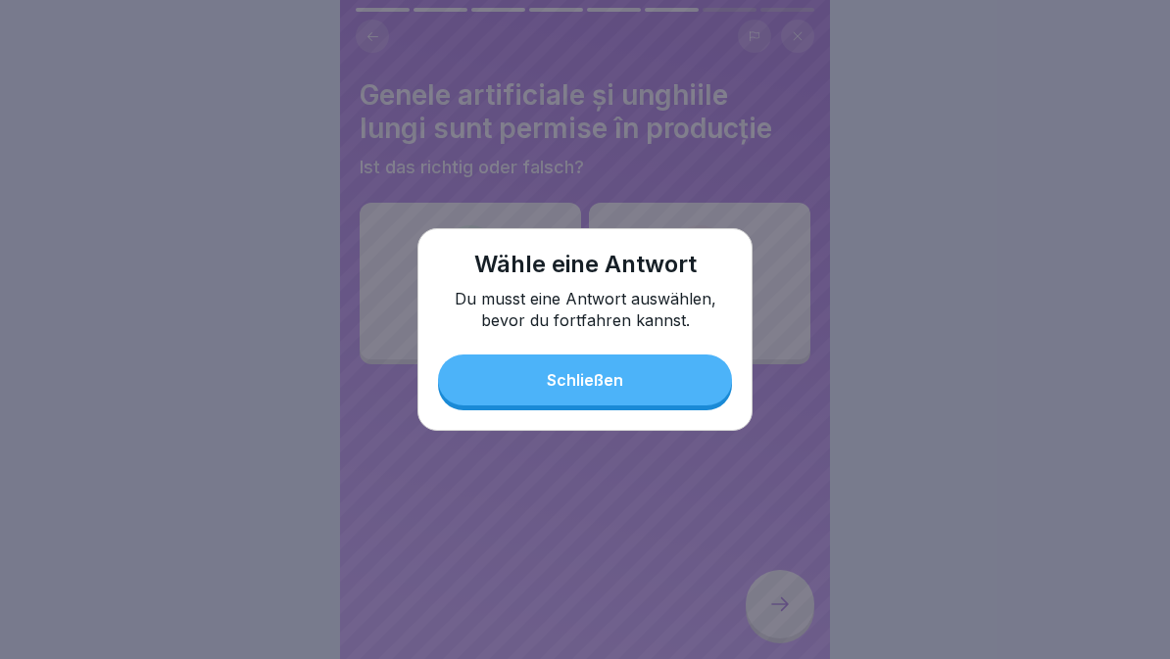
click at [714, 314] on p "Du musst eine Antwort auswählen, bevor du fortfahren kannst." at bounding box center [585, 309] width 294 height 43
click at [677, 368] on button "Schließen" at bounding box center [585, 380] width 294 height 51
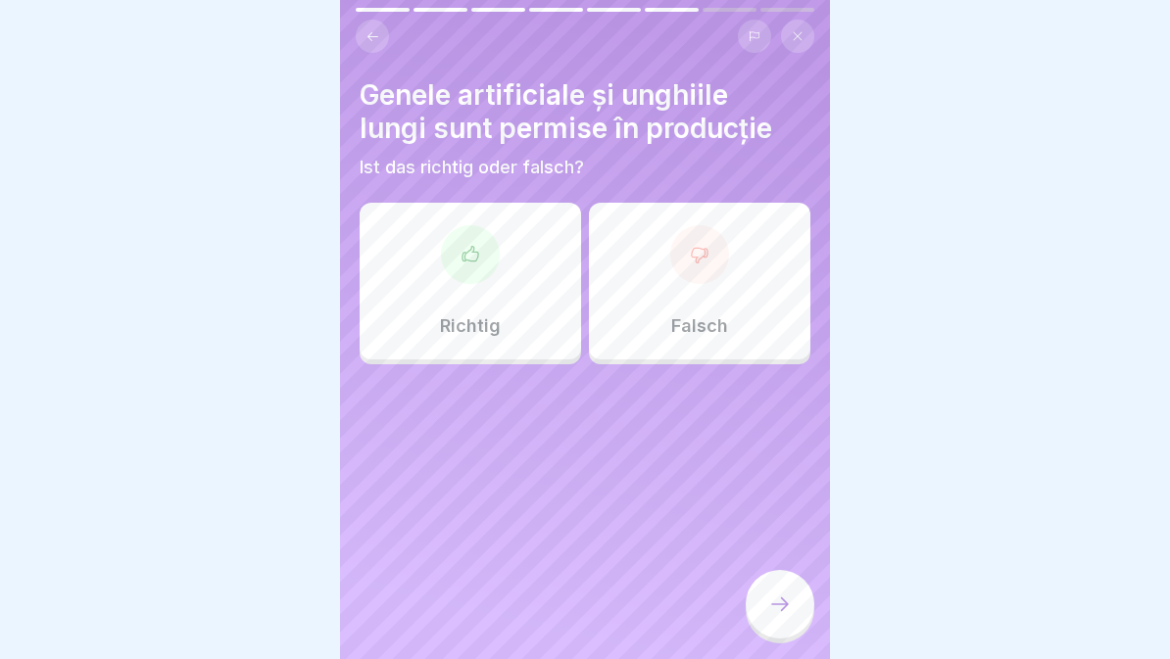
click at [724, 308] on div "Falsch" at bounding box center [699, 281] width 221 height 157
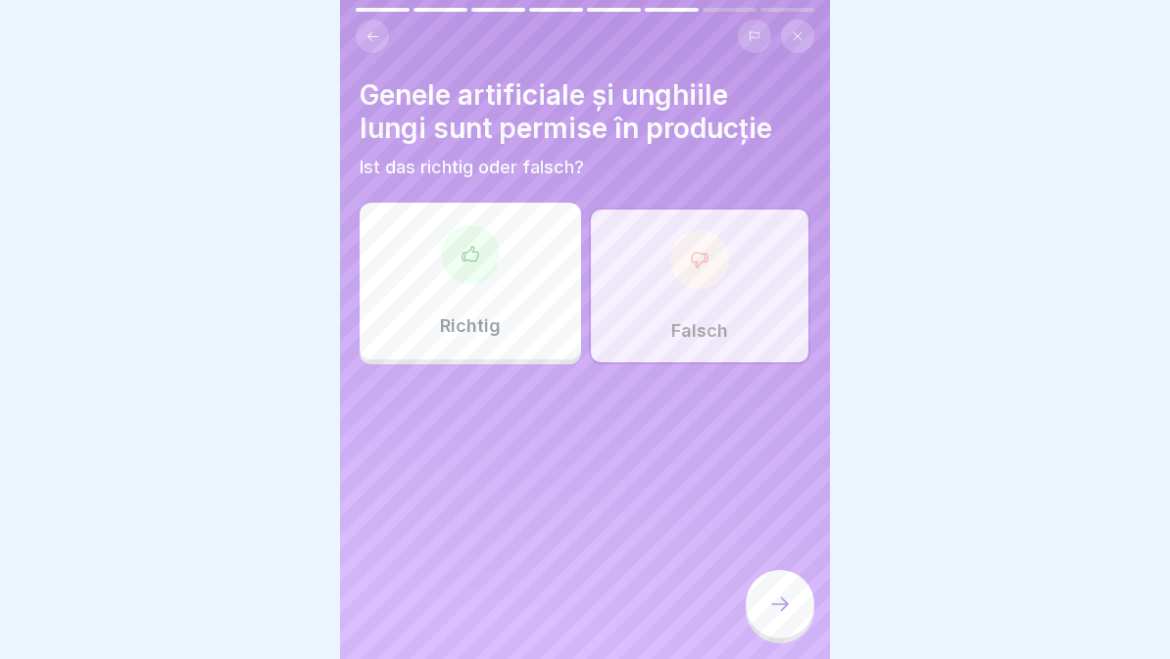
click at [789, 608] on icon at bounding box center [780, 605] width 24 height 24
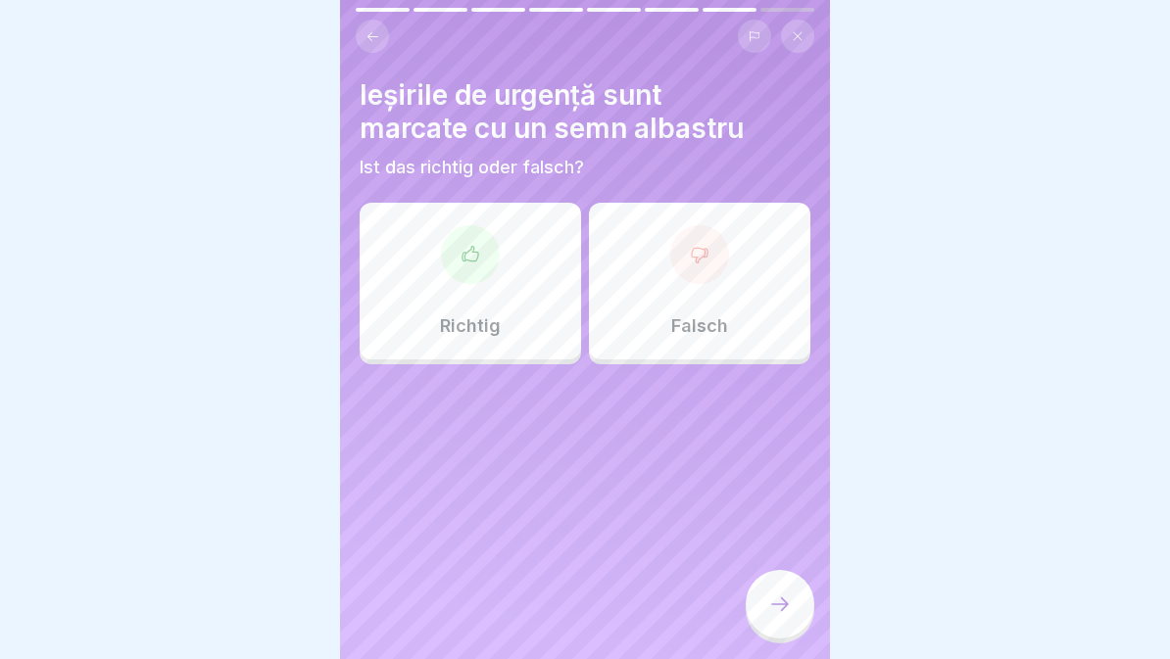
click at [665, 308] on div "Falsch" at bounding box center [699, 281] width 221 height 157
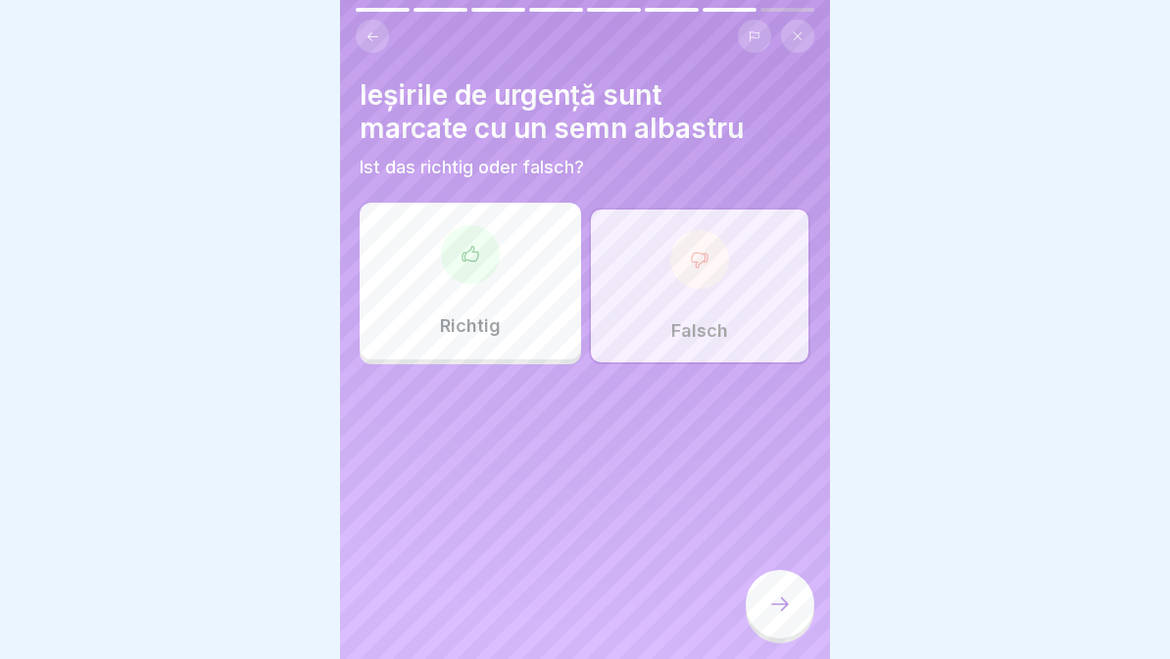
click at [787, 603] on icon at bounding box center [780, 605] width 18 height 14
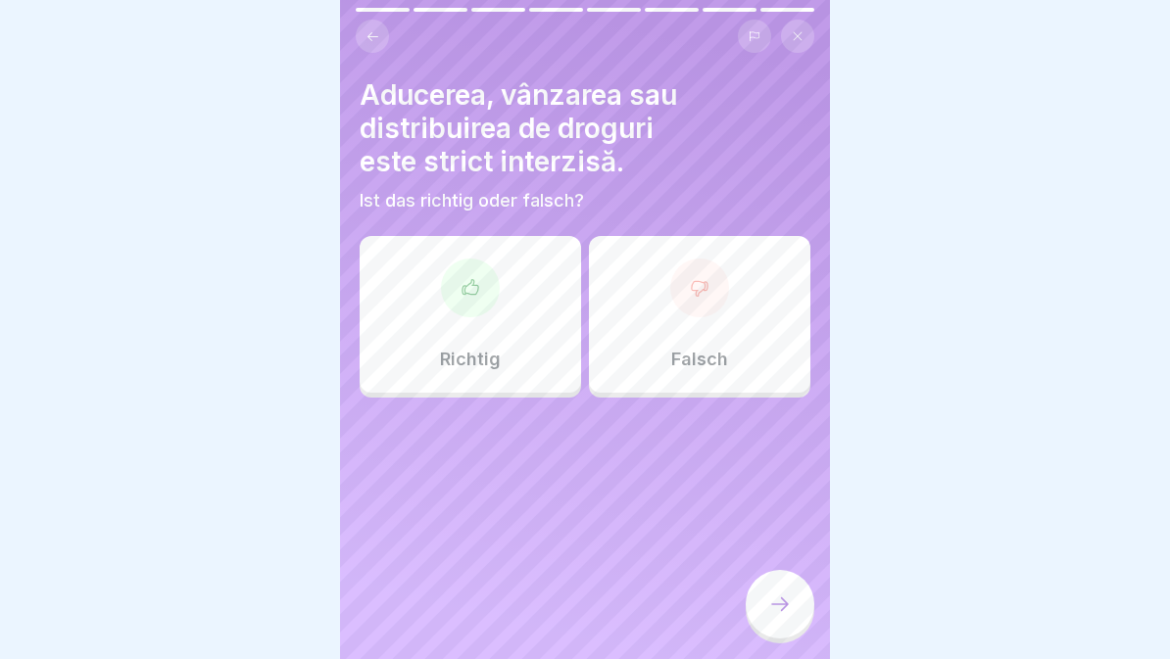
click at [540, 337] on div "Richtig" at bounding box center [470, 314] width 221 height 157
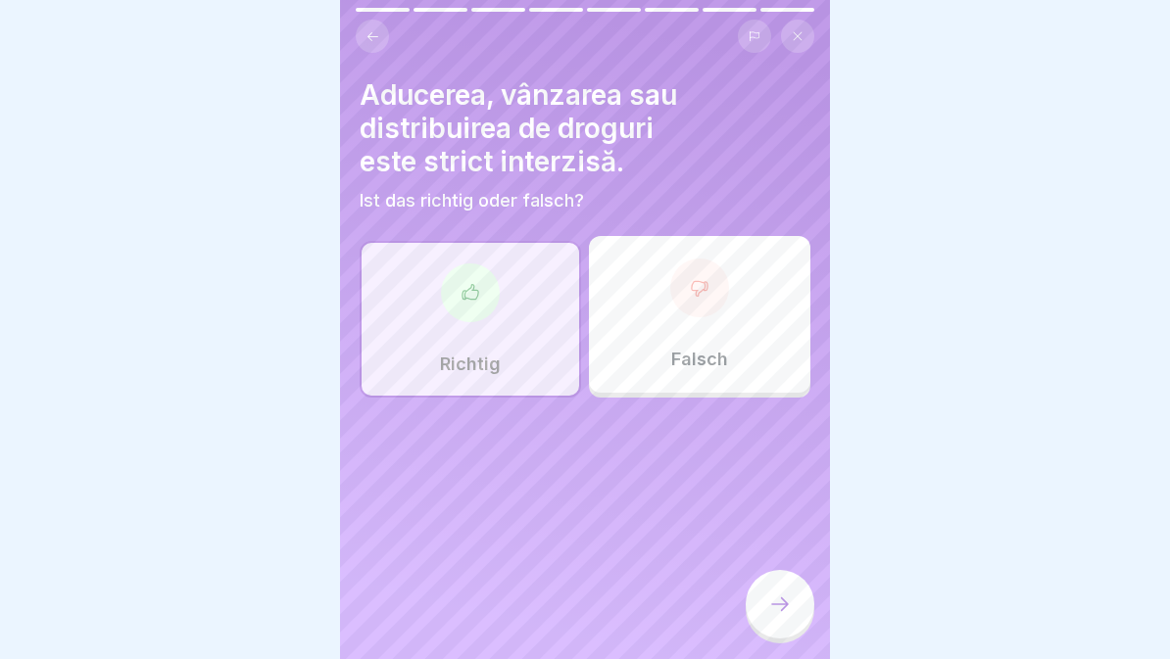
click at [773, 603] on icon at bounding box center [780, 605] width 24 height 24
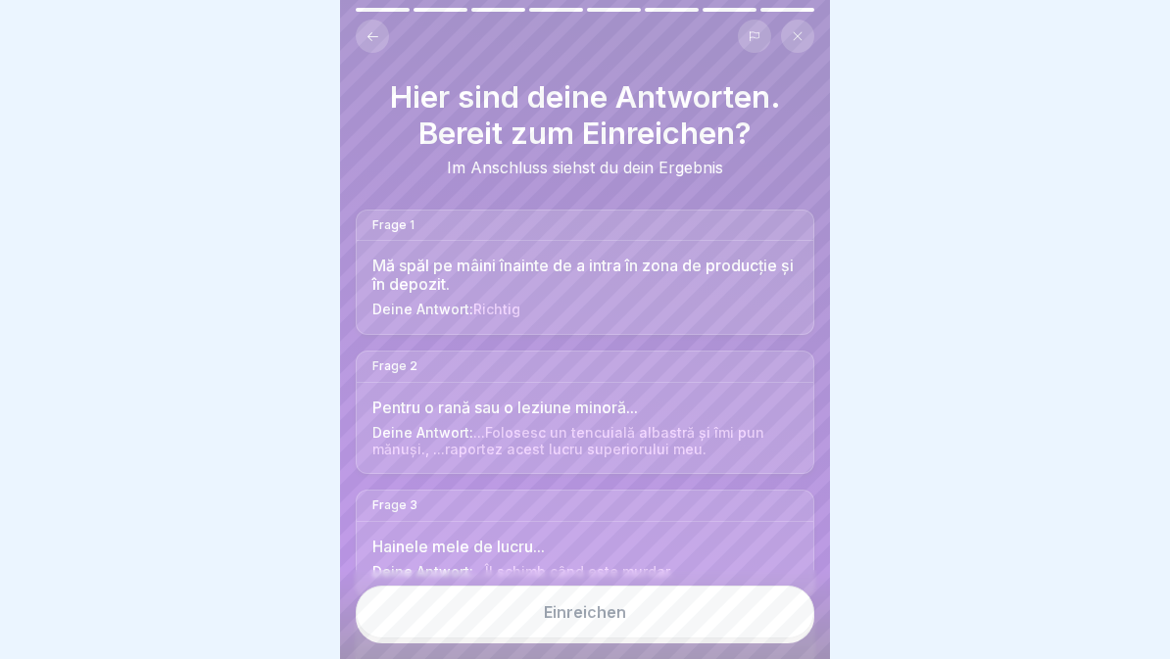
click at [669, 612] on button "Einreichen" at bounding box center [585, 612] width 459 height 53
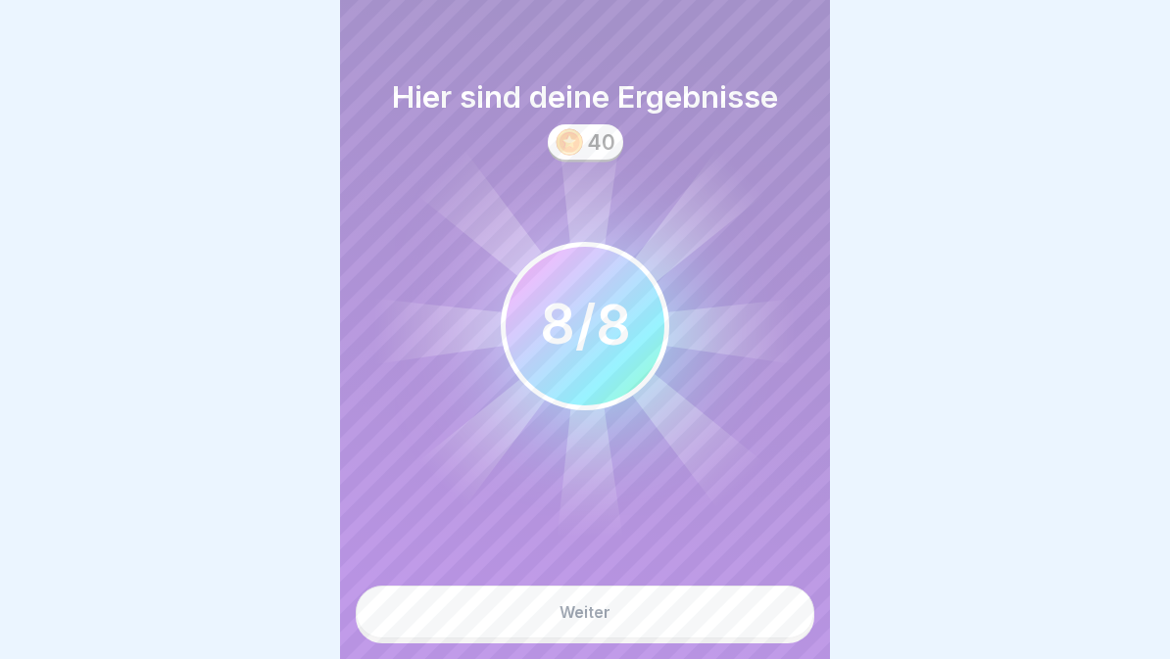
click at [670, 627] on button "Weiter" at bounding box center [585, 612] width 459 height 53
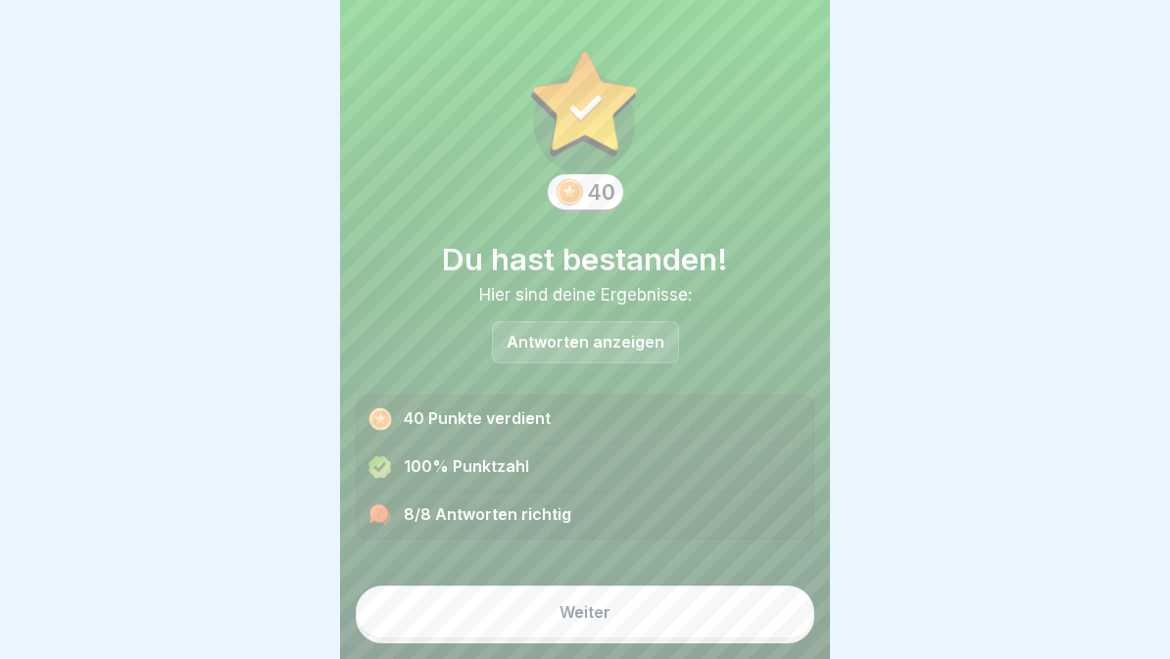
click at [652, 604] on button "Weiter" at bounding box center [585, 612] width 459 height 53
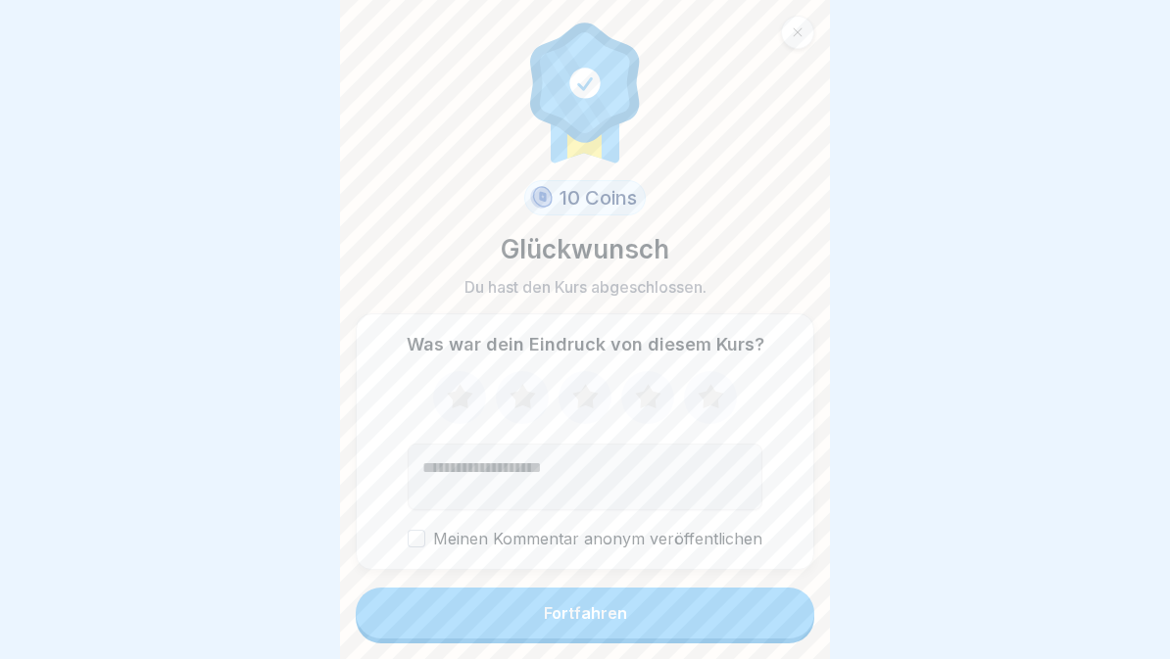
click at [650, 625] on button "Fortfahren" at bounding box center [585, 613] width 459 height 51
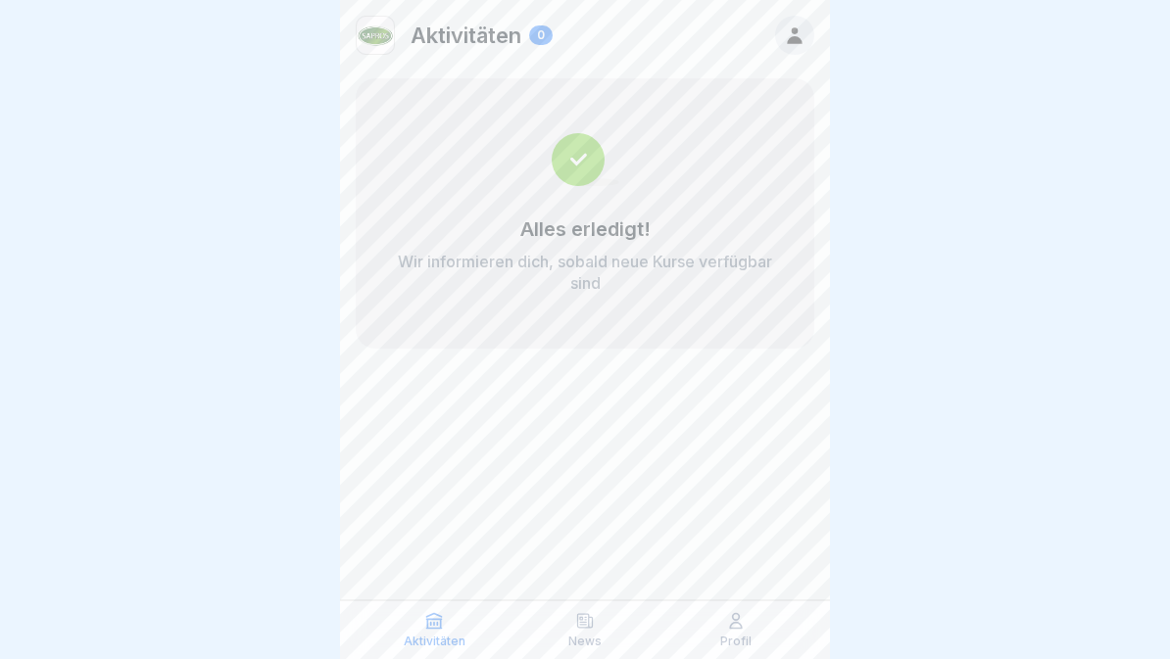
click at [635, 461] on div "Aktivitäten 0 Alles erledigt! Wir informieren dich, sobald neue Kurse verfügbar…" at bounding box center [585, 329] width 490 height 659
click at [463, 60] on div "Aktivitäten 0" at bounding box center [585, 35] width 490 height 71
click at [443, 31] on p "Aktivitäten" at bounding box center [466, 35] width 111 height 25
click at [800, 48] on div at bounding box center [794, 35] width 39 height 39
